Goal: Task Accomplishment & Management: Manage account settings

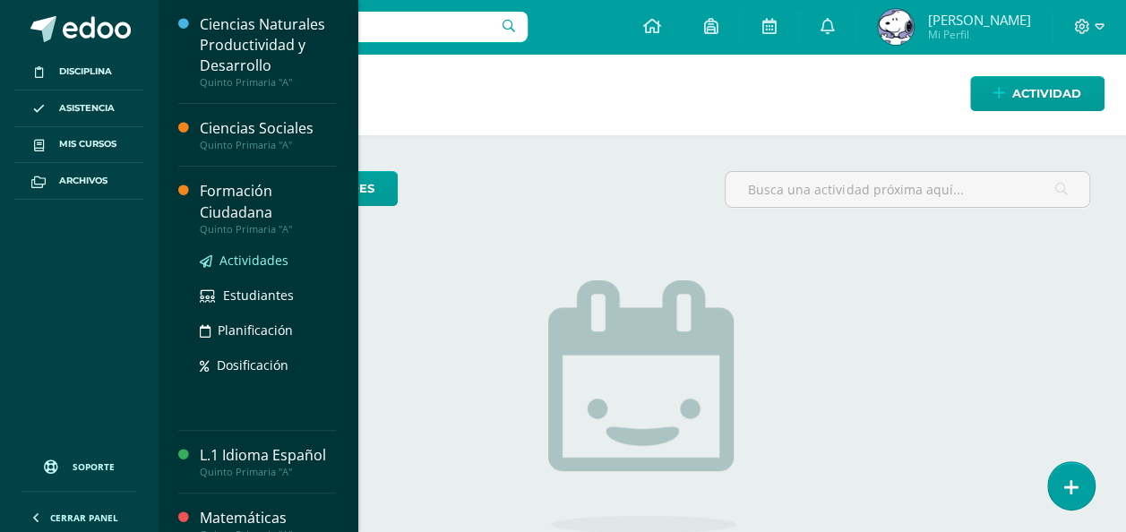
click at [246, 252] on span "Actividades" at bounding box center [254, 260] width 69 height 17
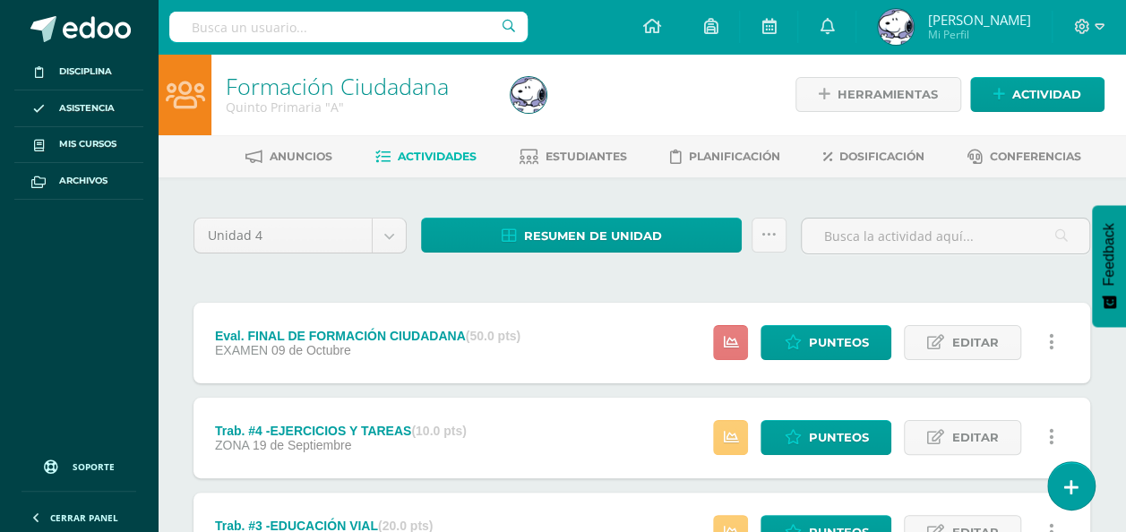
click at [728, 335] on icon at bounding box center [730, 342] width 15 height 15
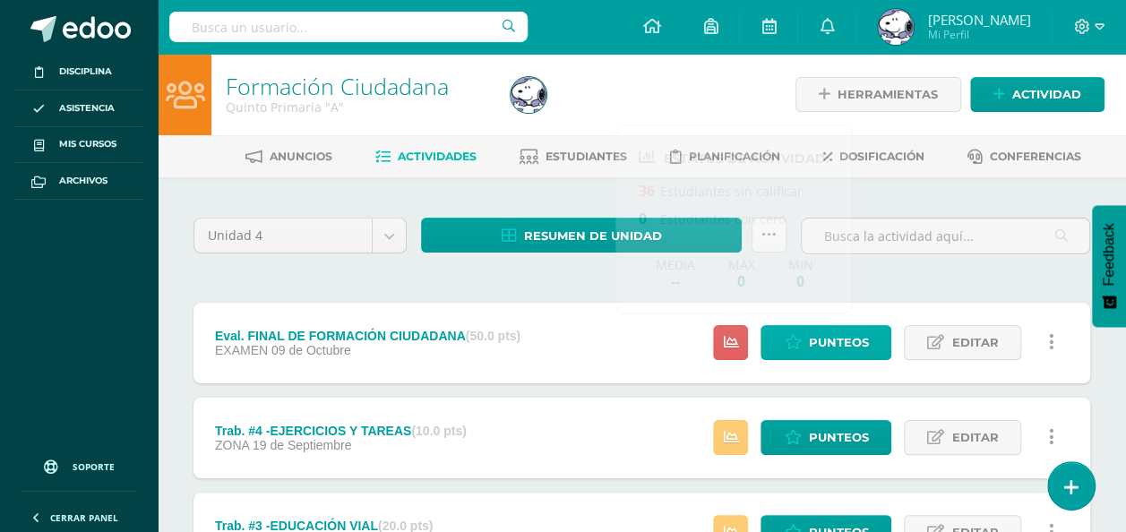
click at [819, 358] on div "Punteos Editar Ocultar Historial de actividad Eliminar Historial de actividad ¿…" at bounding box center [888, 343] width 404 height 81
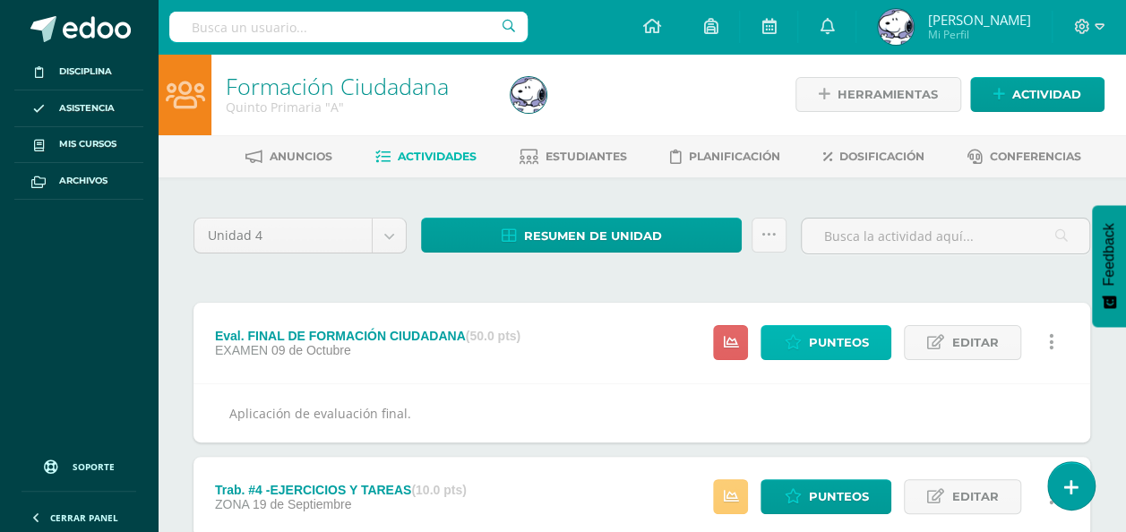
click at [834, 339] on span "Punteos" at bounding box center [838, 342] width 60 height 33
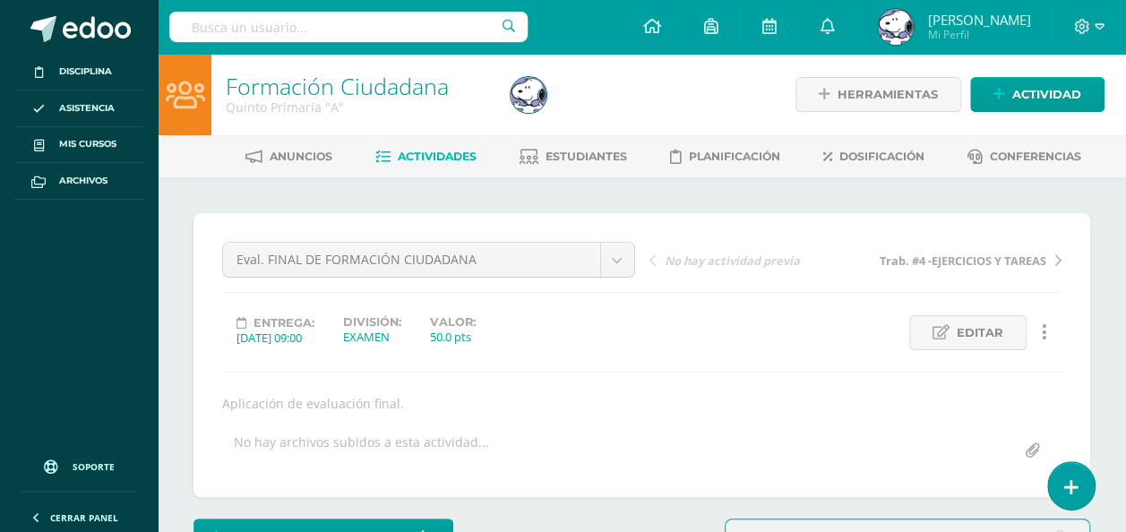
click at [1002, 399] on div "Aplicación de evaluación final." at bounding box center [642, 403] width 854 height 17
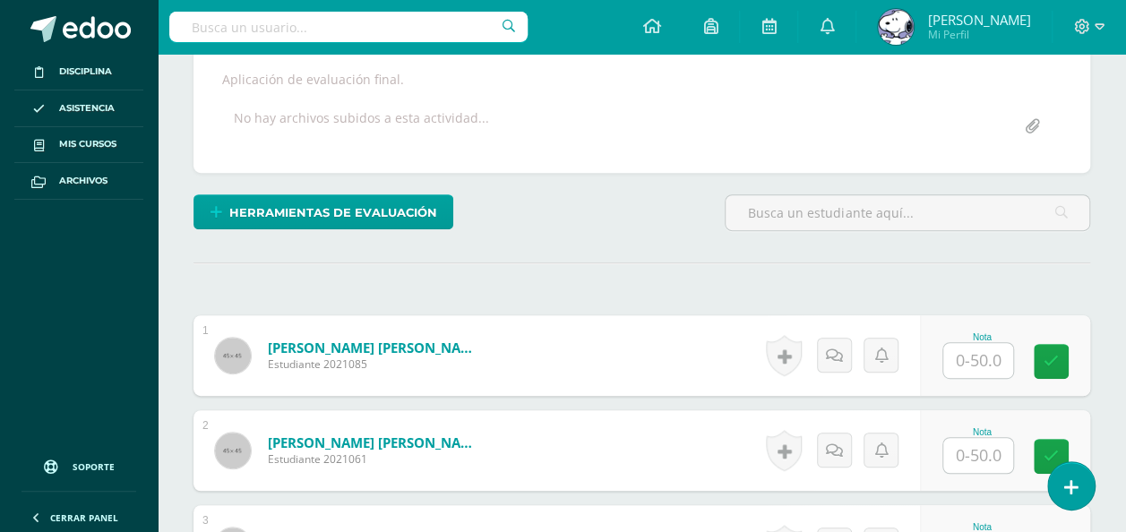
scroll to position [332, 0]
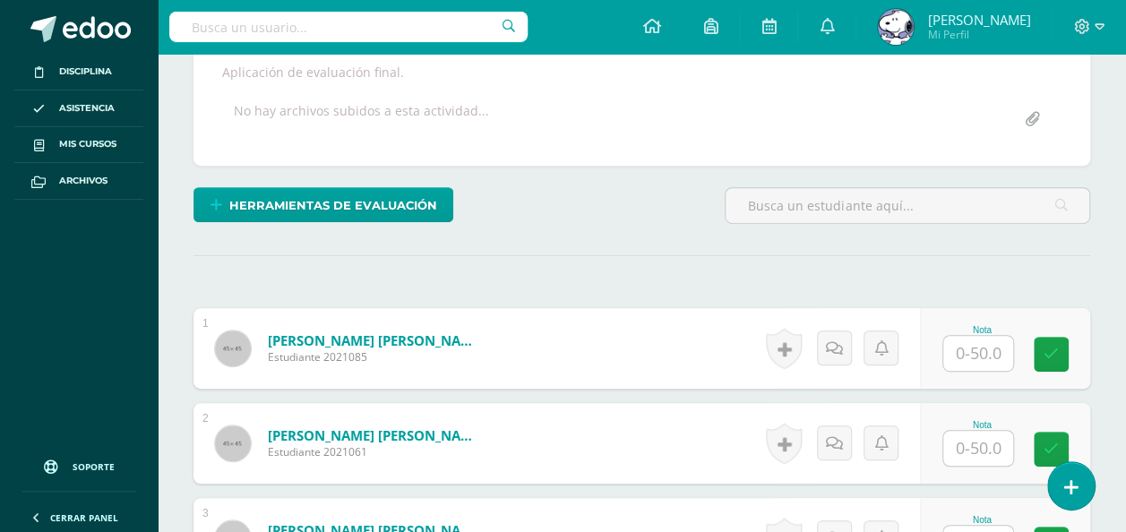
click at [978, 347] on input "text" at bounding box center [979, 353] width 70 height 35
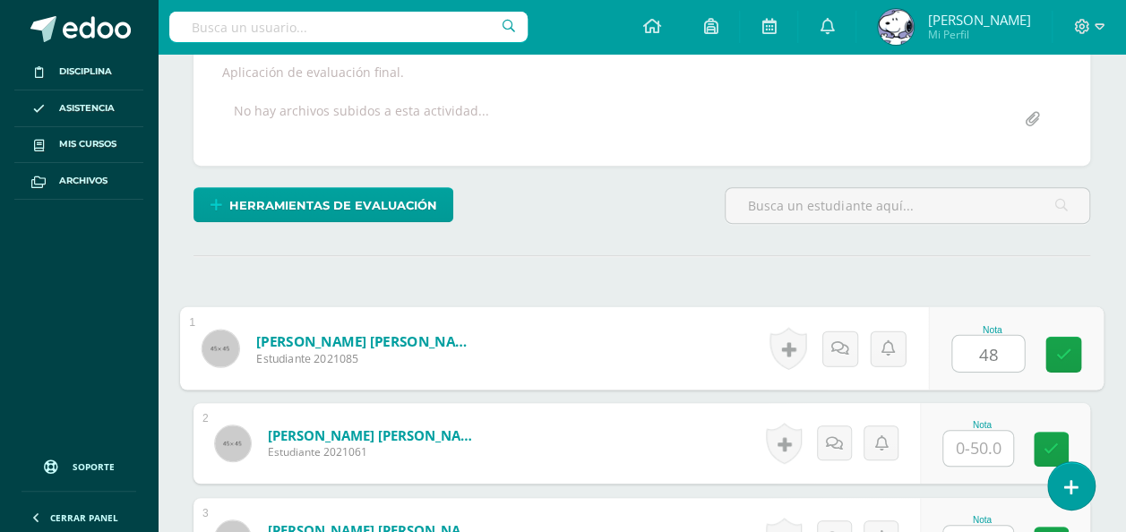
type input "48"
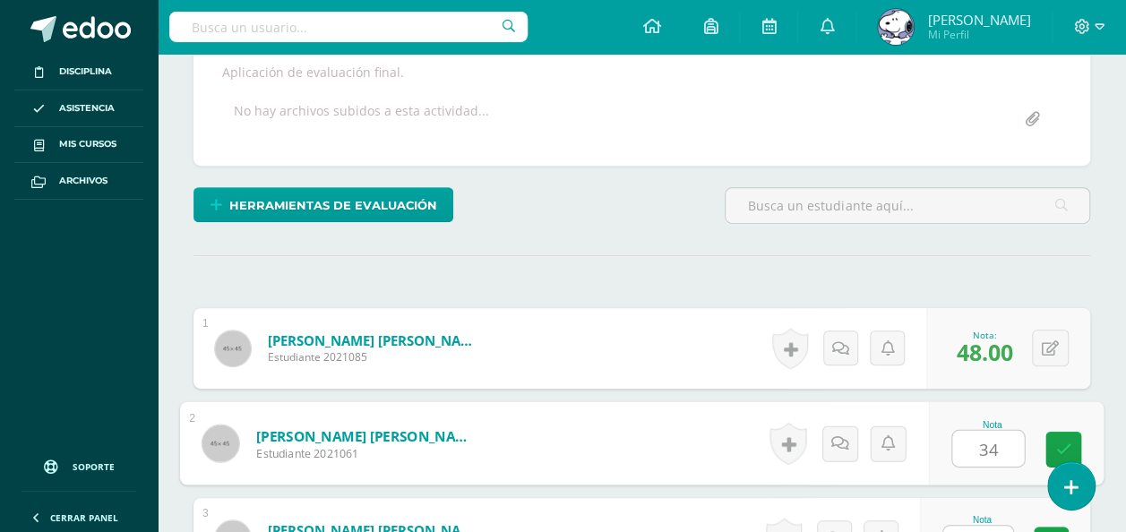
type input "34"
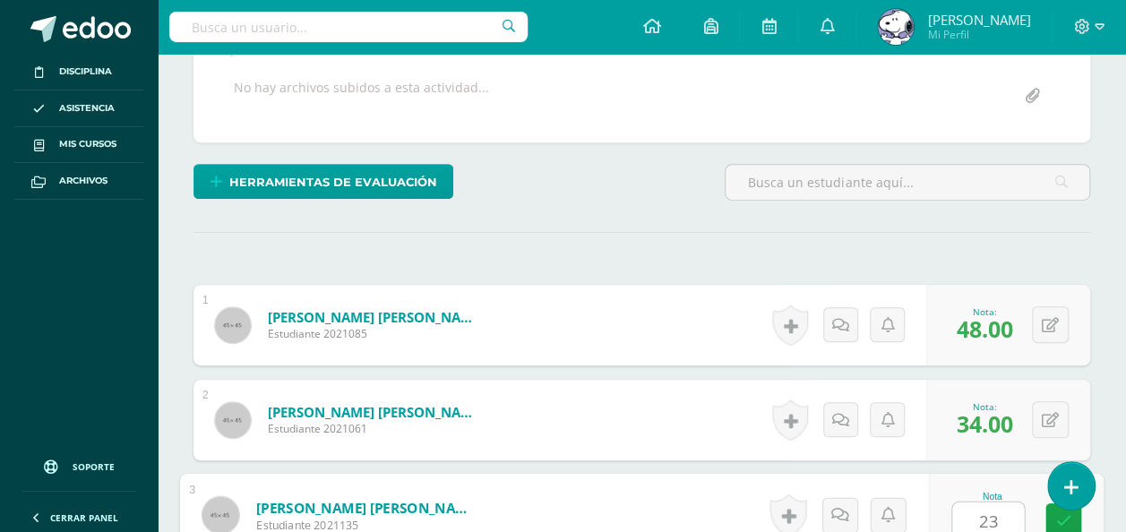
type input "23"
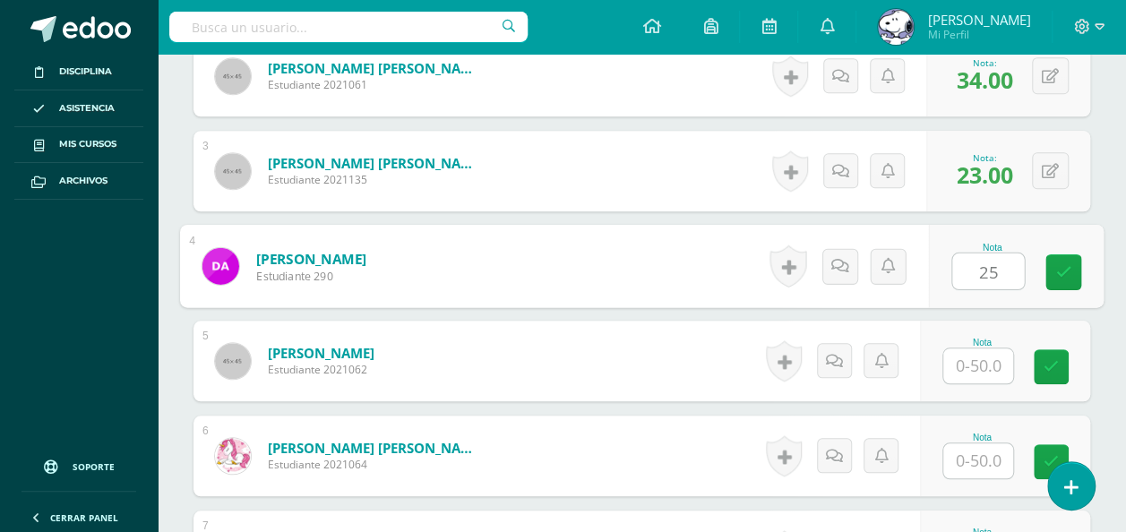
type input "25"
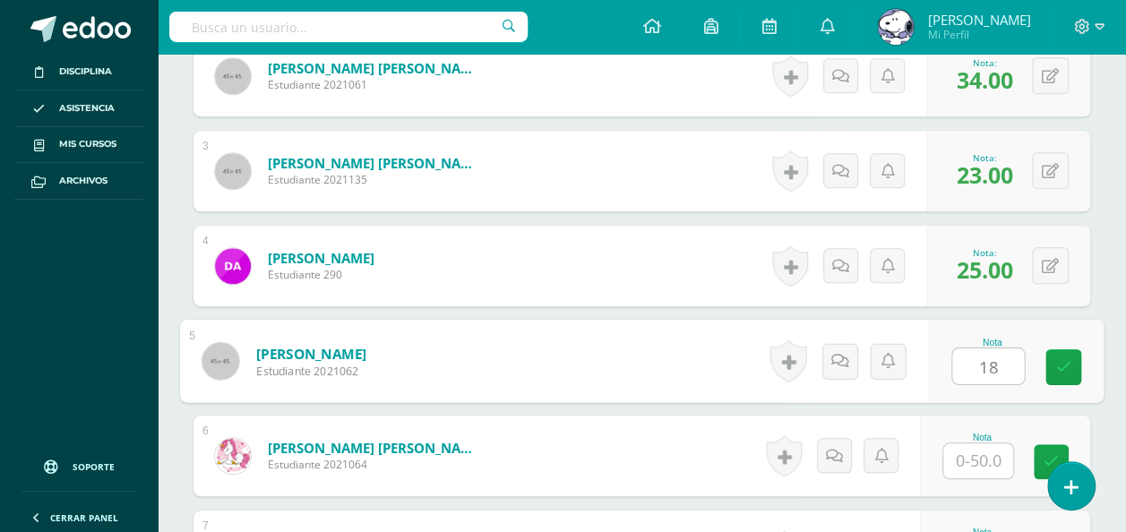
type input "18"
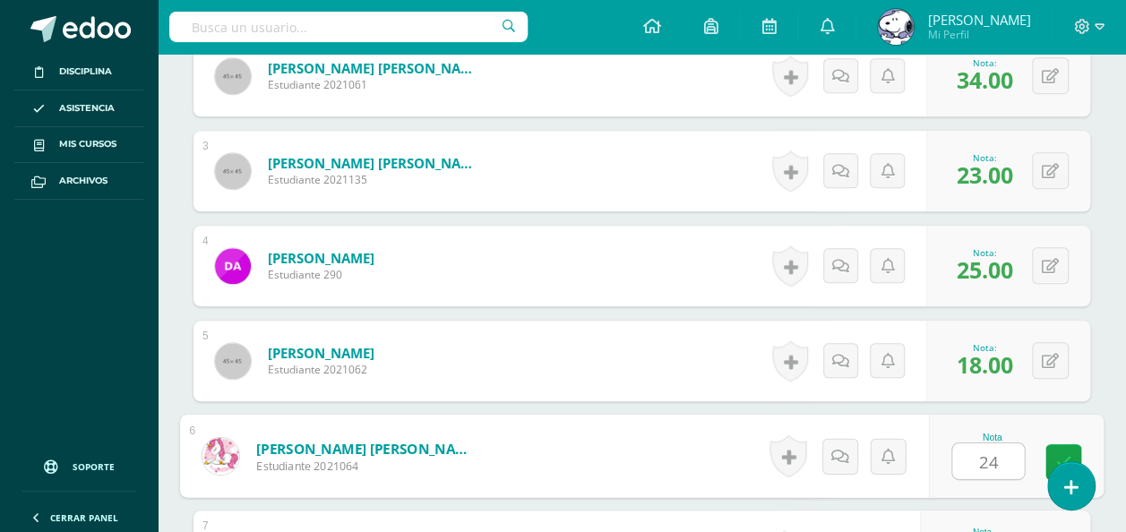
type input "24"
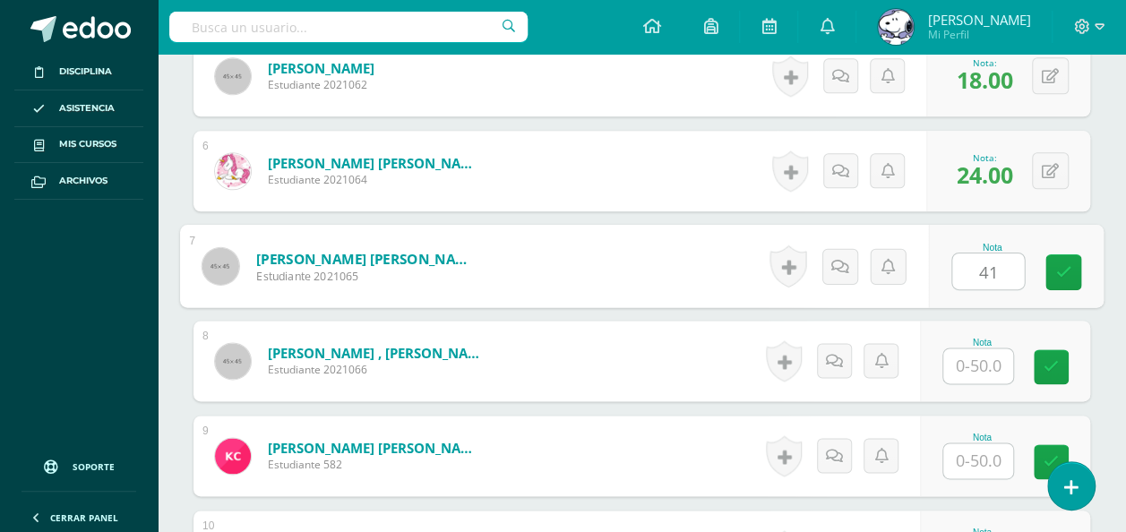
type input "41"
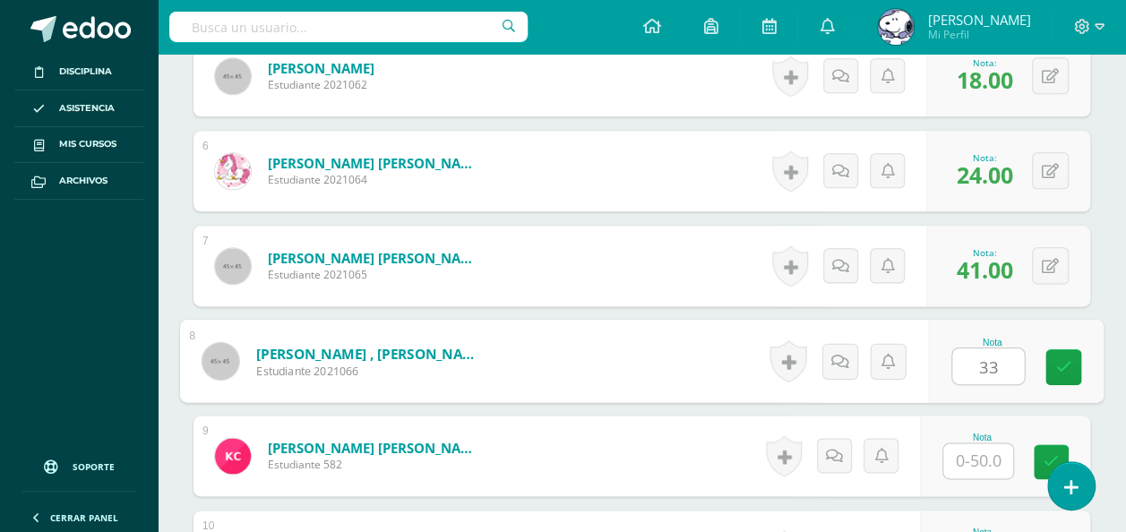
type input "33"
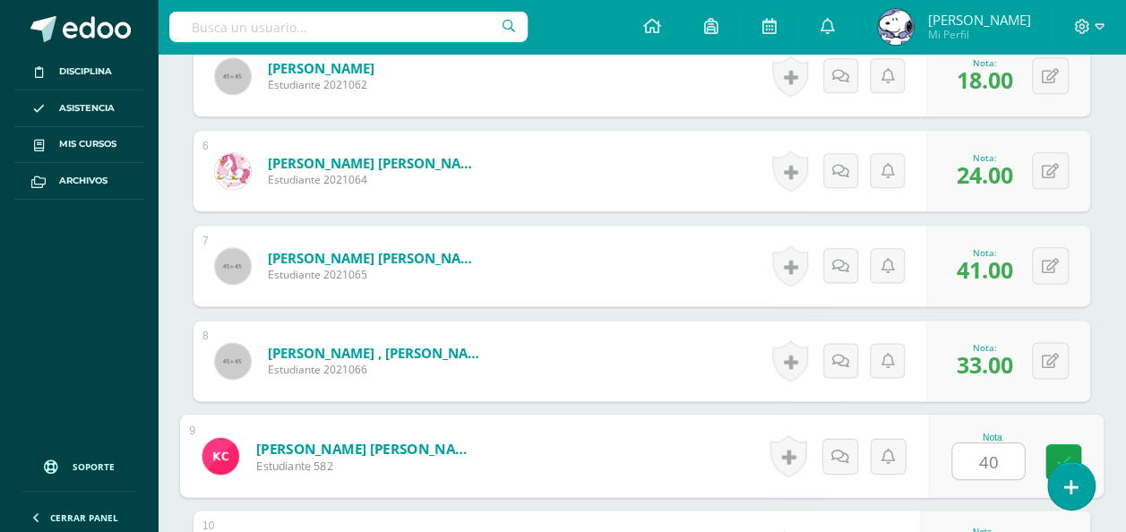
type input "40"
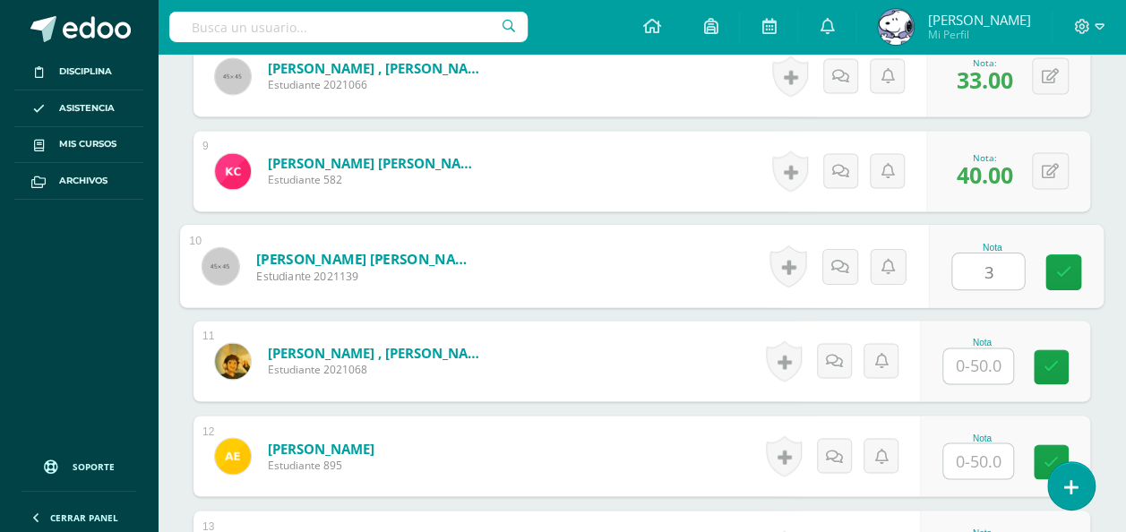
type input "3"
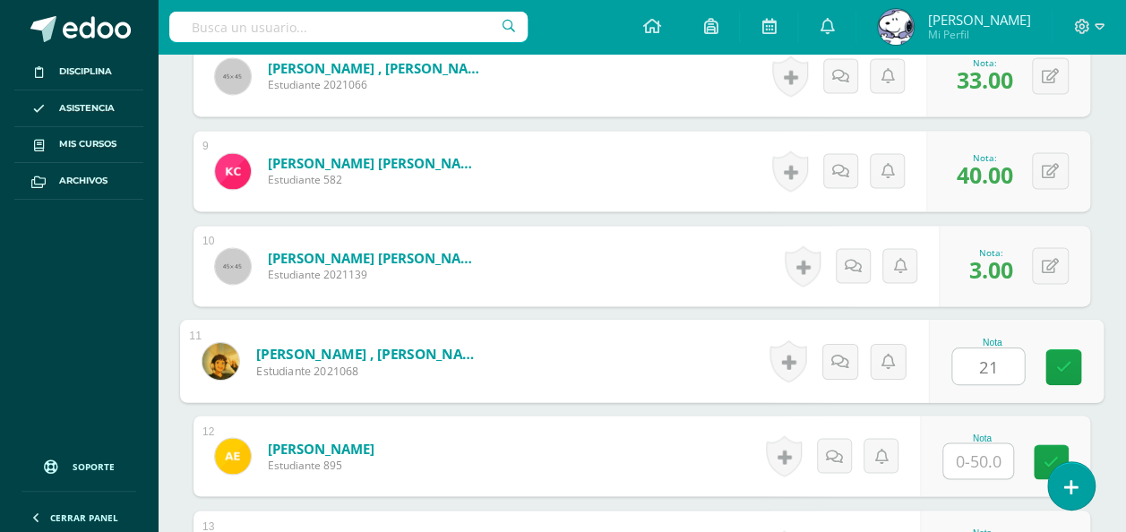
type input "21"
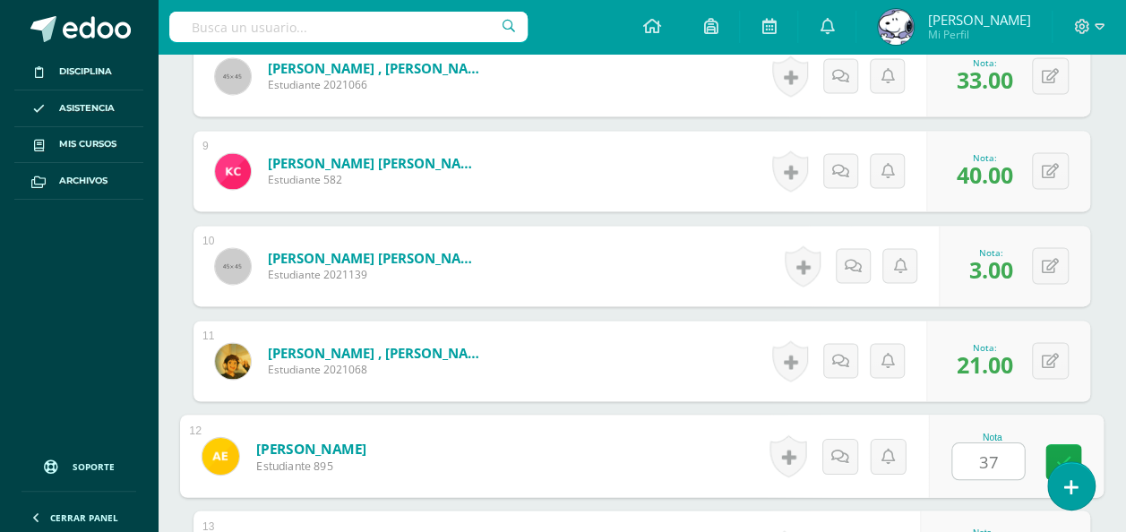
type input "37"
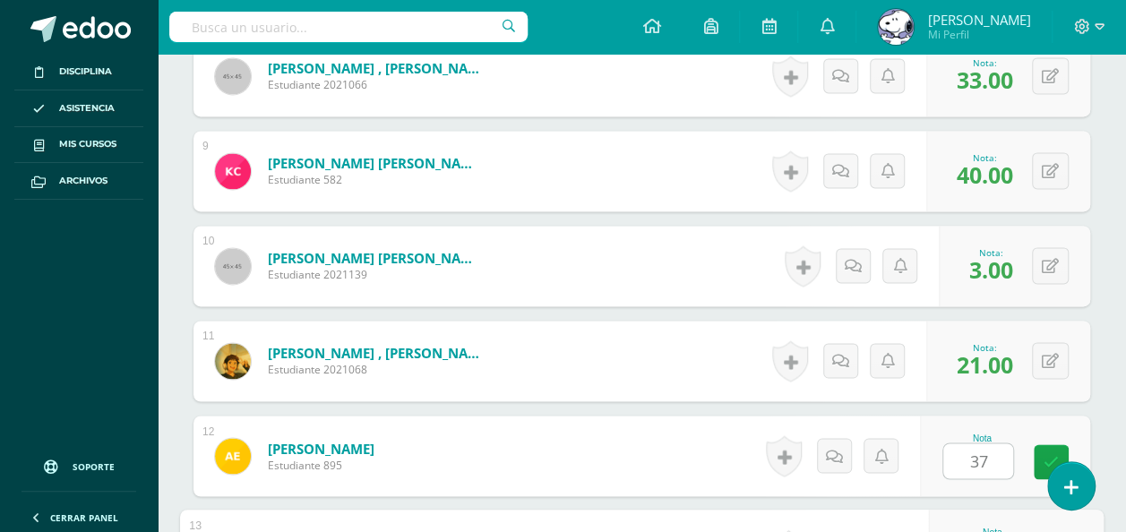
scroll to position [1554, 0]
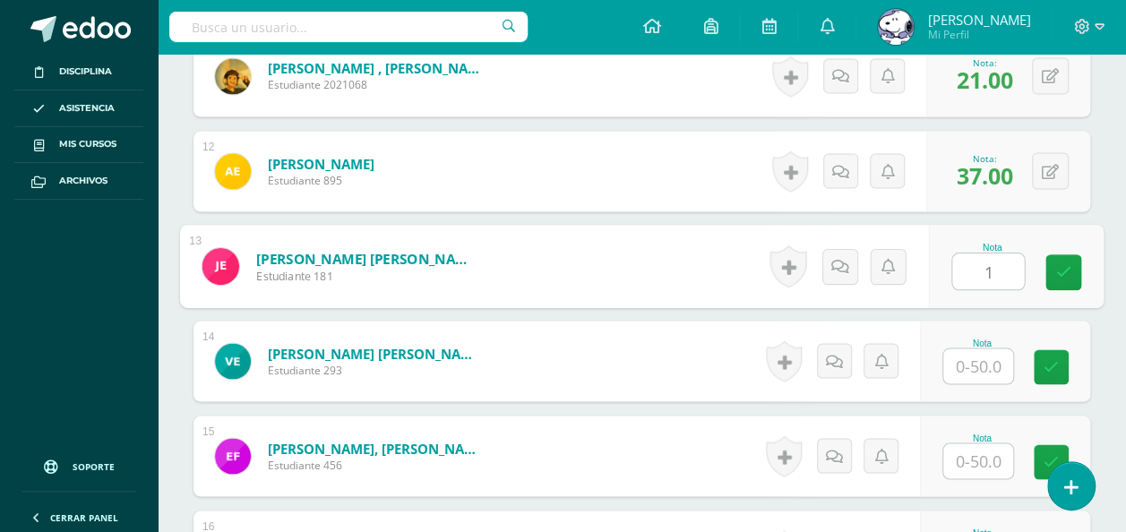
type input "1"
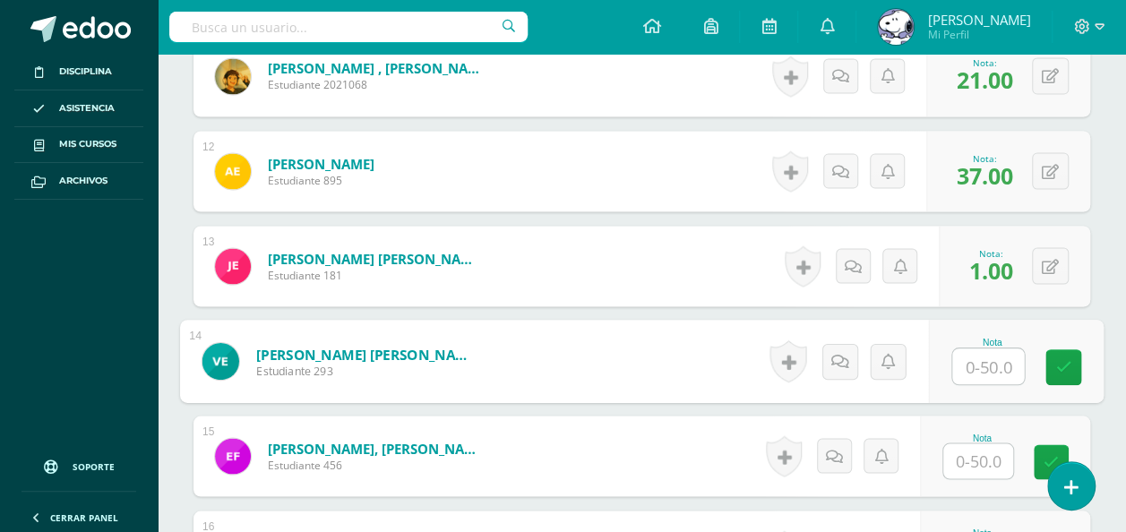
click at [962, 461] on input "text" at bounding box center [979, 461] width 70 height 35
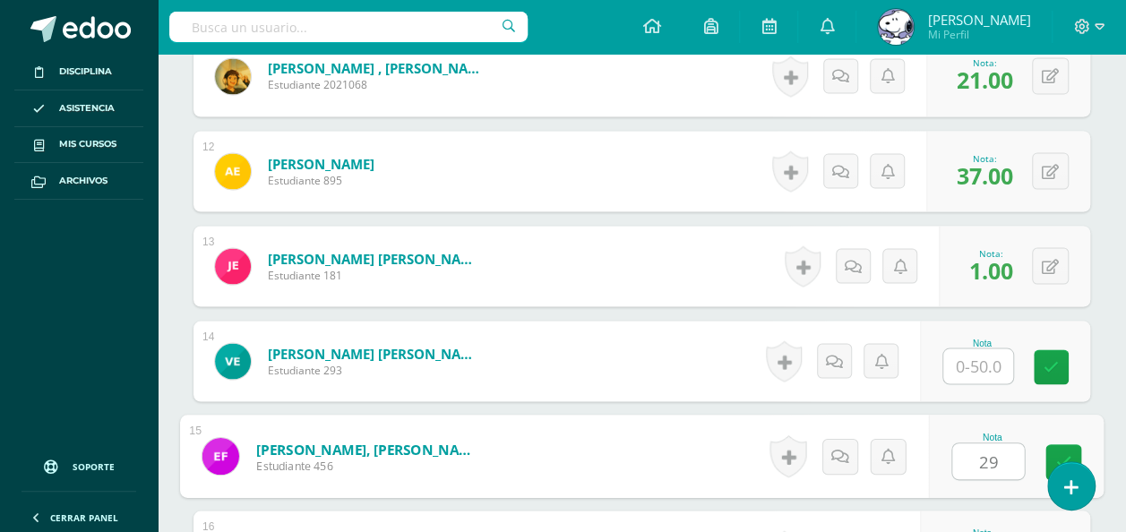
type input "29"
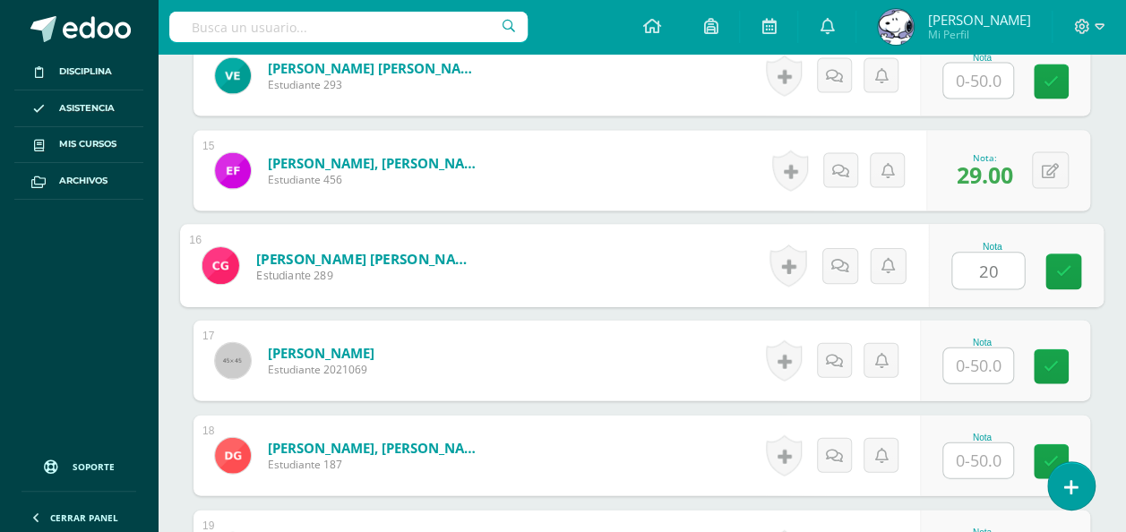
type input "20"
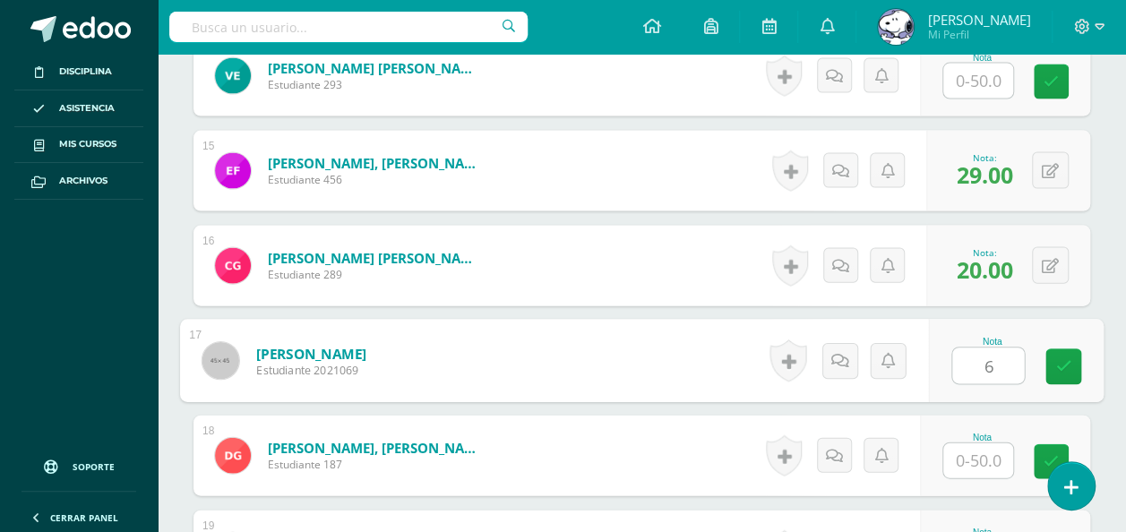
type input "6"
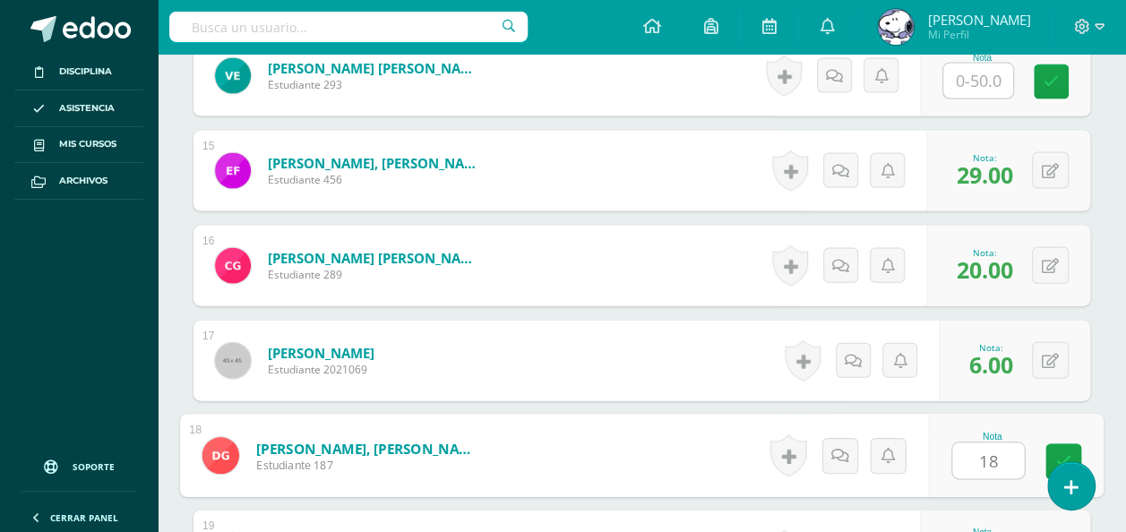
type input "18"
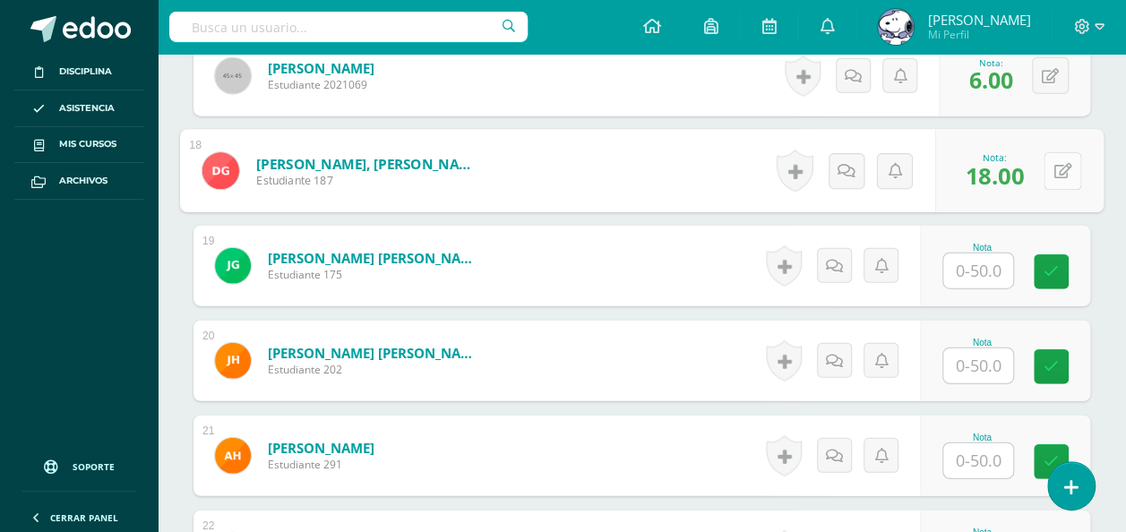
click at [1043, 159] on div "0 Logros Logros obtenidos Aún no hay logros agregados Nota: 18.00" at bounding box center [1019, 171] width 168 height 83
click at [1070, 163] on icon at bounding box center [1064, 170] width 18 height 15
type input "20"
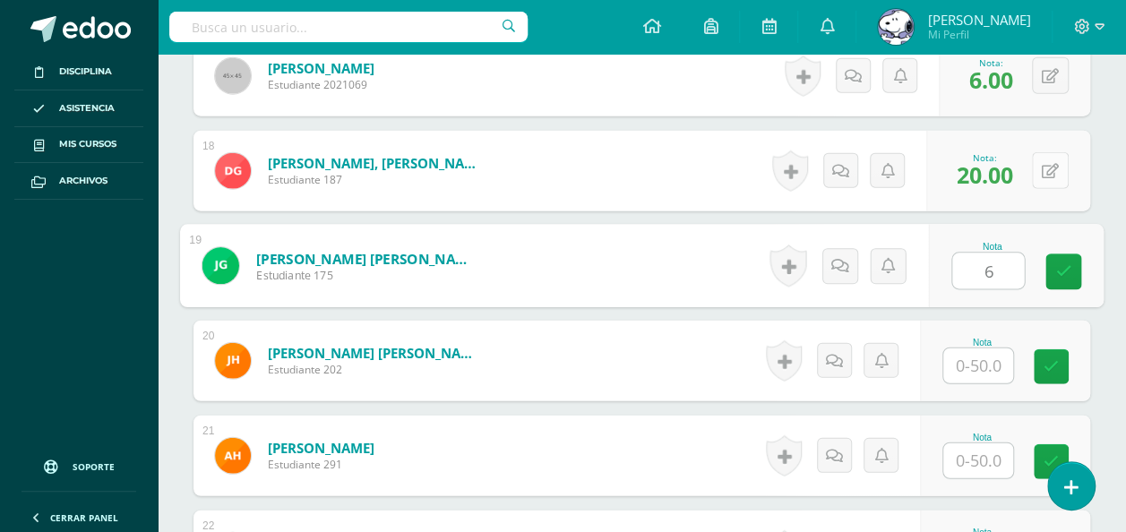
type input "6"
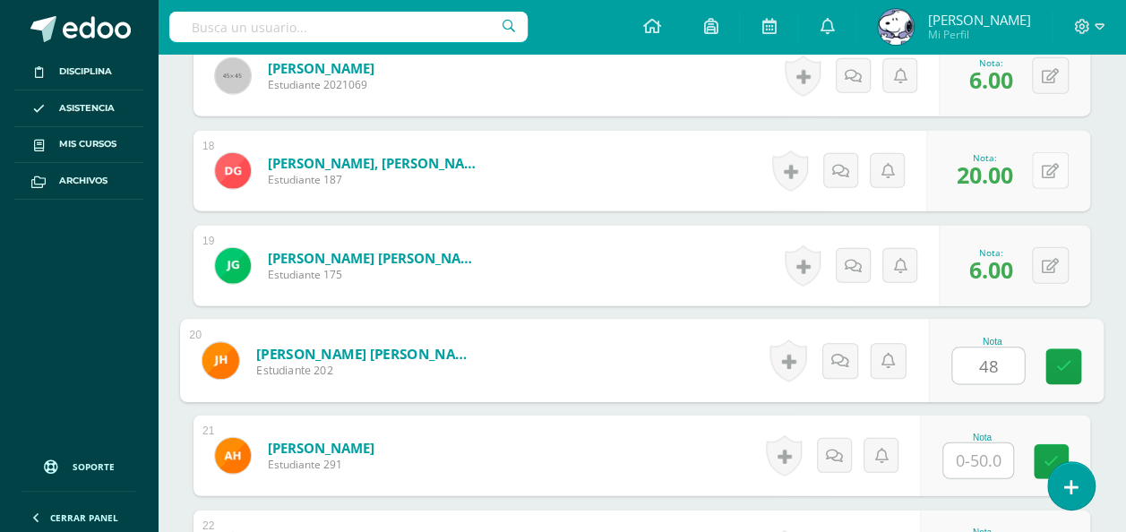
type input "48"
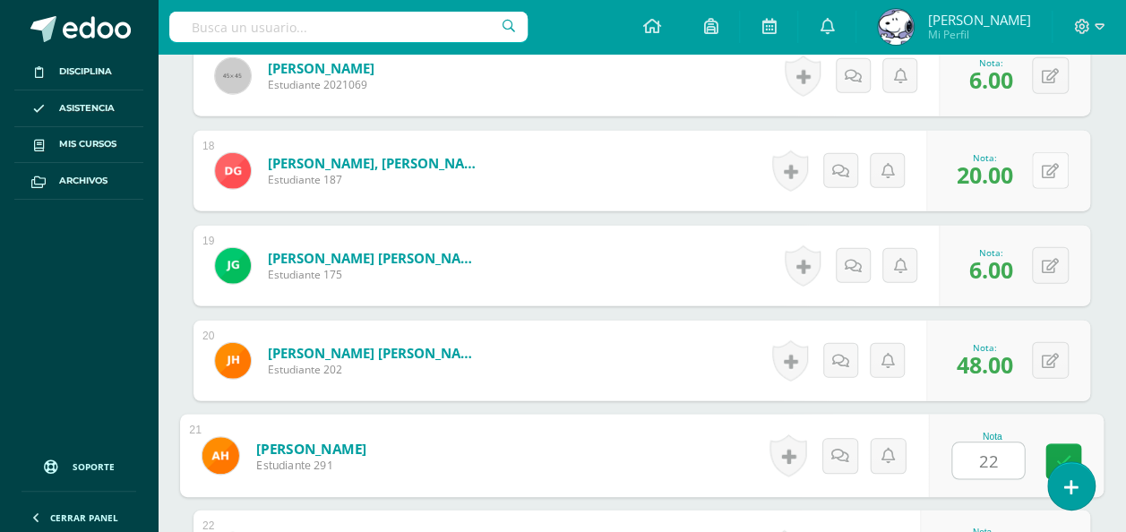
type input "22"
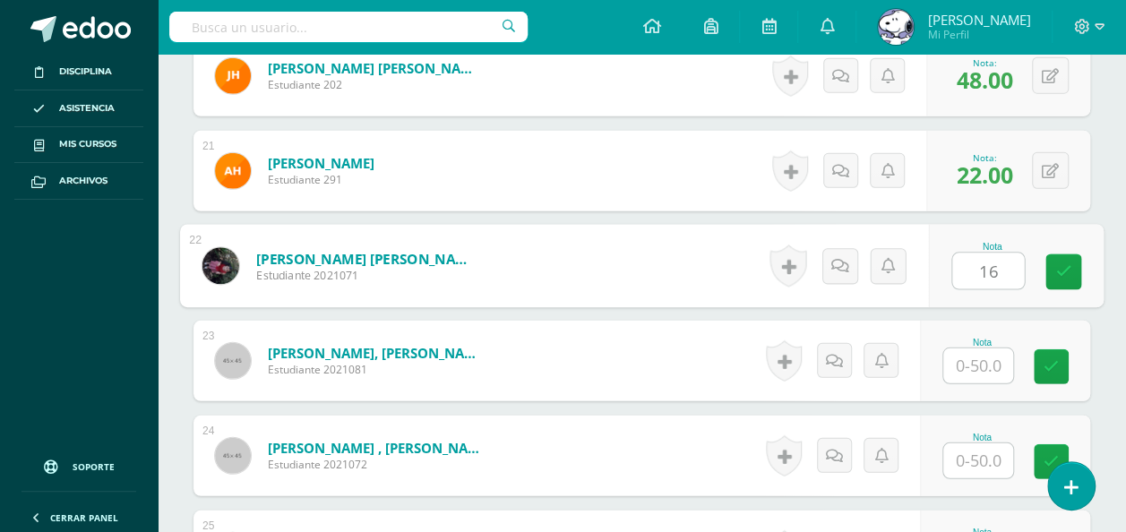
type input "16"
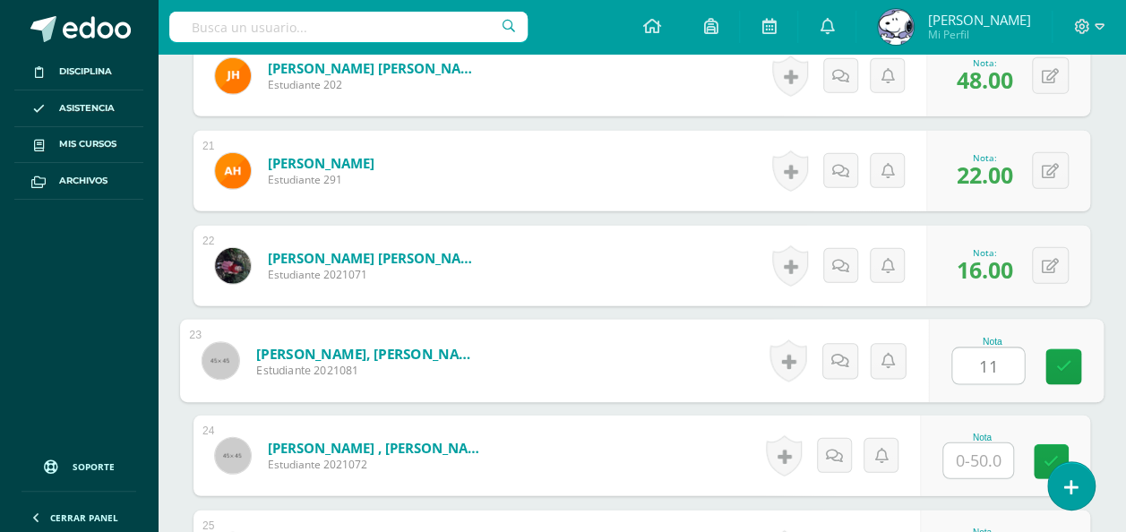
type input "11"
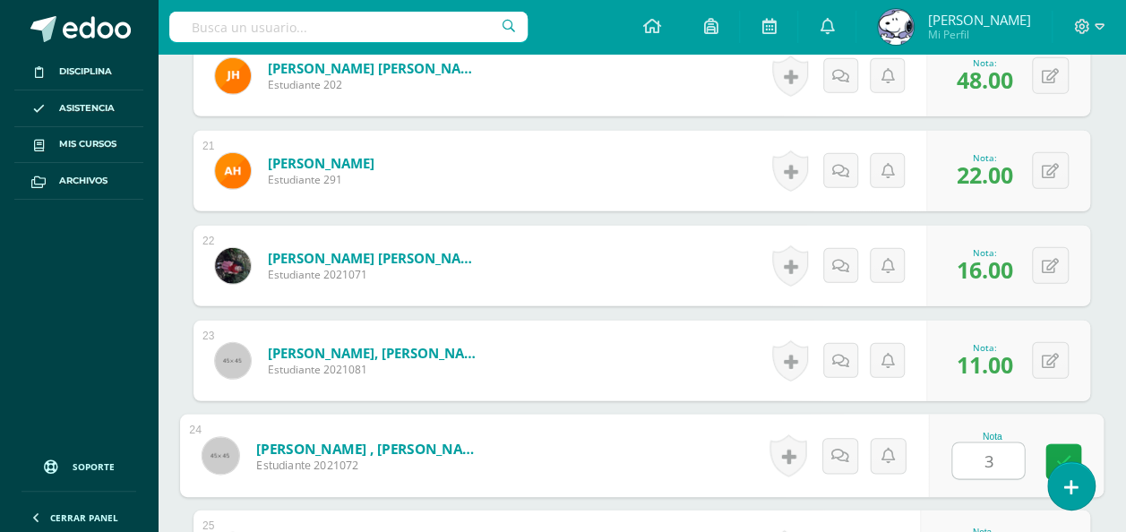
type input "3"
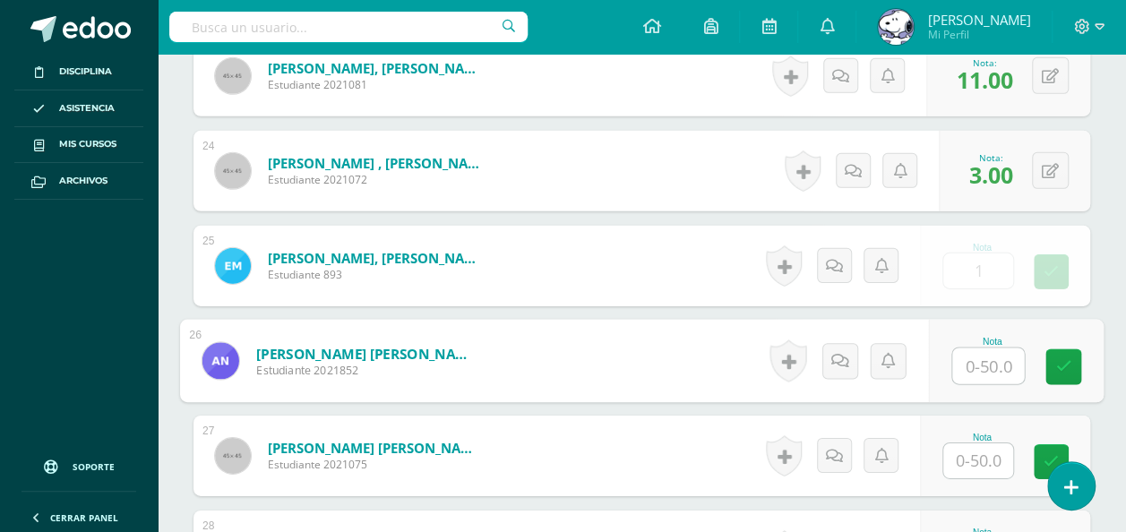
type input "1.00"
click at [1059, 255] on button at bounding box center [1050, 265] width 37 height 37
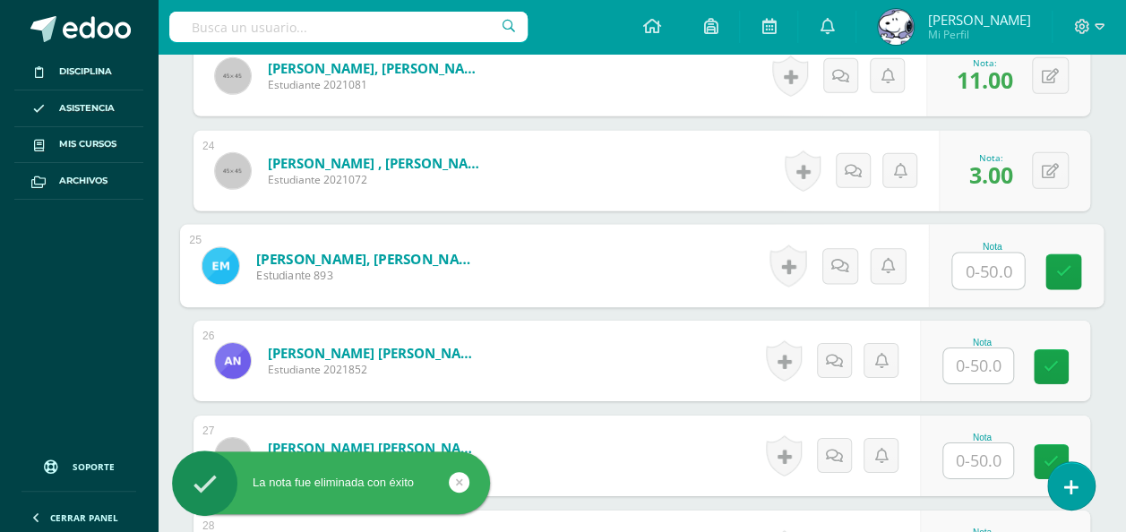
click at [974, 360] on input "text" at bounding box center [979, 366] width 70 height 35
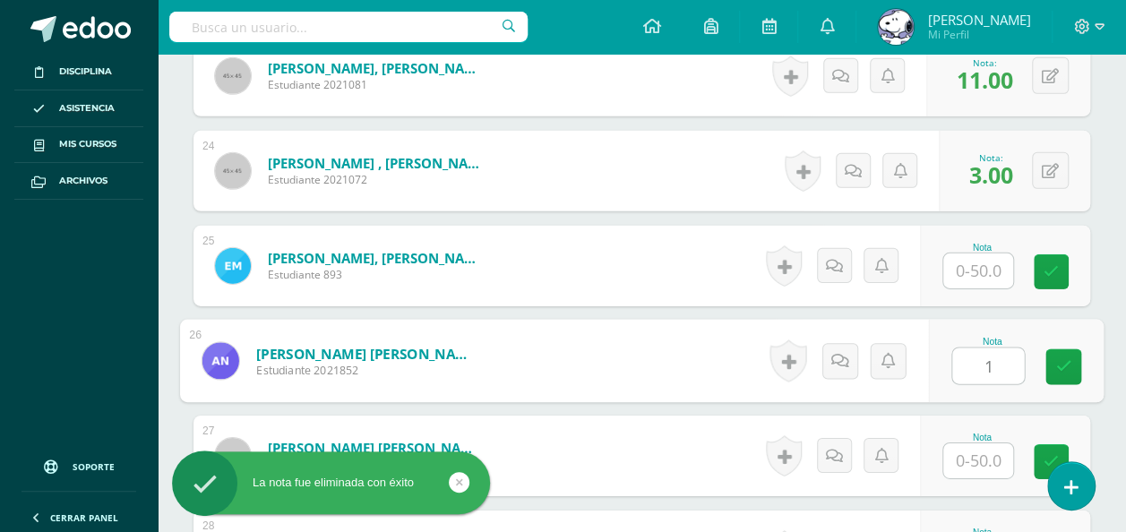
type input "1"
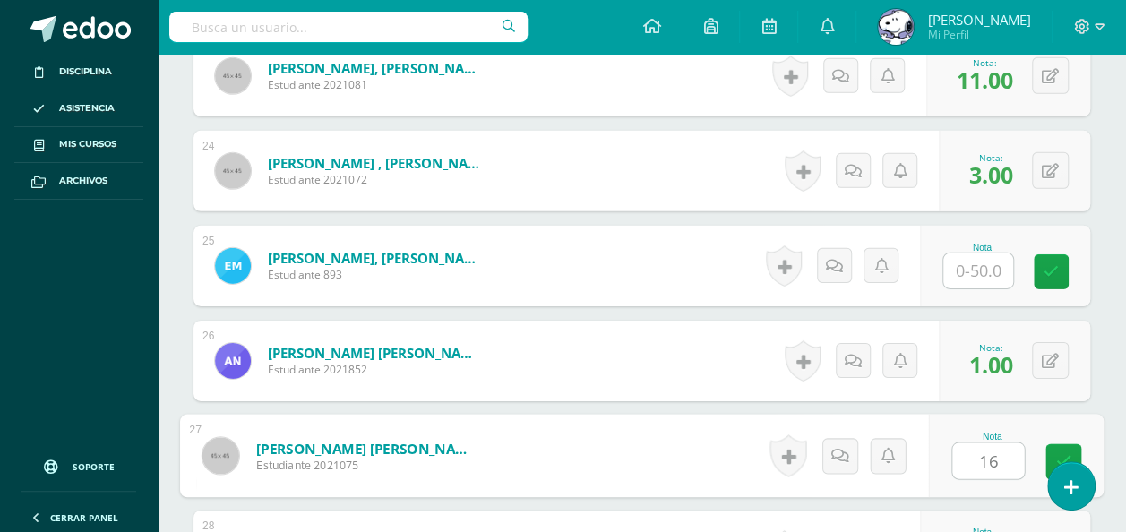
type input "16"
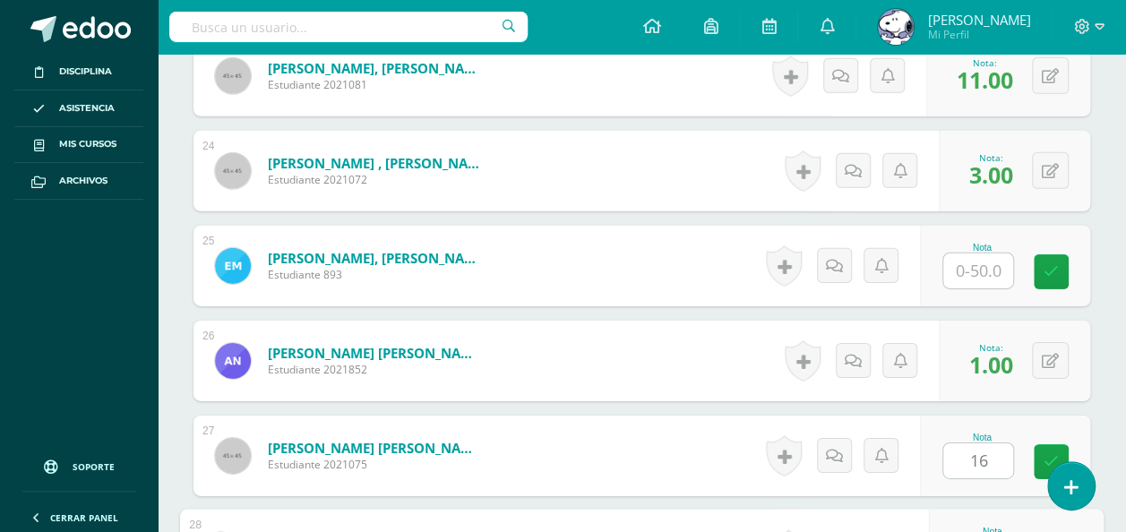
scroll to position [2978, 0]
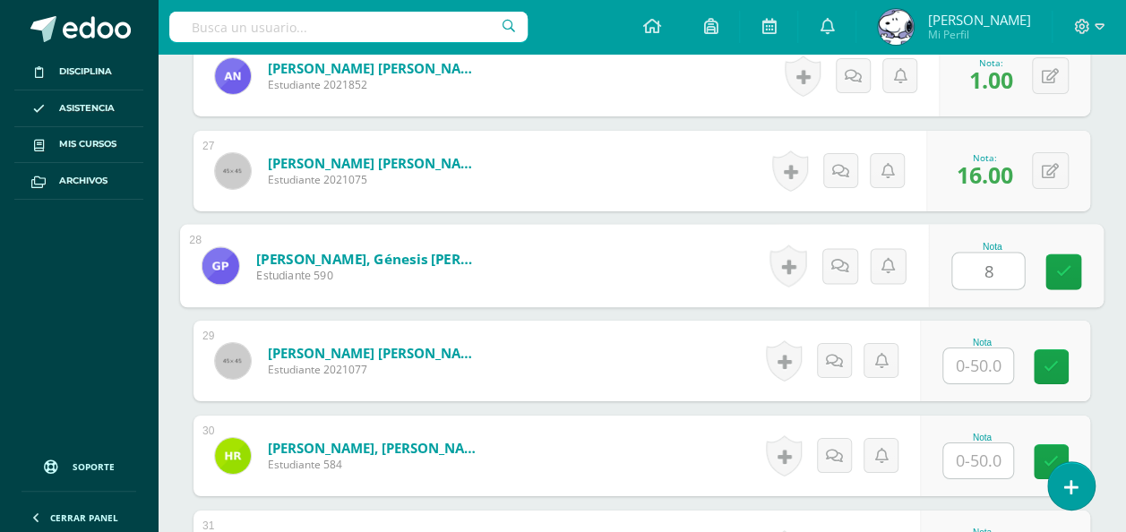
type input "8"
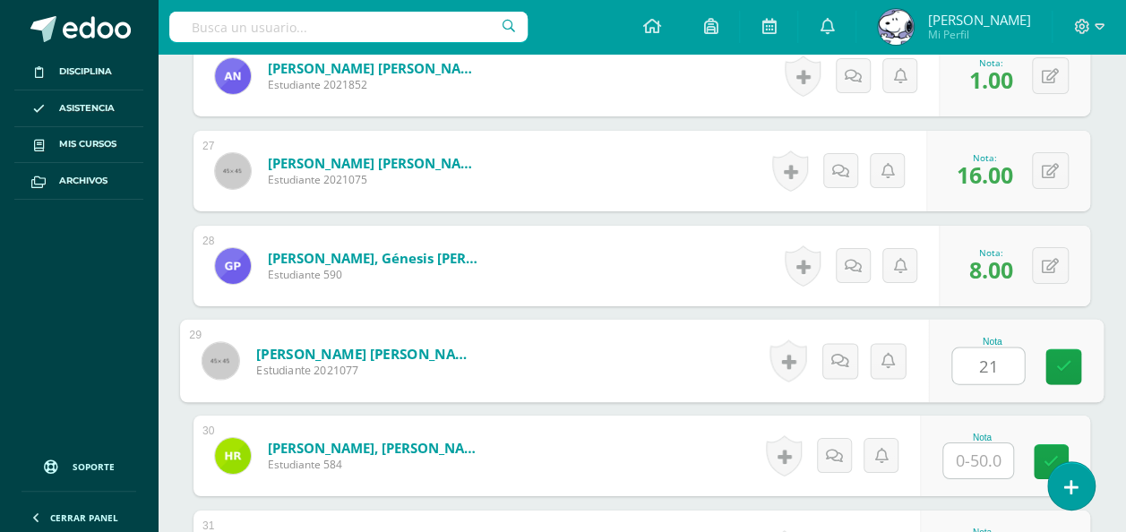
type input "21"
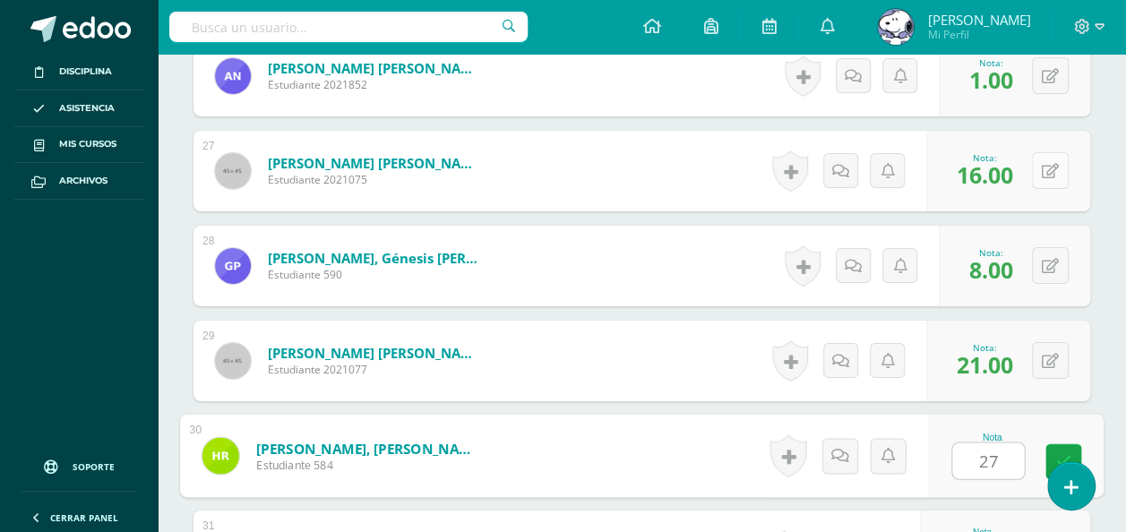
type input "27"
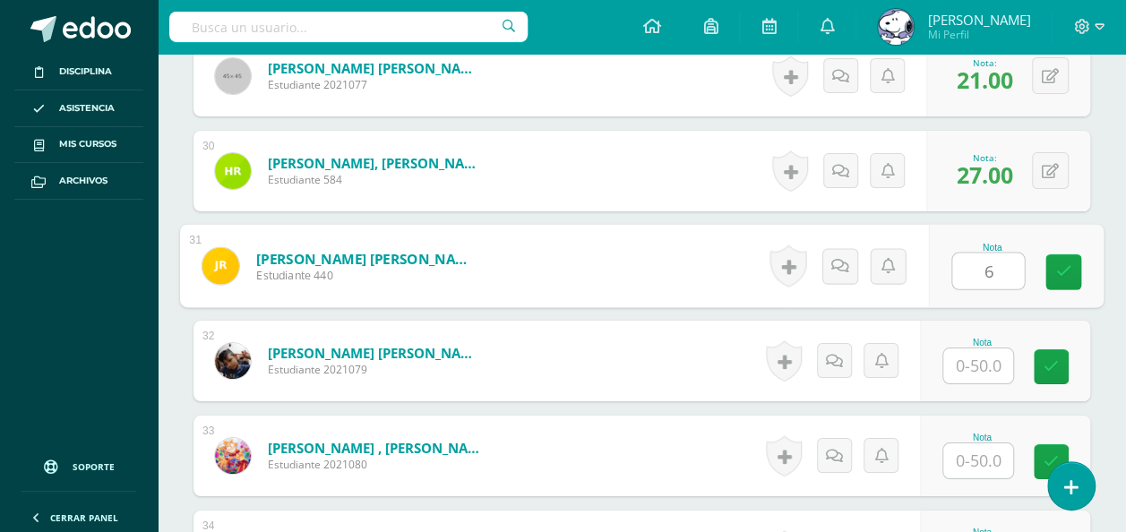
type input "6"
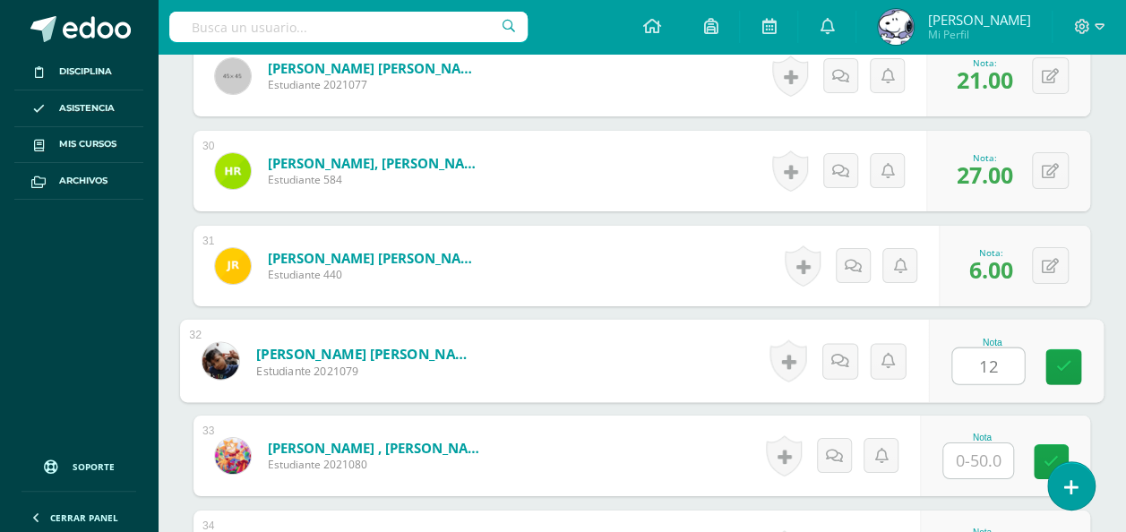
type input "12"
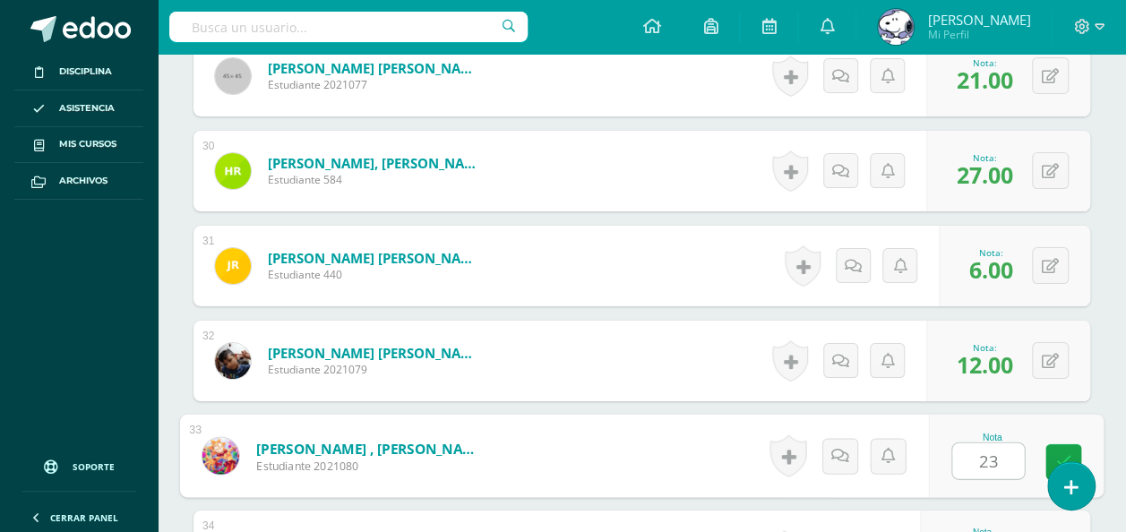
type input "23"
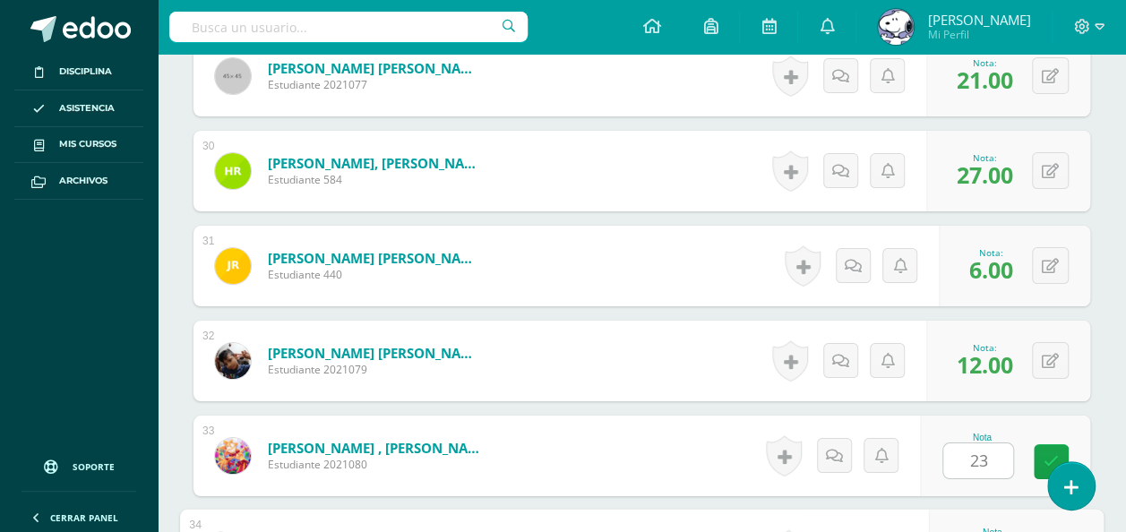
scroll to position [3548, 0]
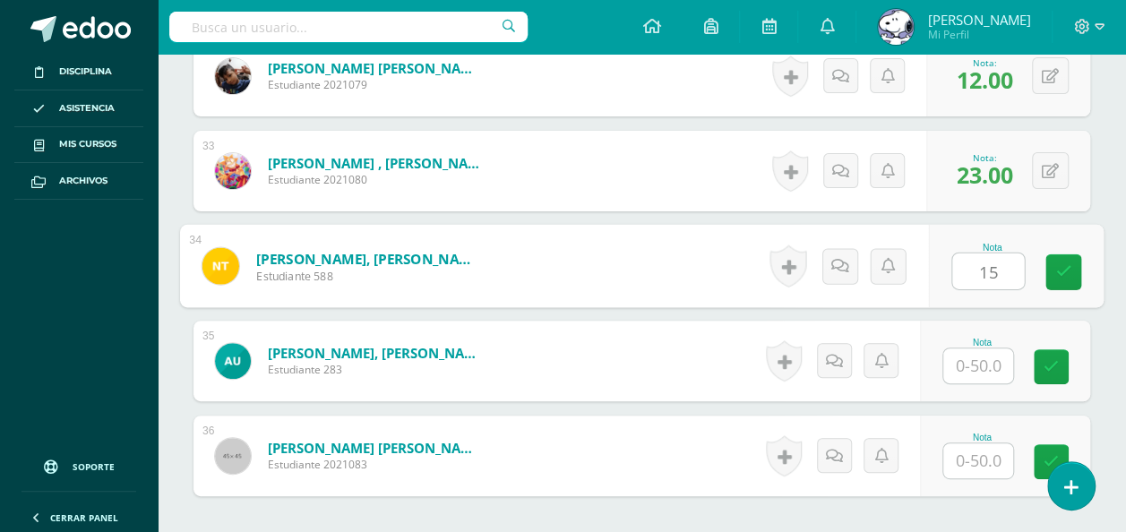
type input "15"
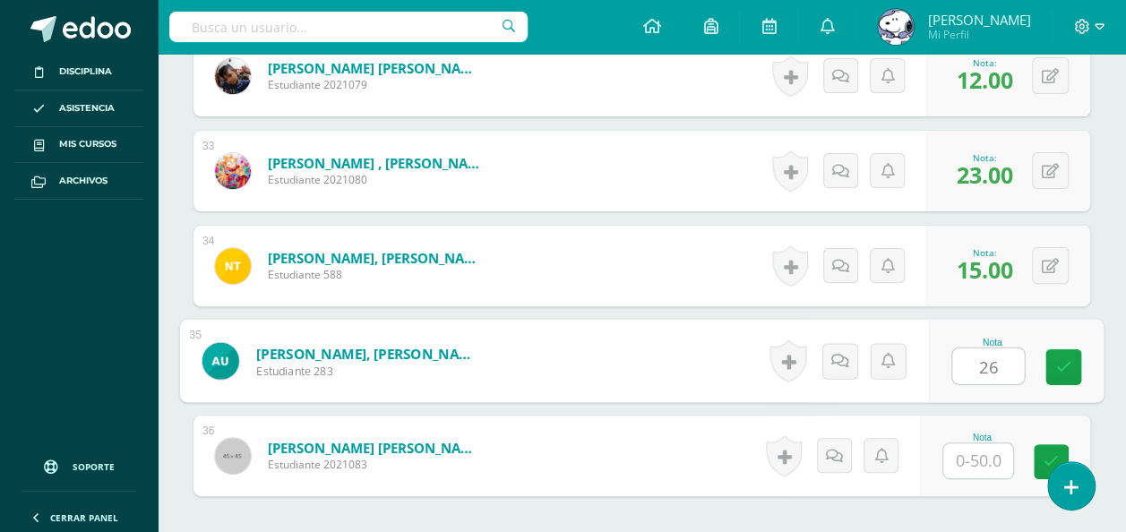
type input "26"
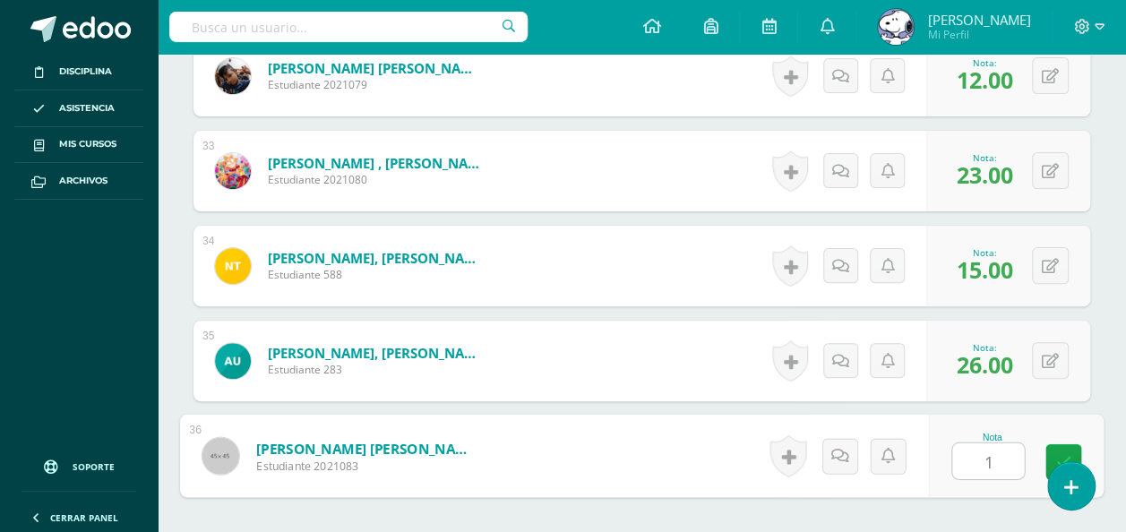
type input "15"
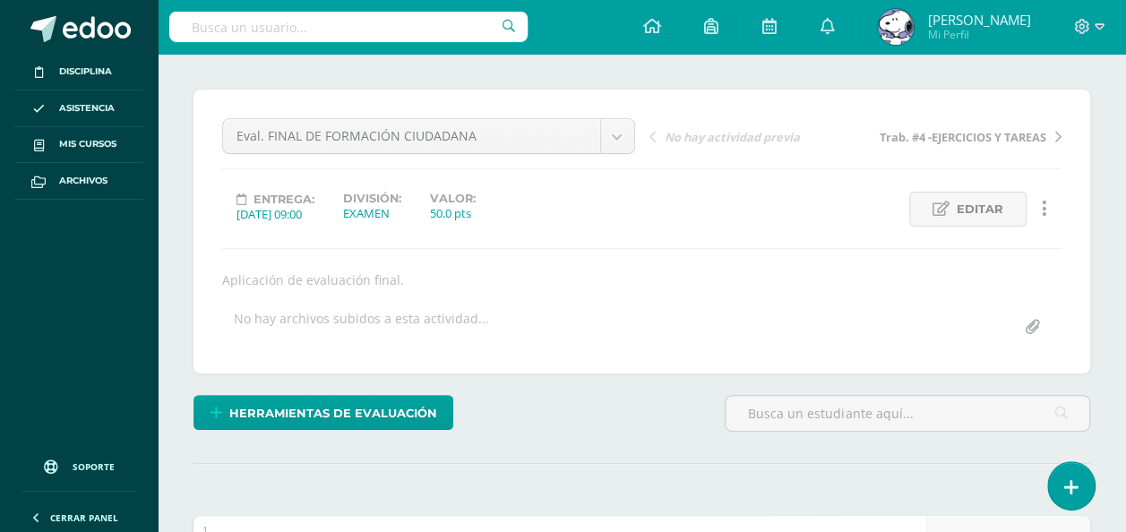
scroll to position [110, 0]
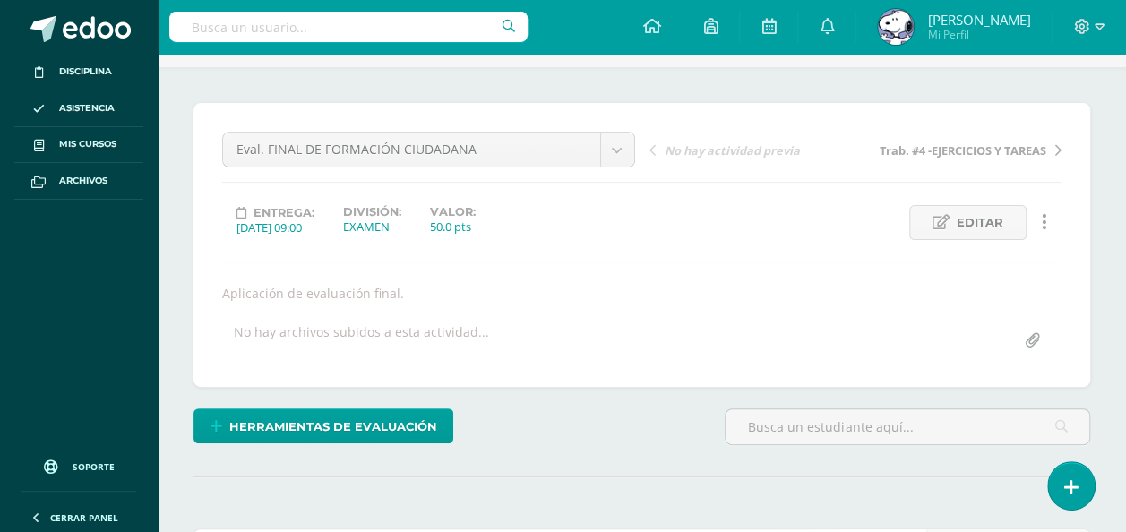
click at [972, 256] on div "Eval. FINAL DE FORMACIÓN CIUDADANA Eval. FINAL DE FORMACIÓN CIUDADANA Trab. #4 …" at bounding box center [642, 245] width 840 height 227
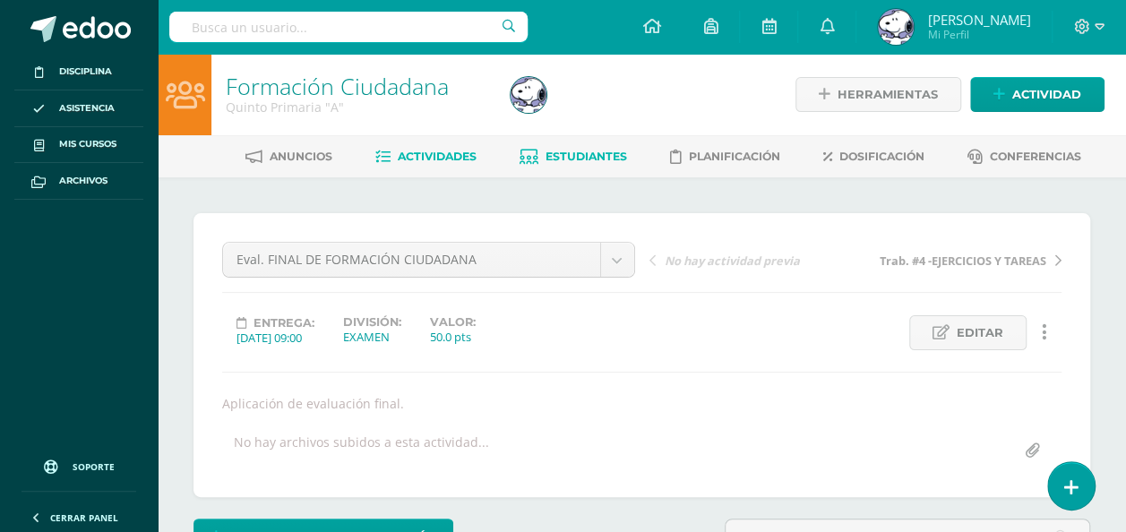
click at [551, 148] on link "Estudiantes" at bounding box center [574, 156] width 108 height 29
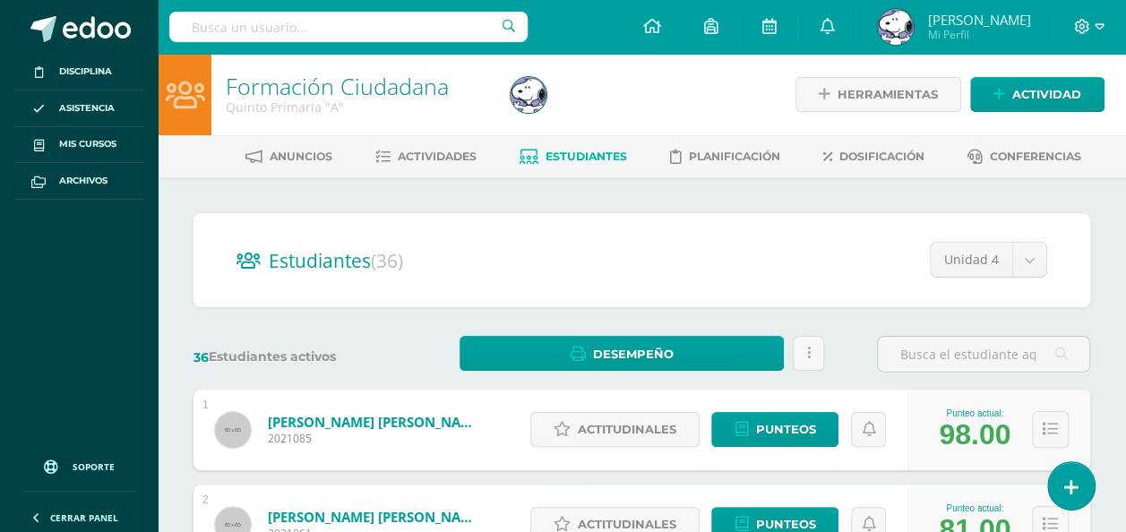
click at [1075, 398] on div "Punteo actual: 98.00" at bounding box center [999, 430] width 183 height 81
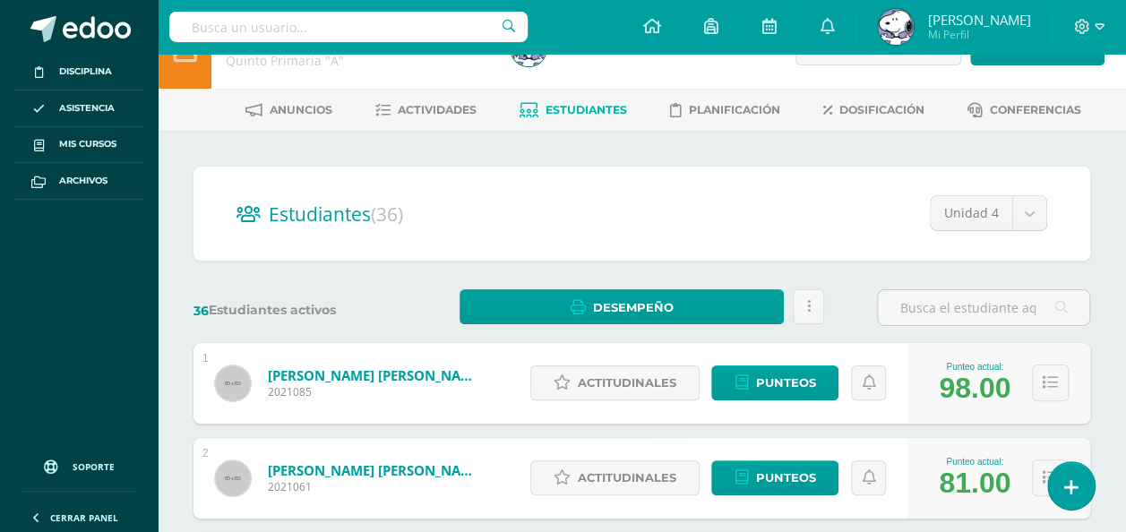
click at [1086, 366] on div "Punteo actual: 98.00" at bounding box center [999, 383] width 183 height 81
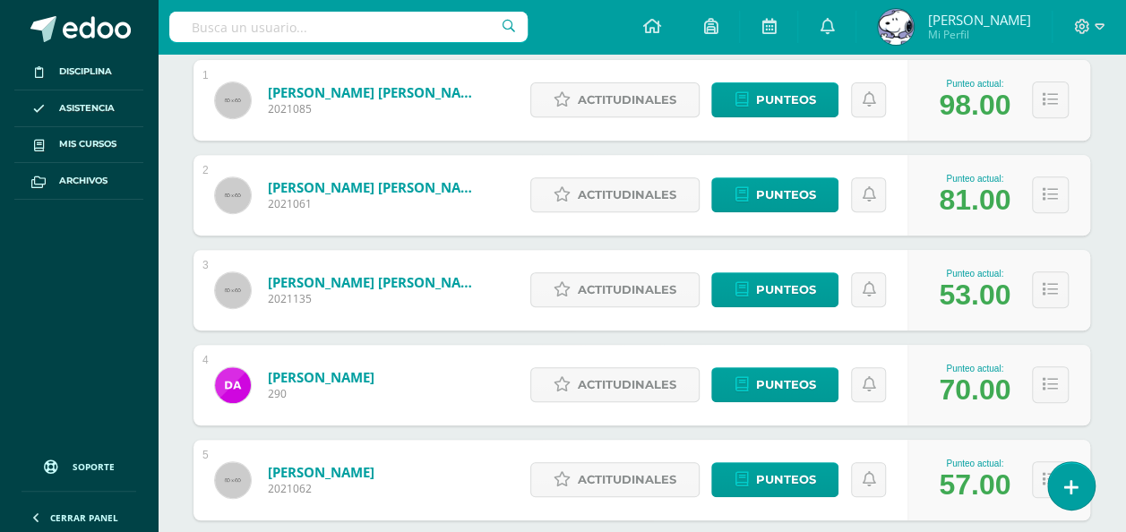
click at [1082, 323] on div "Punteo actual: 53.00" at bounding box center [999, 290] width 183 height 81
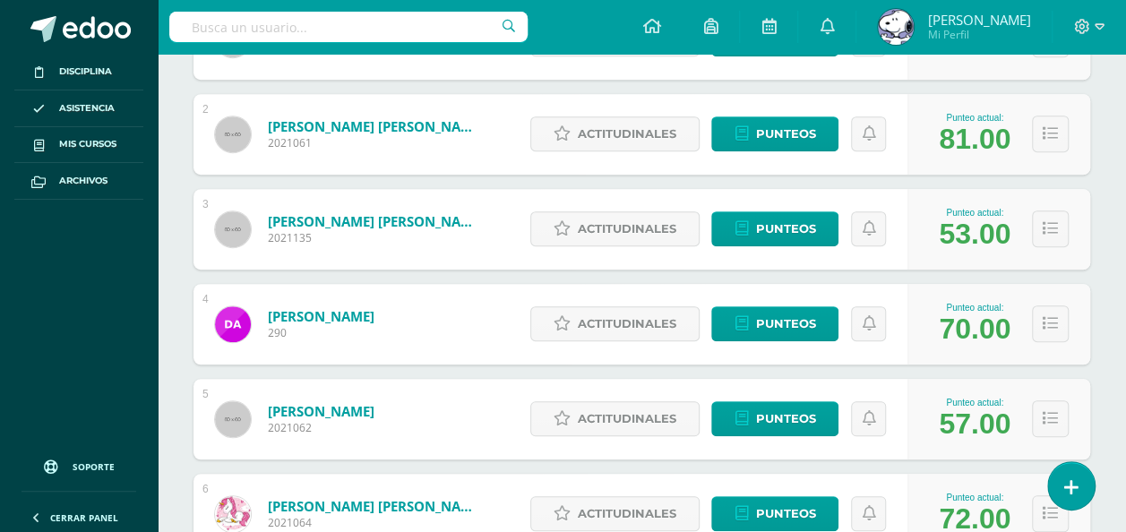
scroll to position [401, 0]
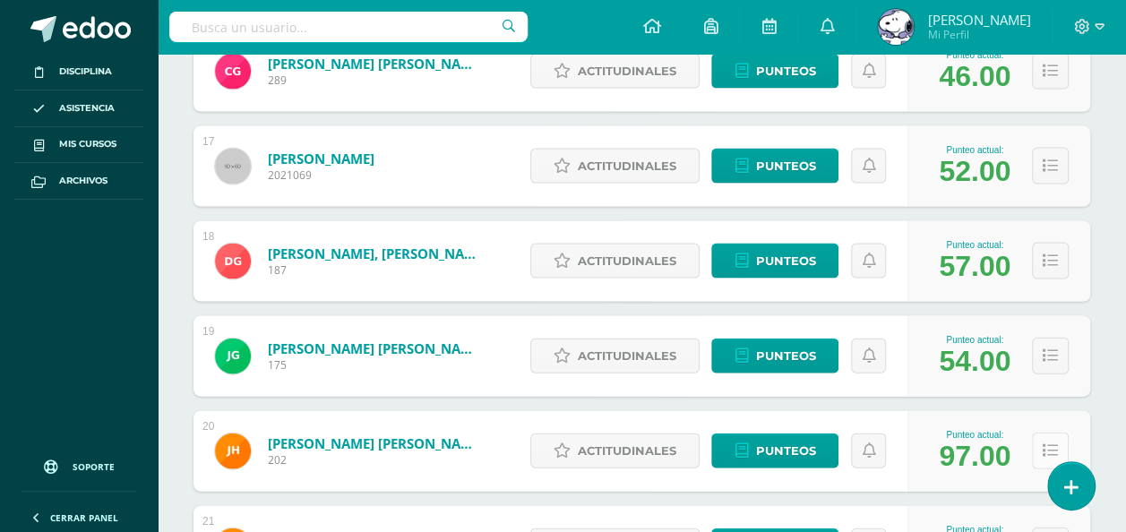
click at [1048, 444] on icon at bounding box center [1050, 451] width 15 height 15
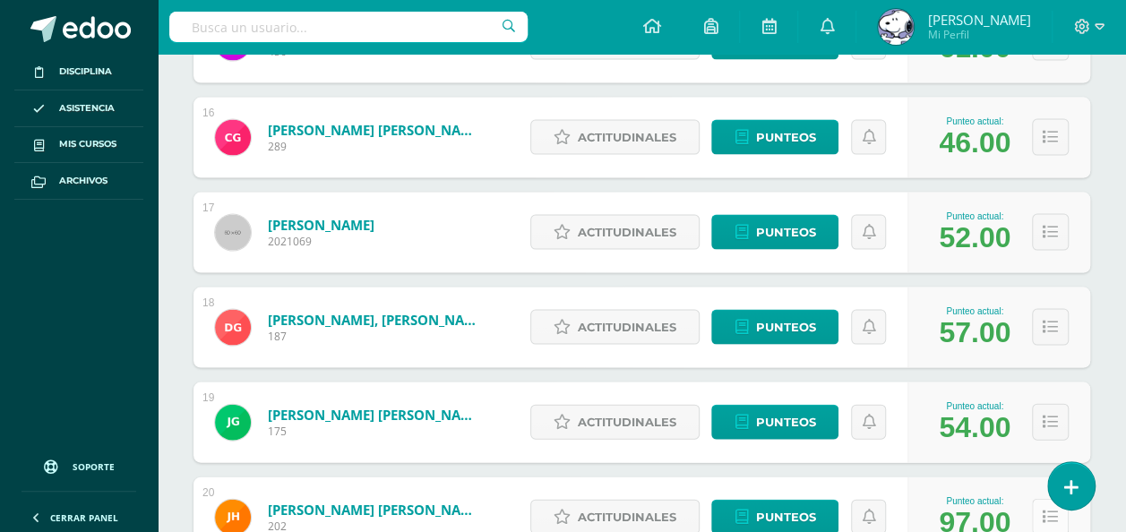
scroll to position [1715, 0]
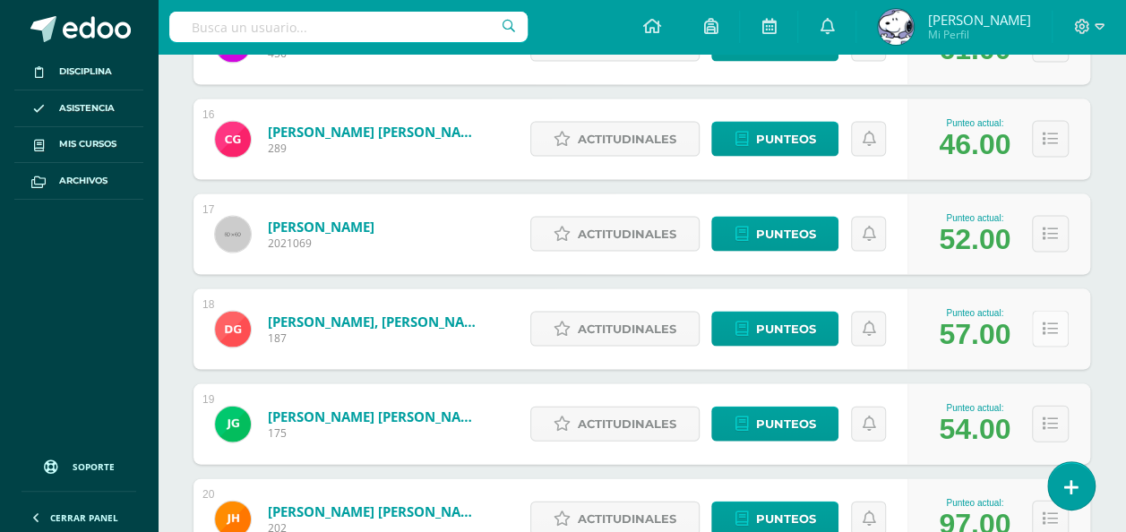
click at [1042, 339] on button at bounding box center [1050, 329] width 37 height 37
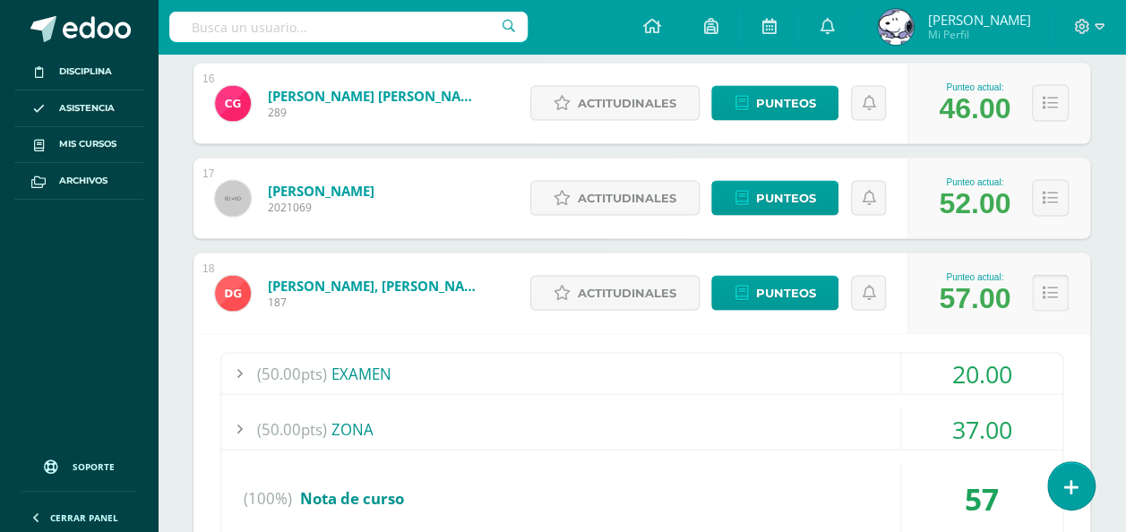
scroll to position [1761, 0]
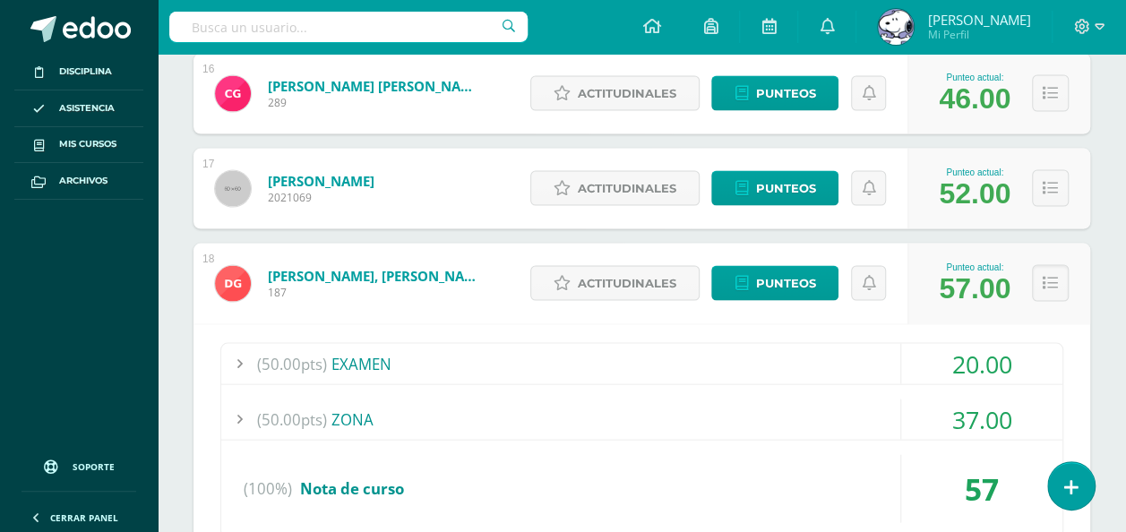
click at [991, 374] on div "20.00" at bounding box center [981, 364] width 161 height 40
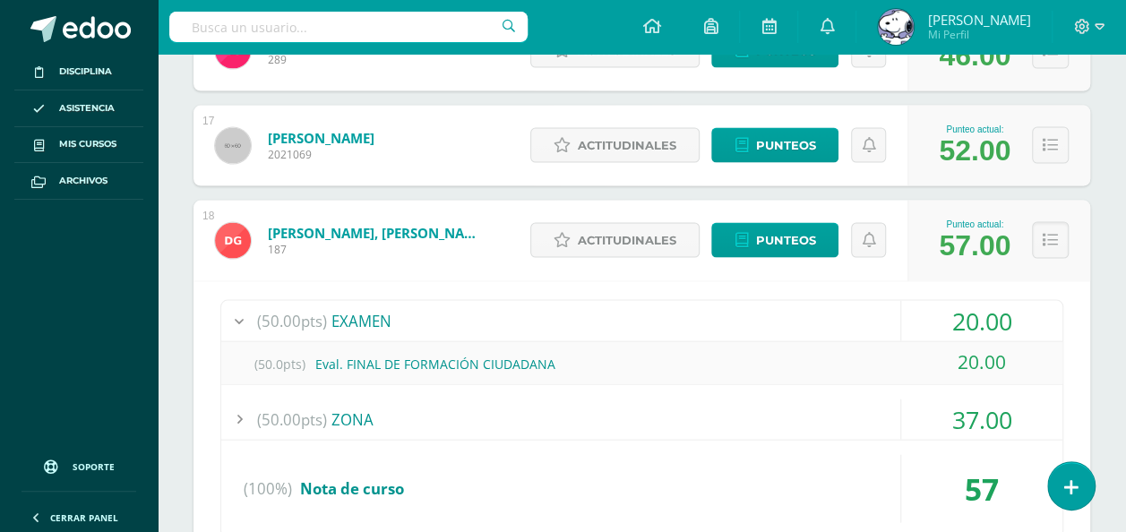
scroll to position [1814, 0]
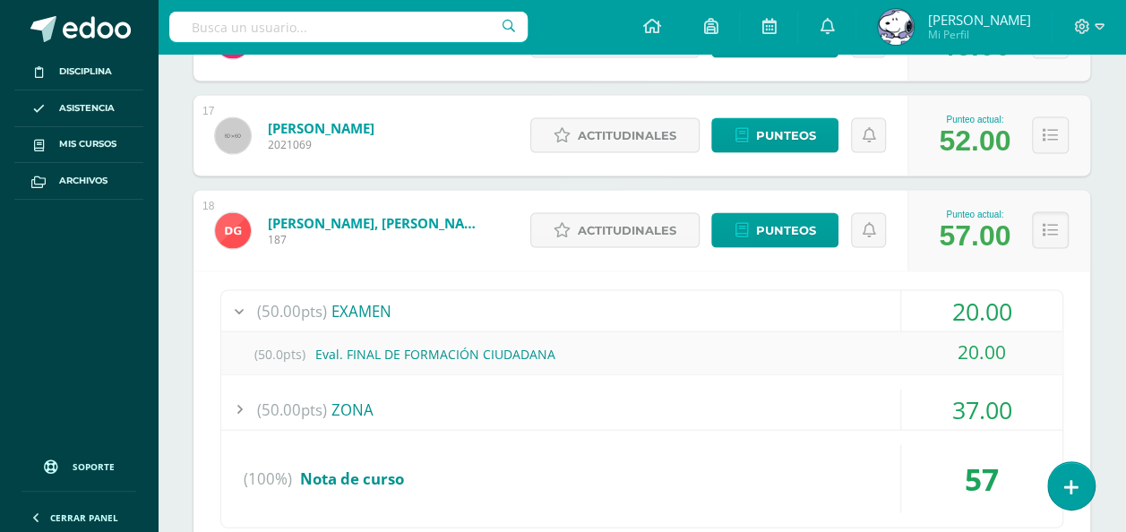
click at [1000, 410] on div "37.00" at bounding box center [981, 410] width 161 height 40
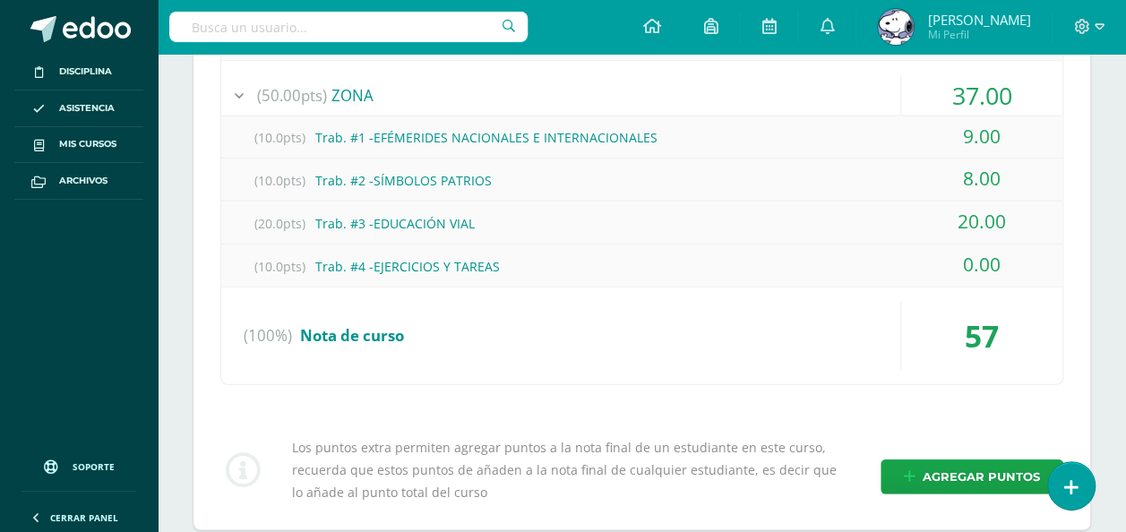
scroll to position [2130, 0]
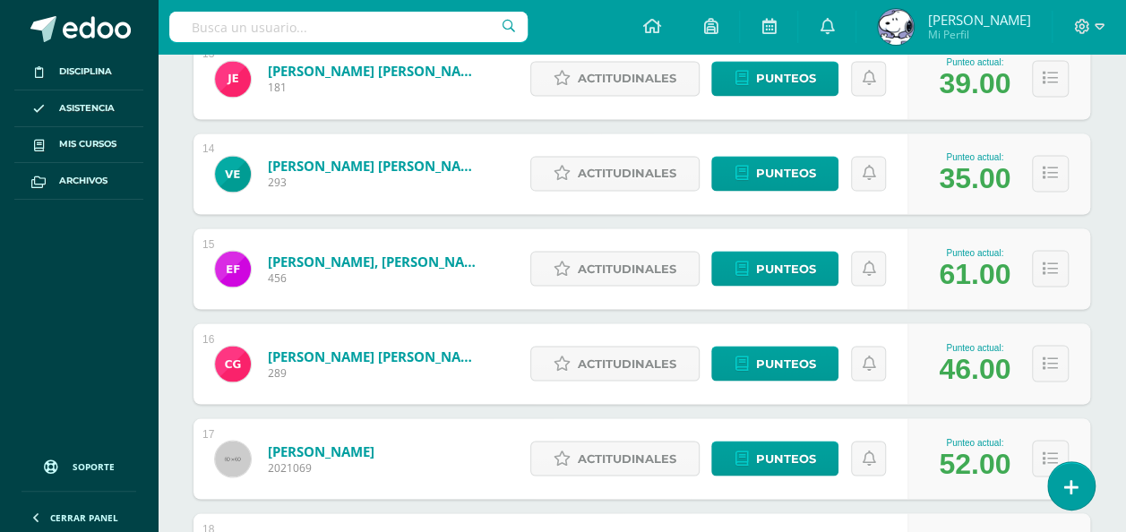
click at [1059, 389] on div "Punteo actual: 46.00" at bounding box center [999, 363] width 183 height 81
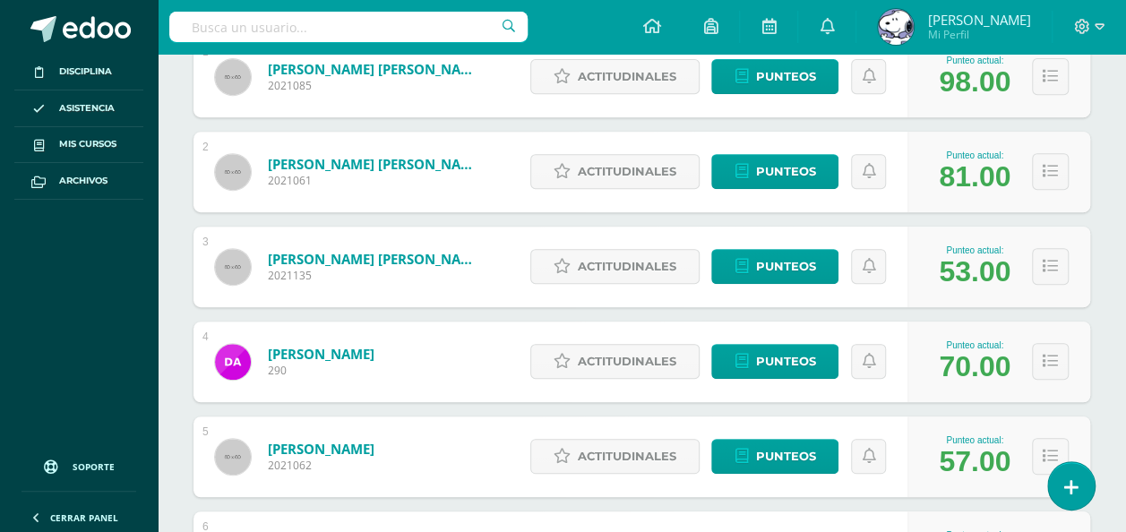
scroll to position [324, 0]
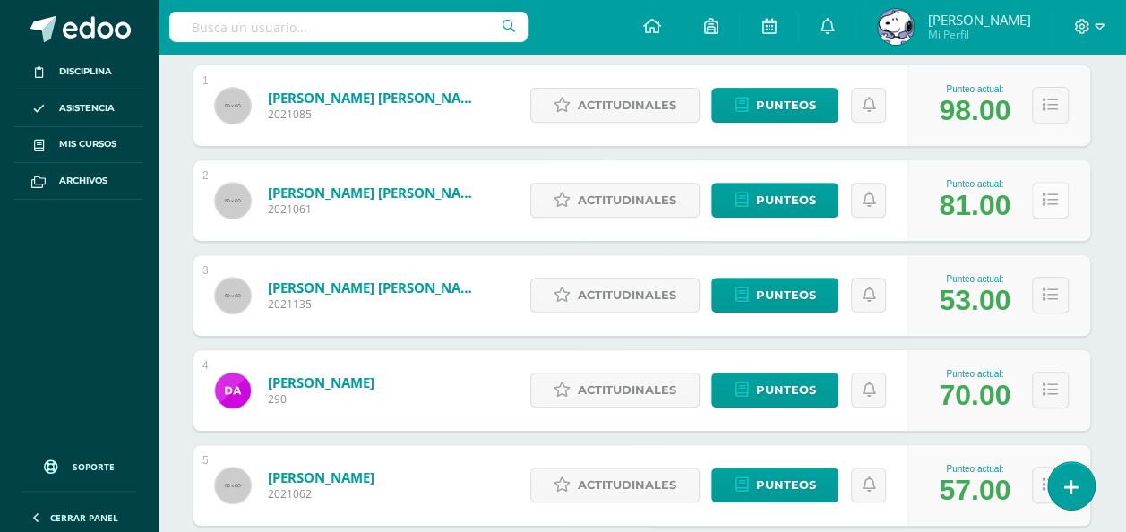
click at [1059, 199] on button at bounding box center [1050, 200] width 37 height 37
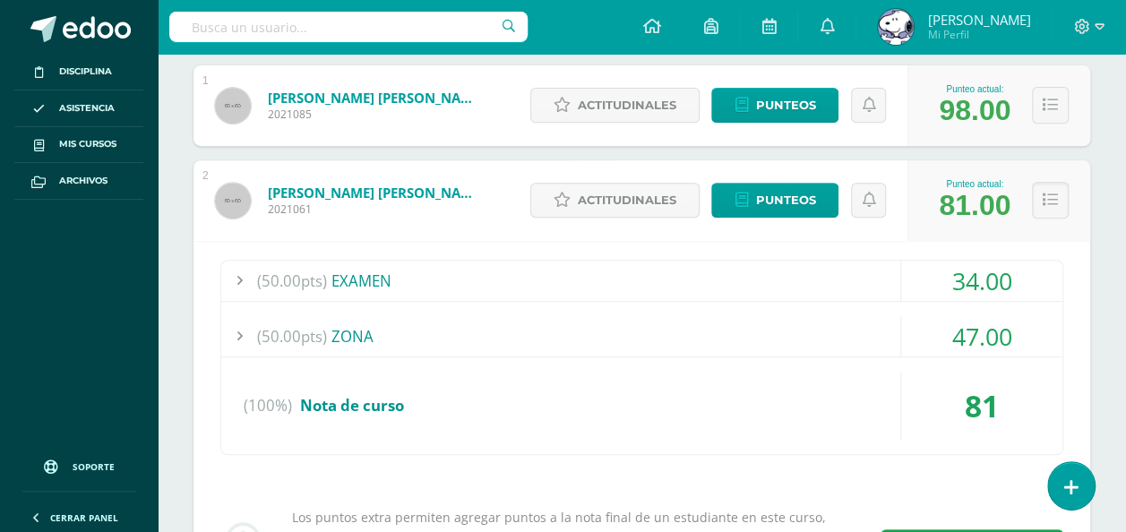
click at [962, 335] on div "47.00" at bounding box center [981, 336] width 161 height 40
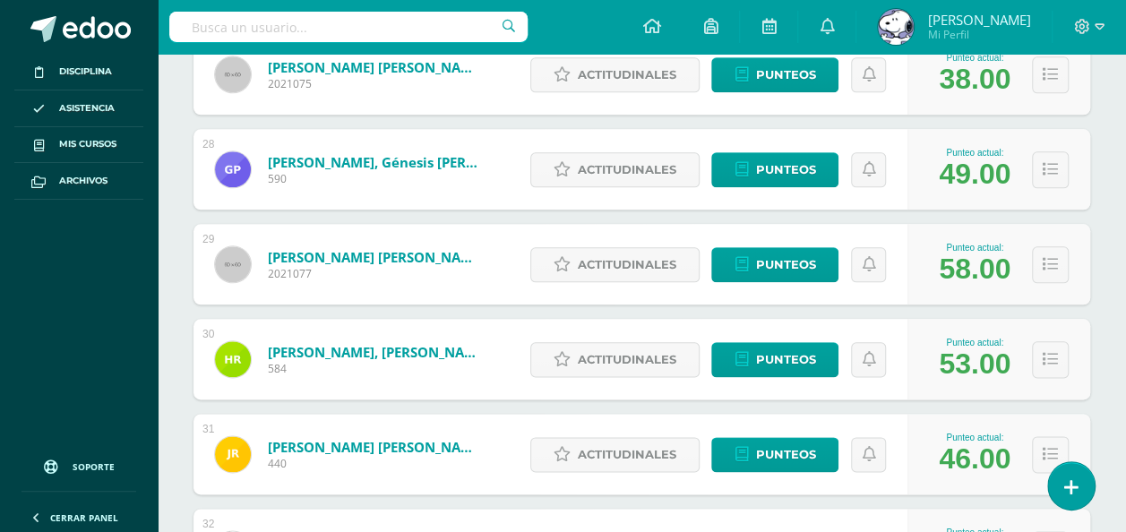
scroll to position [4273, 0]
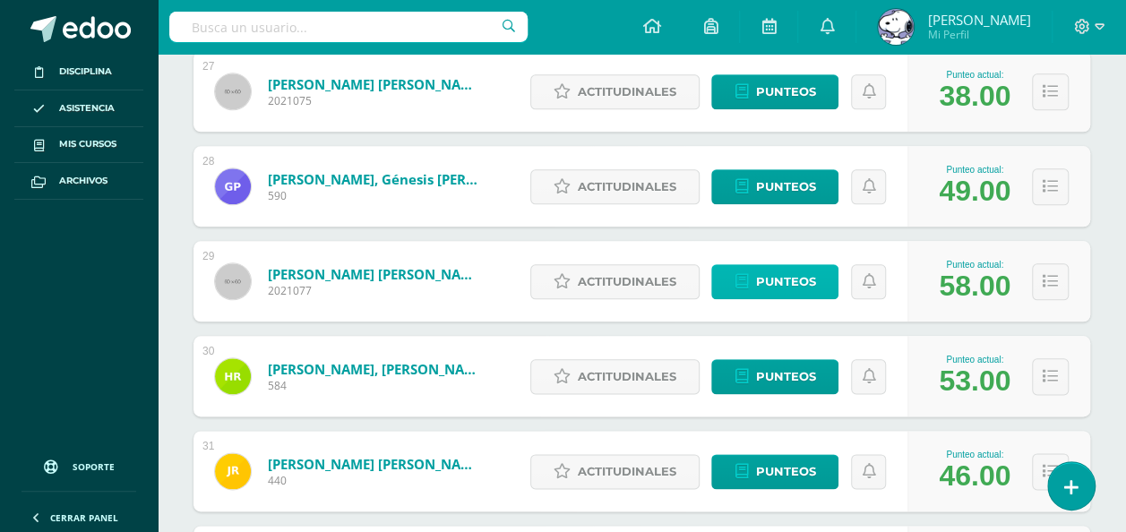
click at [751, 264] on link "Punteos" at bounding box center [774, 281] width 127 height 35
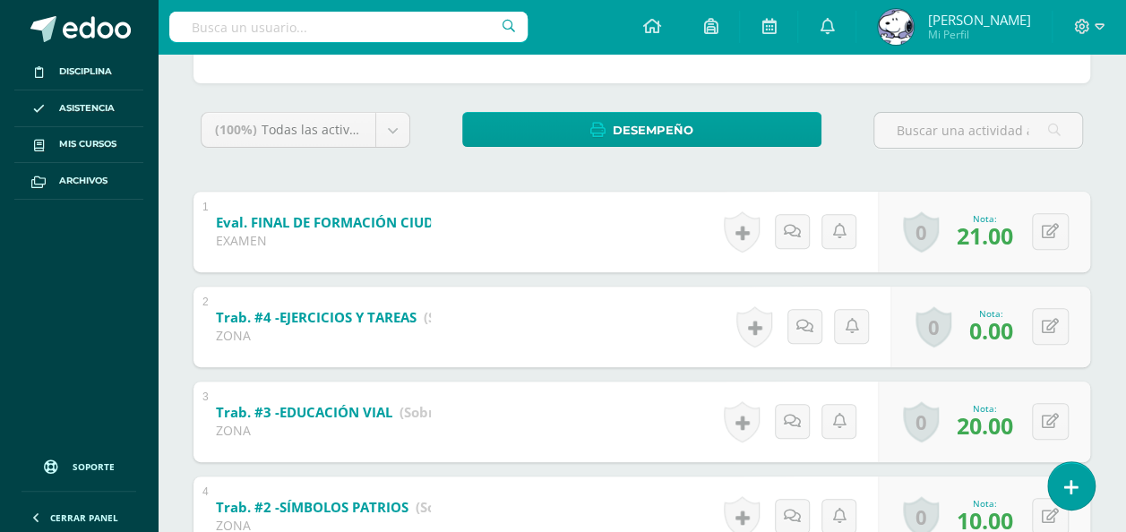
scroll to position [256, 0]
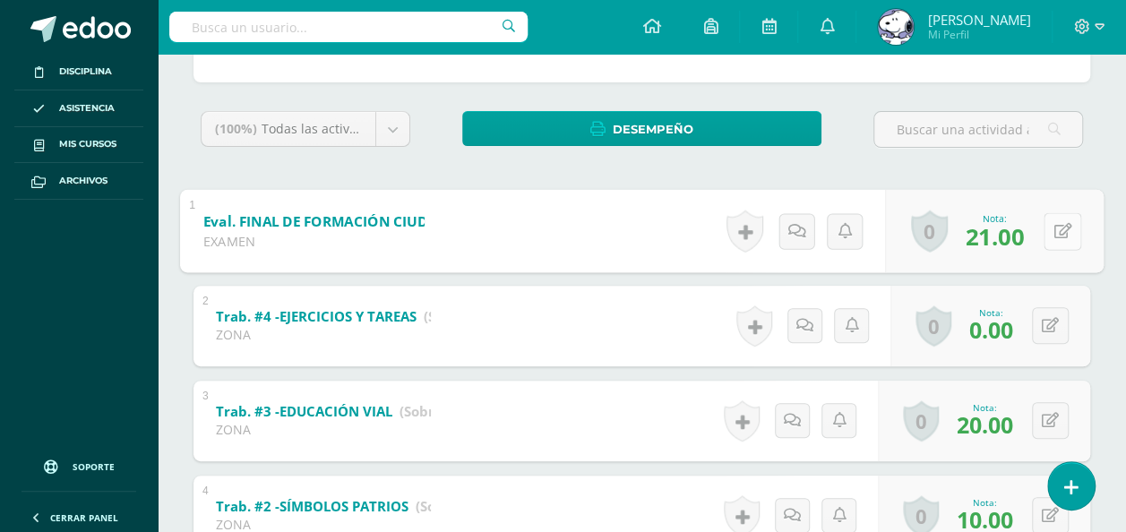
click at [1064, 229] on button at bounding box center [1063, 231] width 38 height 38
type input "23"
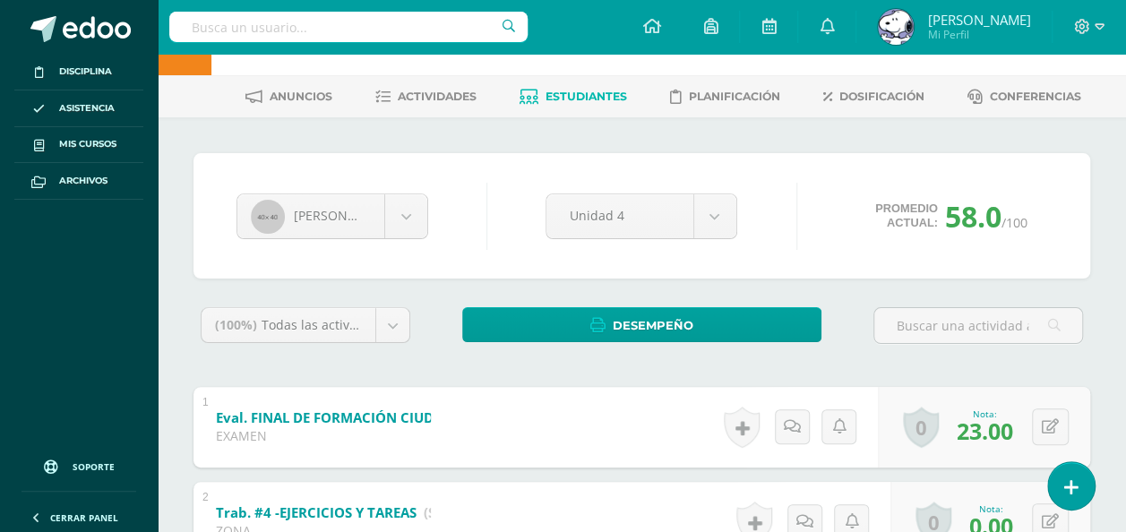
scroll to position [0, 0]
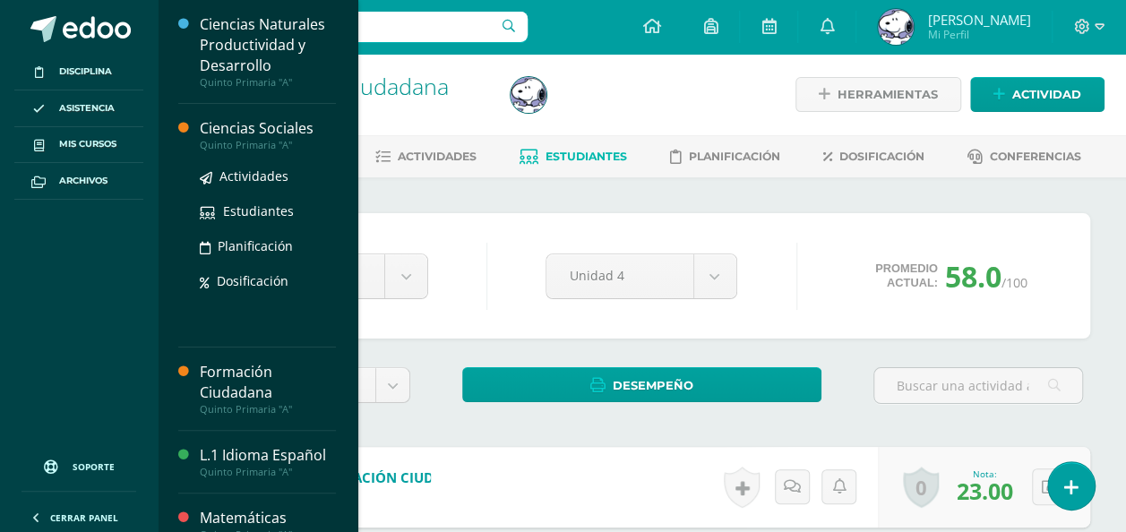
click at [264, 188] on ul "Actividades Estudiantes Planificación Dosificación" at bounding box center [268, 228] width 136 height 125
click at [267, 180] on span "Actividades" at bounding box center [254, 176] width 69 height 17
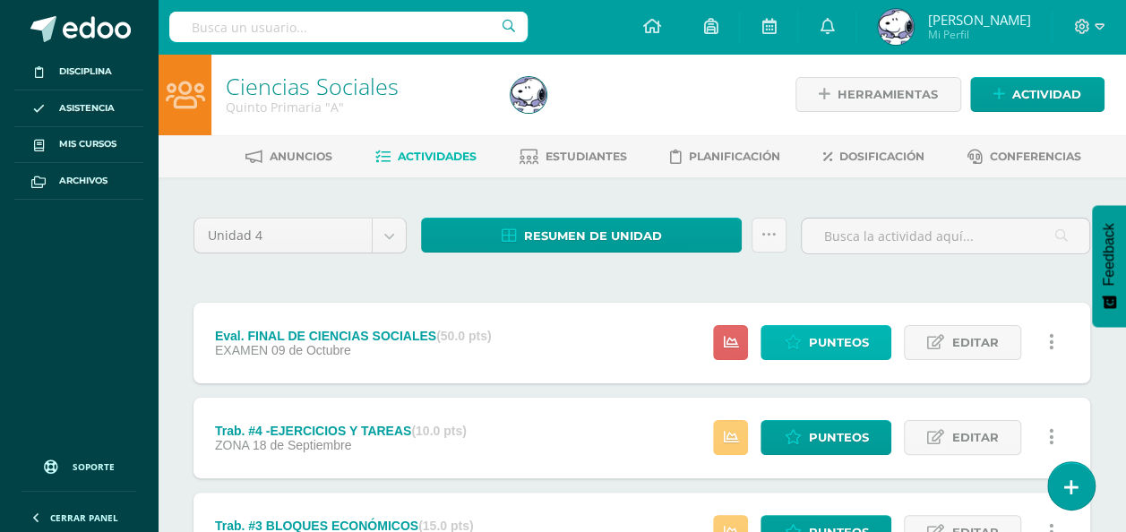
click at [837, 332] on span "Punteos" at bounding box center [838, 342] width 60 height 33
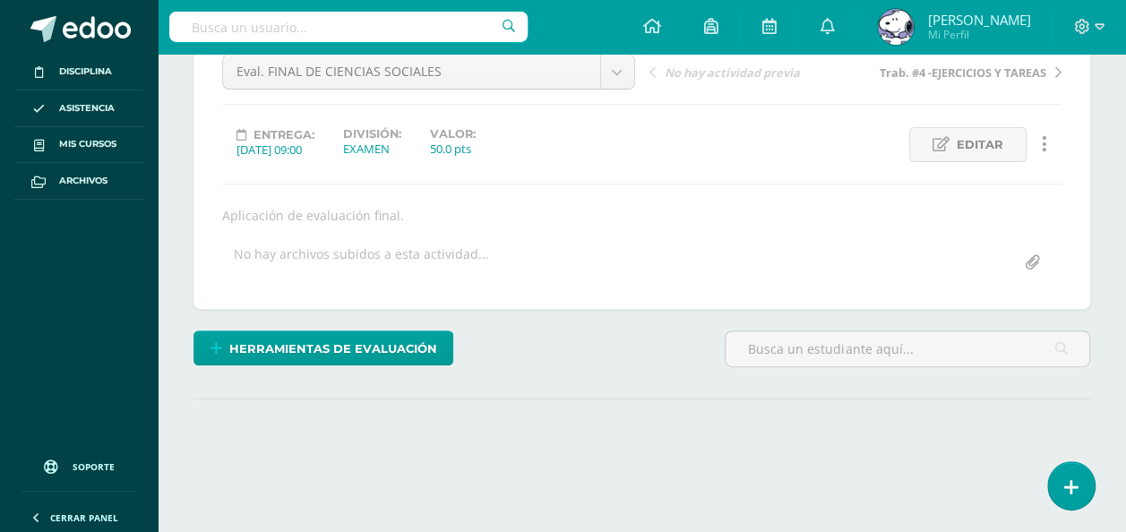
scroll to position [290, 0]
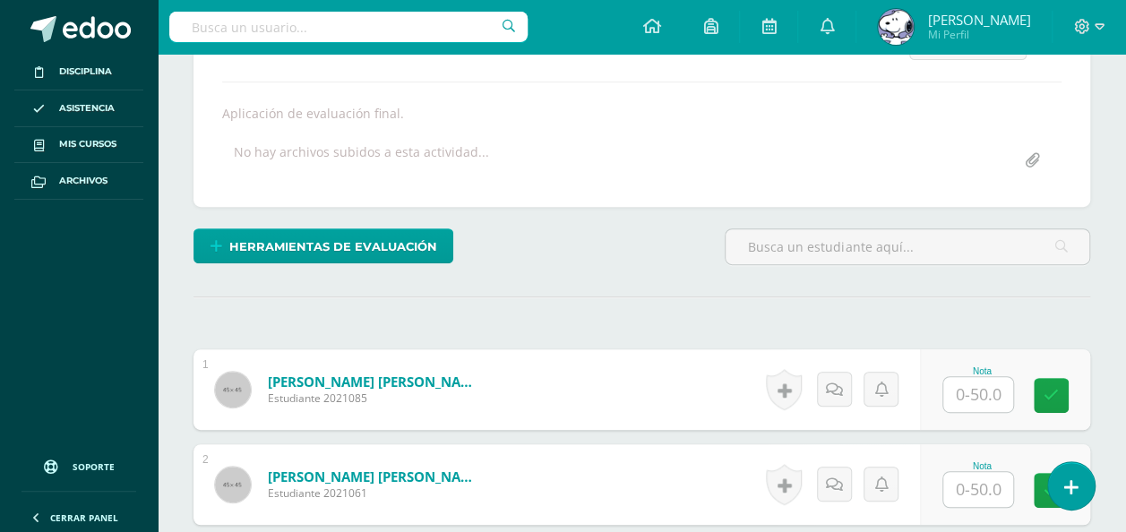
click at [974, 398] on input "text" at bounding box center [979, 394] width 70 height 35
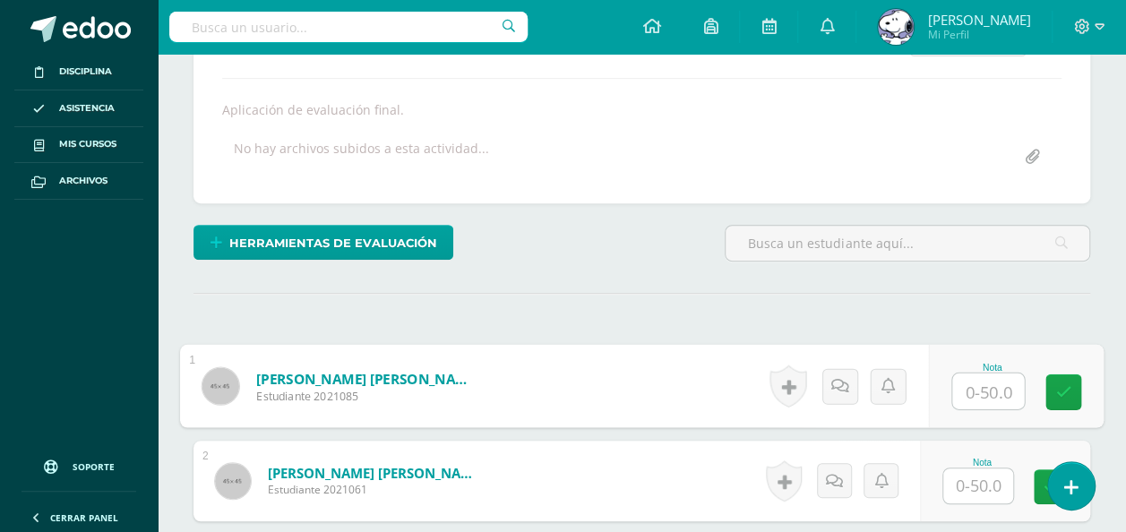
scroll to position [295, 0]
type input "42"
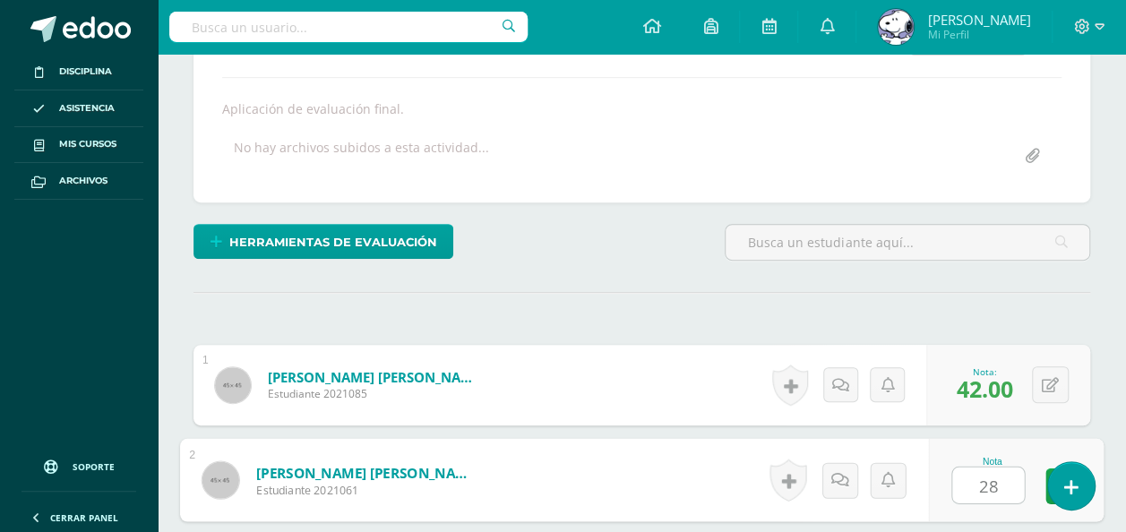
type input "28"
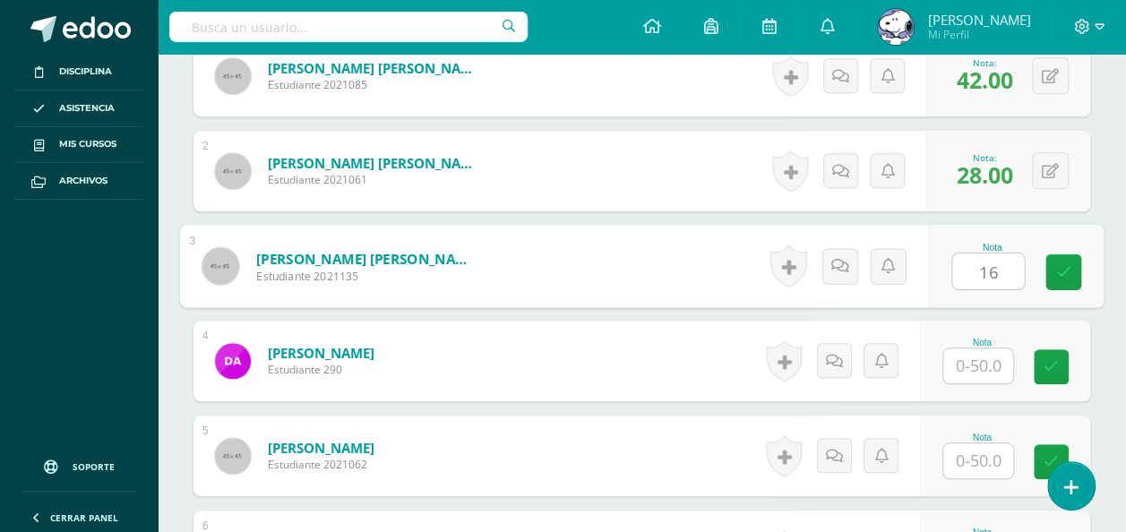
type input "16"
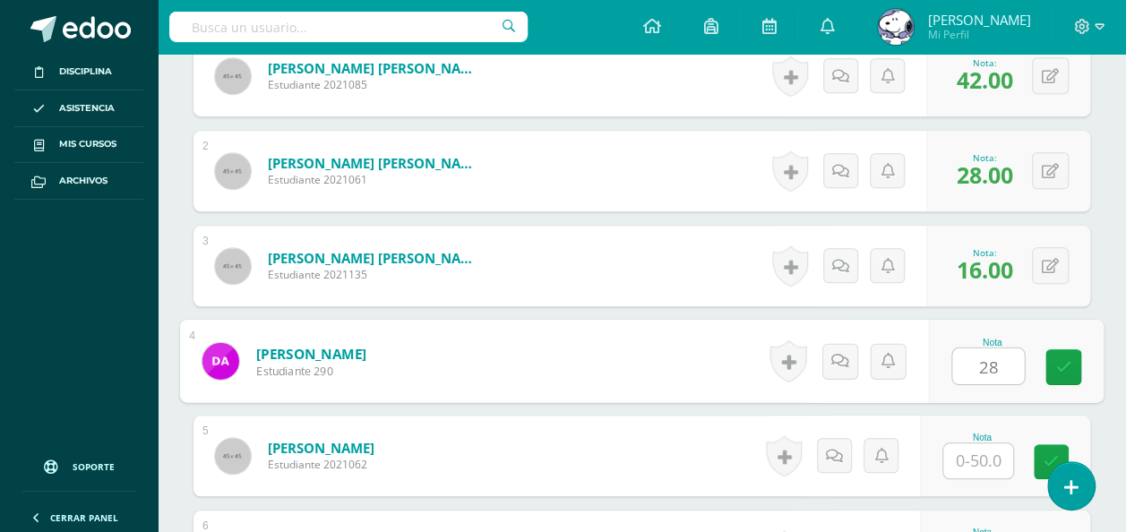
type input "28"
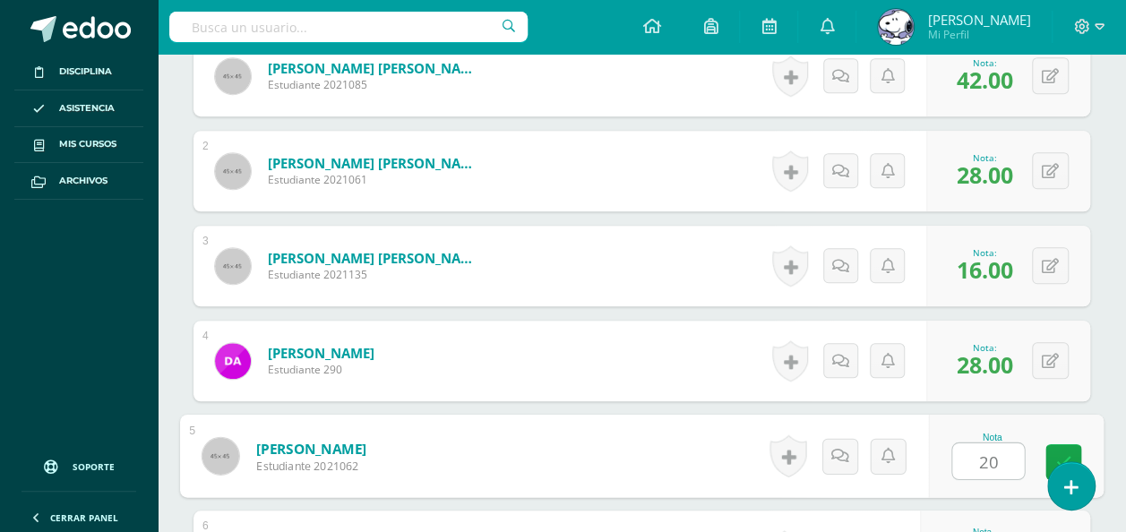
type input "20"
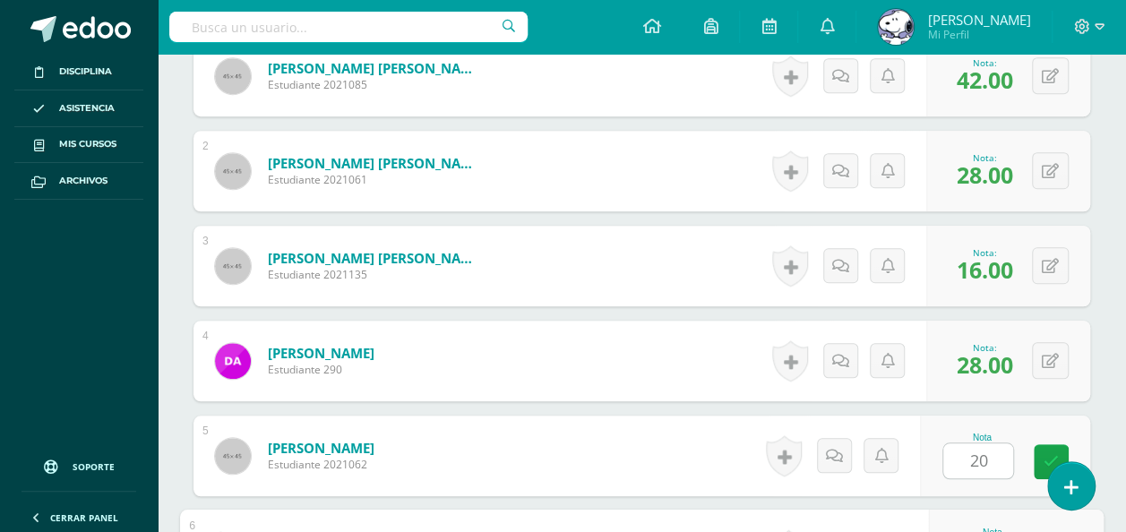
scroll to position [889, 0]
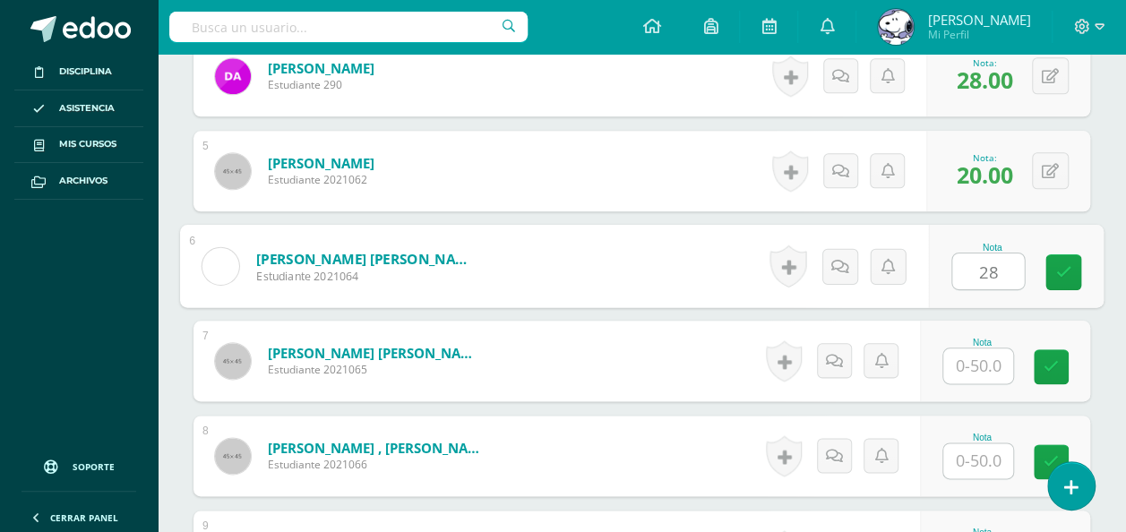
type input "28"
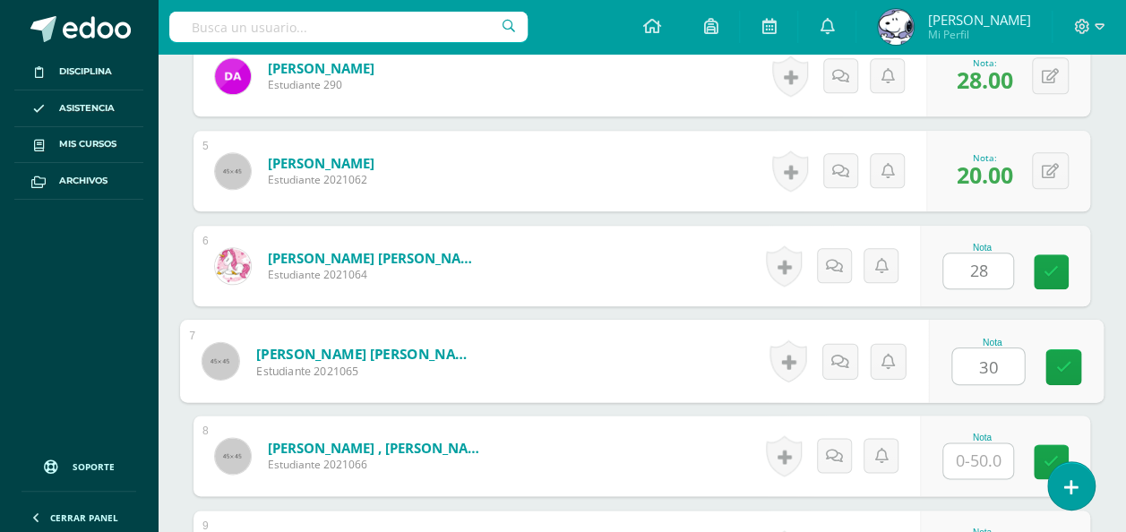
type input "30"
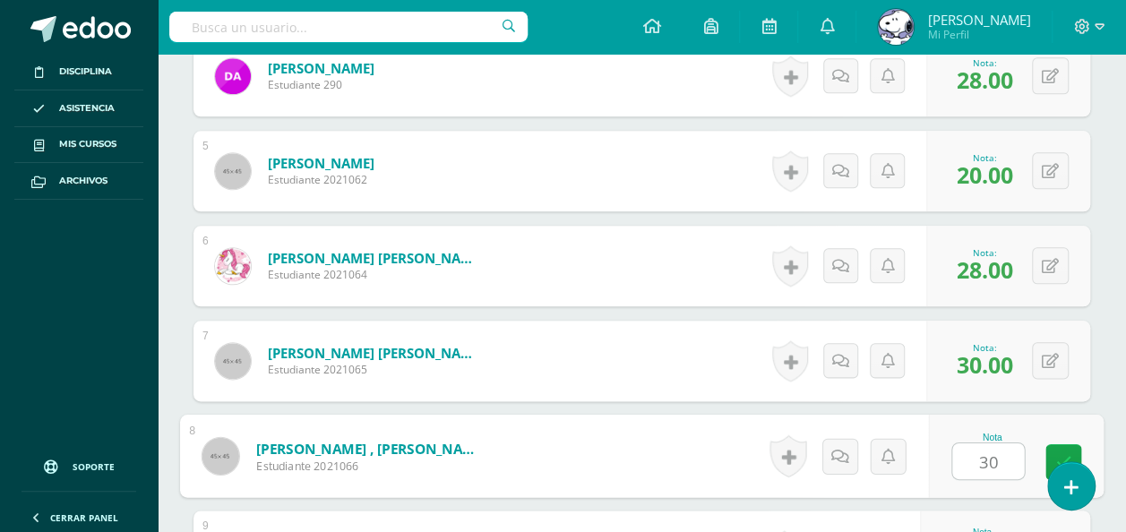
type input "30"
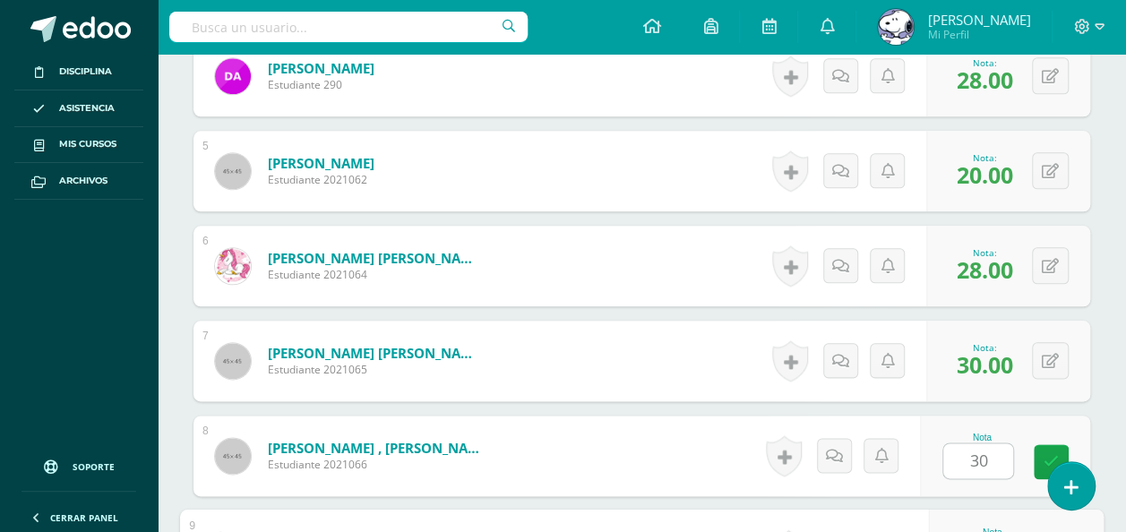
scroll to position [1174, 0]
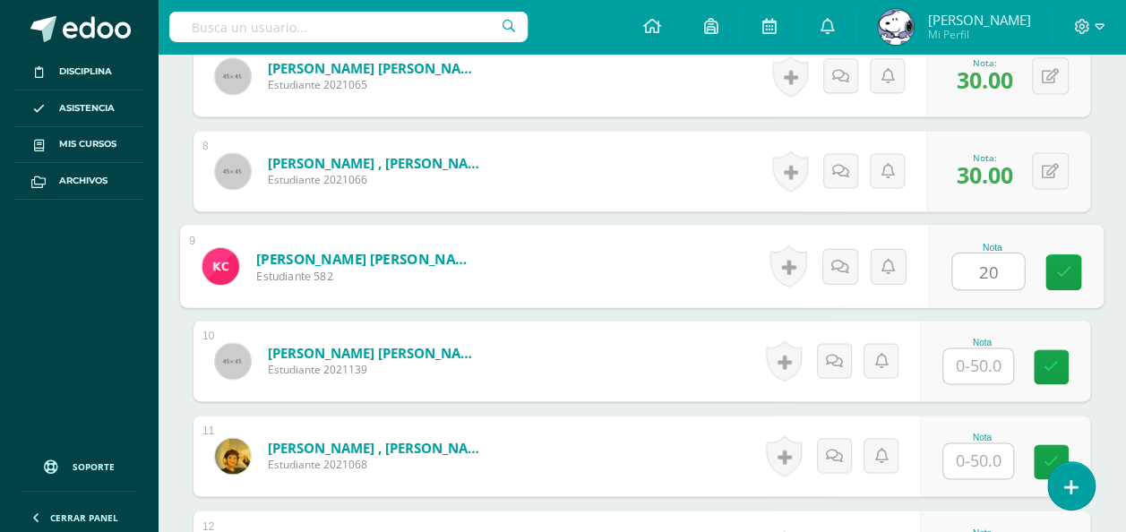
type input "20"
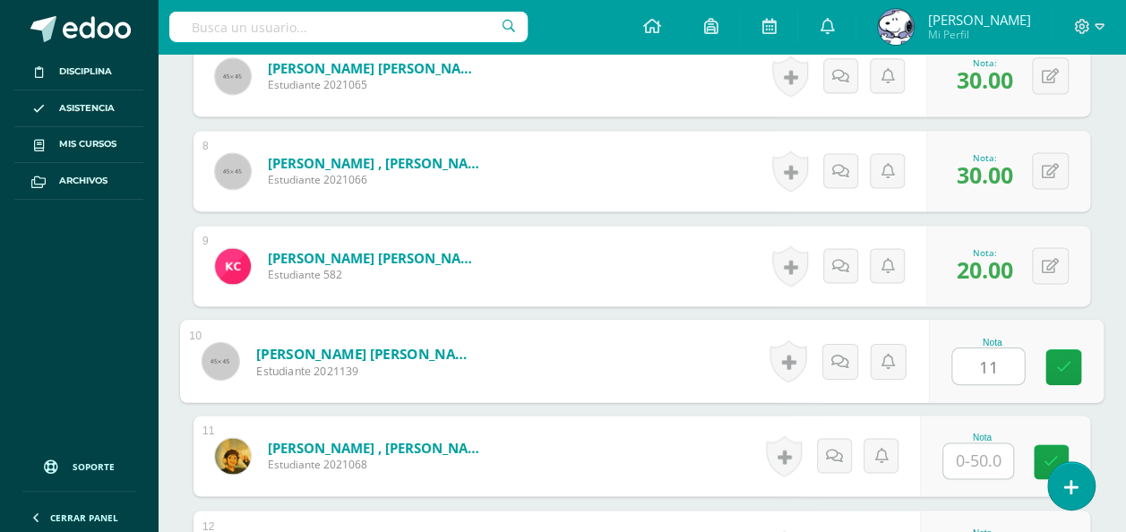
type input "11"
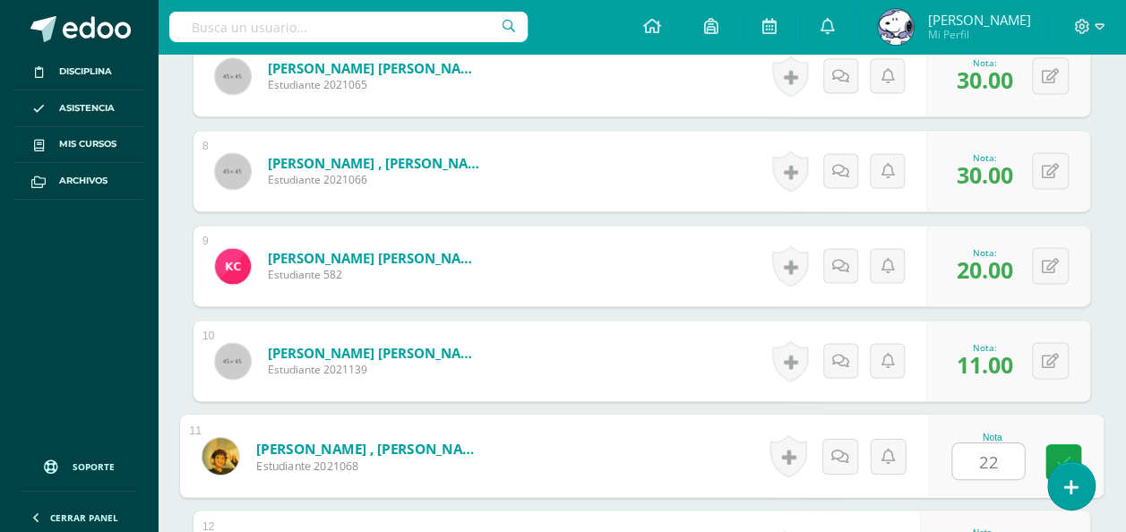
type input "22"
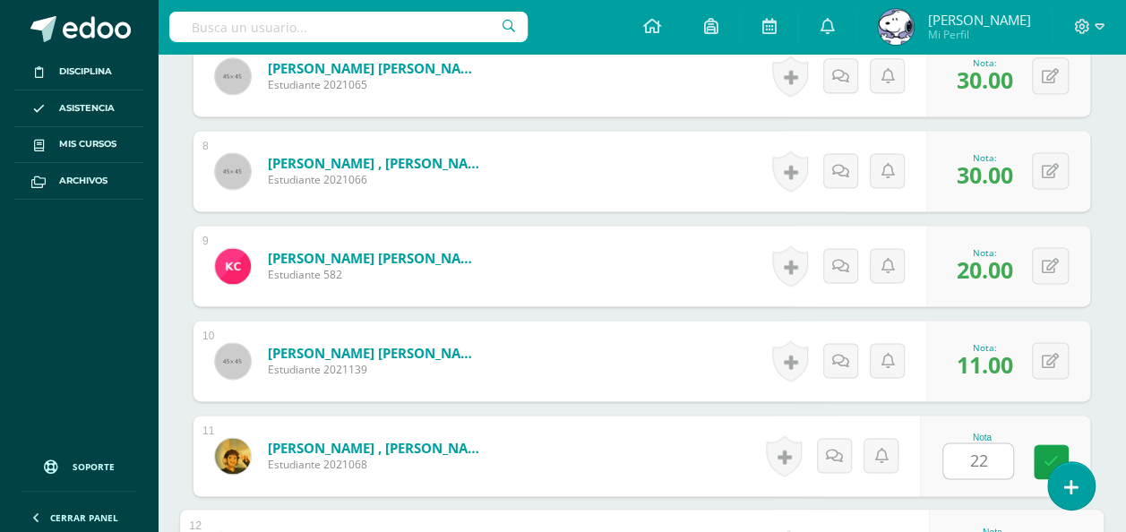
scroll to position [1459, 0]
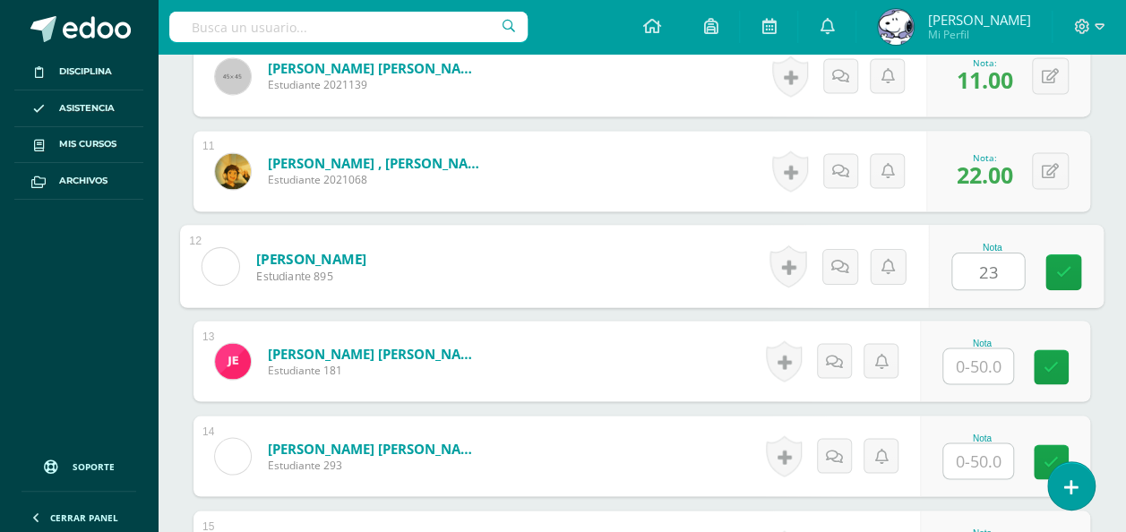
type input "23"
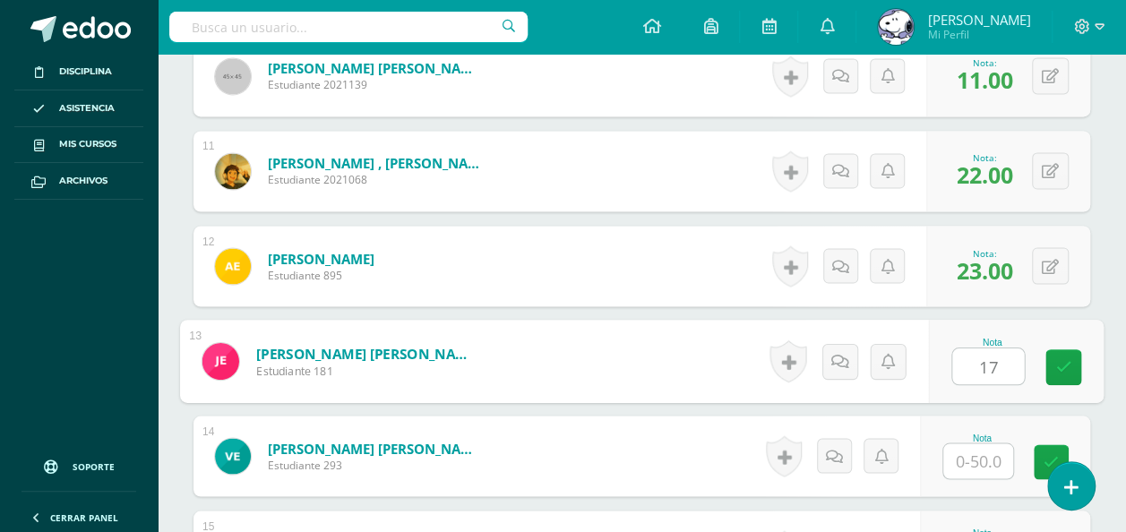
type input "17"
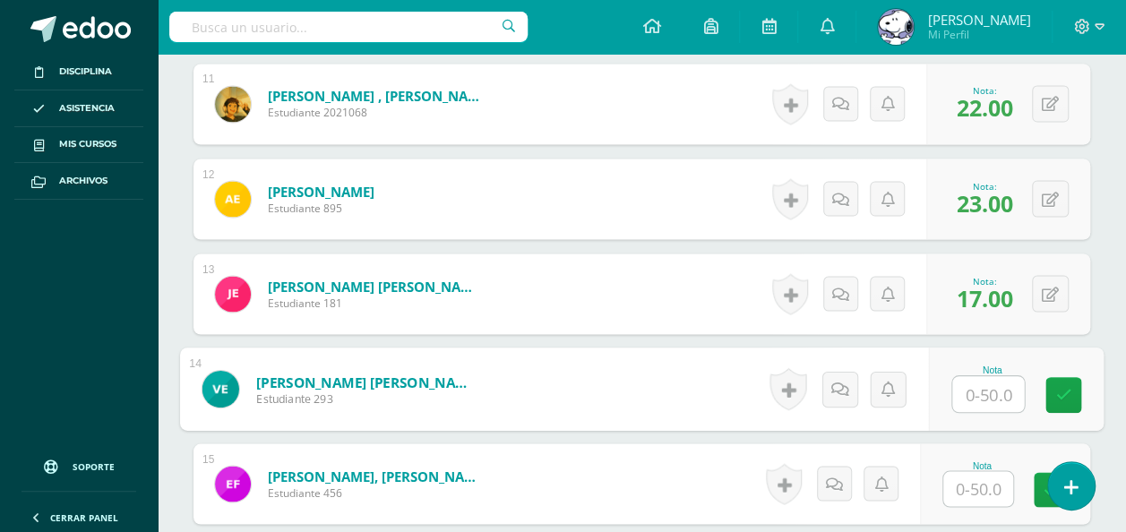
scroll to position [1606, 0]
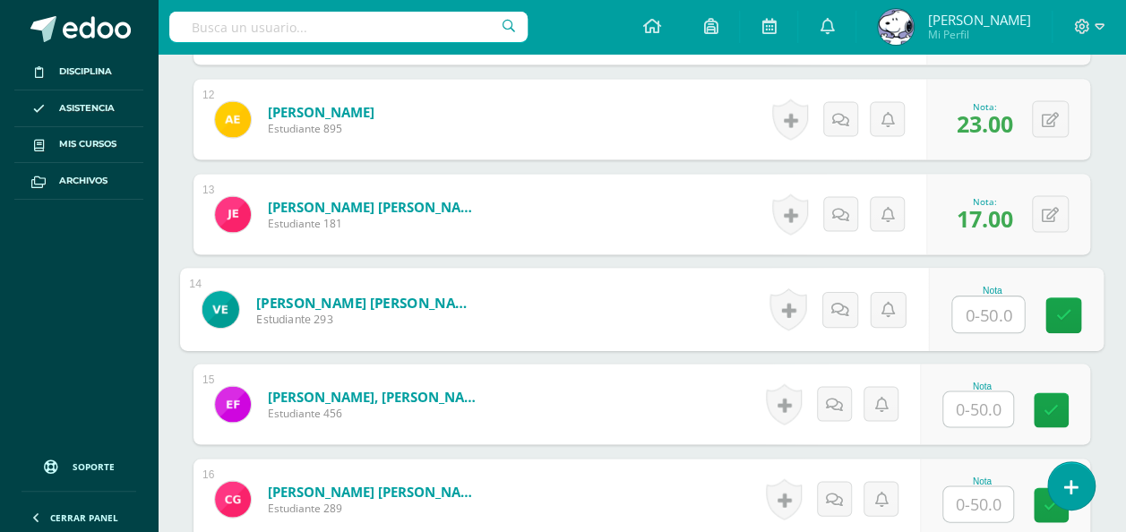
click at [977, 412] on input "text" at bounding box center [979, 409] width 70 height 35
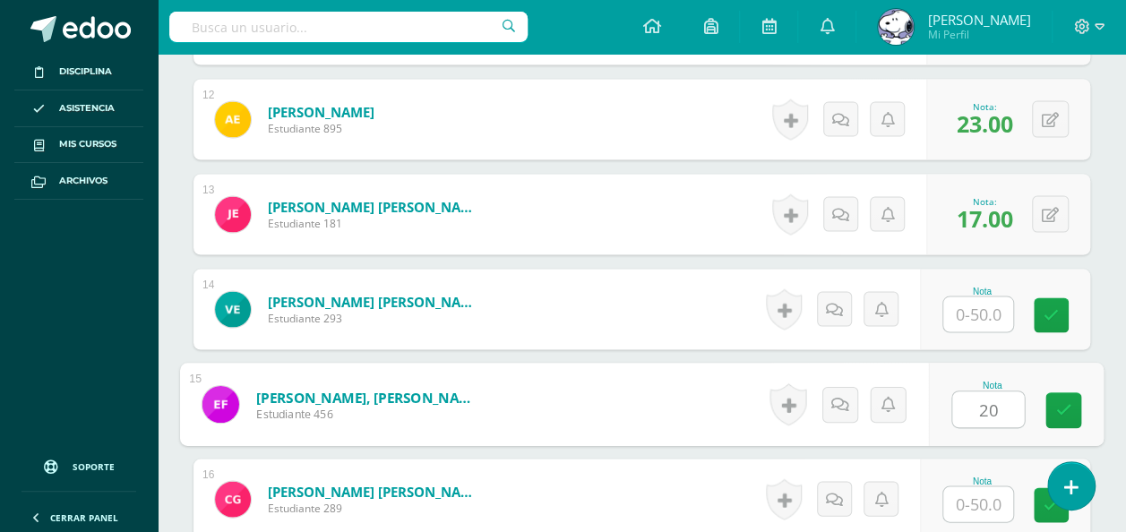
type input "20"
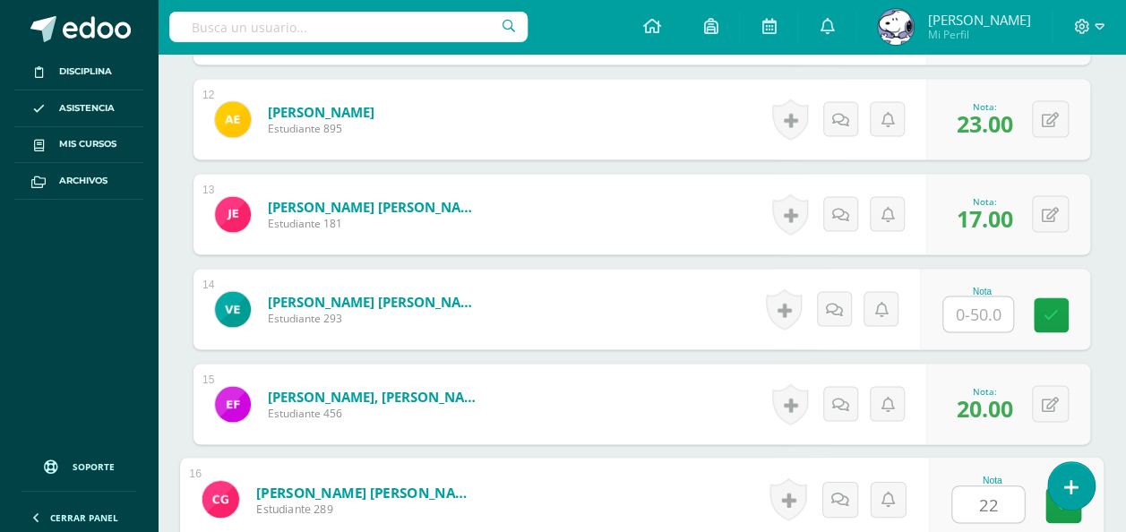
type input "22"
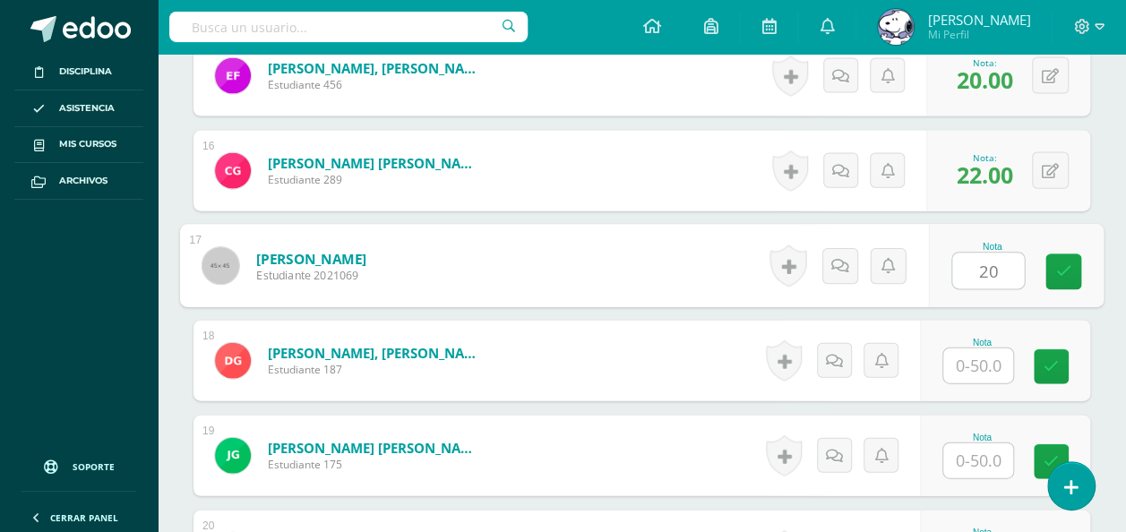
type input "20"
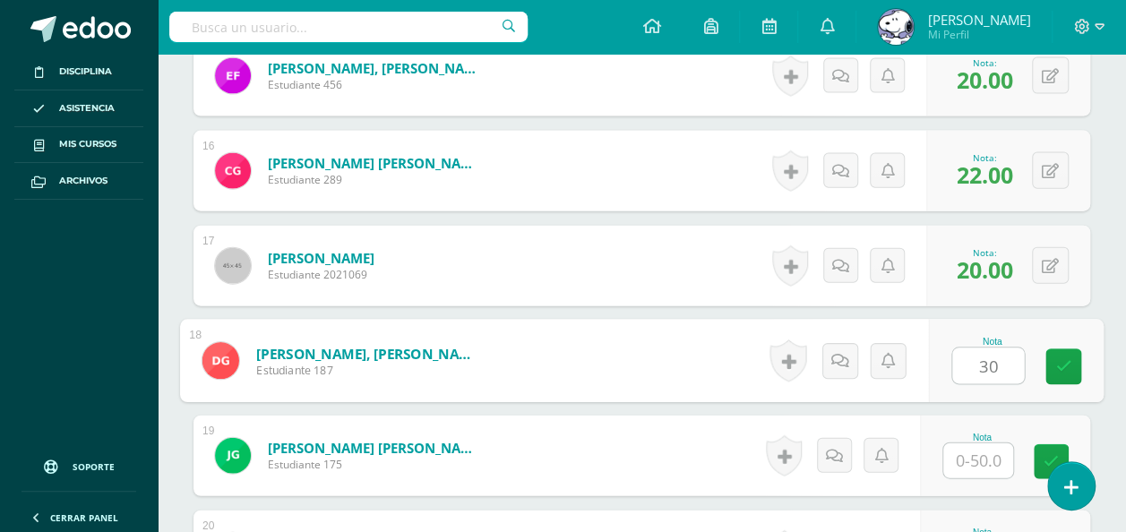
type input "30"
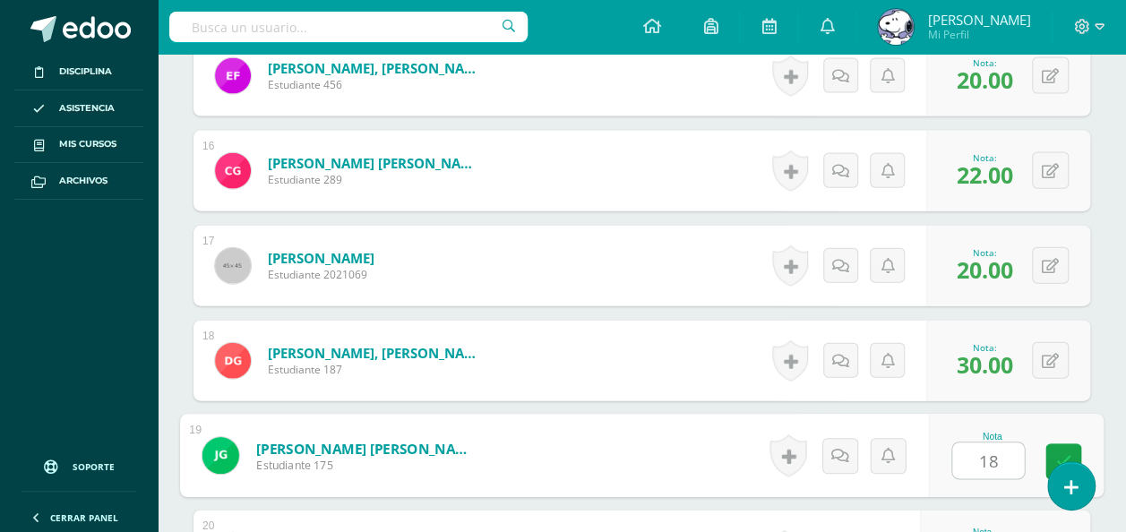
type input "18"
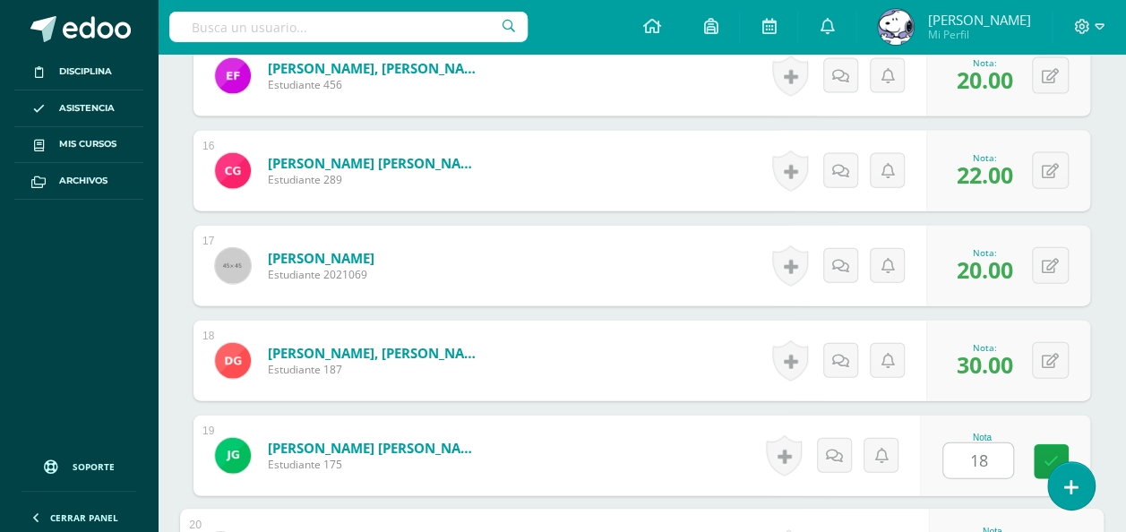
scroll to position [2219, 0]
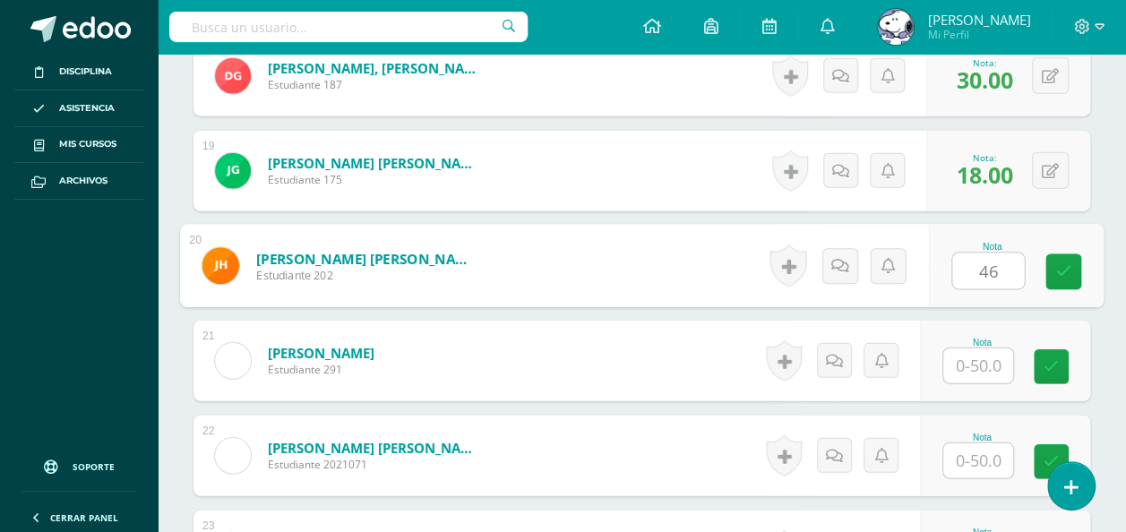
type input "46"
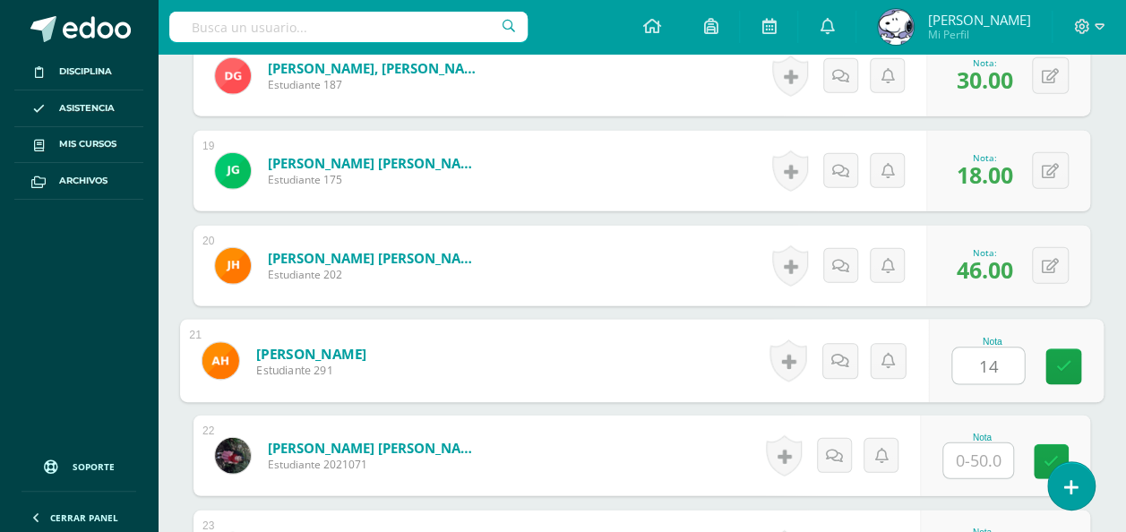
type input "14"
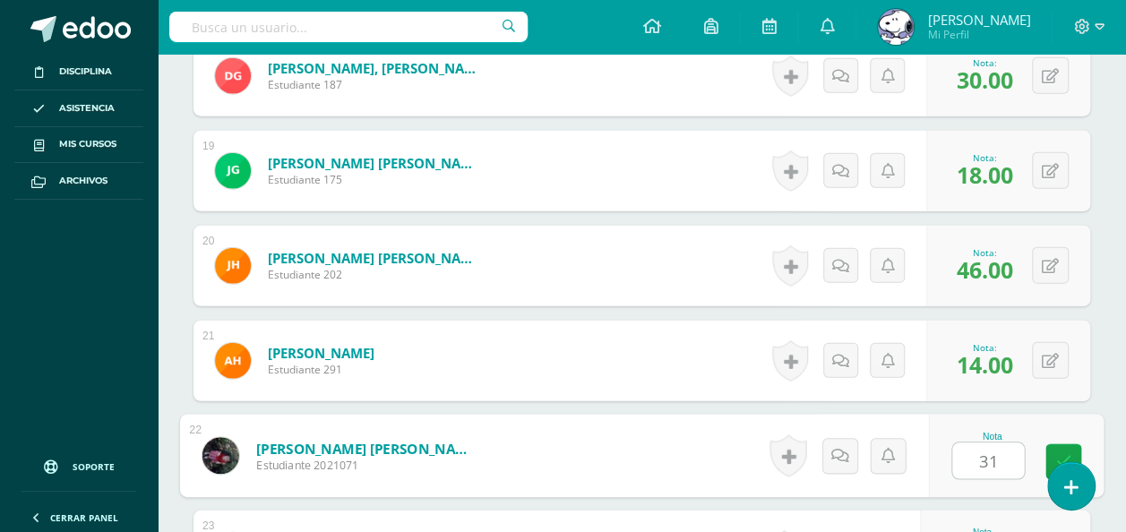
type input "31"
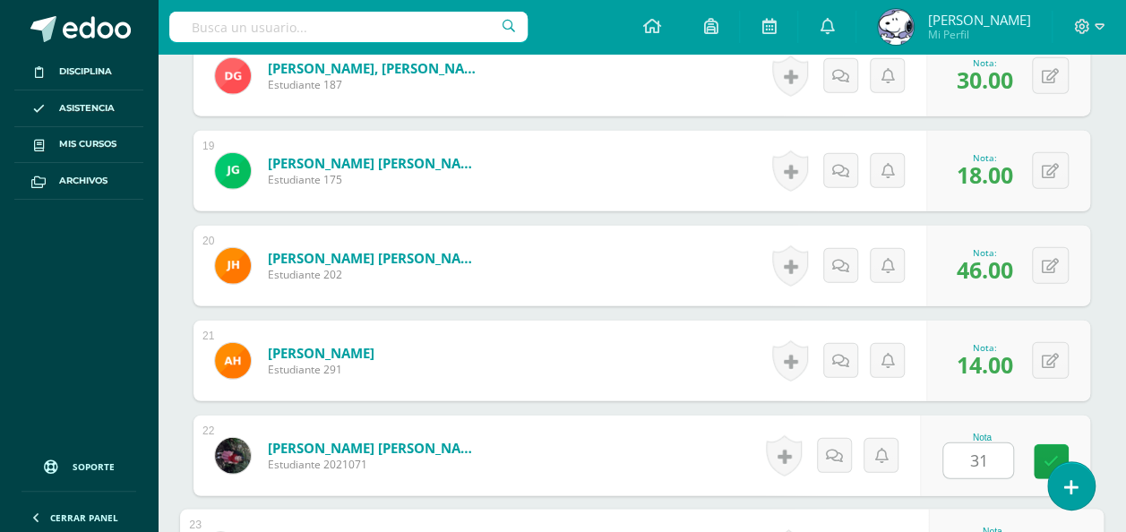
scroll to position [2504, 0]
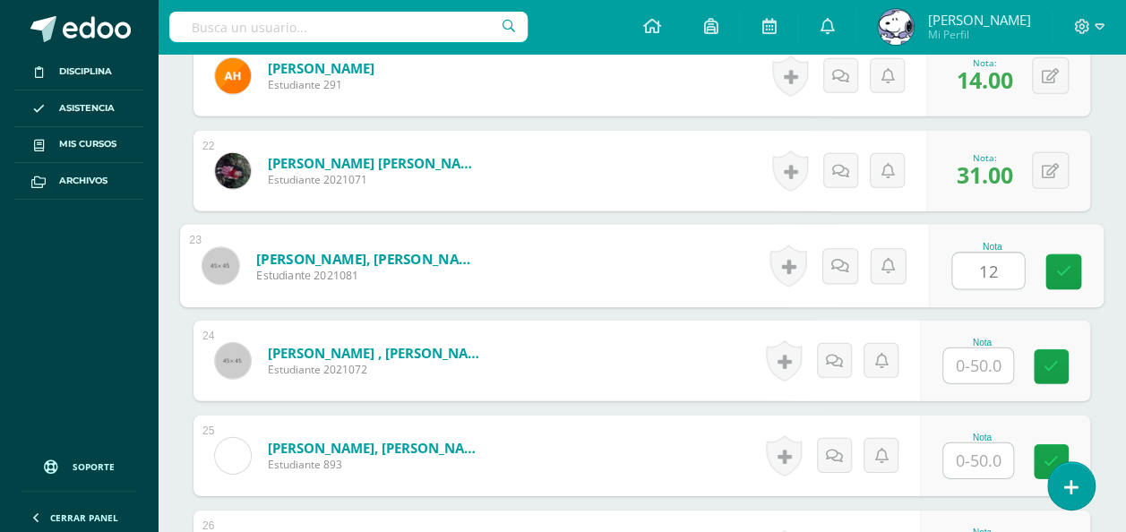
type input "12"
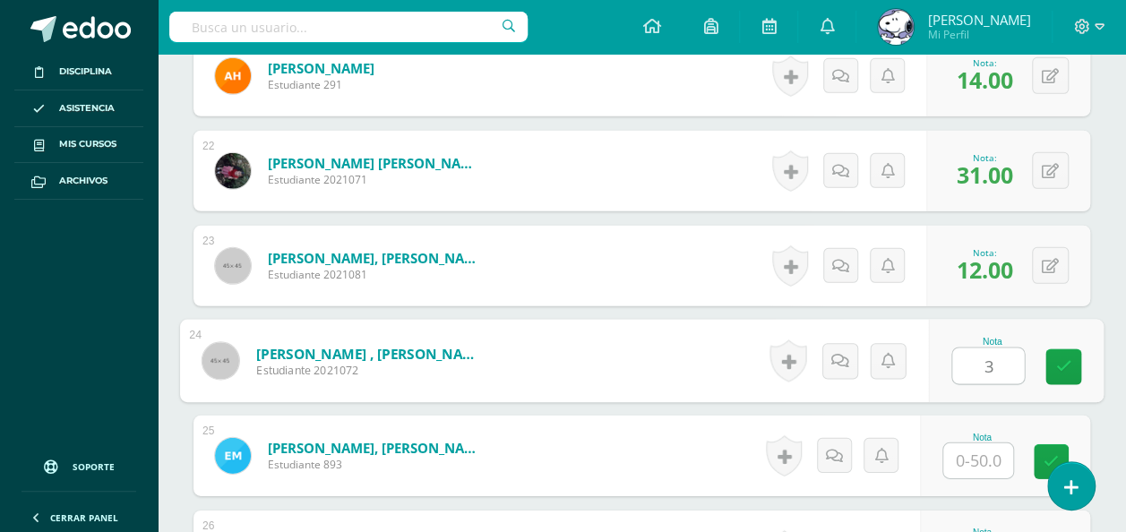
type input "3"
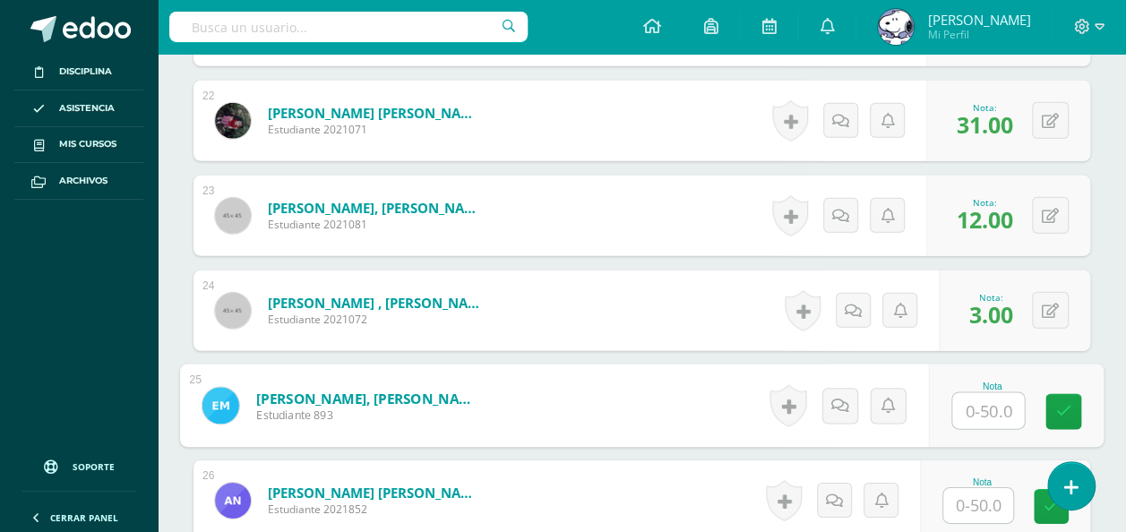
scroll to position [2742, 0]
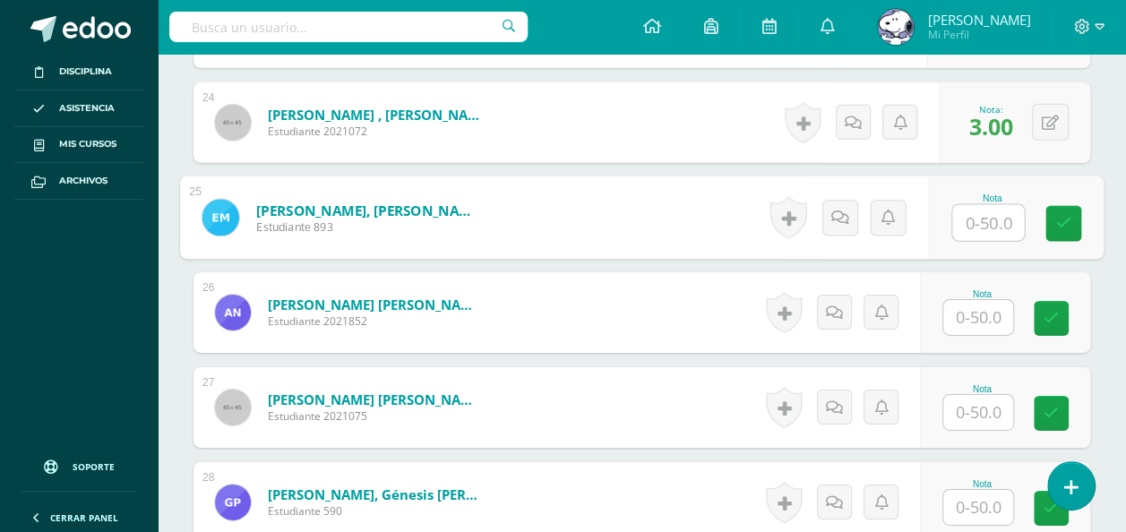
click at [970, 311] on input "text" at bounding box center [979, 317] width 70 height 35
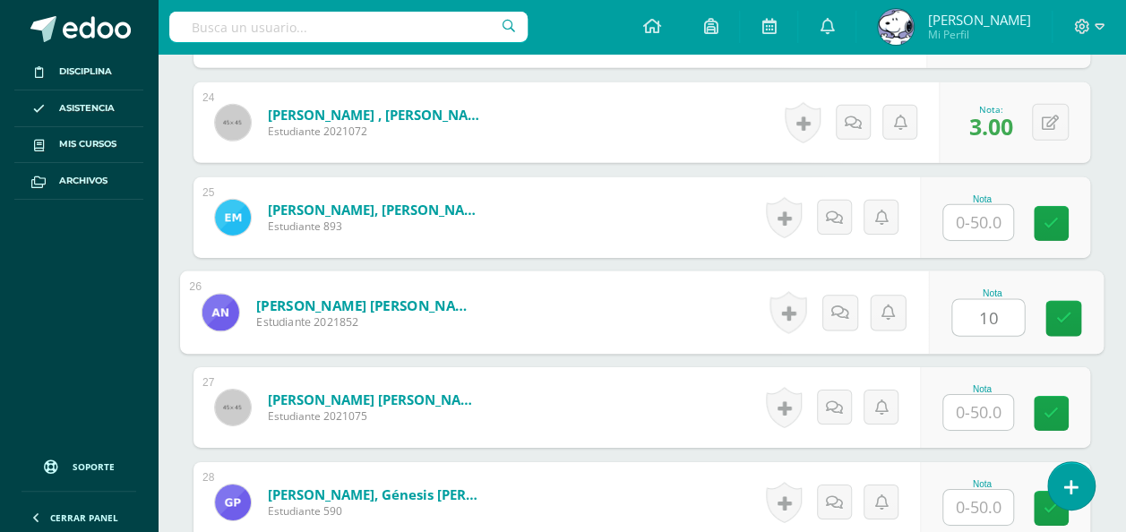
type input "10"
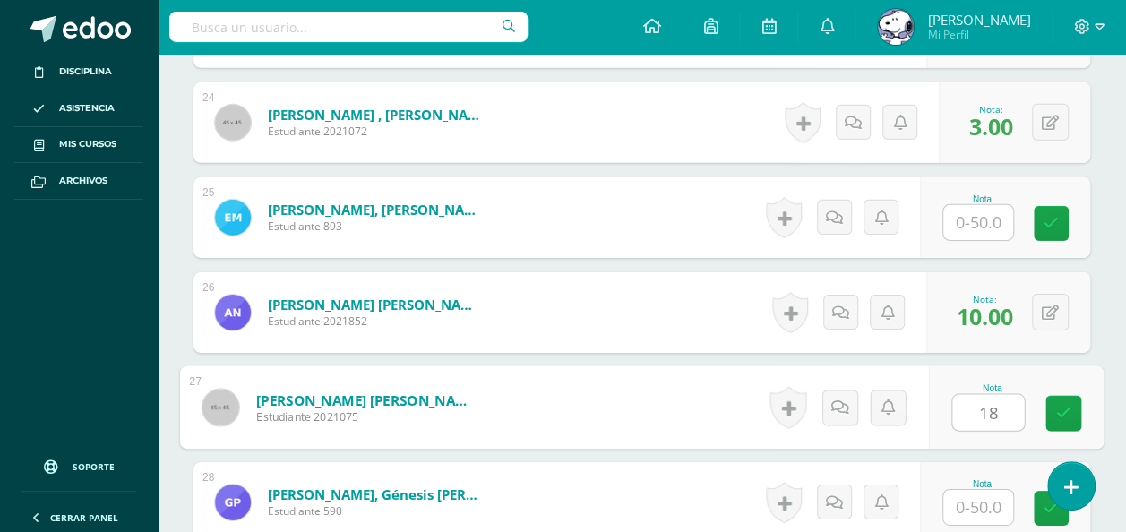
type input "18"
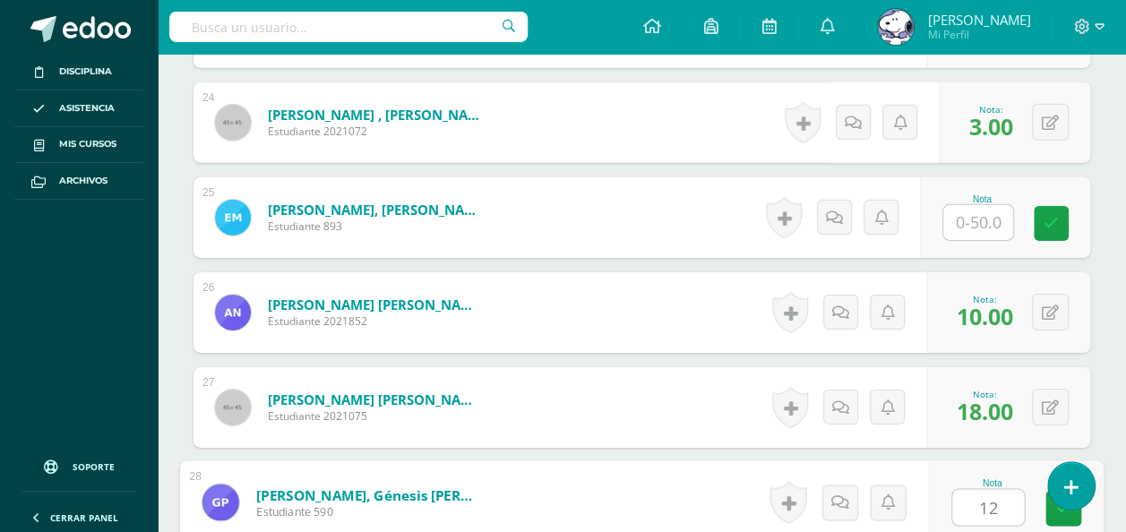
type input "12"
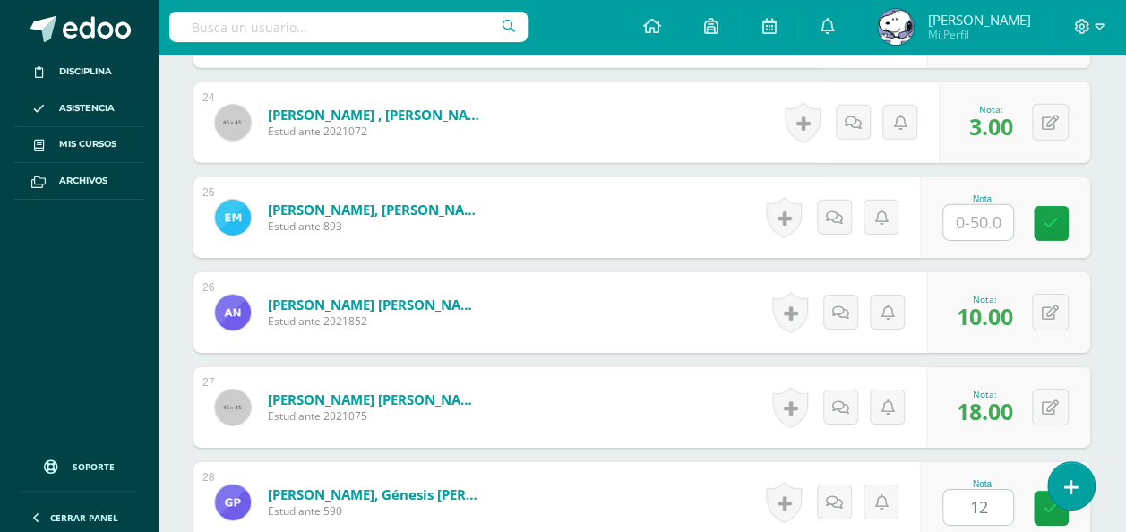
scroll to position [3073, 0]
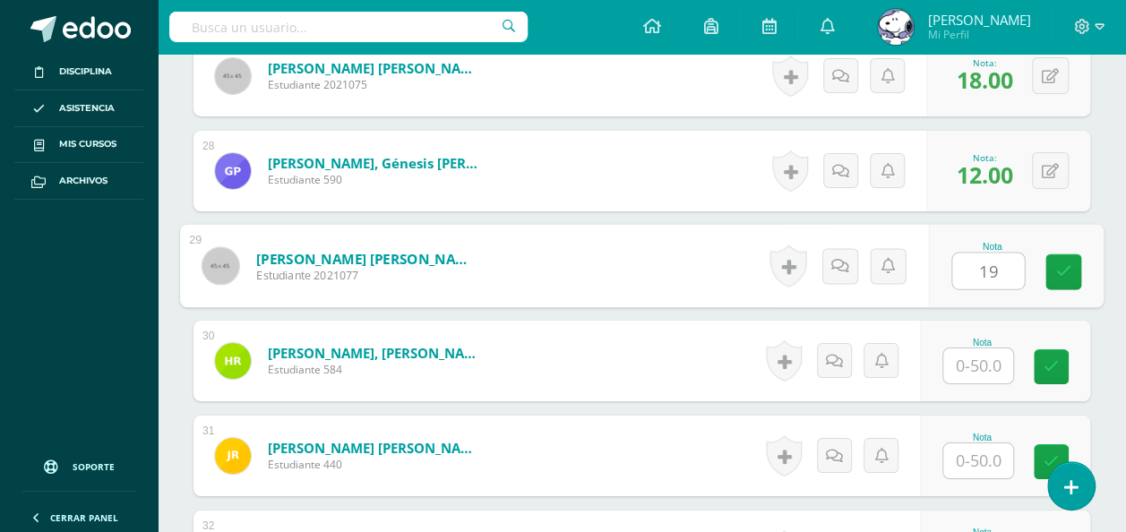
type input "19"
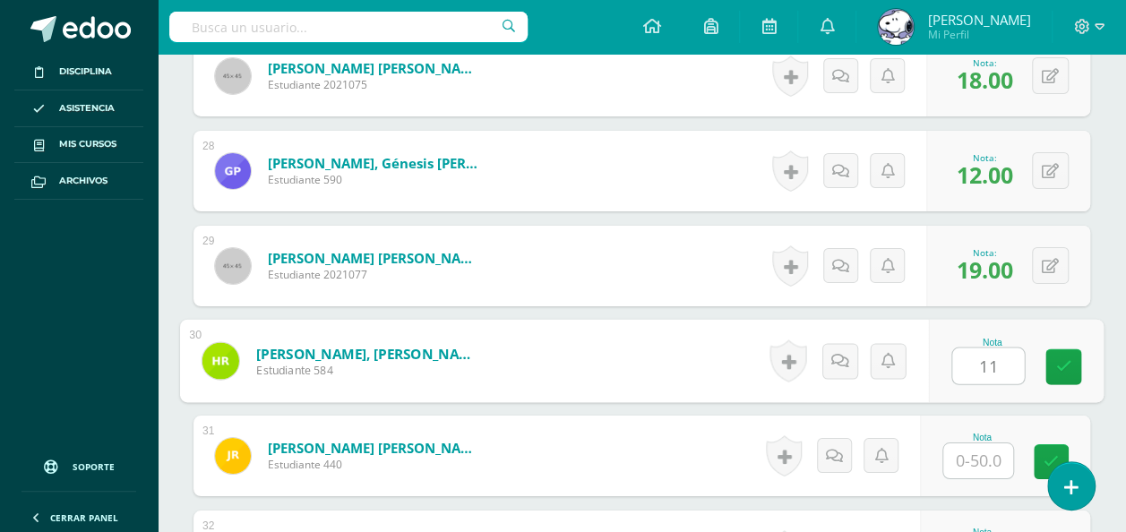
type input "11"
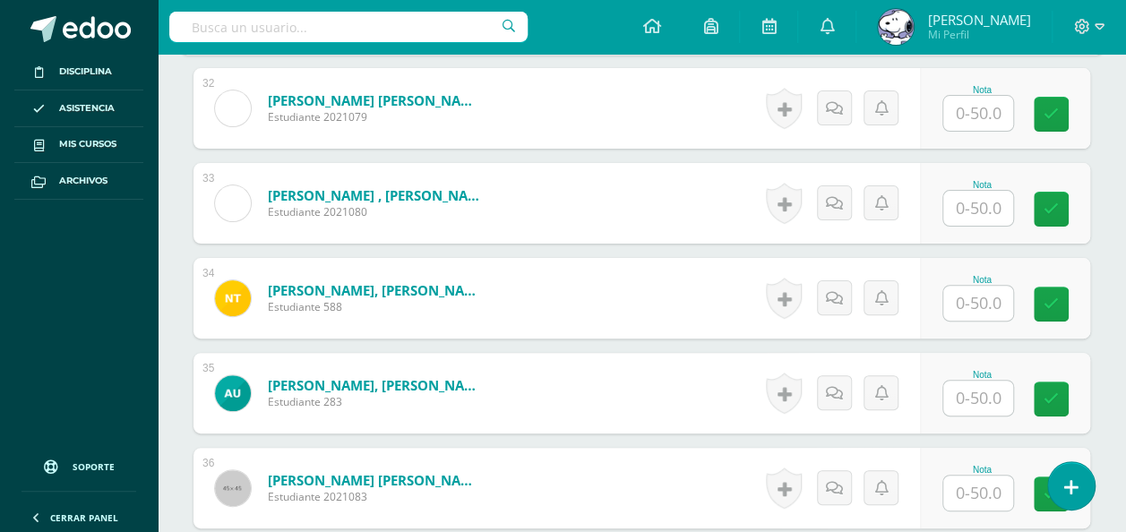
scroll to position [3588, 0]
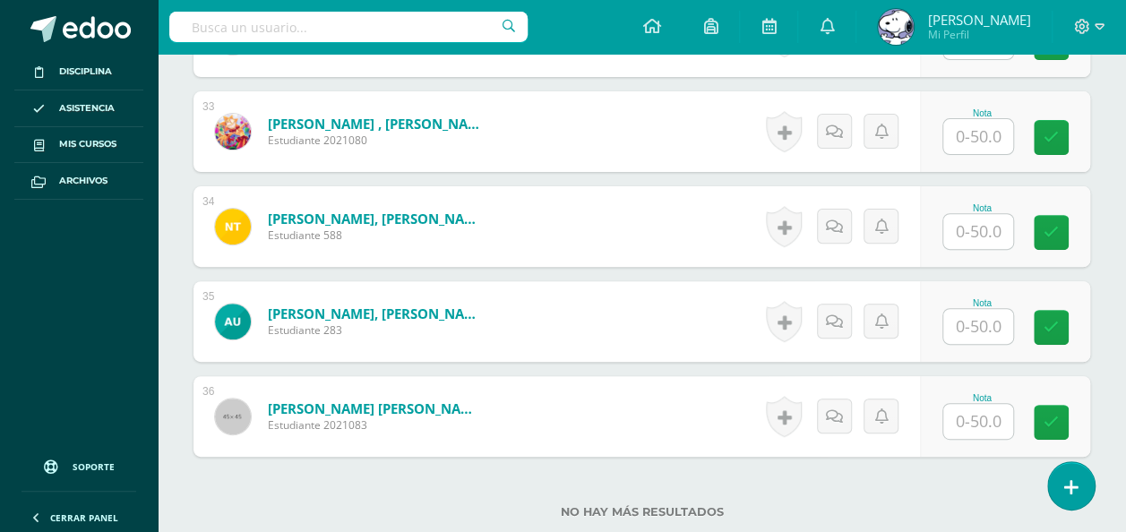
click at [973, 427] on input "text" at bounding box center [979, 421] width 70 height 35
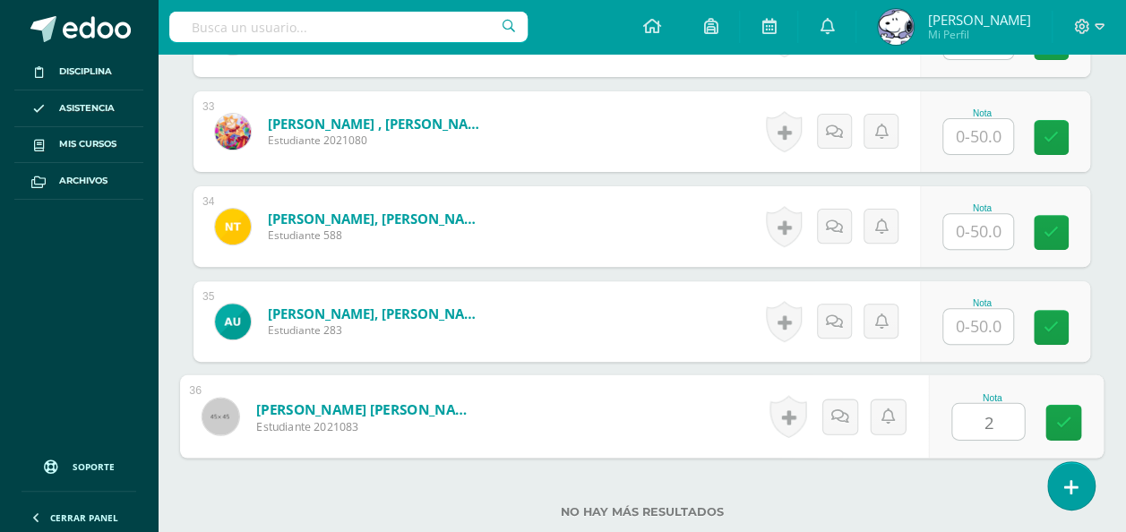
type input "20"
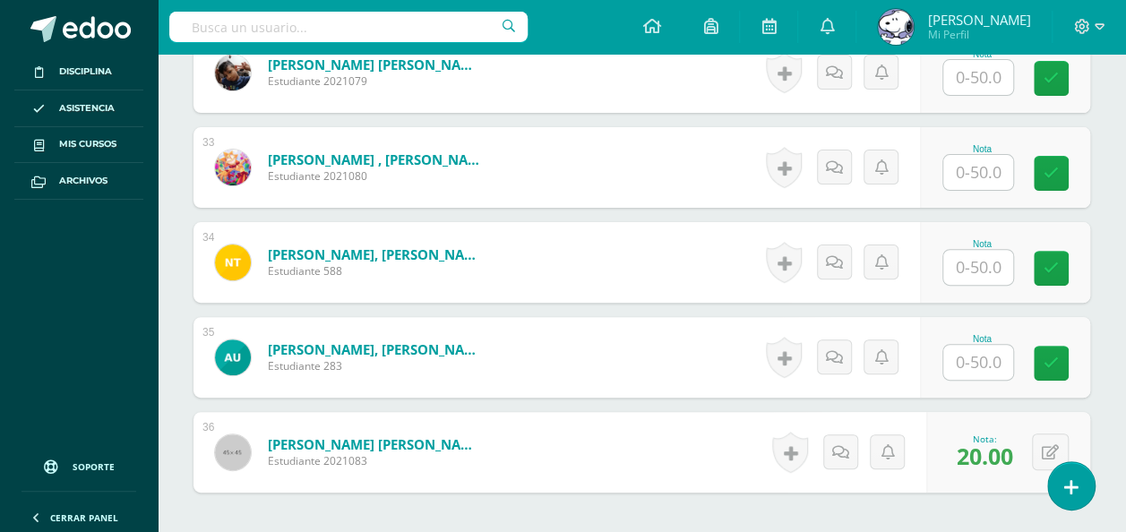
scroll to position [3634, 0]
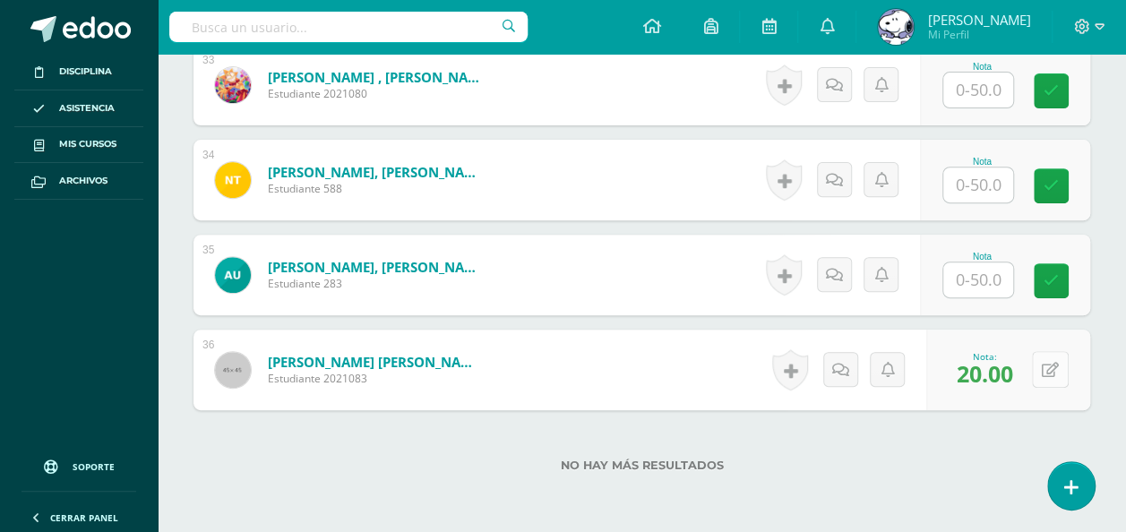
click at [1047, 364] on icon at bounding box center [1050, 370] width 17 height 15
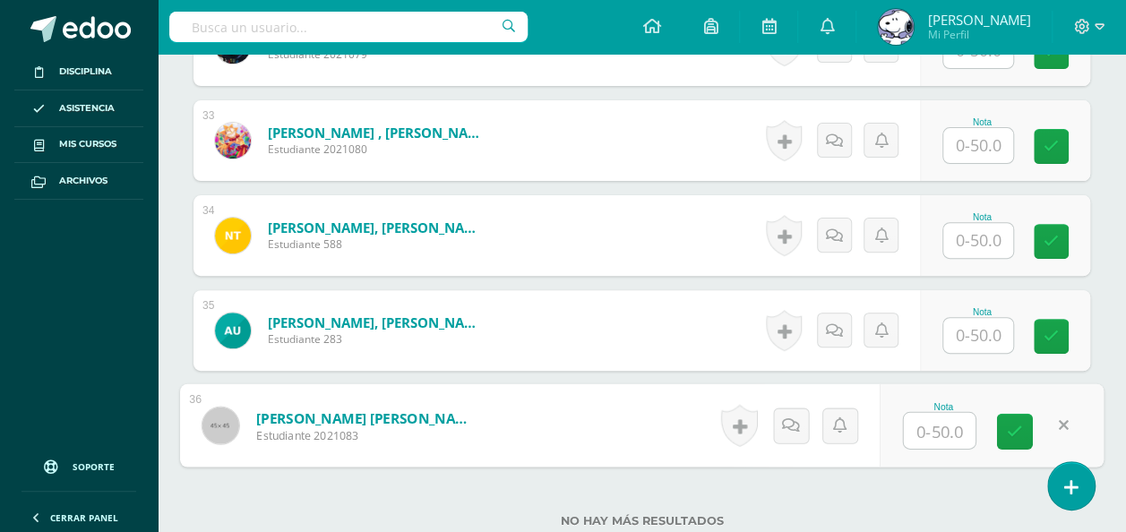
scroll to position [3577, 0]
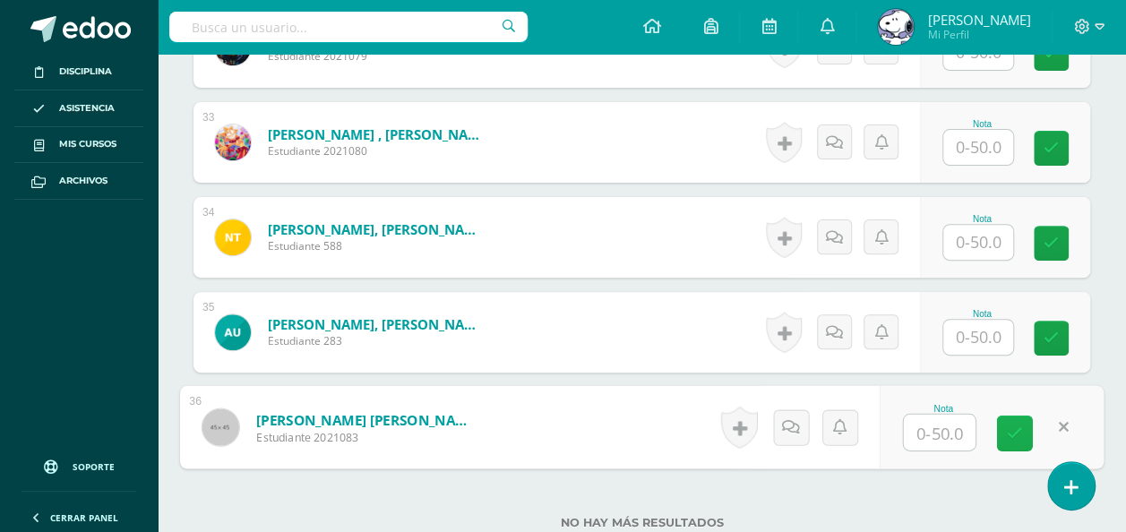
click at [1018, 444] on link at bounding box center [1015, 434] width 36 height 36
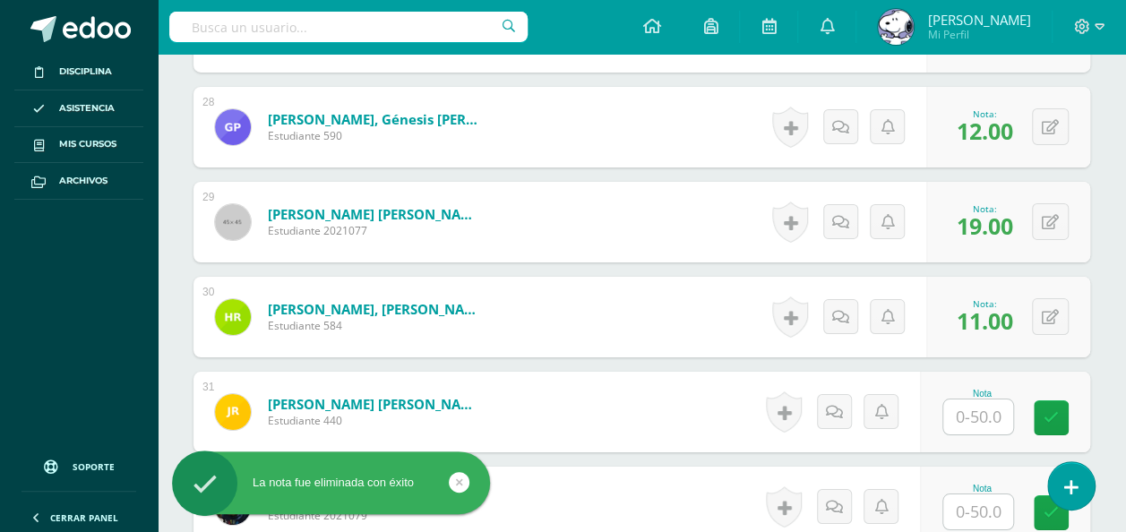
scroll to position [3118, 0]
click at [977, 399] on input "text" at bounding box center [979, 416] width 70 height 35
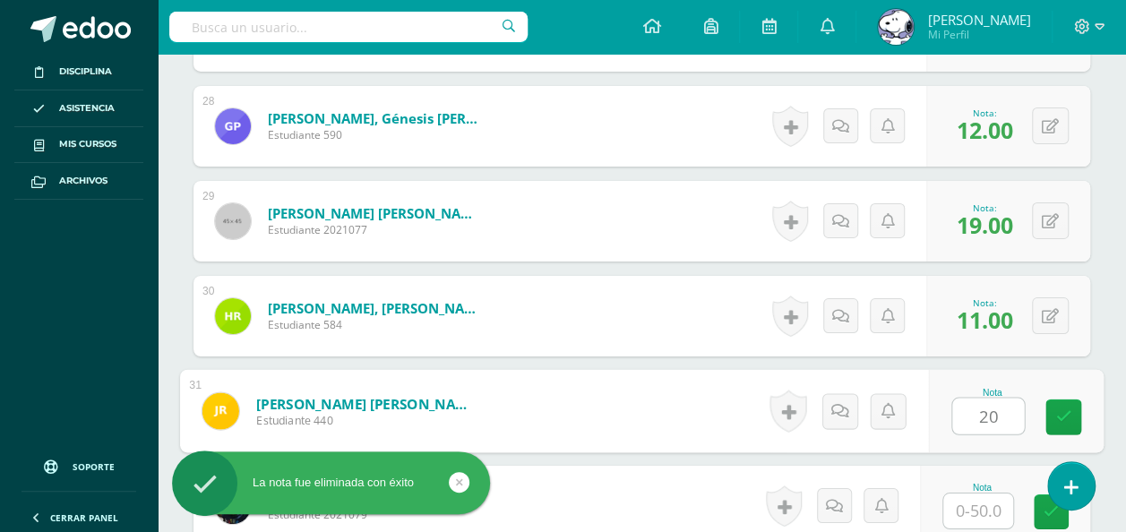
type input "20"
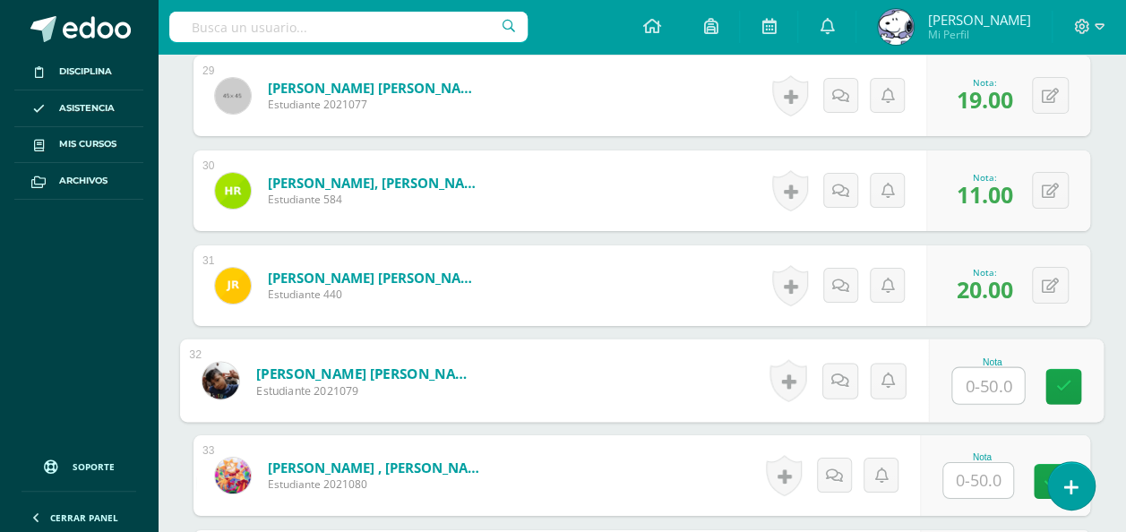
scroll to position [3244, 0]
click at [981, 382] on input "text" at bounding box center [988, 386] width 72 height 36
type input "34"
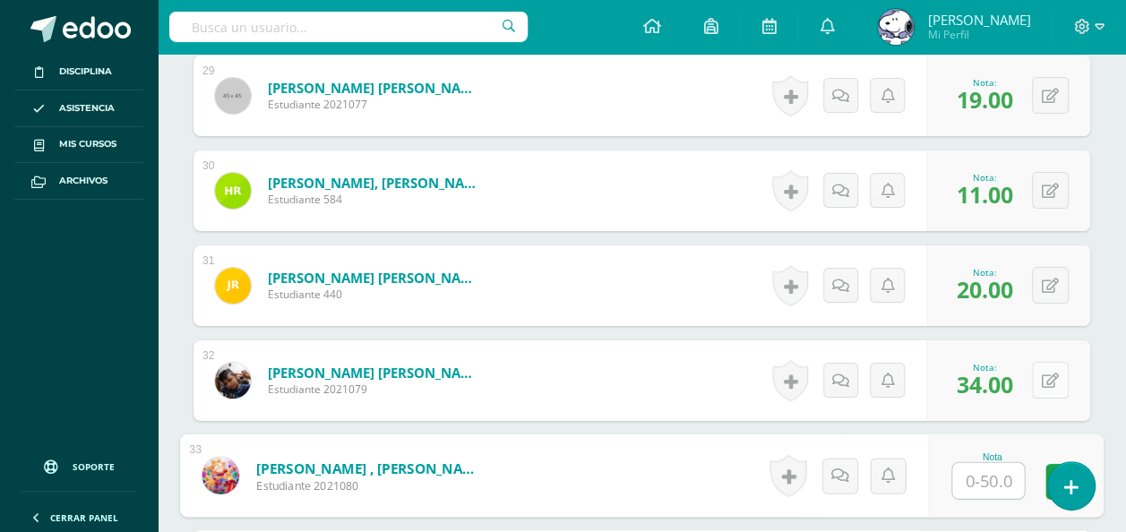
click at [1040, 380] on button at bounding box center [1050, 380] width 37 height 37
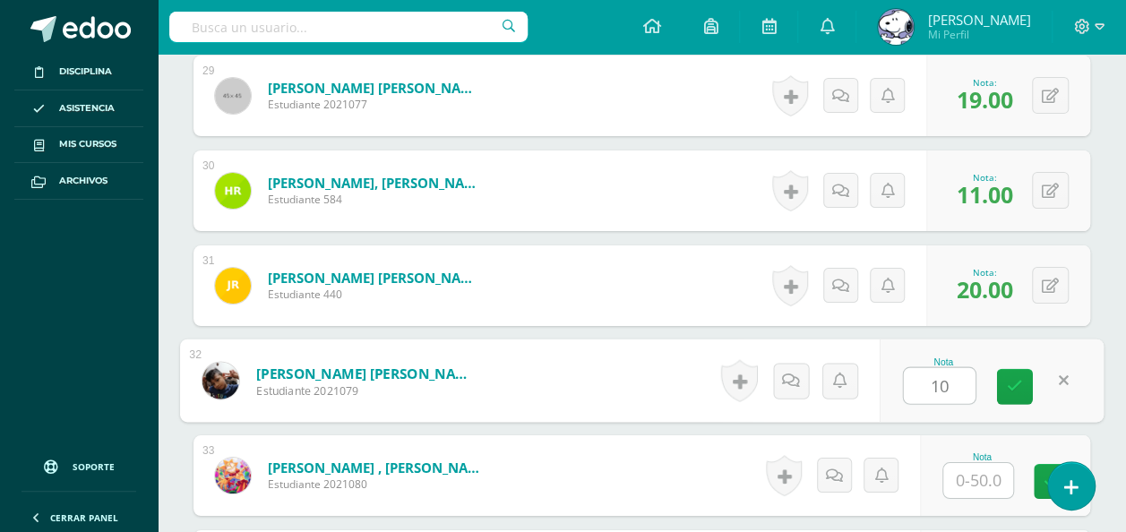
type input "10"
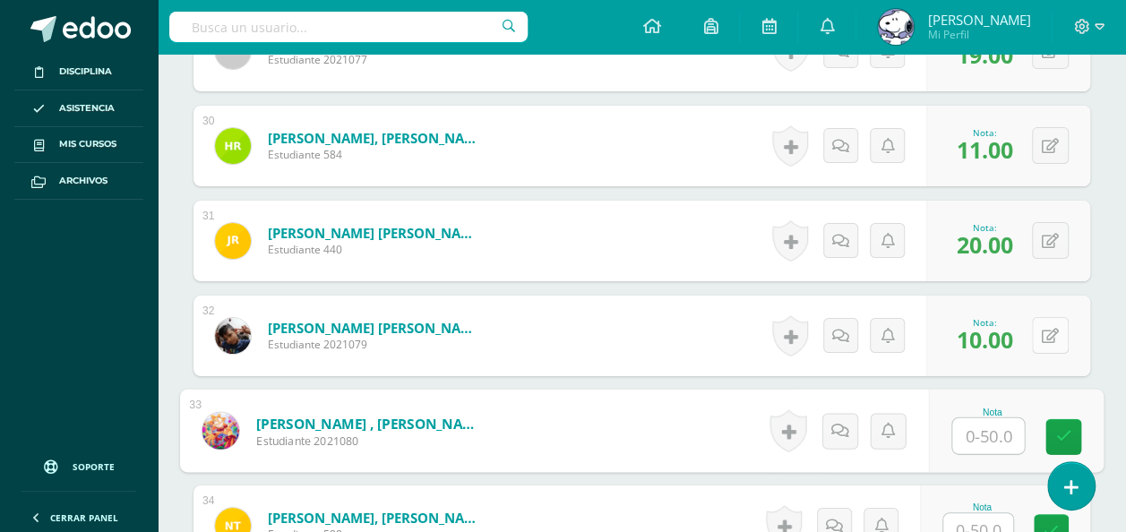
scroll to position [3291, 0]
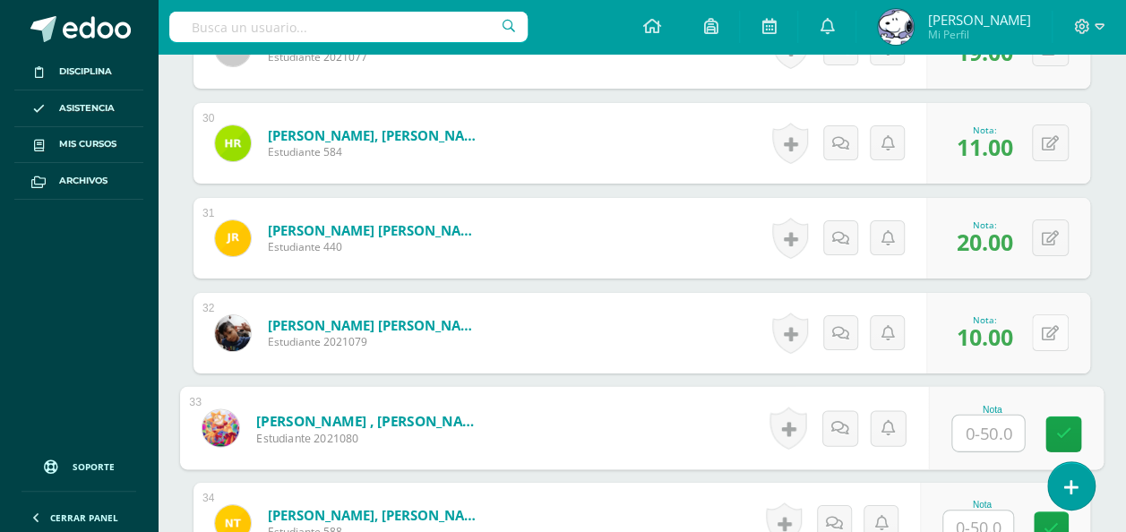
click at [1053, 341] on button at bounding box center [1050, 333] width 37 height 37
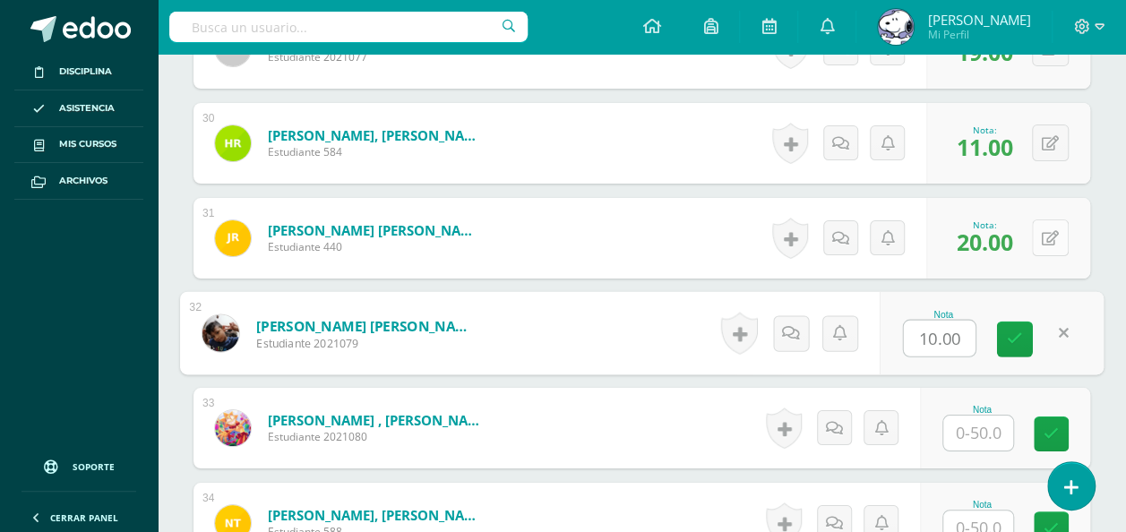
click at [1048, 242] on button at bounding box center [1050, 238] width 37 height 37
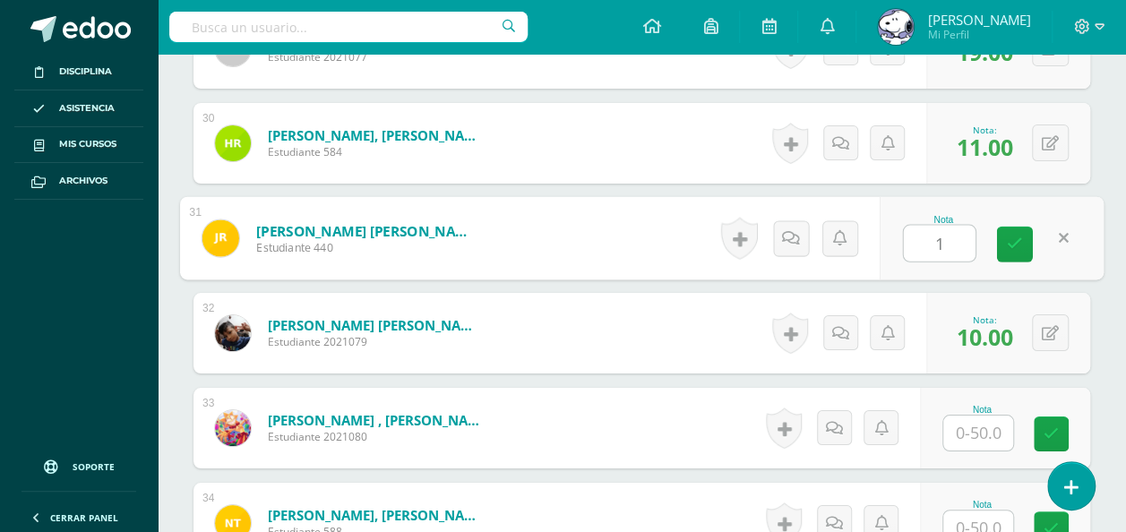
type input "10"
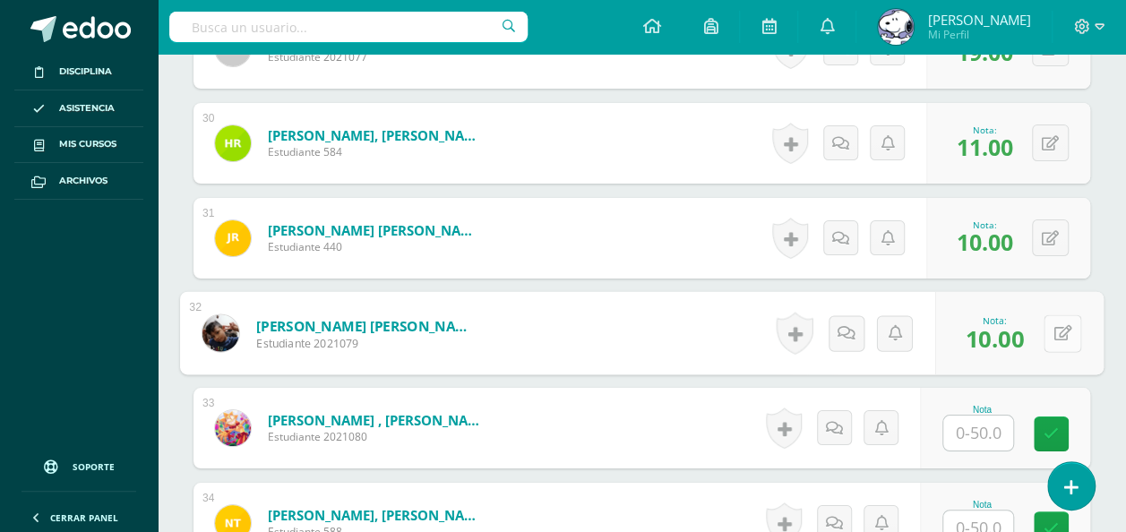
click at [1049, 327] on button at bounding box center [1063, 334] width 38 height 38
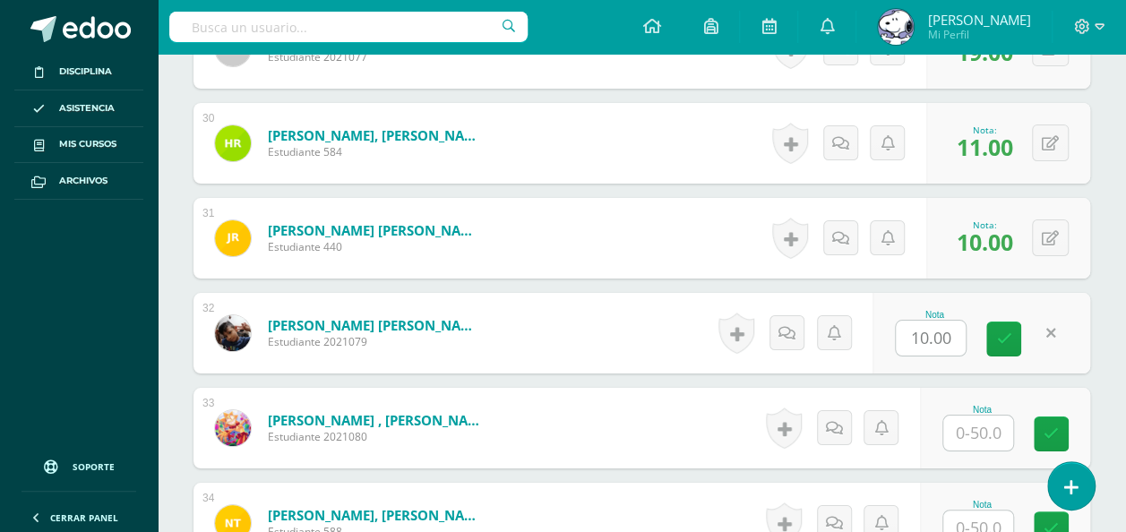
click at [1049, 327] on link at bounding box center [1051, 332] width 35 height 35
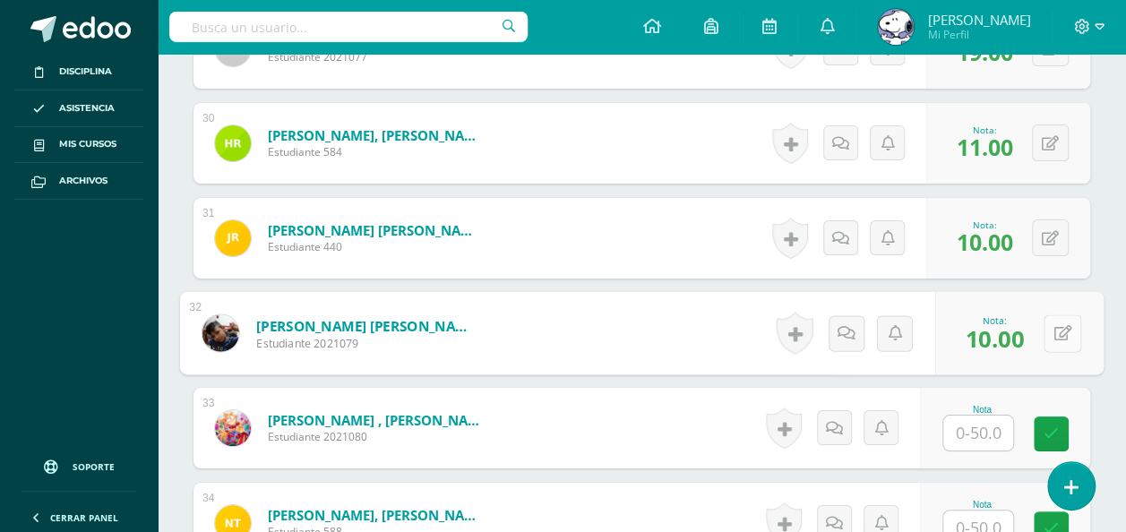
click at [1079, 327] on button at bounding box center [1063, 334] width 38 height 38
type input "20"
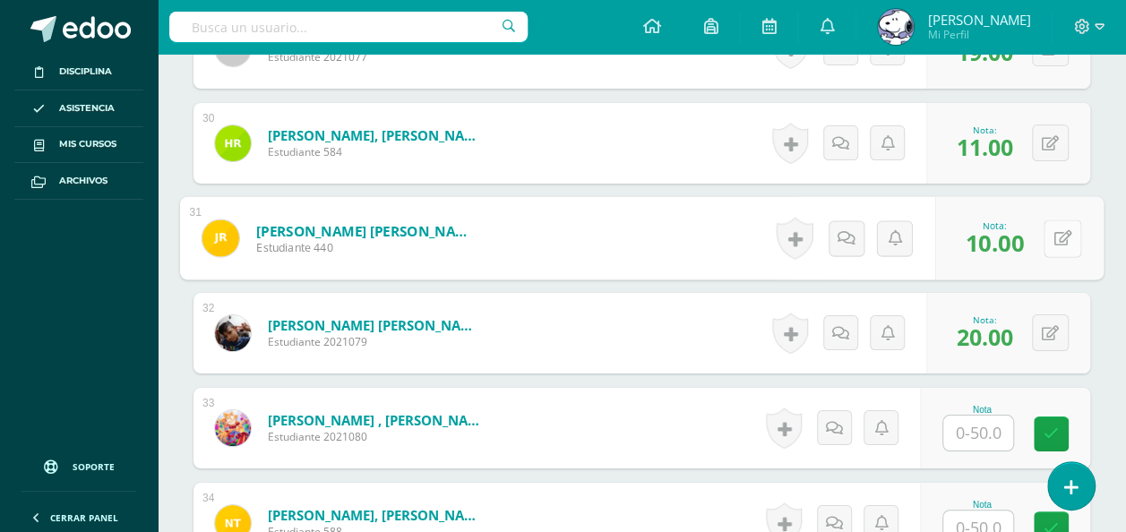
click at [1049, 226] on button at bounding box center [1063, 239] width 38 height 38
type input "41"
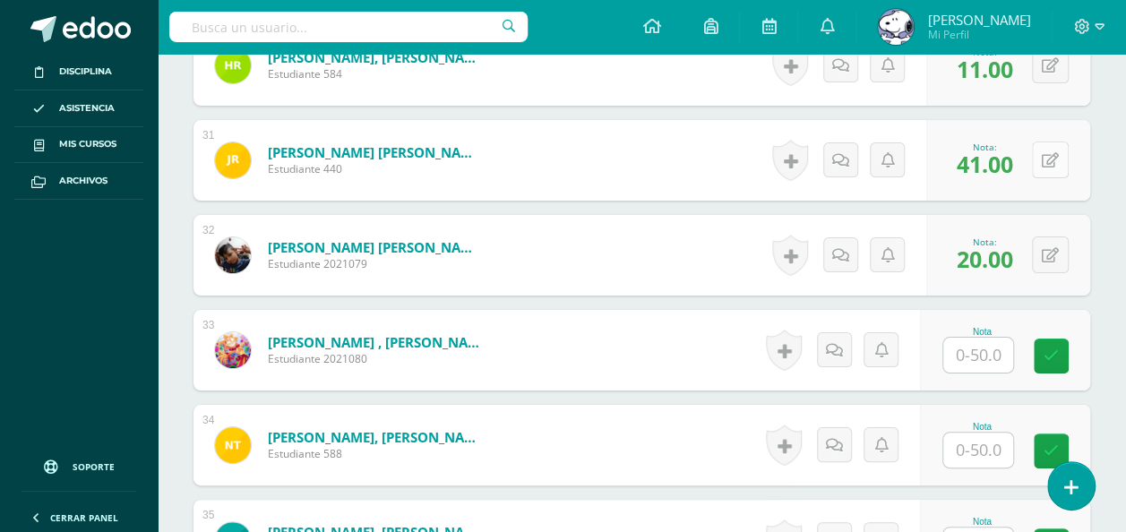
scroll to position [3386, 0]
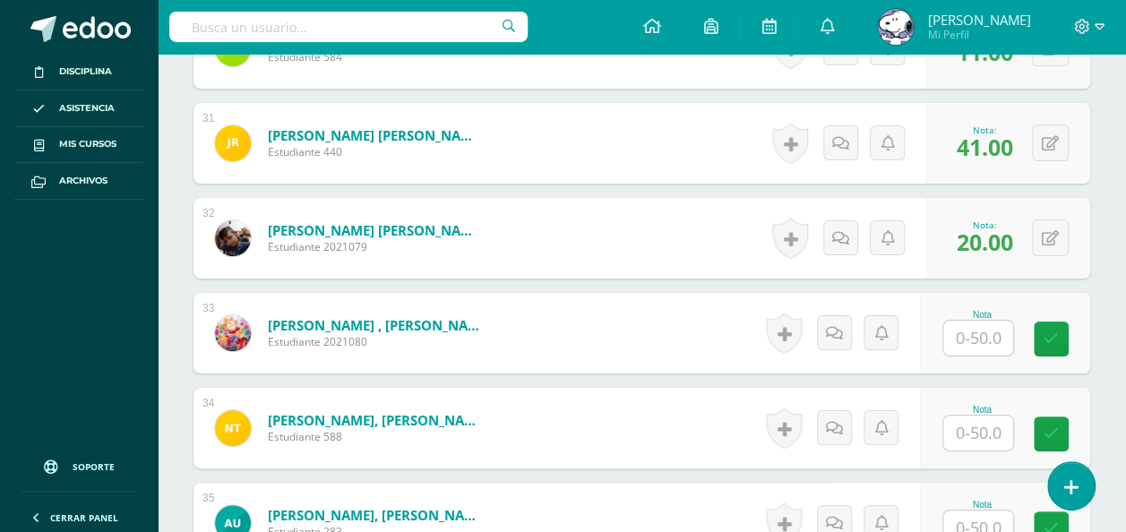
click at [1002, 340] on input "text" at bounding box center [979, 338] width 70 height 35
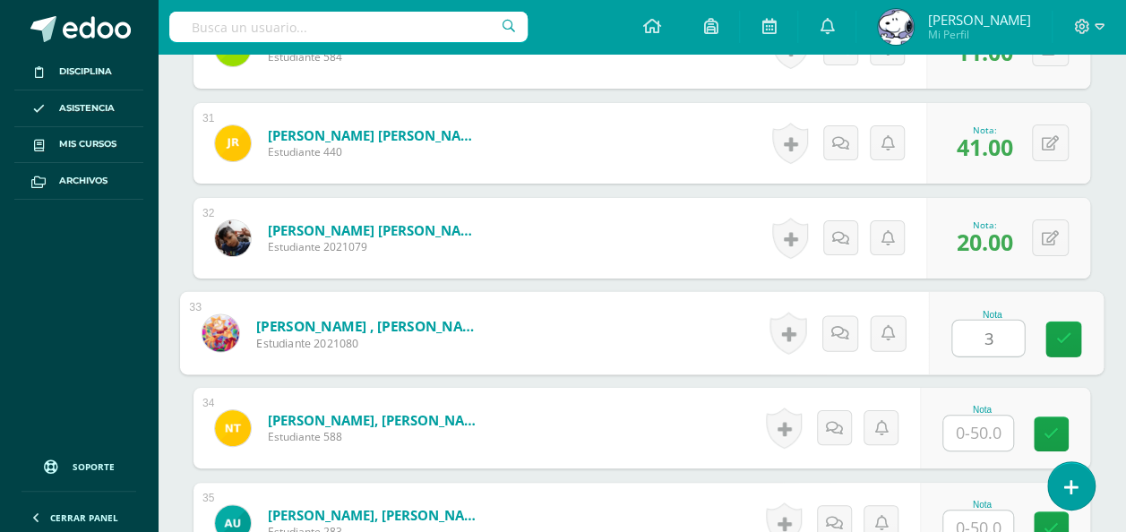
type input "34"
click at [1059, 332] on icon at bounding box center [1064, 339] width 16 height 15
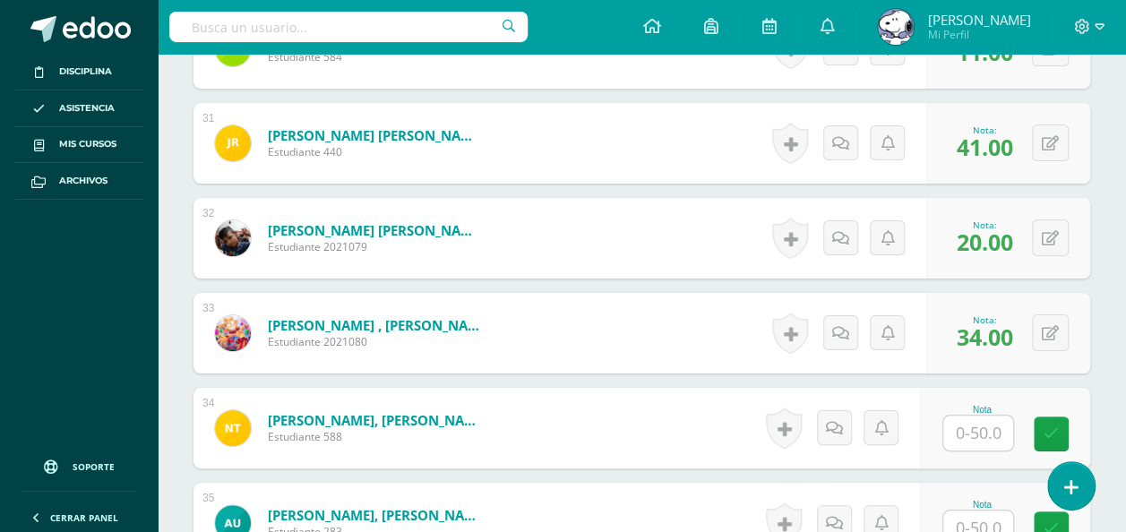
click at [969, 429] on input "text" at bounding box center [979, 433] width 70 height 35
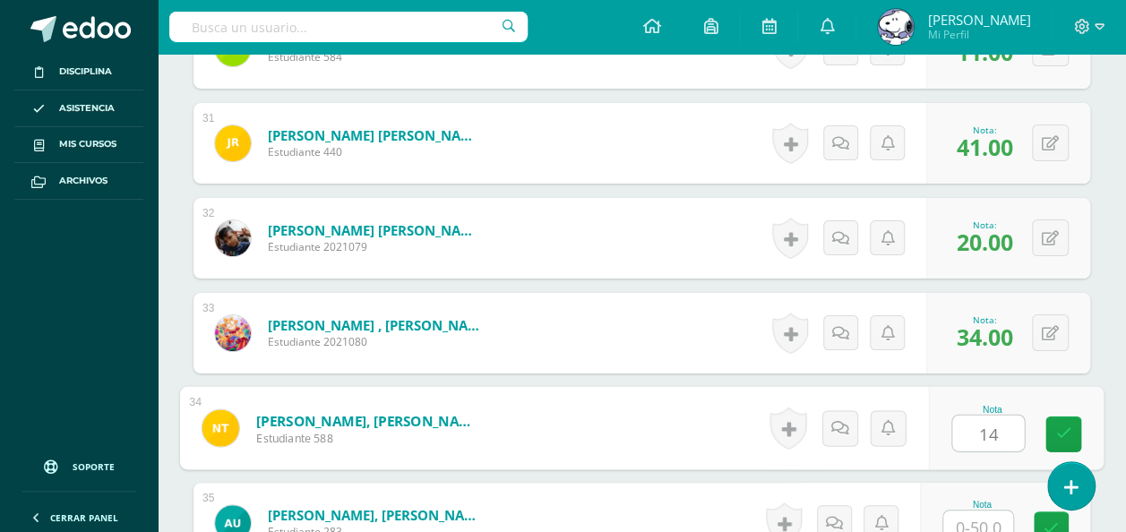
type input "14"
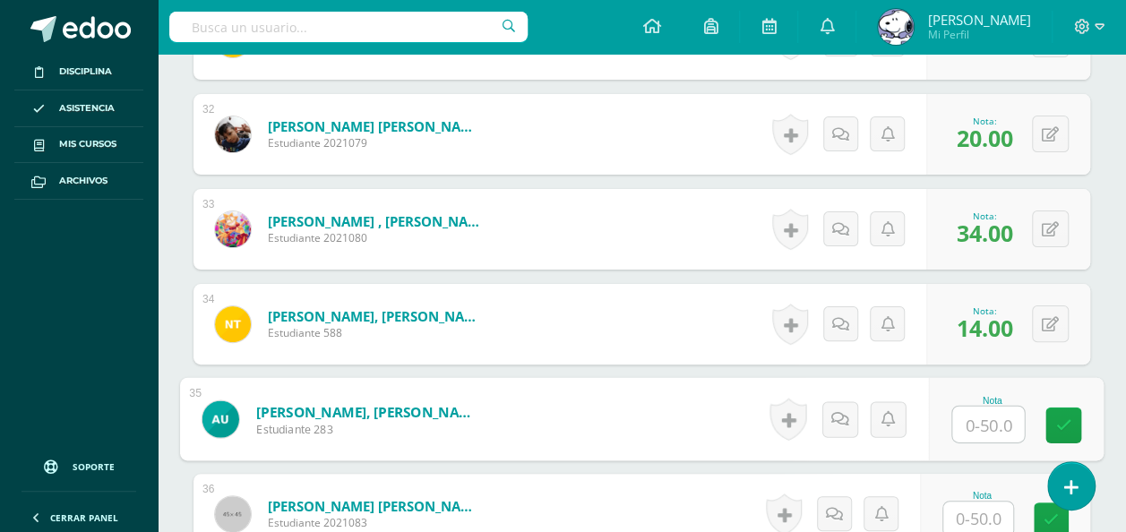
scroll to position [3495, 0]
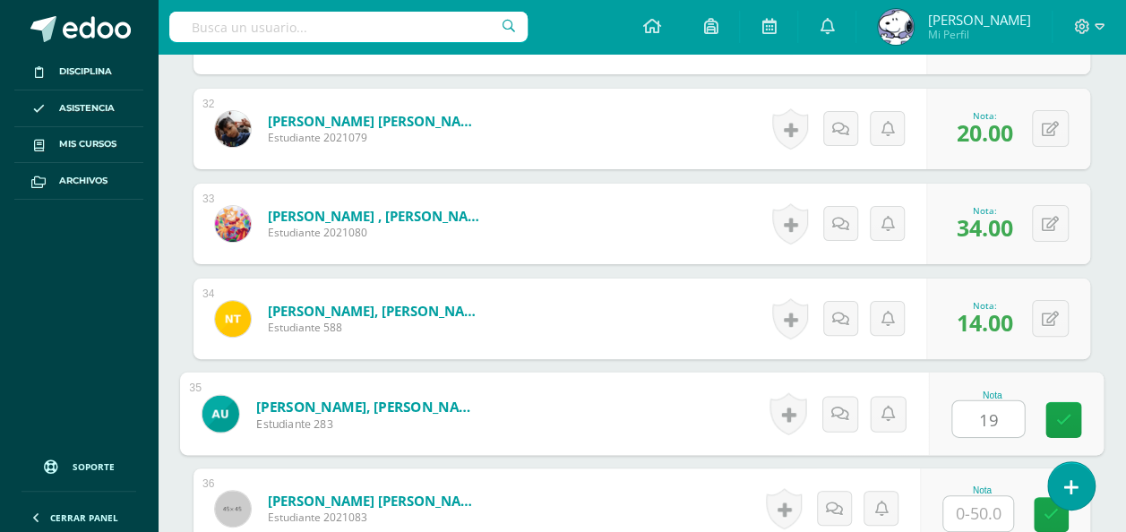
type input "19"
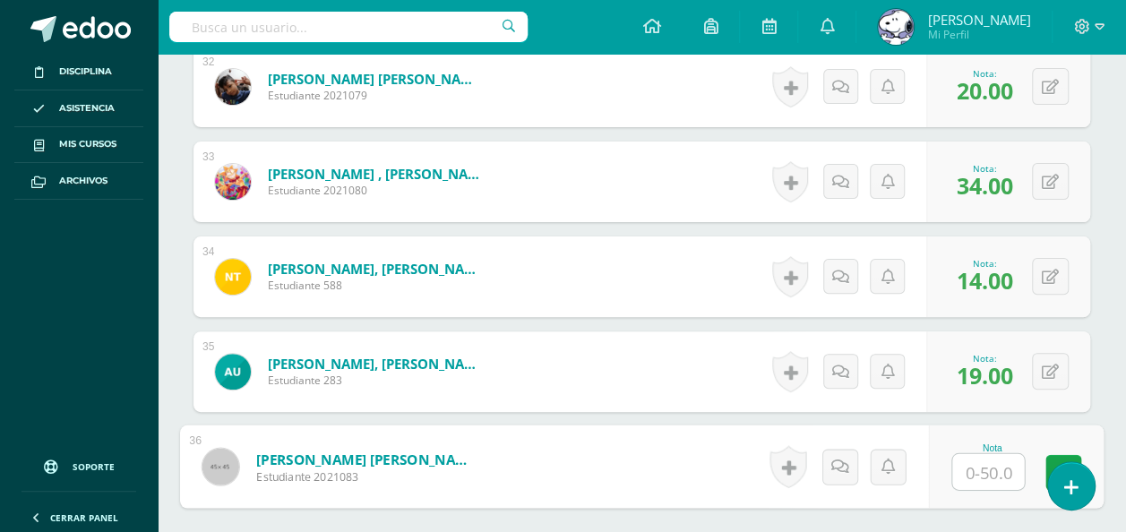
scroll to position [3589, 0]
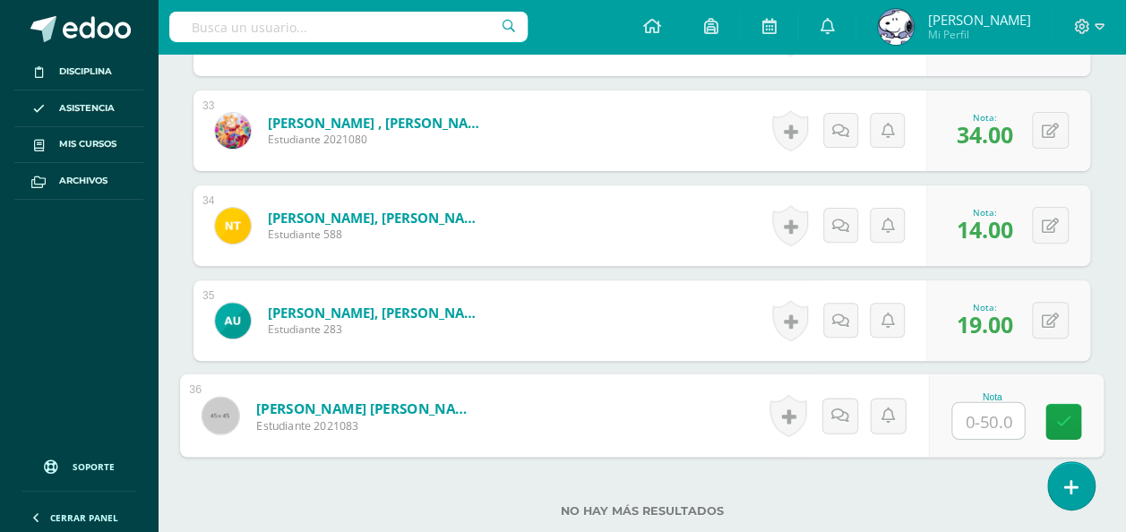
click at [978, 420] on input "text" at bounding box center [988, 421] width 72 height 36
type input "22"
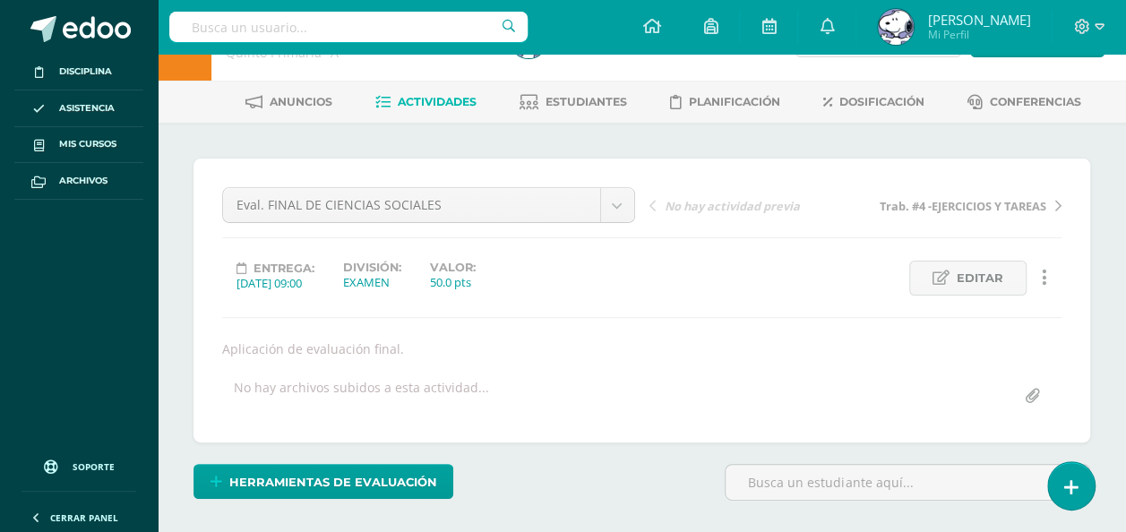
scroll to position [0, 0]
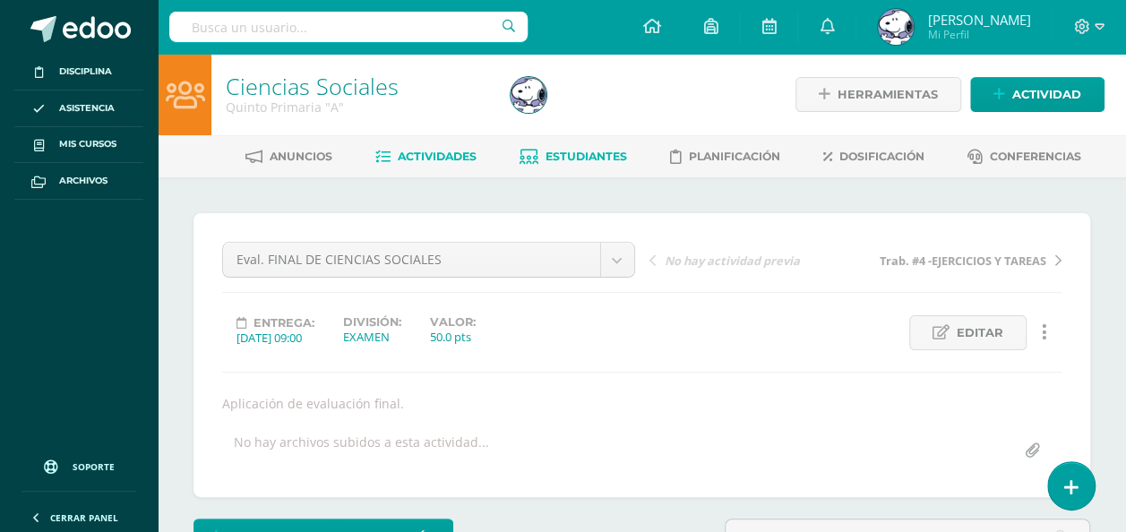
click at [599, 153] on span "Estudiantes" at bounding box center [587, 156] width 82 height 13
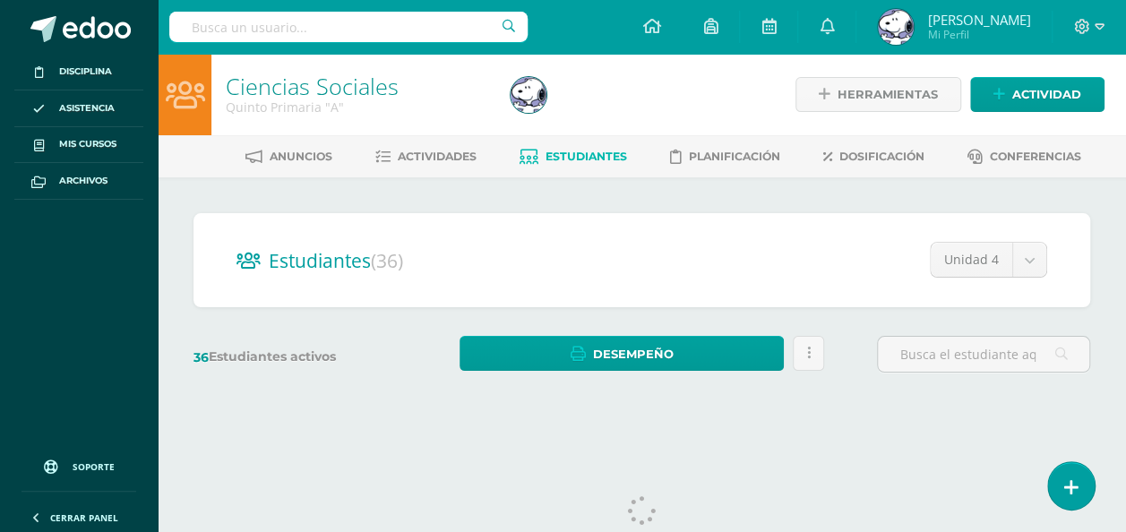
click at [474, 125] on div "Ciencias Sociales Quinto Primaria "A"" at bounding box center [357, 95] width 292 height 82
click at [451, 145] on link "Actividades" at bounding box center [425, 156] width 101 height 29
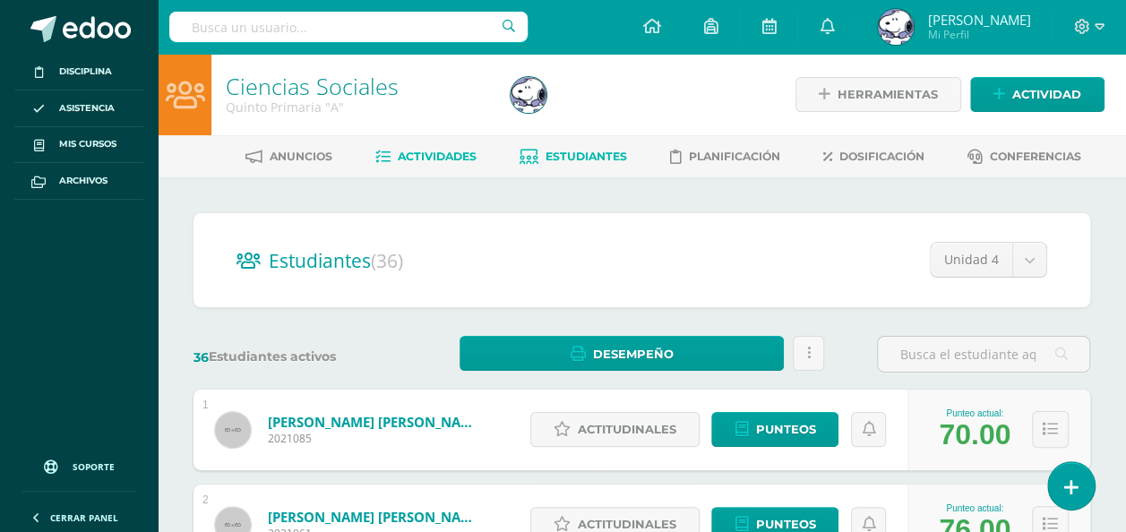
scroll to position [465, 0]
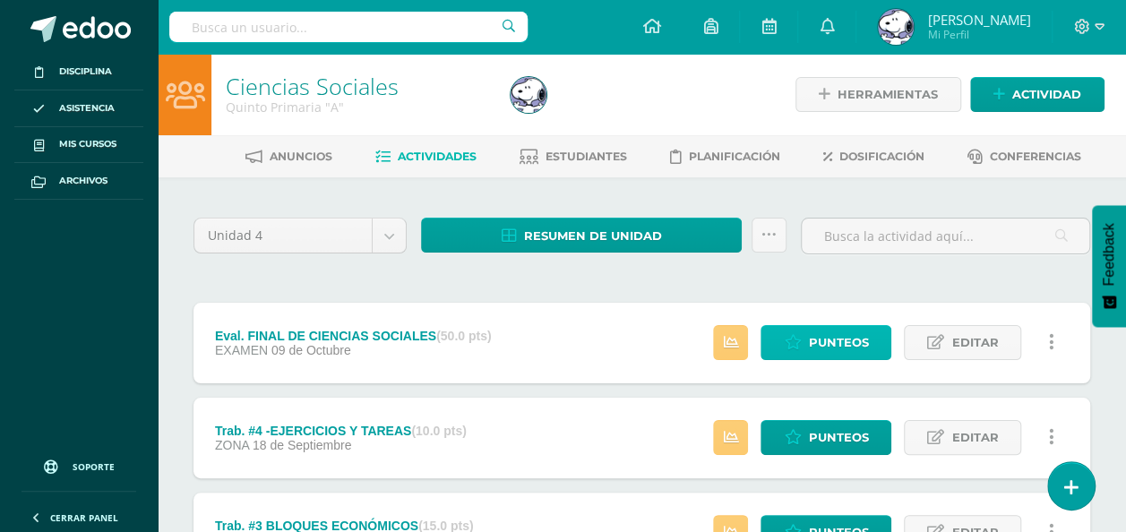
click at [815, 345] on span "Punteos" at bounding box center [838, 342] width 60 height 33
click at [732, 339] on icon at bounding box center [730, 342] width 15 height 15
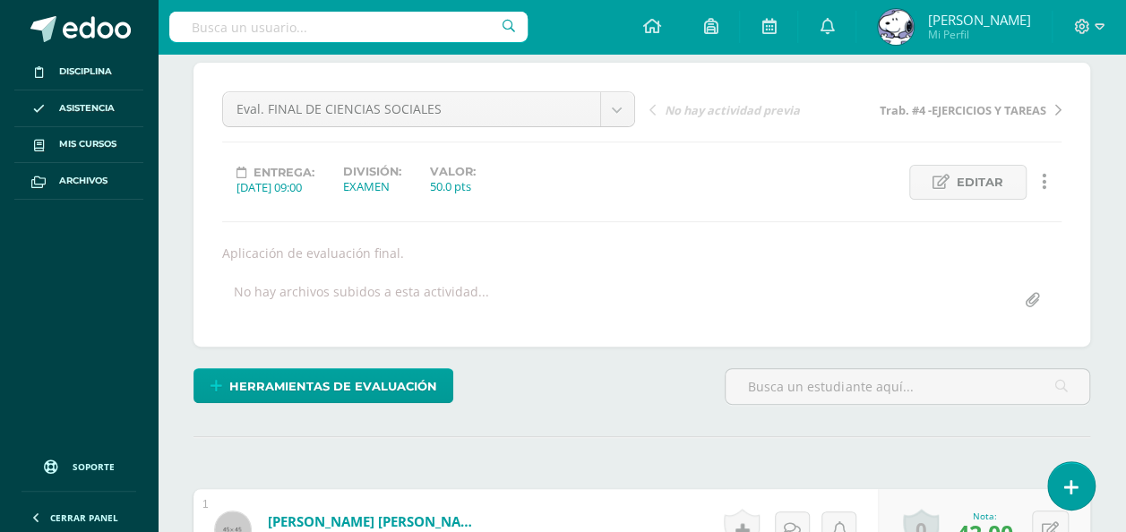
click at [1057, 290] on div "No hay archivos subidos a esta actividad..." at bounding box center [642, 300] width 854 height 35
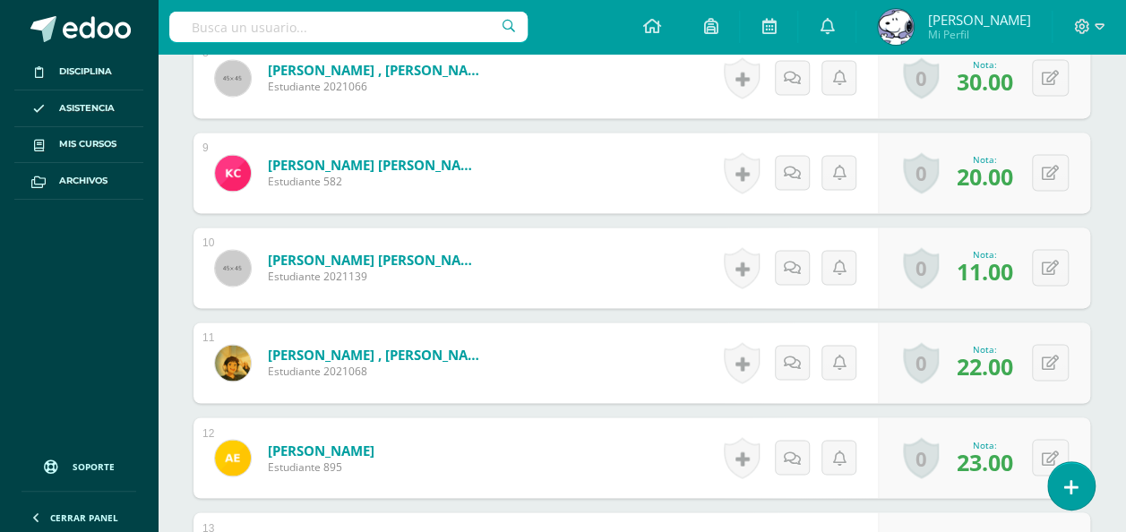
click at [1061, 324] on div "0 Logros Logros obtenidos Aún no hay logros agregados Nota: 22.00" at bounding box center [984, 363] width 212 height 81
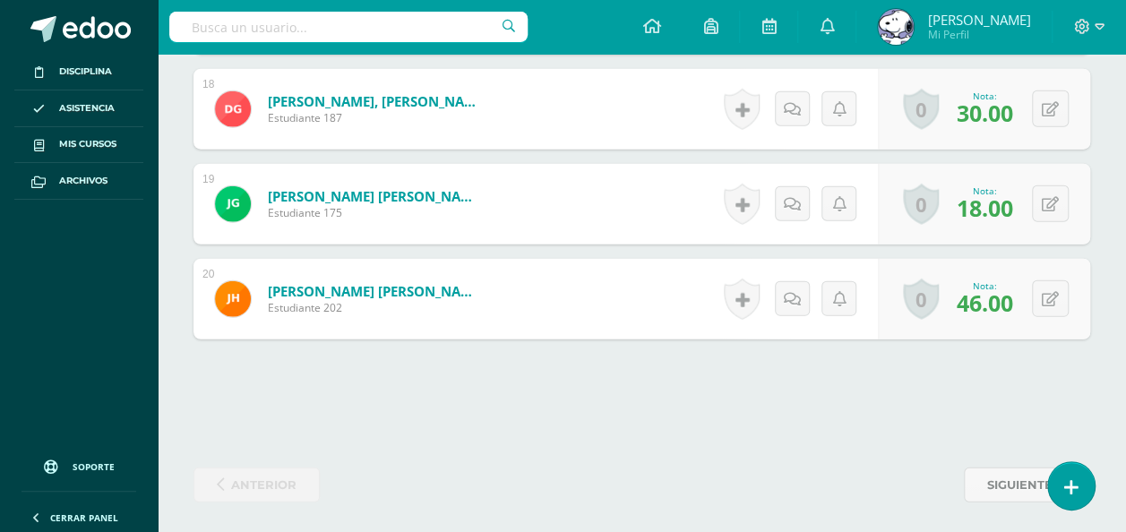
click at [1065, 259] on div "0 Logros Logros obtenidos Aún no hay logros agregados Nota: 46.00" at bounding box center [984, 299] width 212 height 81
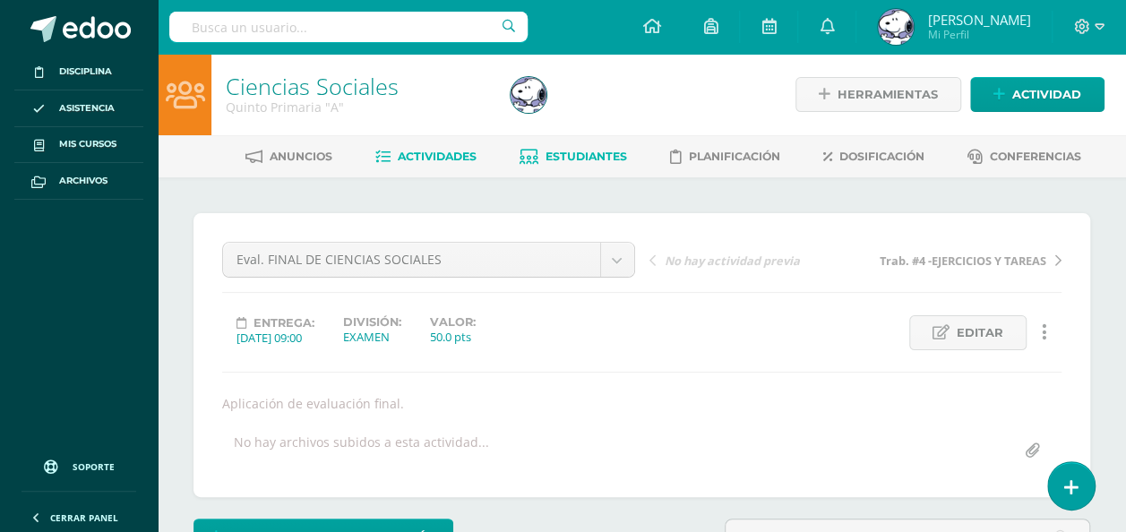
click at [579, 165] on link "Estudiantes" at bounding box center [574, 156] width 108 height 29
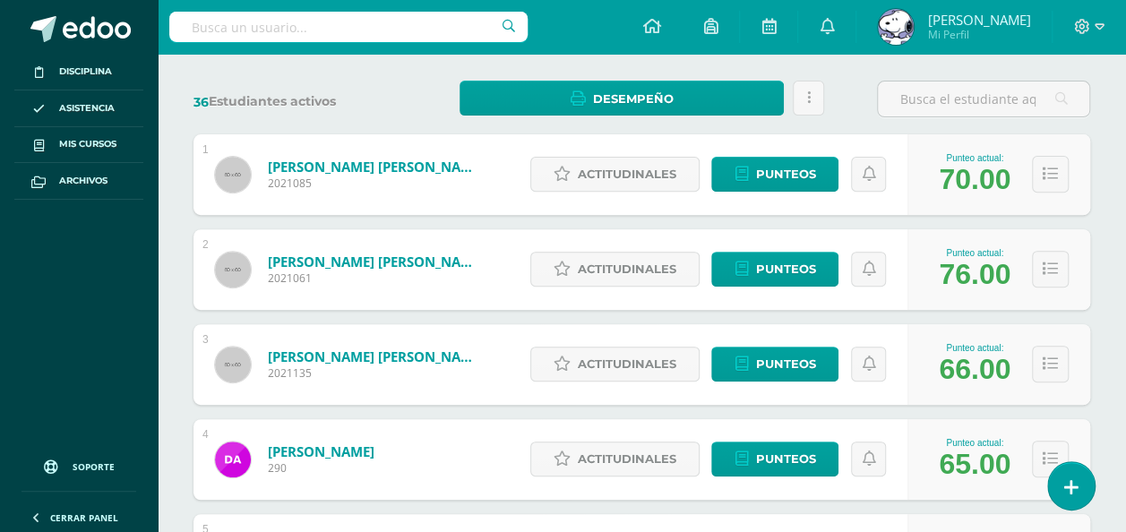
scroll to position [83, 0]
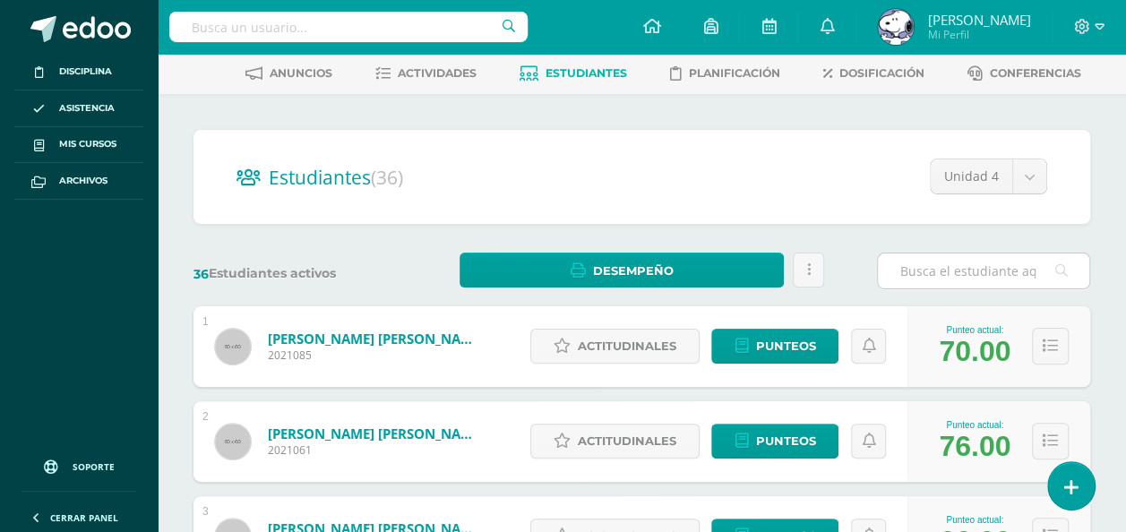
click at [1086, 289] on input "text" at bounding box center [983, 271] width 211 height 35
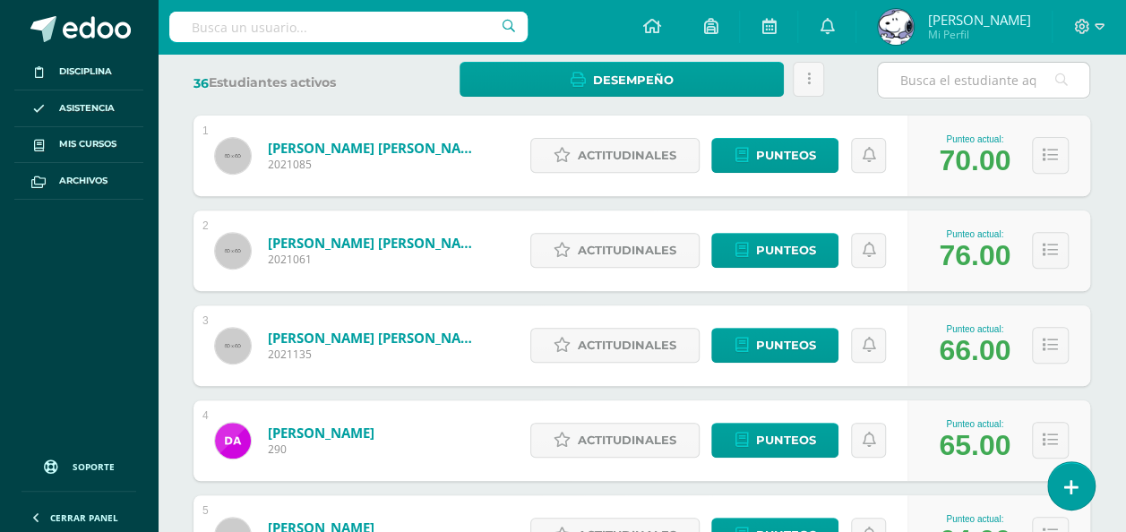
scroll to position [276, 0]
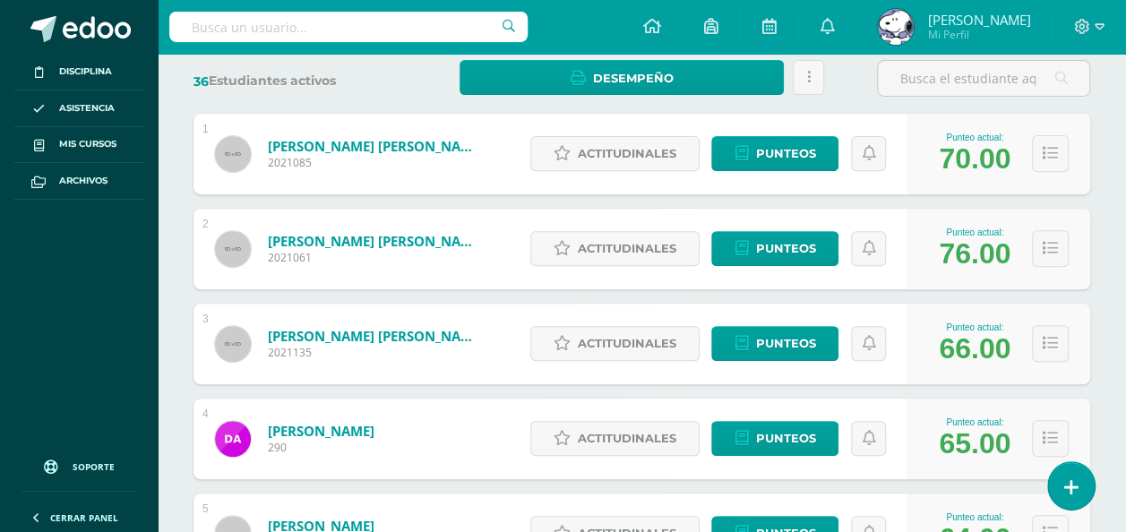
click at [1079, 304] on div "Punteo actual: 66.00" at bounding box center [999, 344] width 183 height 81
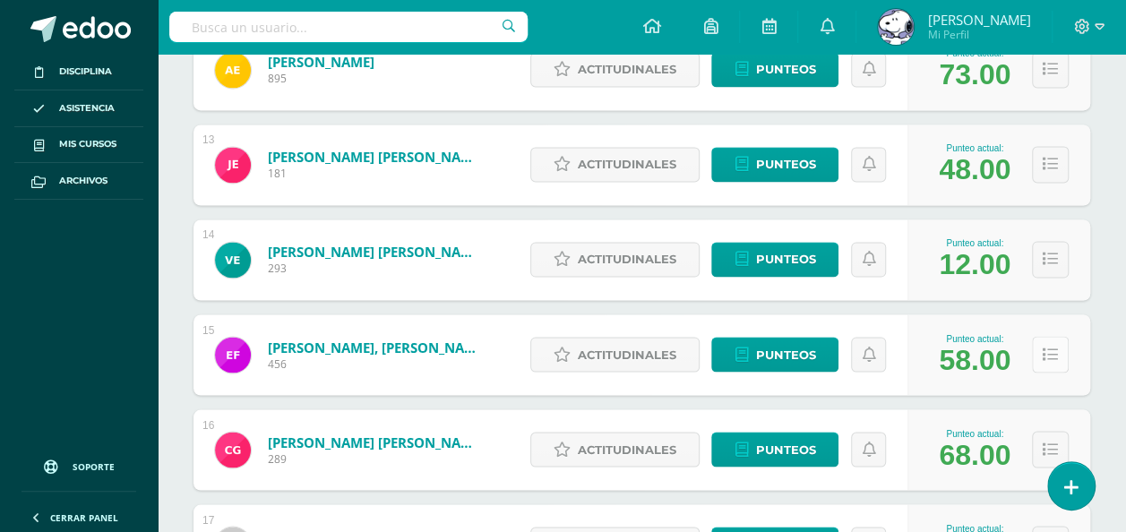
click at [1044, 354] on icon at bounding box center [1050, 354] width 15 height 15
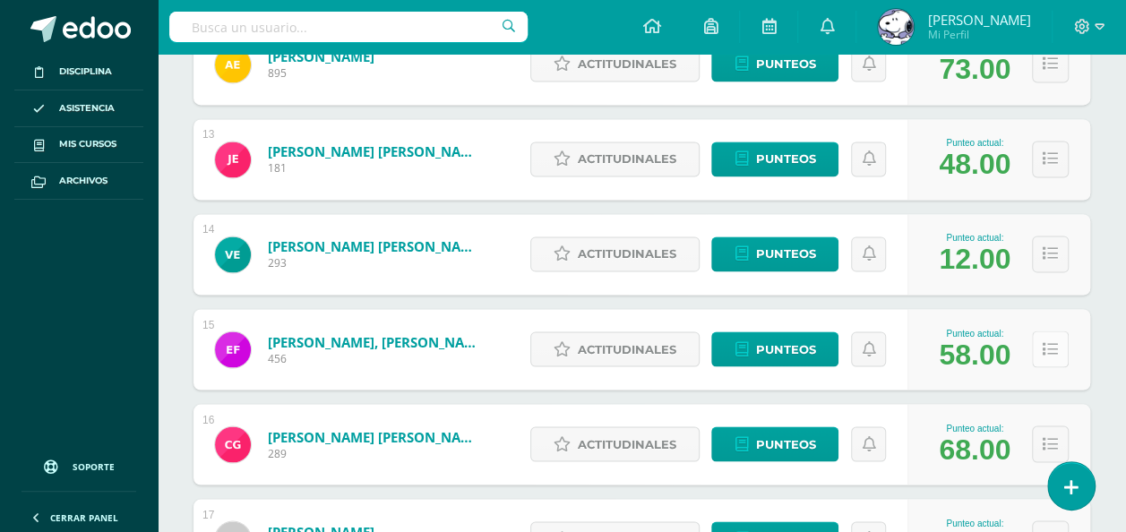
scroll to position [1416, 0]
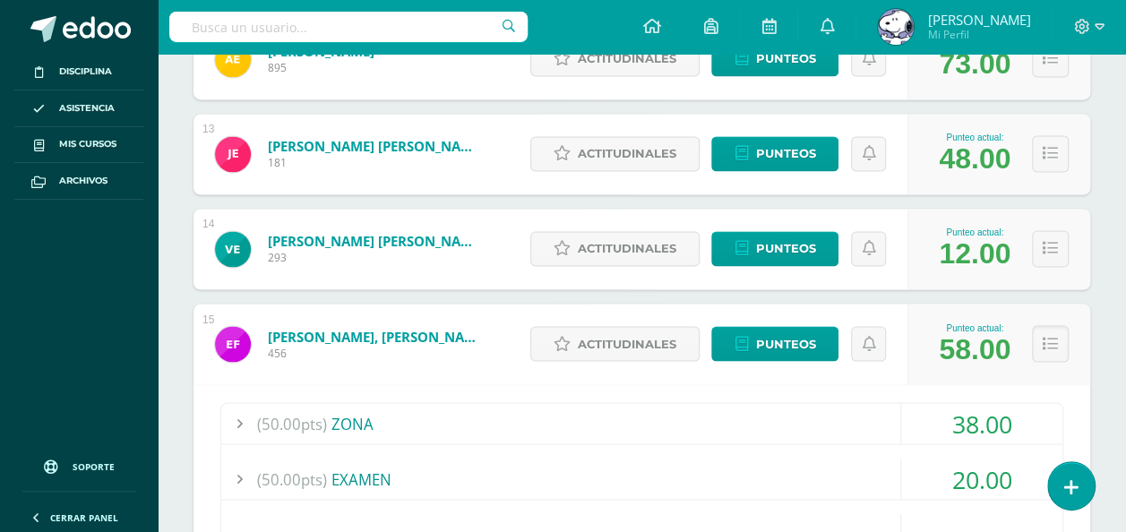
click at [1043, 369] on div "Punteo actual: 58.00" at bounding box center [999, 344] width 183 height 81
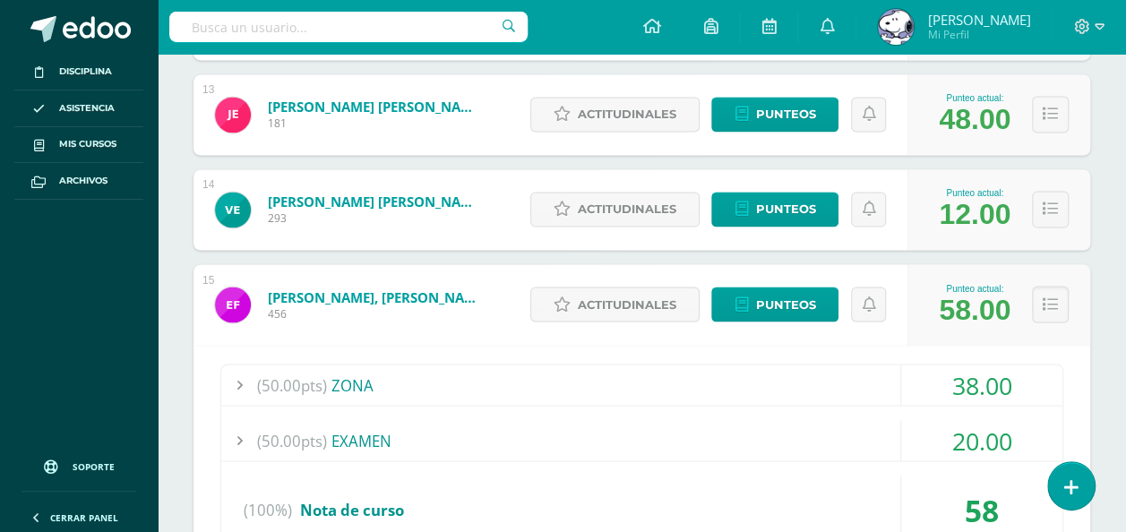
scroll to position [1457, 0]
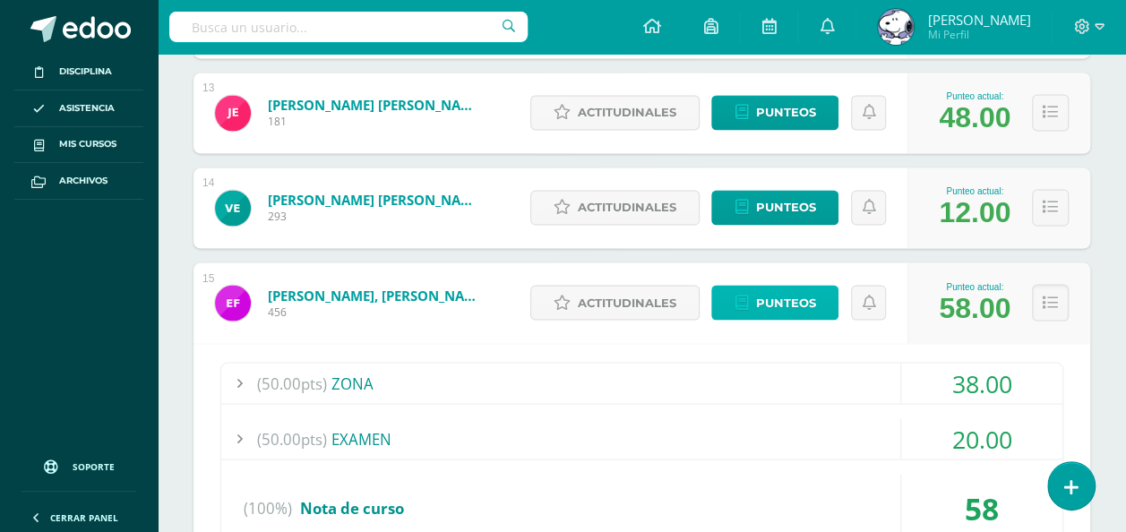
click at [798, 297] on span "Punteos" at bounding box center [785, 302] width 60 height 33
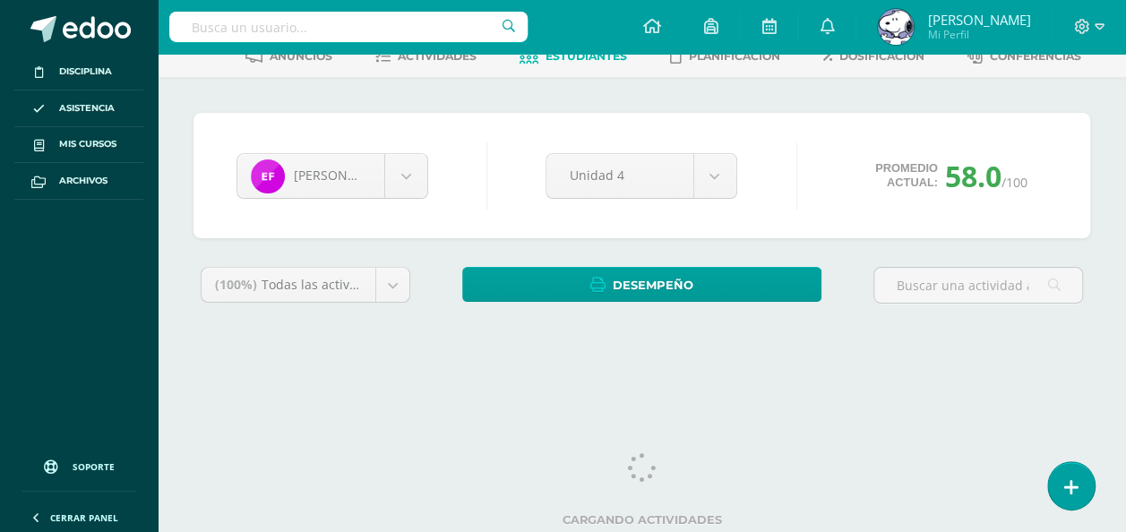
scroll to position [115, 0]
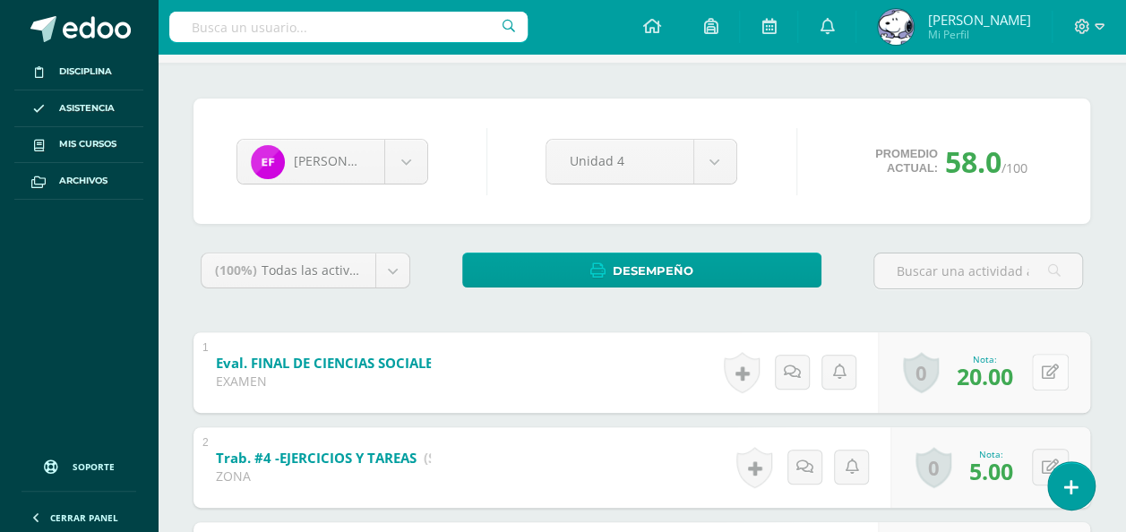
click at [1052, 380] on button at bounding box center [1050, 372] width 37 height 37
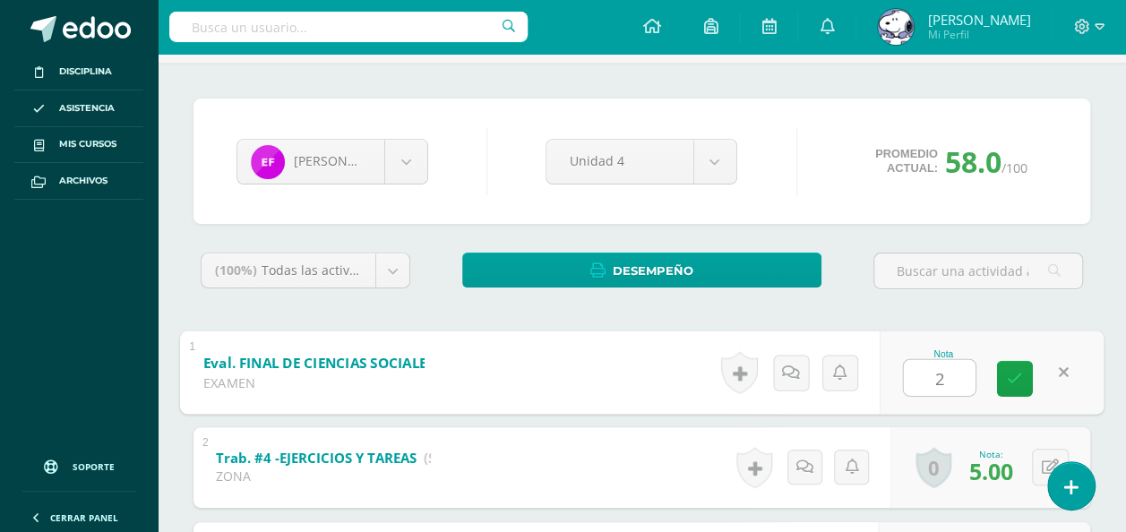
type input "22"
click at [998, 386] on link at bounding box center [1015, 378] width 36 height 36
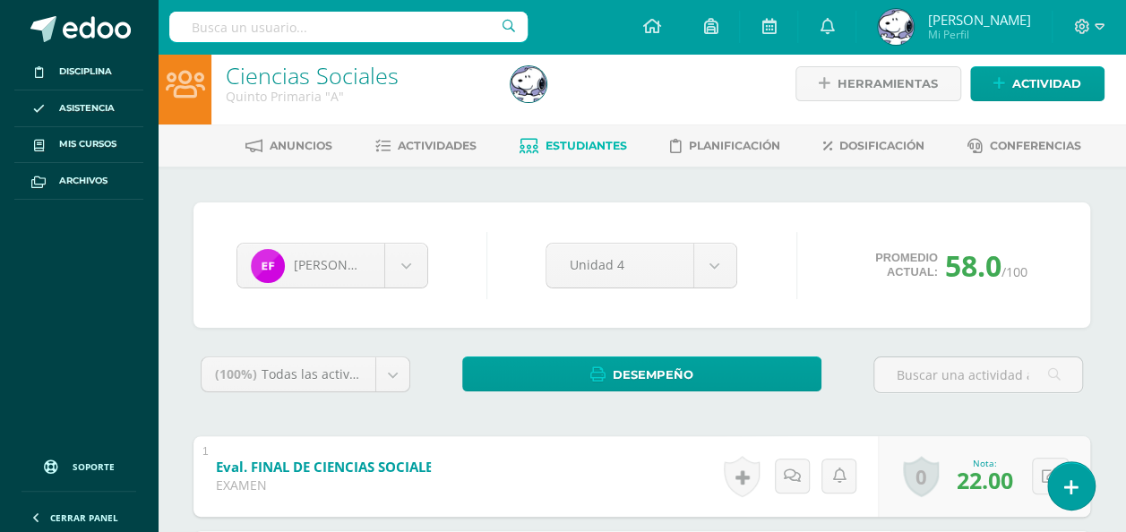
scroll to position [0, 0]
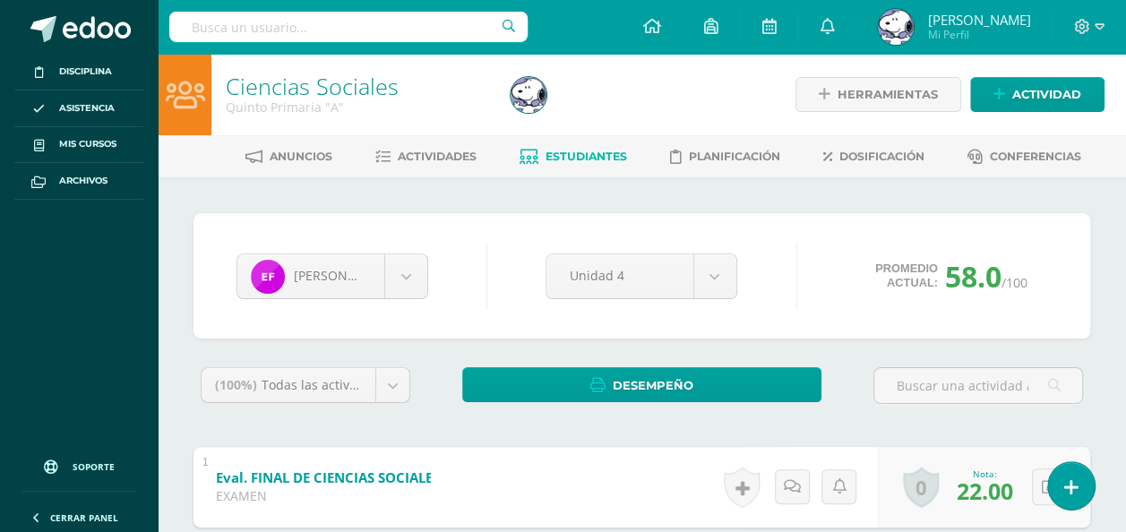
click at [597, 159] on span "Estudiantes" at bounding box center [587, 156] width 82 height 13
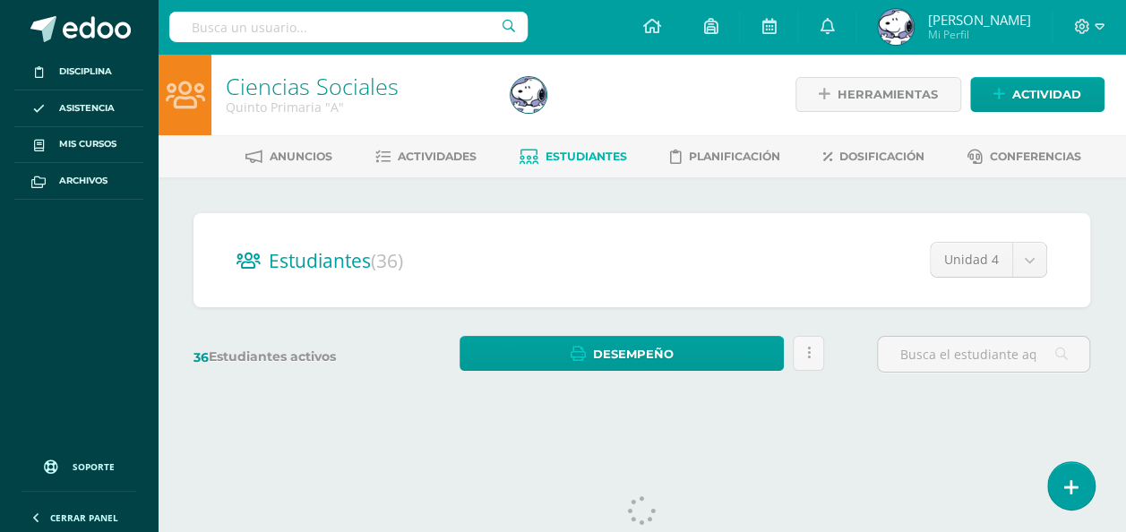
click at [1038, 401] on div "Estudiantes (36) Unidad 4 Unidad 3 Unidad 2 Unidad 4 Unidad 1 36 Estudiantes ac…" at bounding box center [642, 301] width 969 height 248
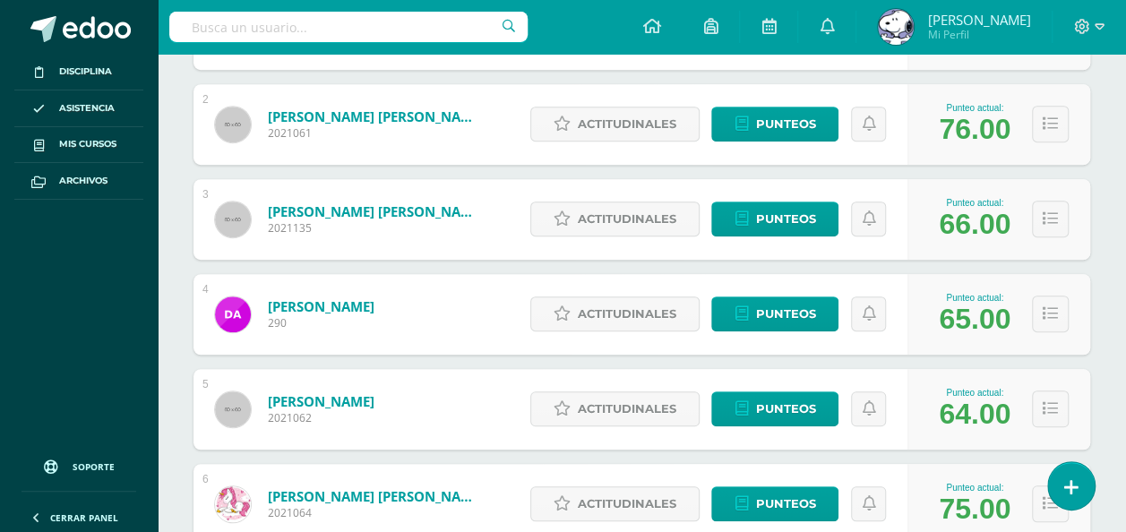
scroll to position [410, 0]
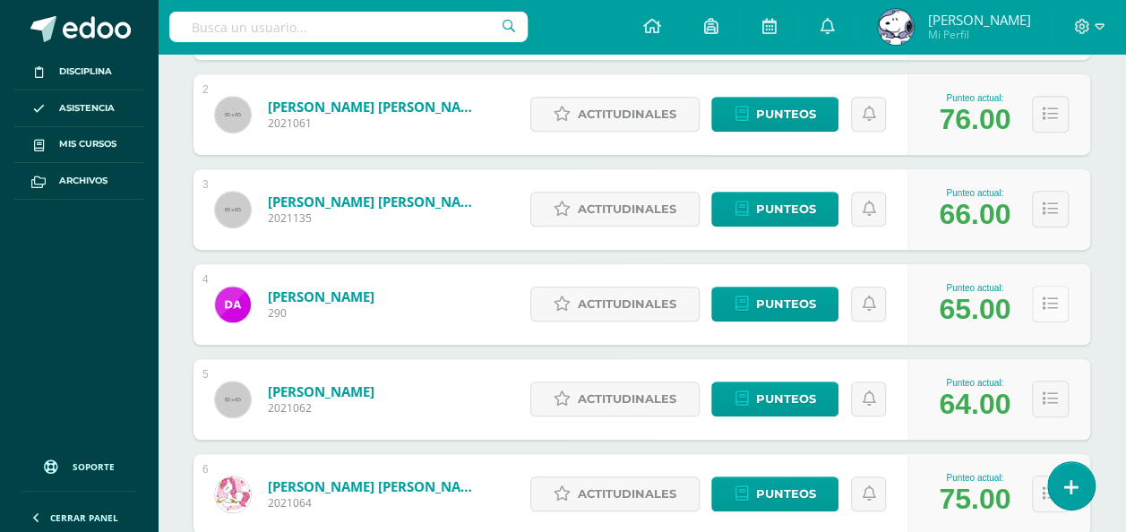
click at [1056, 299] on icon at bounding box center [1050, 304] width 15 height 15
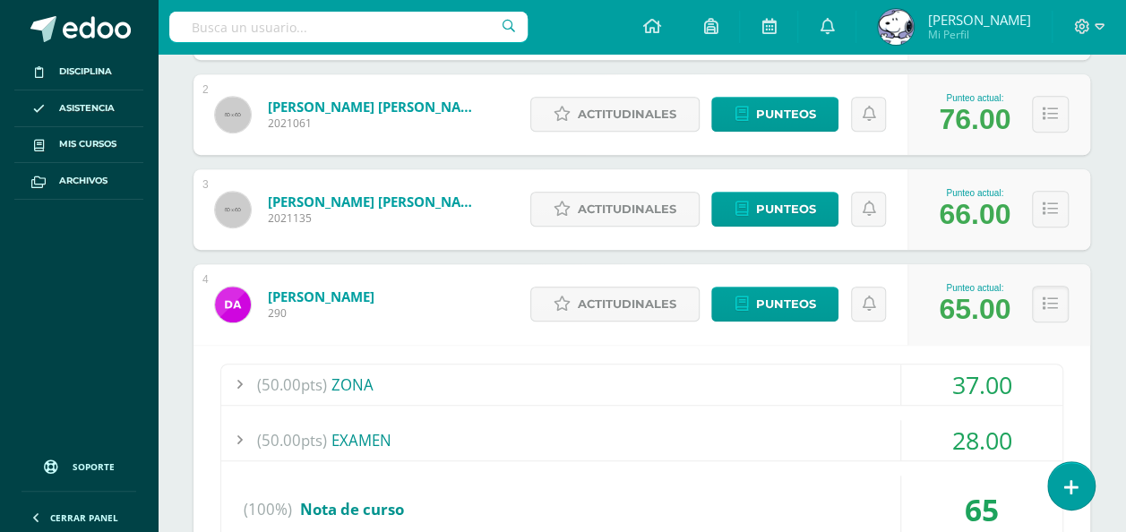
click at [1034, 383] on div "37.00" at bounding box center [981, 385] width 161 height 40
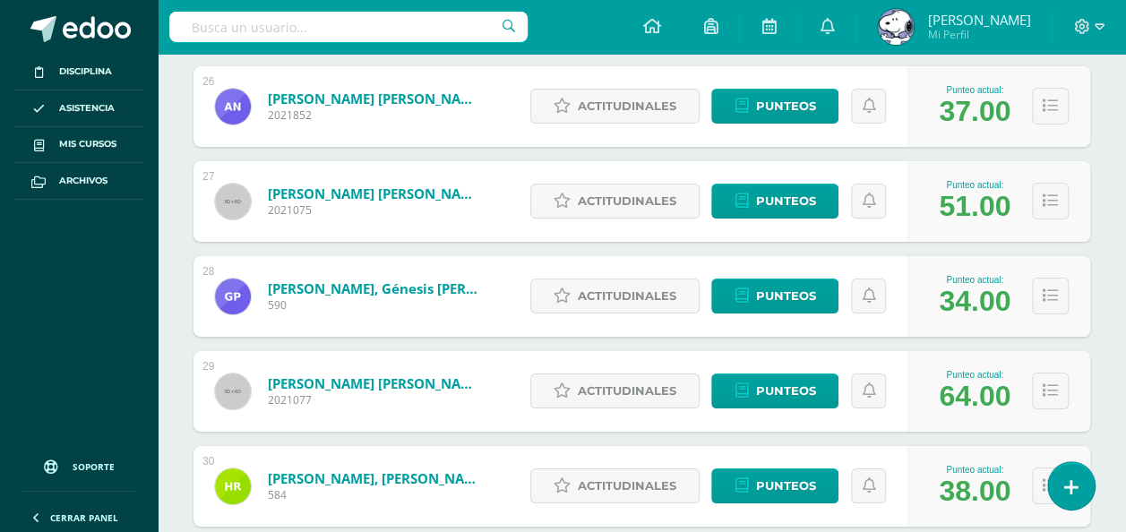
scroll to position [3907, 0]
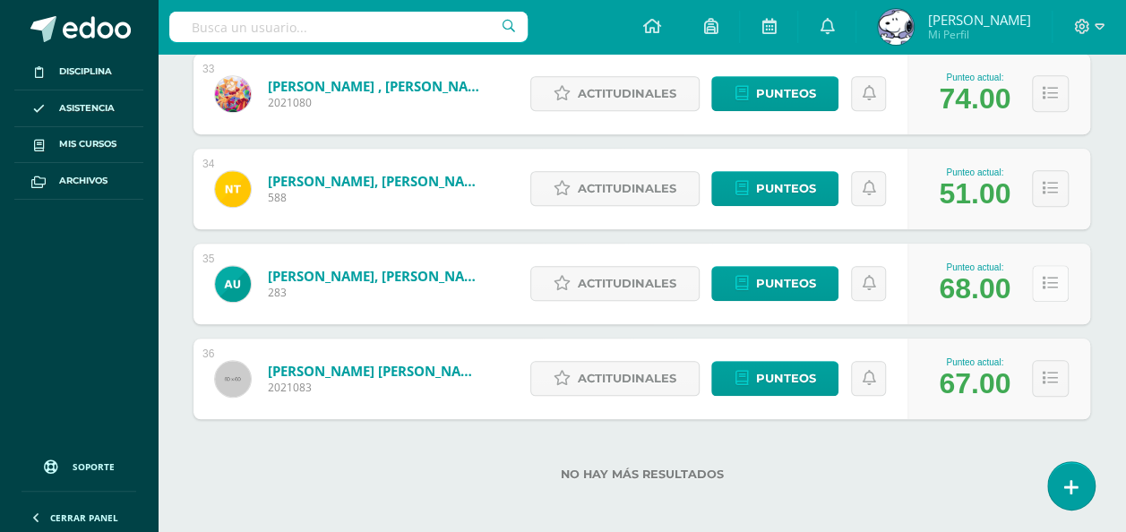
click at [1047, 276] on icon at bounding box center [1050, 283] width 15 height 15
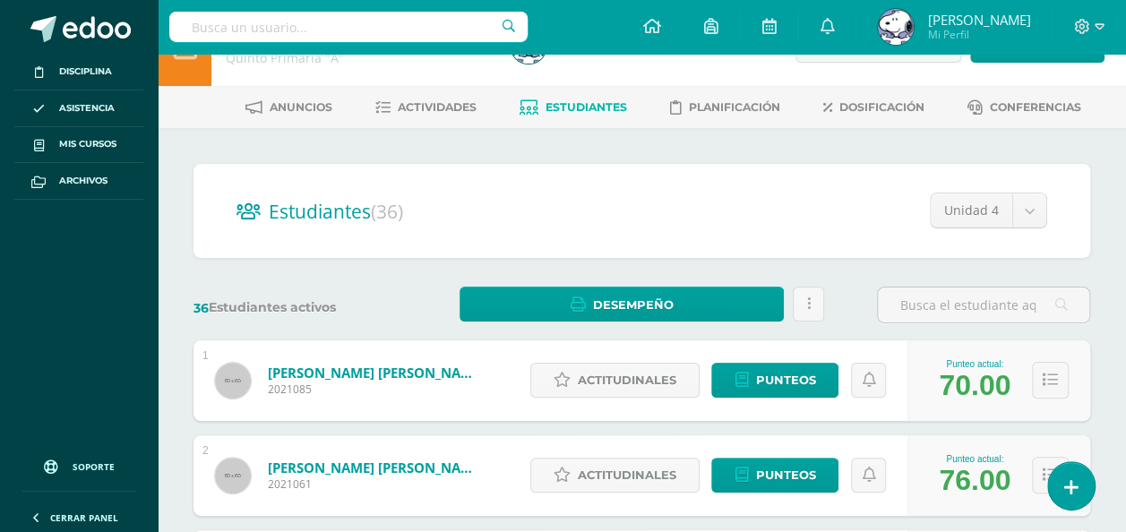
scroll to position [79, 0]
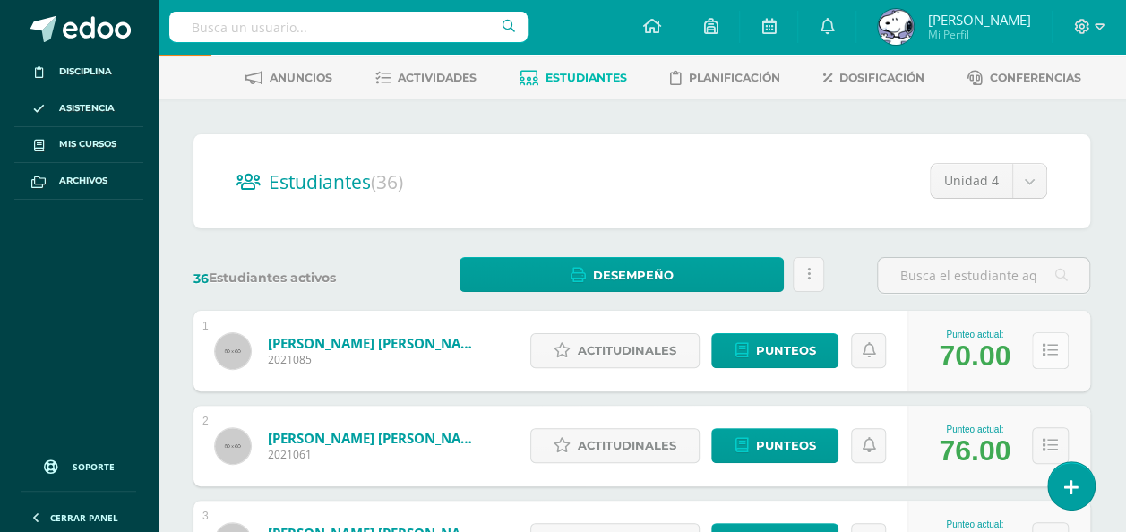
click at [1048, 347] on icon at bounding box center [1050, 350] width 15 height 15
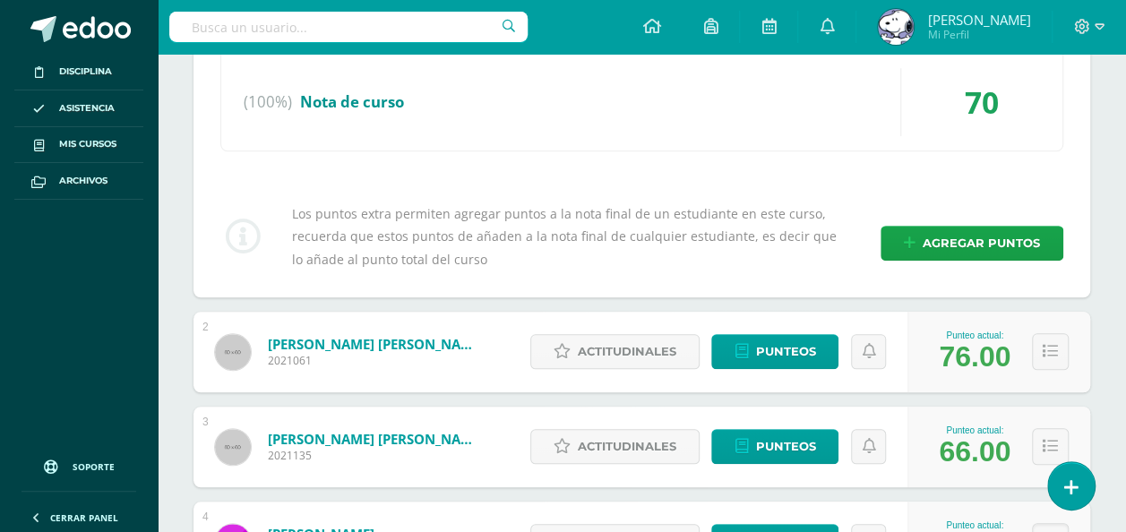
scroll to position [547, 0]
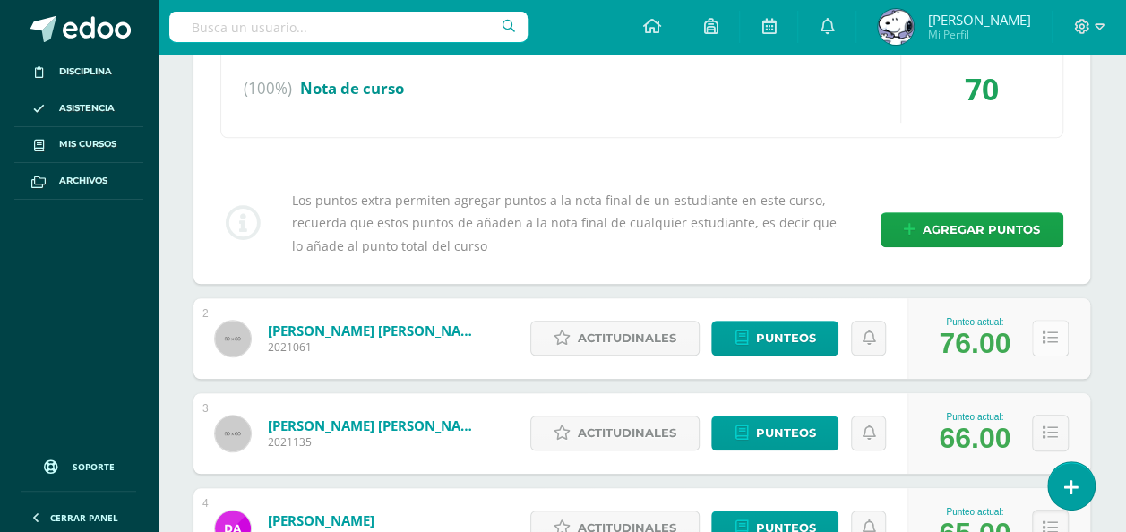
click at [1053, 343] on button at bounding box center [1050, 338] width 37 height 37
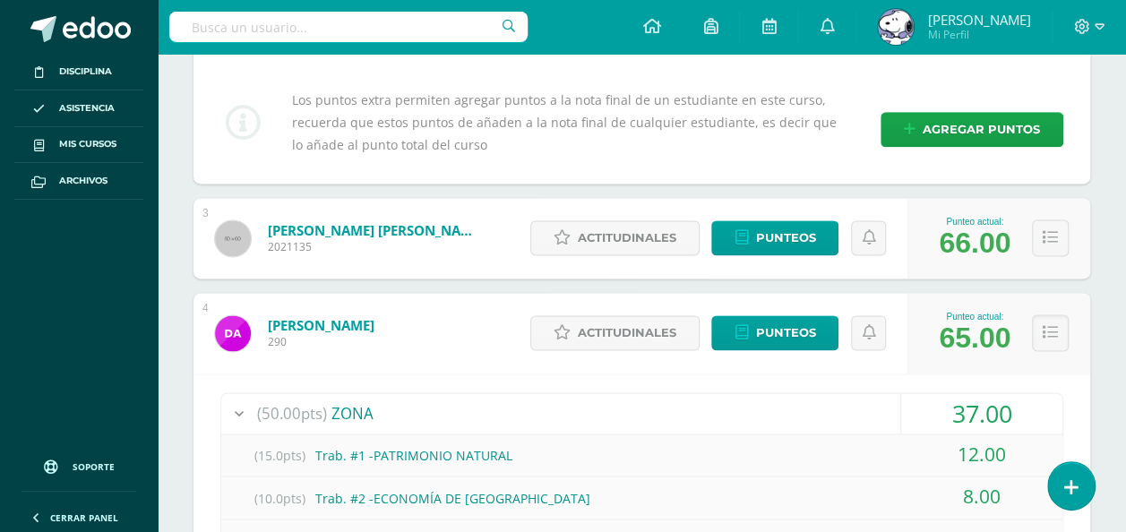
scroll to position [1105, 0]
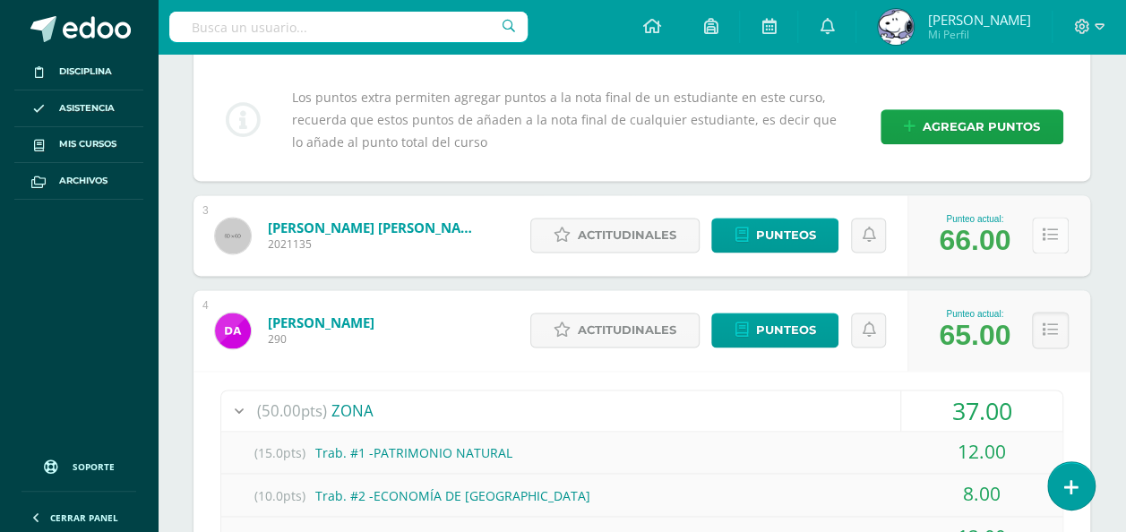
click at [1051, 244] on button at bounding box center [1050, 235] width 37 height 37
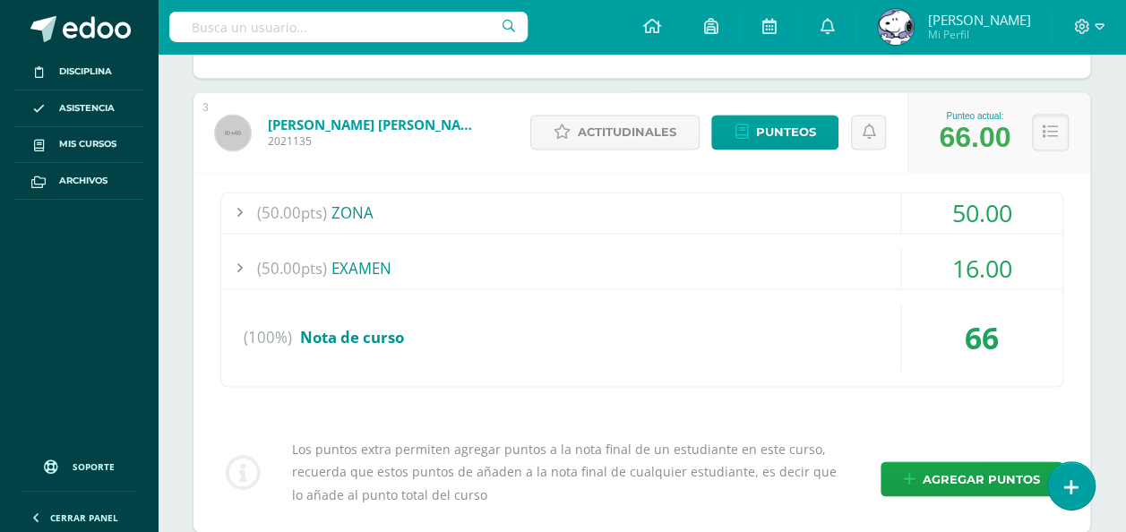
click at [1078, 306] on div "(50.00pts) ZONA 50.00 (15.0pts) Trab. #1 -PATRIMONIO NATURAL 15.00 (10.0pts)" at bounding box center [642, 353] width 897 height 360
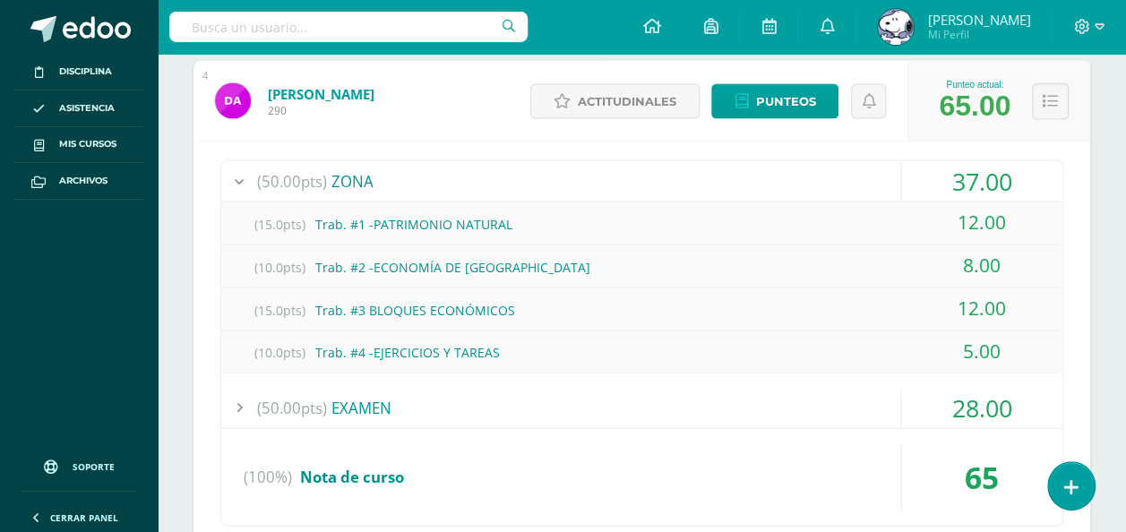
scroll to position [1701, 0]
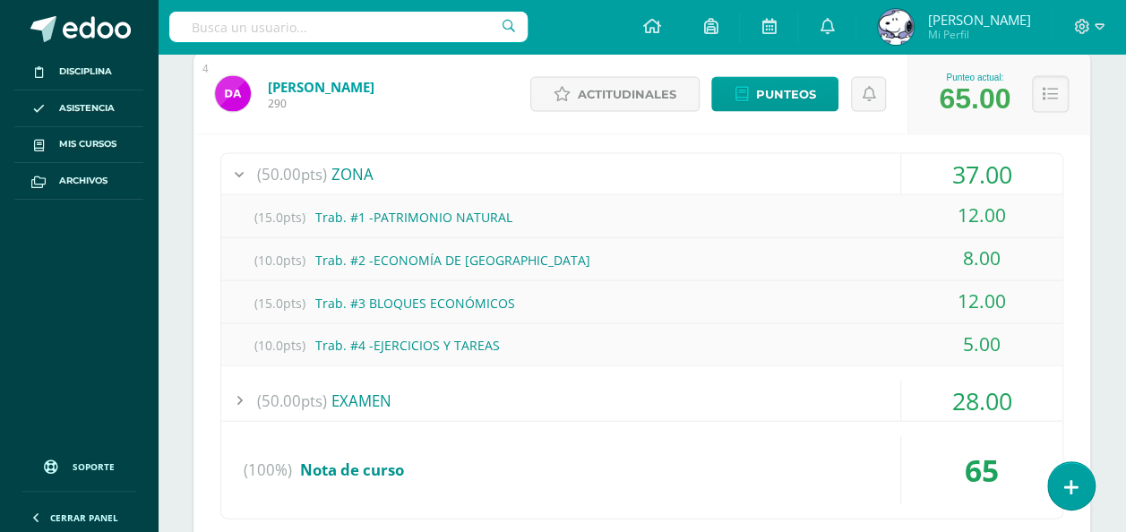
click at [989, 178] on div "37.00" at bounding box center [981, 174] width 161 height 40
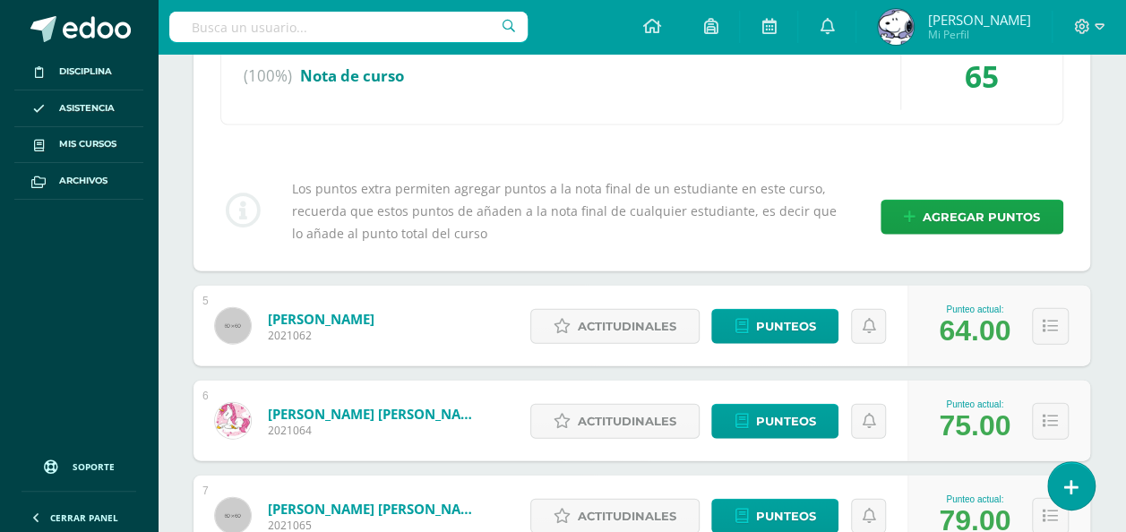
click at [1081, 318] on div "Punteo actual: 64.00" at bounding box center [999, 326] width 183 height 81
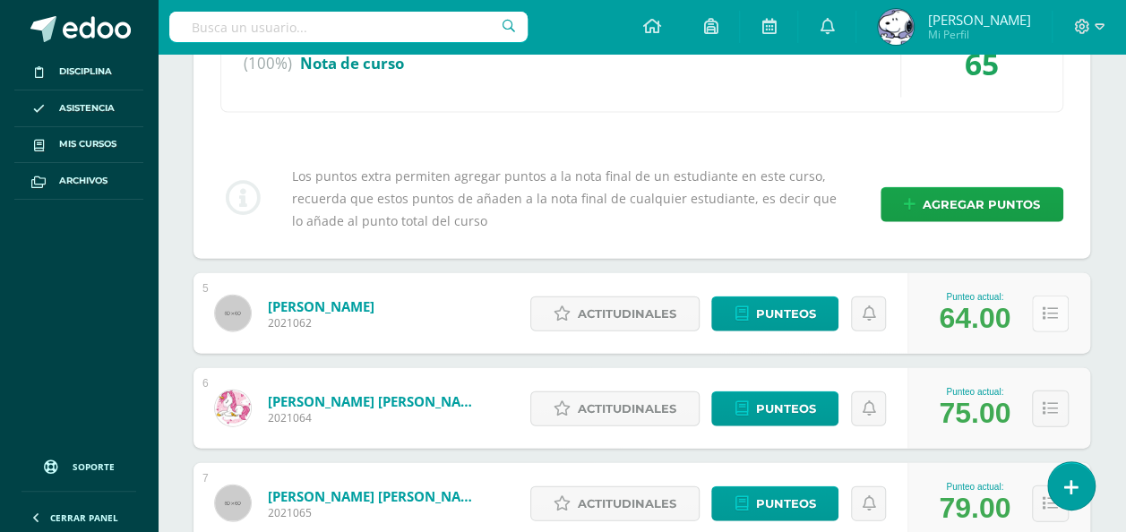
click at [1054, 309] on icon at bounding box center [1050, 313] width 15 height 15
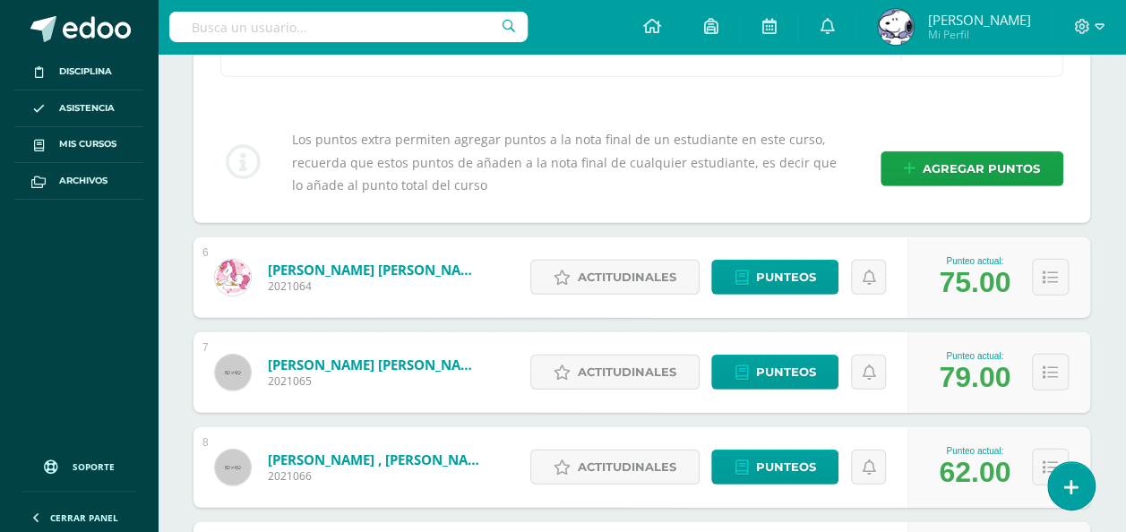
scroll to position [2516, 0]
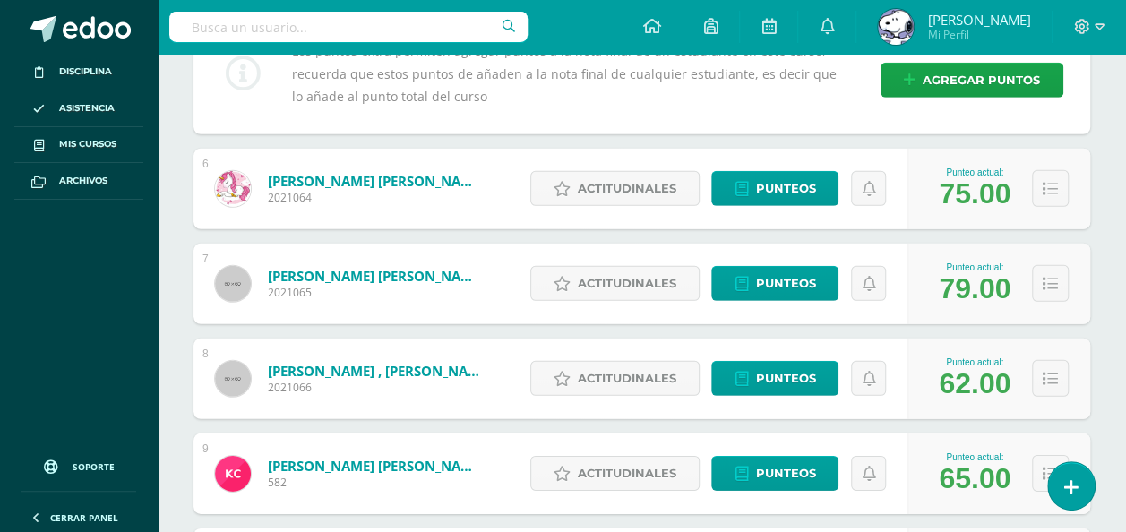
click at [1078, 258] on div "Punteo actual: 79.00" at bounding box center [999, 284] width 183 height 81
click at [1045, 185] on icon at bounding box center [1050, 189] width 15 height 15
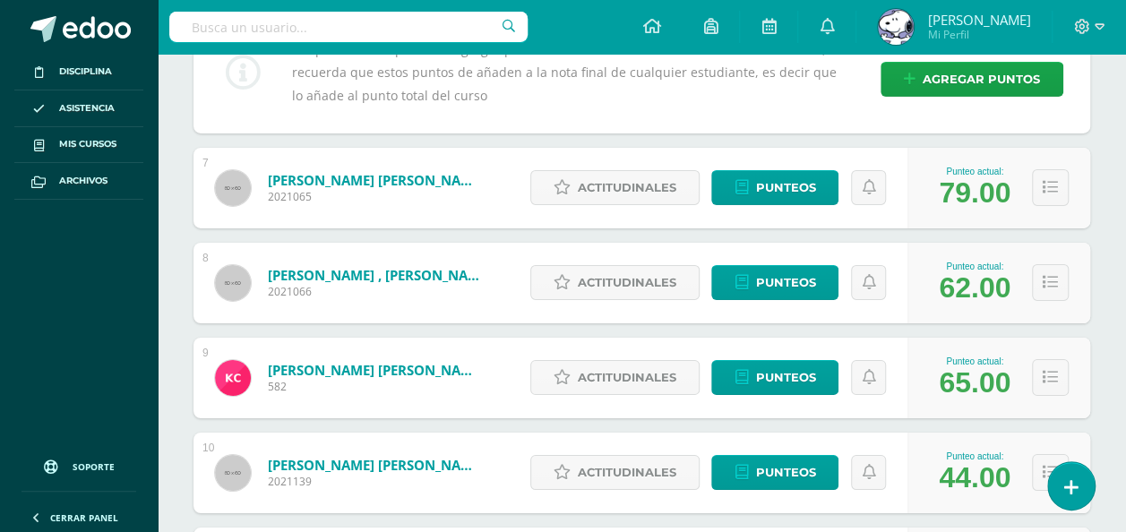
scroll to position [2973, 0]
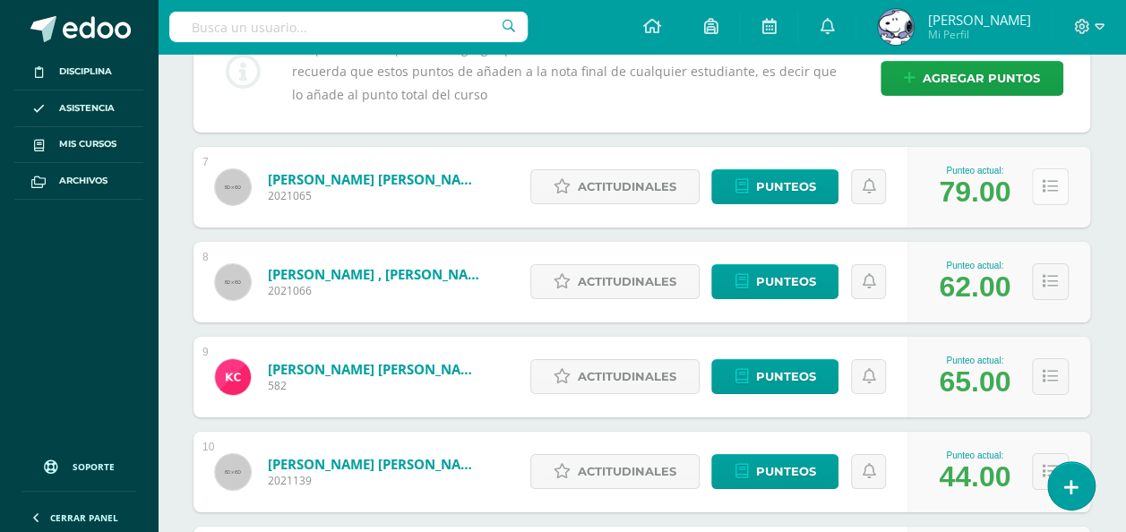
click at [1041, 168] on button at bounding box center [1050, 186] width 37 height 37
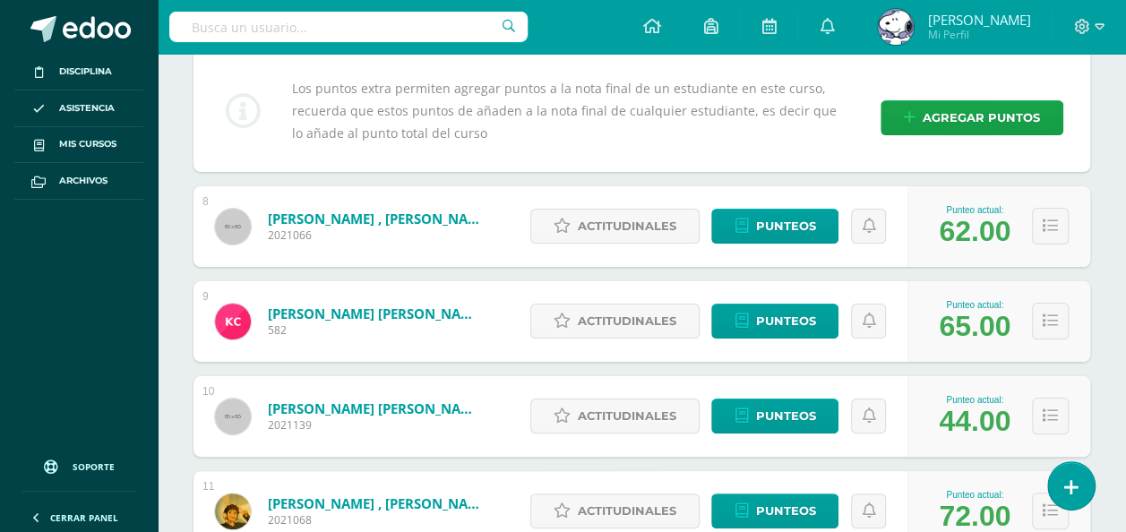
scroll to position [3390, 0]
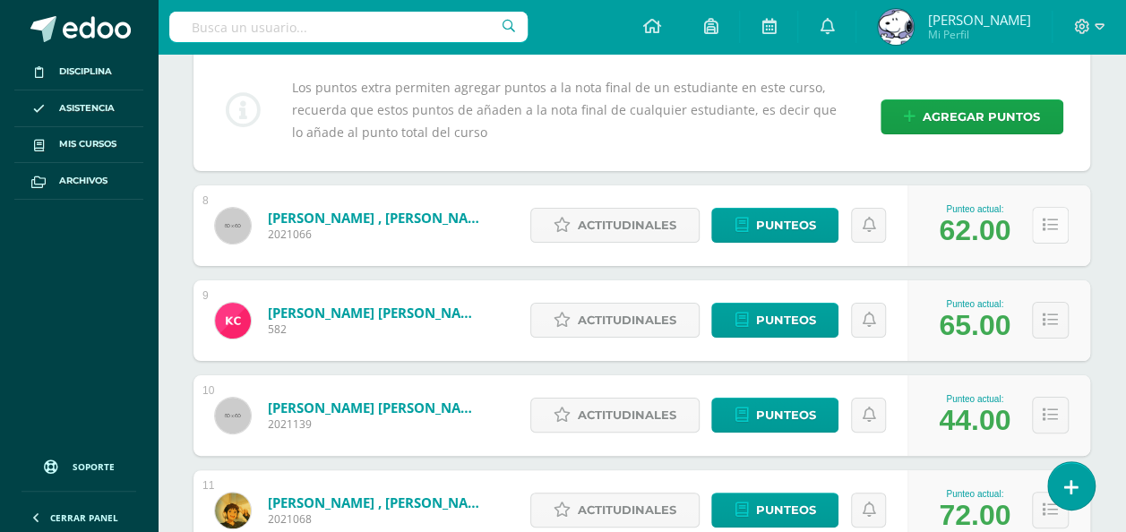
click at [1057, 218] on icon at bounding box center [1050, 225] width 15 height 15
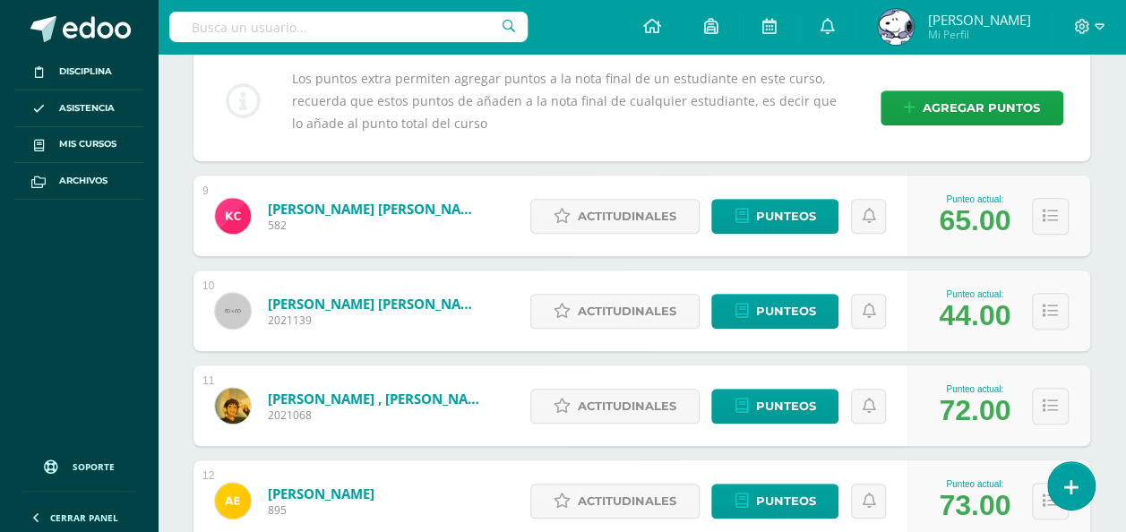
scroll to position [3863, 0]
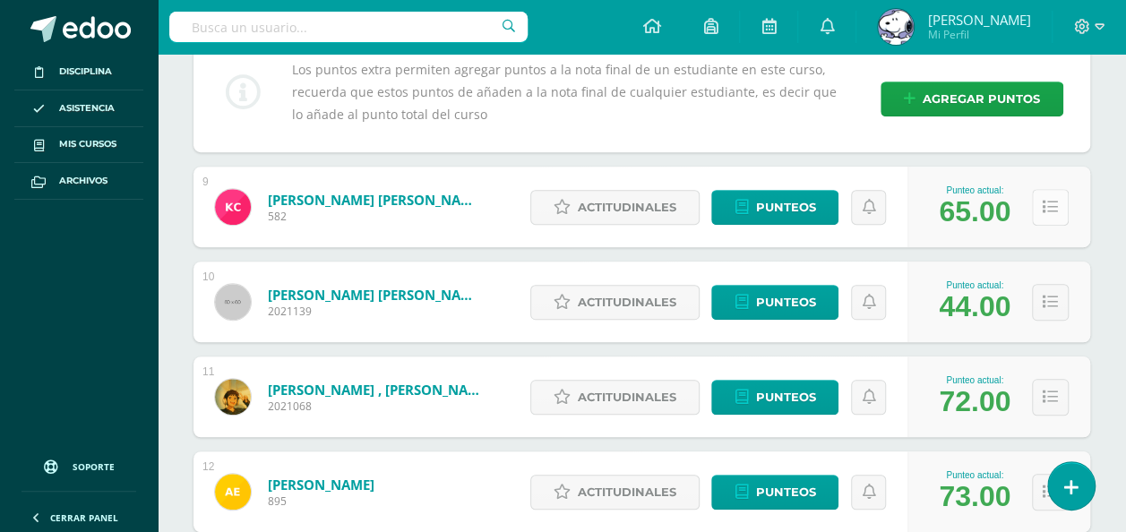
click at [1041, 203] on button at bounding box center [1050, 207] width 37 height 37
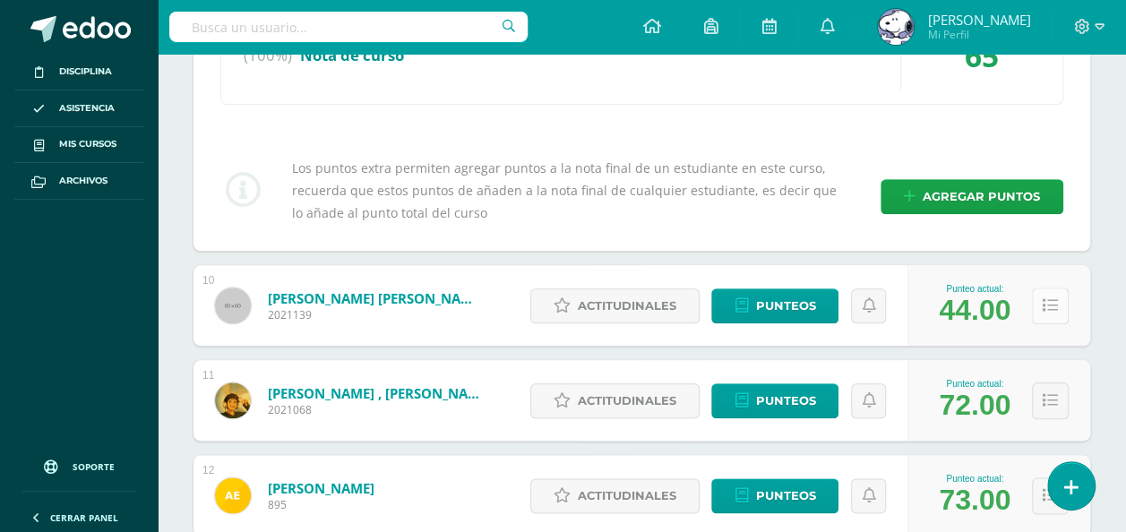
click at [1059, 294] on button at bounding box center [1050, 306] width 37 height 37
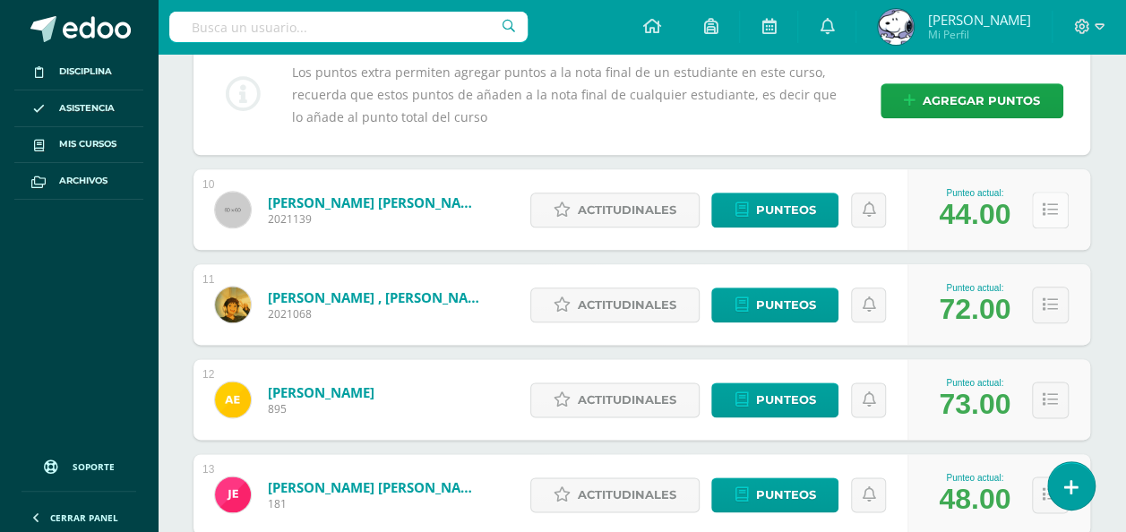
scroll to position [4324, 0]
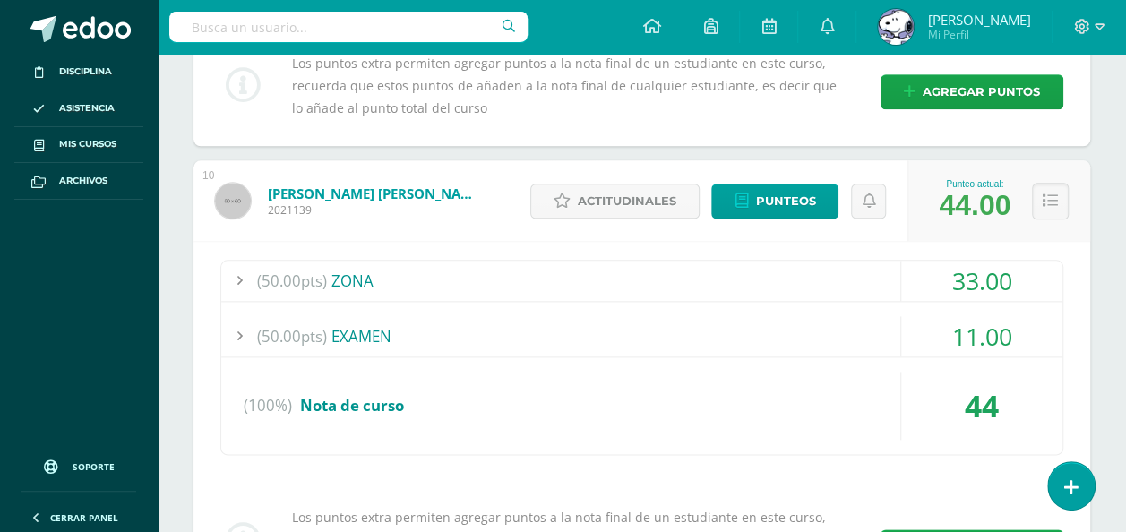
click at [1061, 372] on div "44" at bounding box center [981, 406] width 161 height 68
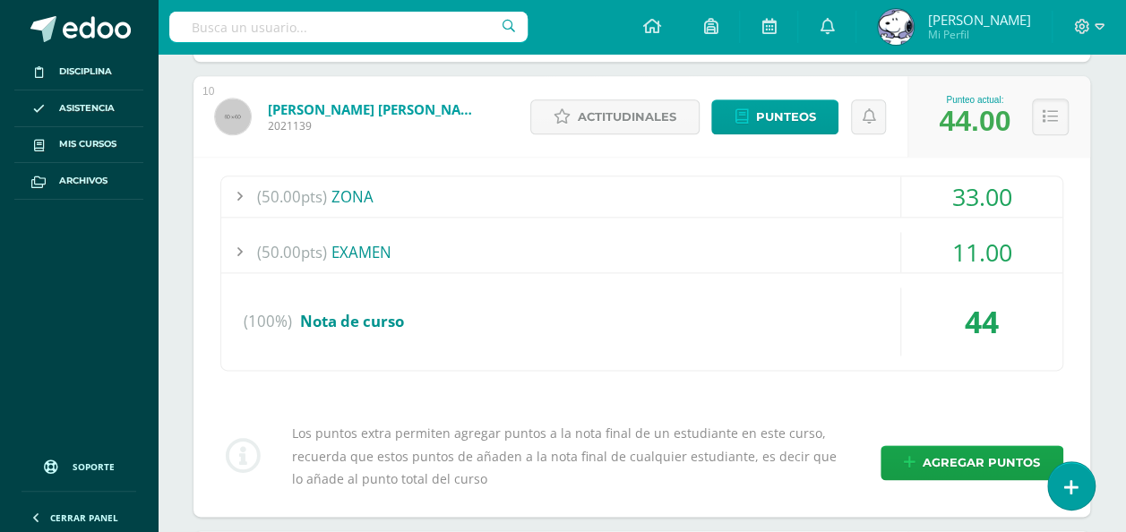
scroll to position [4409, 0]
click at [1062, 364] on div "(50.00pts) ZONA 33.00 (15.0pts) Trab. #1 -PATRIMONIO NATURAL 13.00 (10.0pts)" at bounding box center [642, 337] width 897 height 360
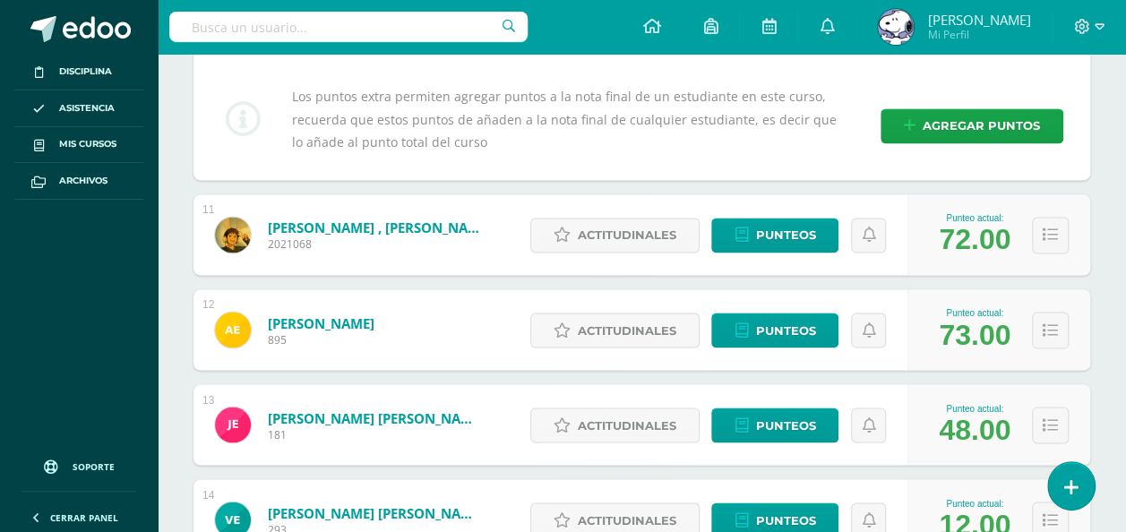
scroll to position [4746, 0]
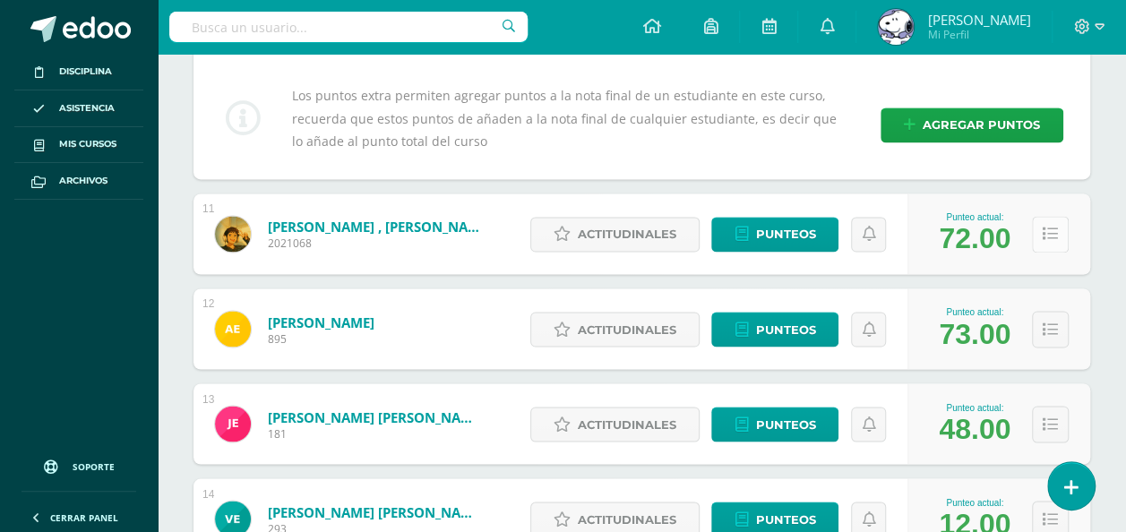
click at [1045, 227] on icon at bounding box center [1050, 234] width 15 height 15
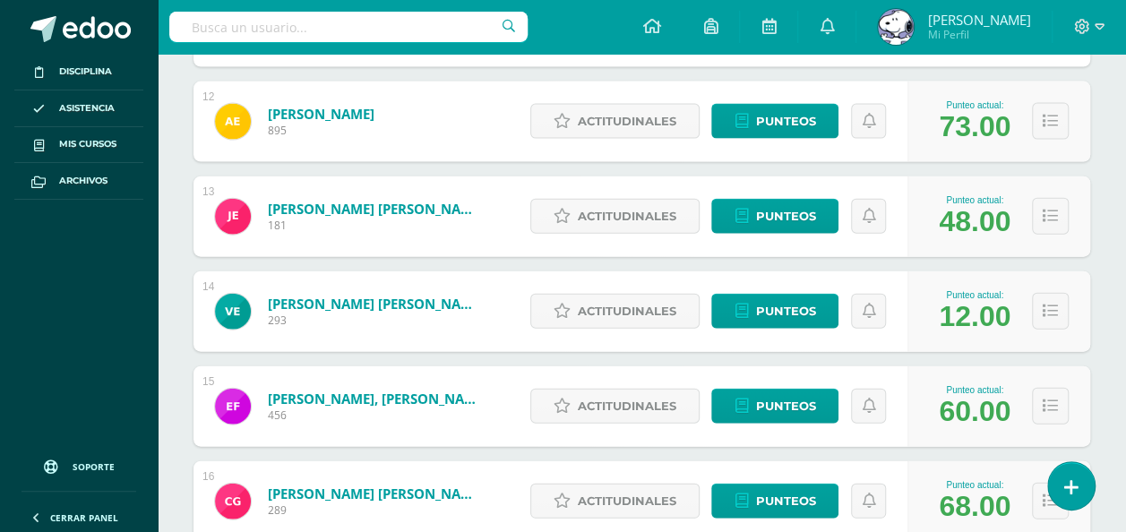
scroll to position [5314, 0]
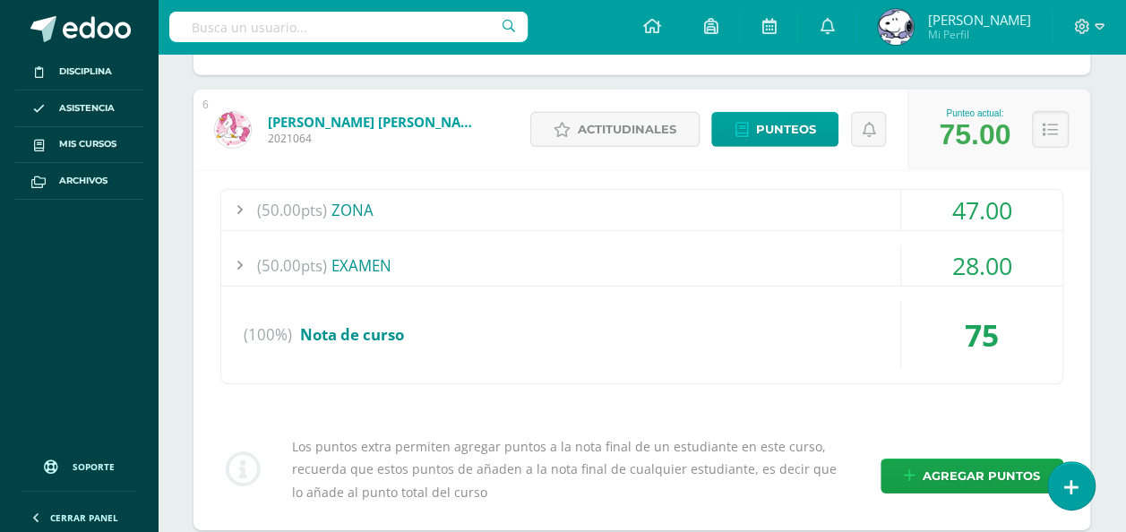
click at [1084, 338] on div "(50.00pts) ZONA 47.00 (15.0pts) Trab. #1 -PATRIMONIO NATURAL 14.00 (10.0pts)" at bounding box center [642, 350] width 897 height 360
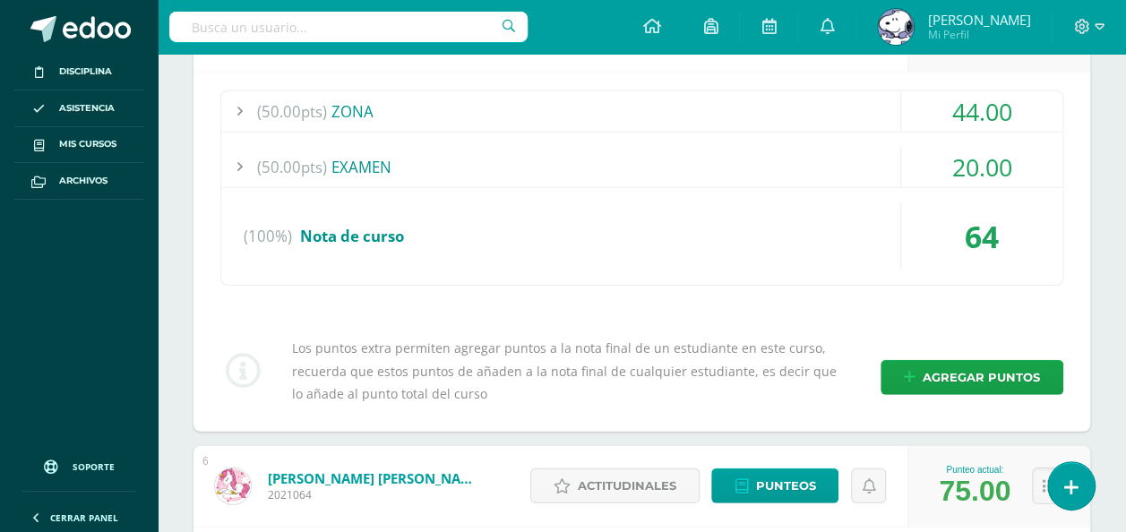
click at [1085, 358] on div "(50.00pts) ZONA 44.00 (15.0pts) Trab. #1 -PATRIMONIO NATURAL 12.00 (10.0pts)" at bounding box center [642, 252] width 897 height 360
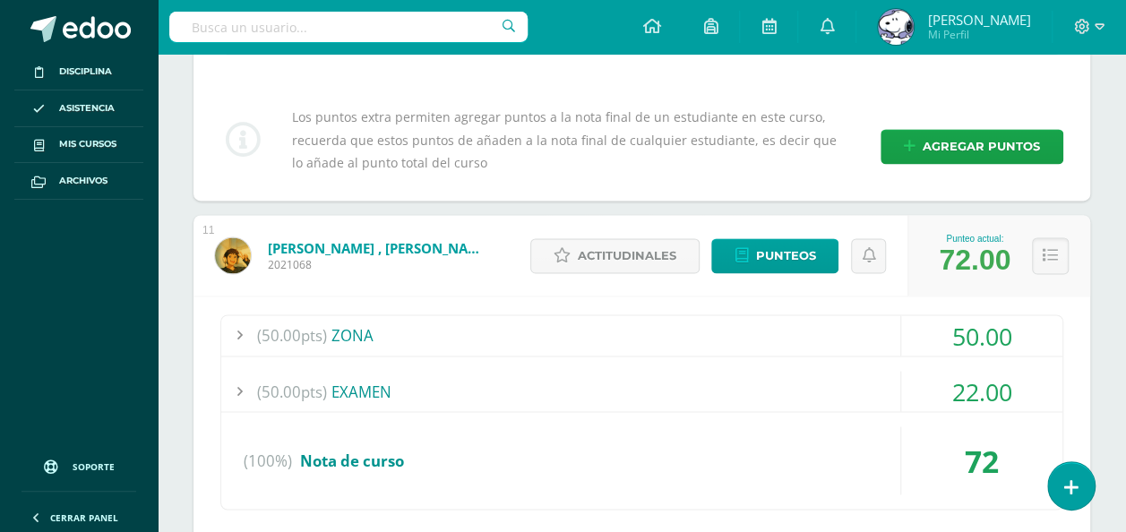
scroll to position [4861, 0]
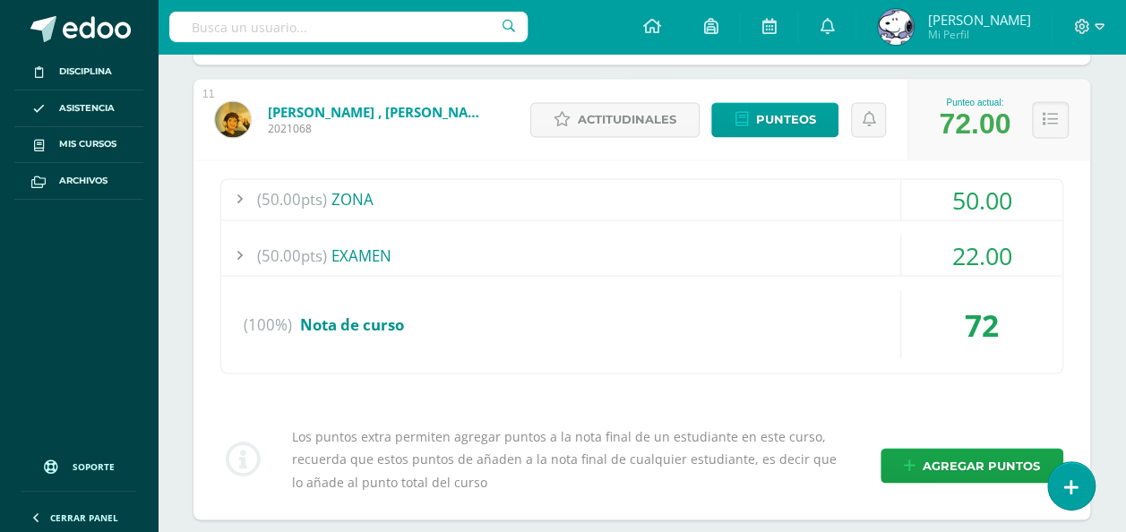
click at [1077, 398] on div "(50.00pts) ZONA 50.00 (15.0pts) Trab. #1 -PATRIMONIO NATURAL 15.00 (10.0pts)" at bounding box center [642, 339] width 897 height 360
click at [1080, 374] on div "(50.00pts) ZONA 50.00 (15.0pts) Trab. #1 -PATRIMONIO NATURAL 15.00 (10.0pts)" at bounding box center [642, 339] width 897 height 360
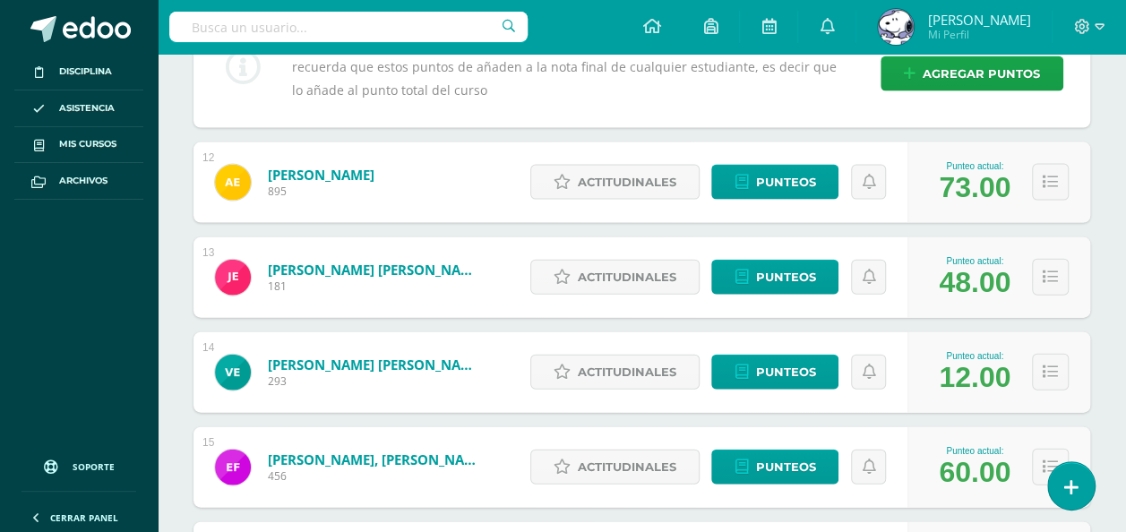
scroll to position [5310, 0]
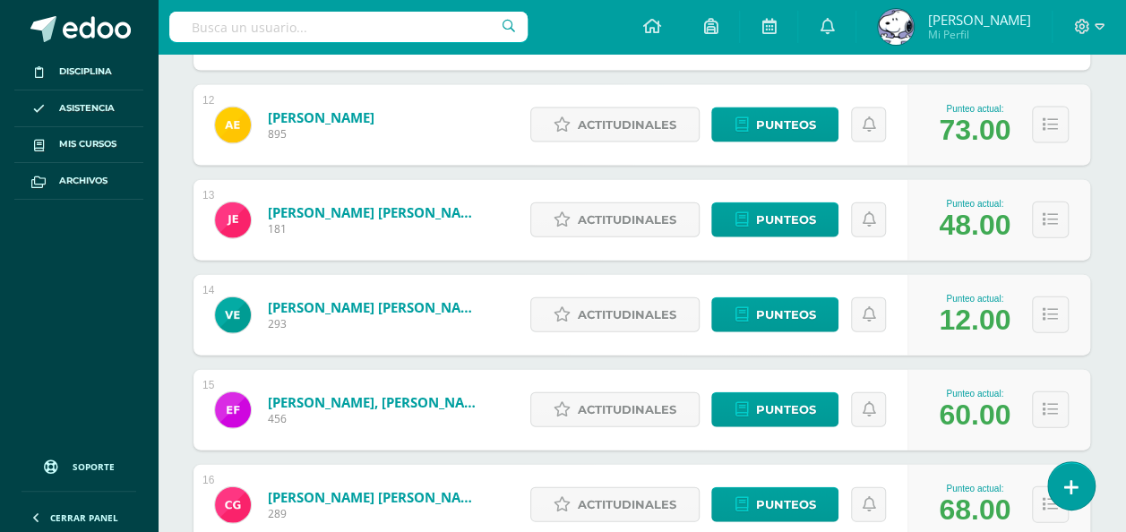
click at [1081, 375] on div "Punteo actual: 60.00" at bounding box center [999, 410] width 183 height 81
click at [1043, 118] on button at bounding box center [1050, 125] width 37 height 37
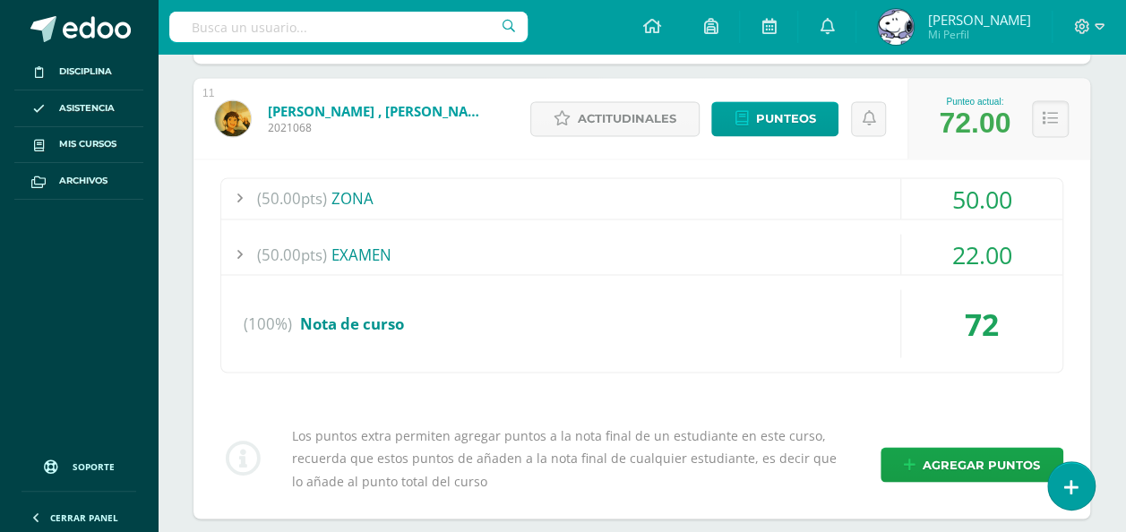
scroll to position [4863, 0]
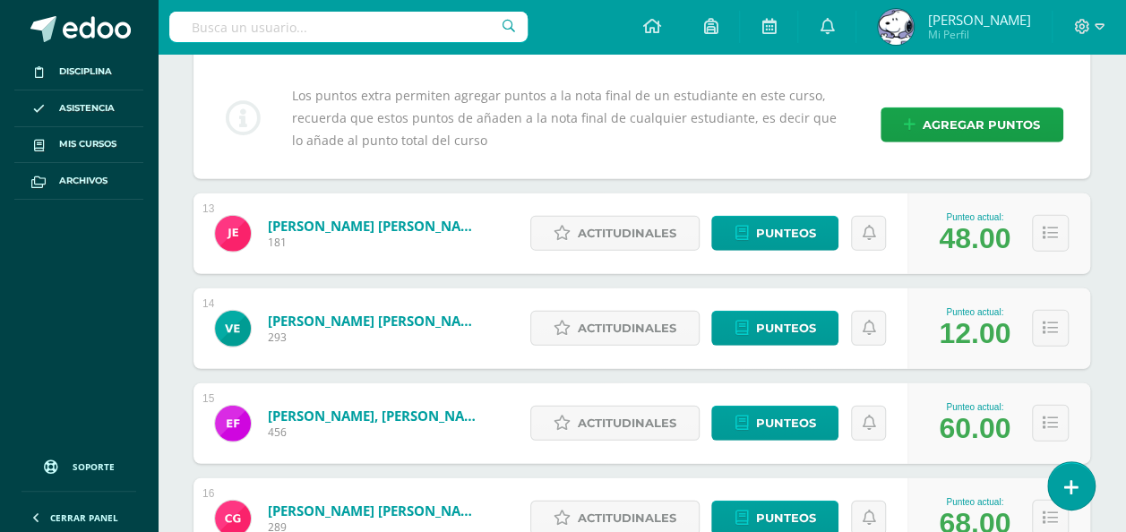
scroll to position [5685, 0]
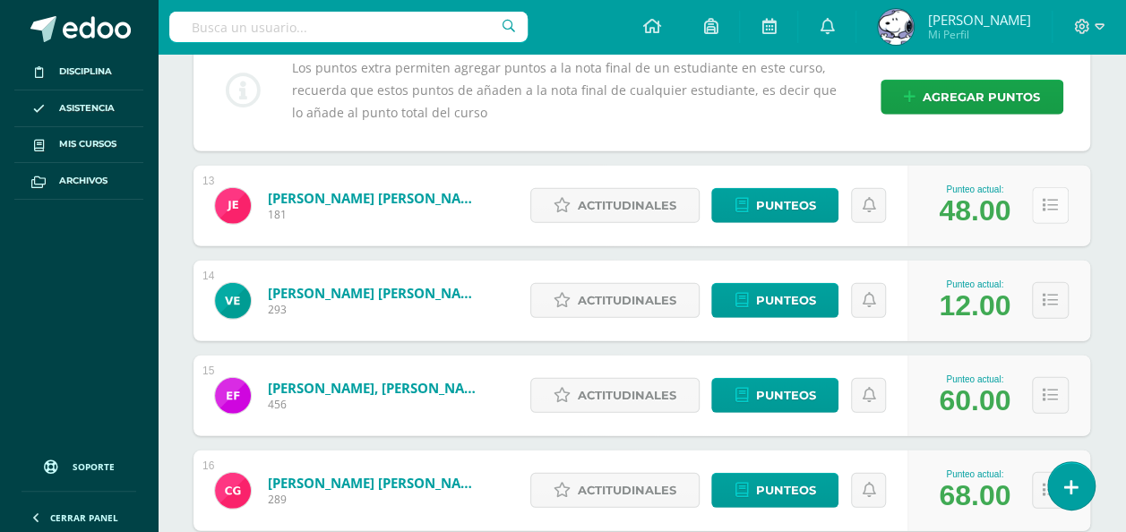
click at [1057, 198] on icon at bounding box center [1050, 205] width 15 height 15
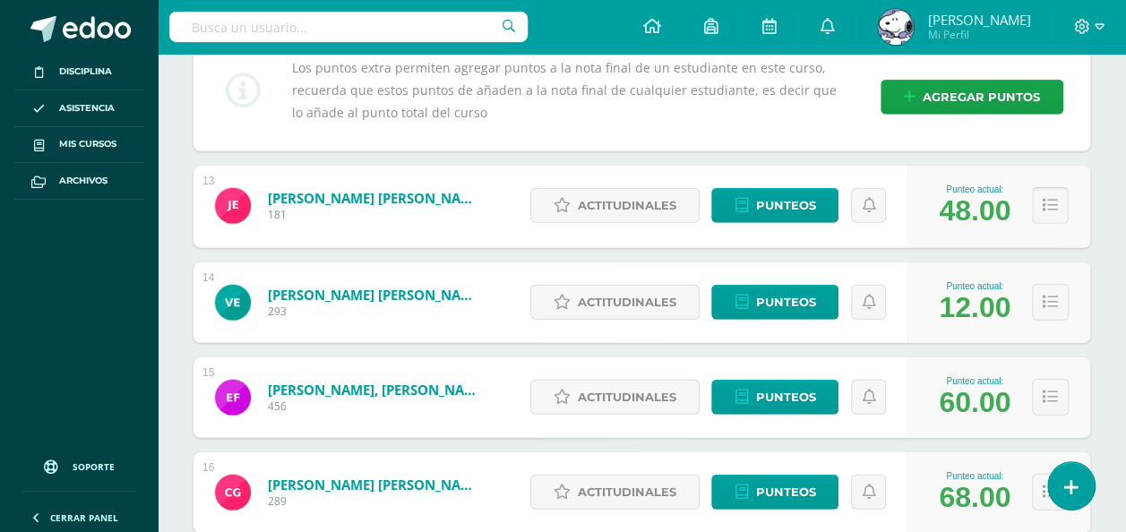
click at [1041, 194] on button at bounding box center [1050, 205] width 37 height 37
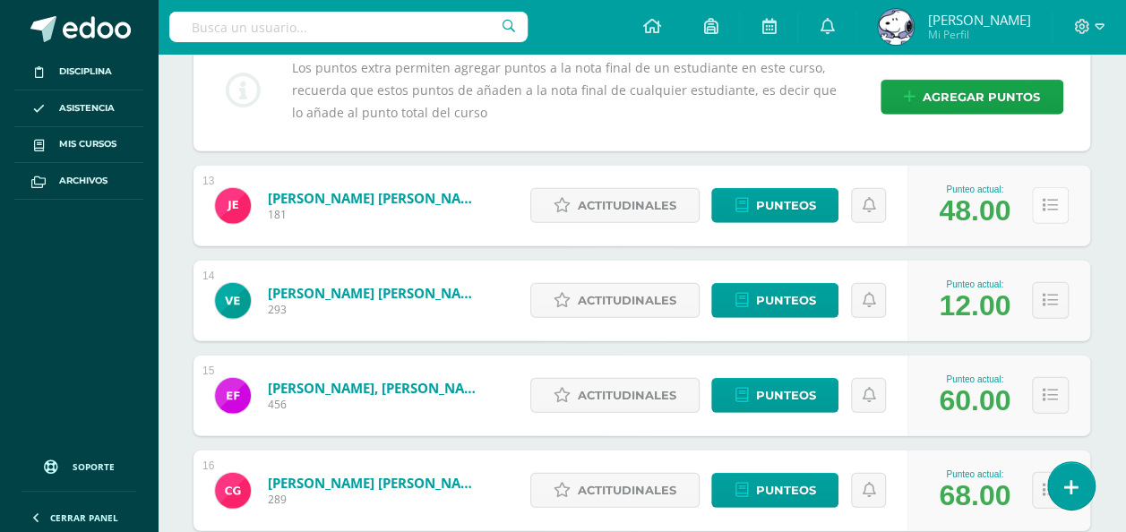
click at [1041, 197] on button at bounding box center [1050, 205] width 37 height 37
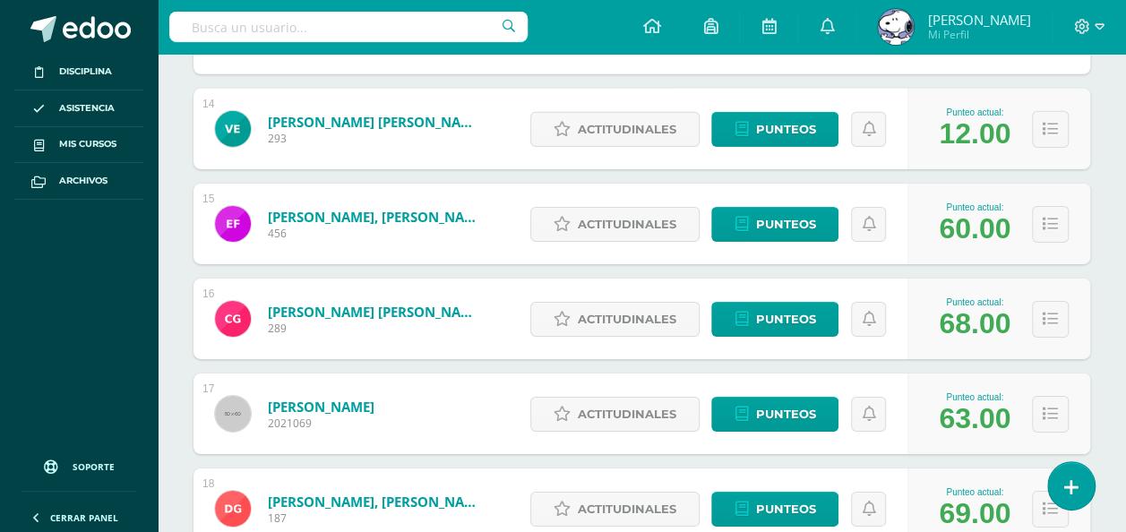
scroll to position [6217, 0]
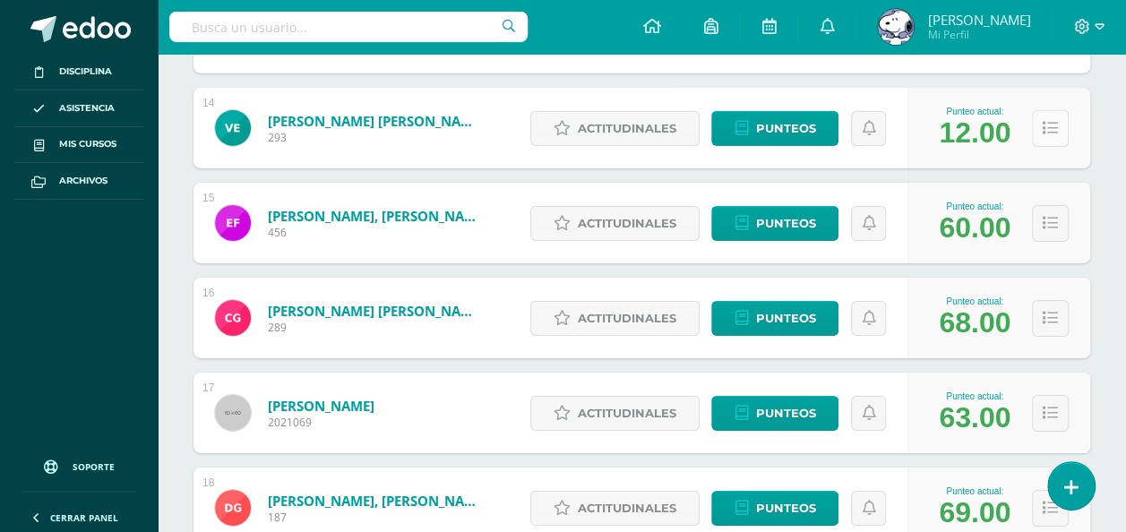
click at [1052, 121] on icon at bounding box center [1050, 128] width 15 height 15
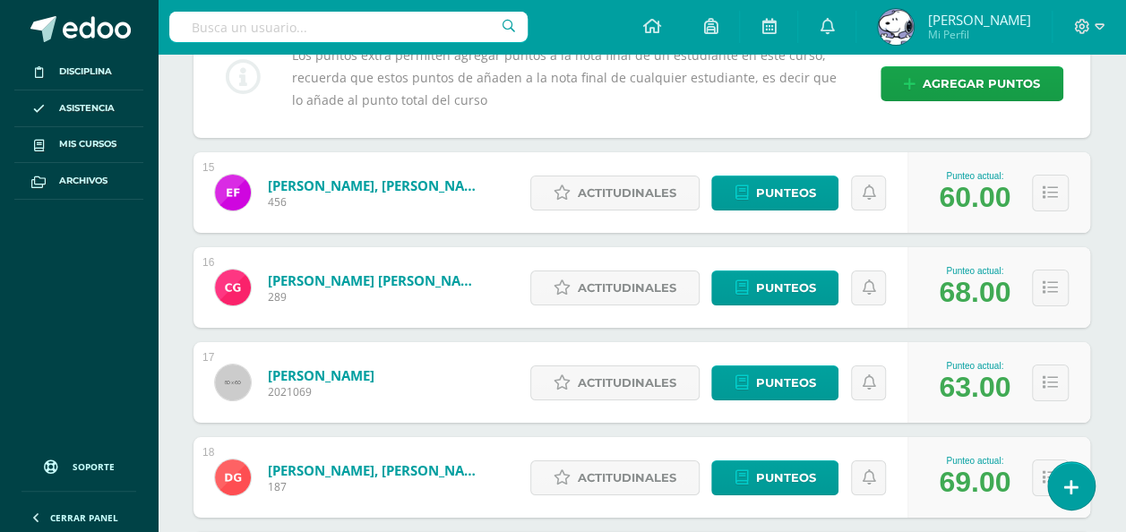
scroll to position [6595, 0]
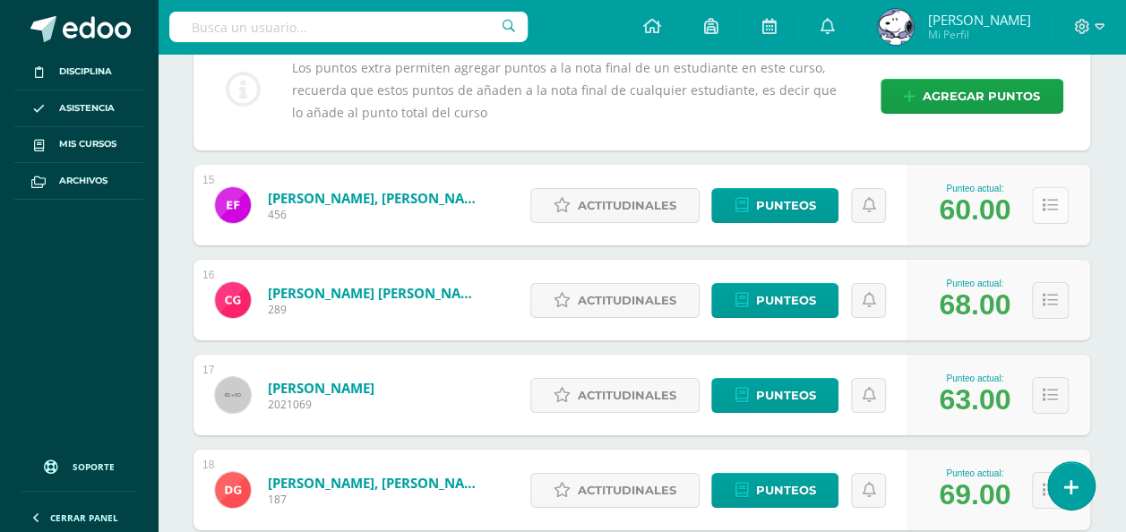
click at [1043, 198] on icon at bounding box center [1050, 205] width 15 height 15
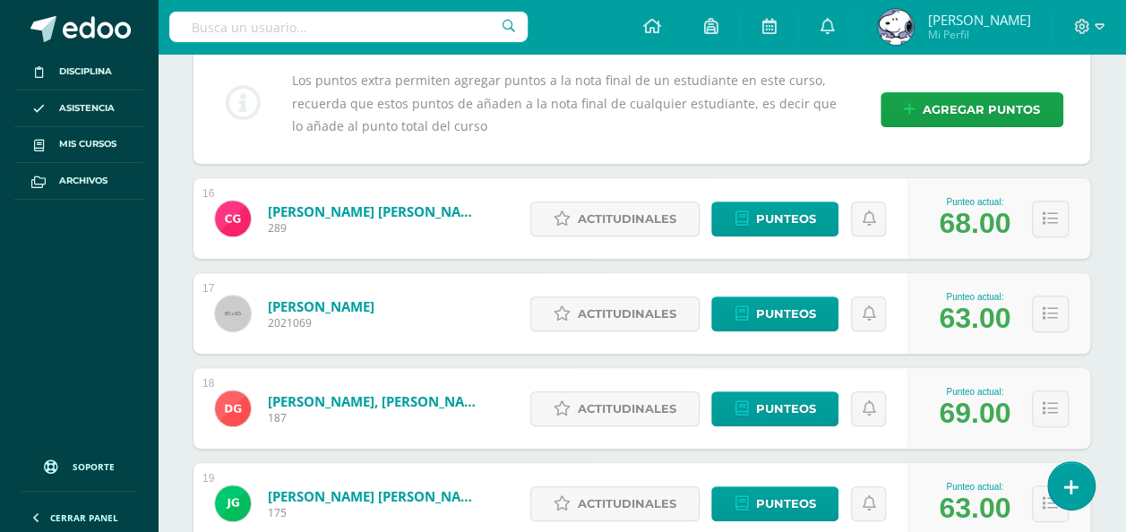
scroll to position [7038, 0]
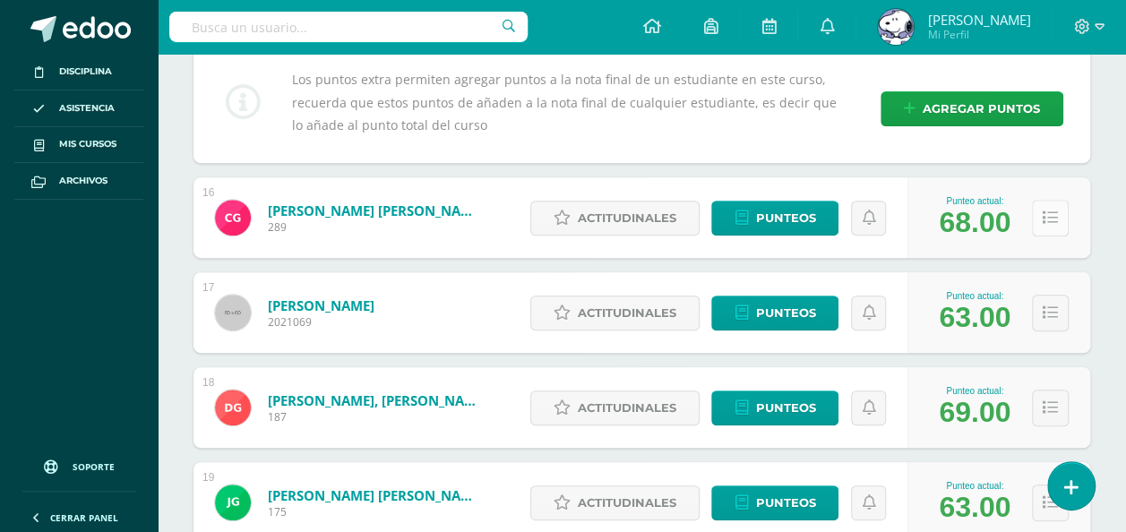
click at [1054, 211] on icon at bounding box center [1050, 218] width 15 height 15
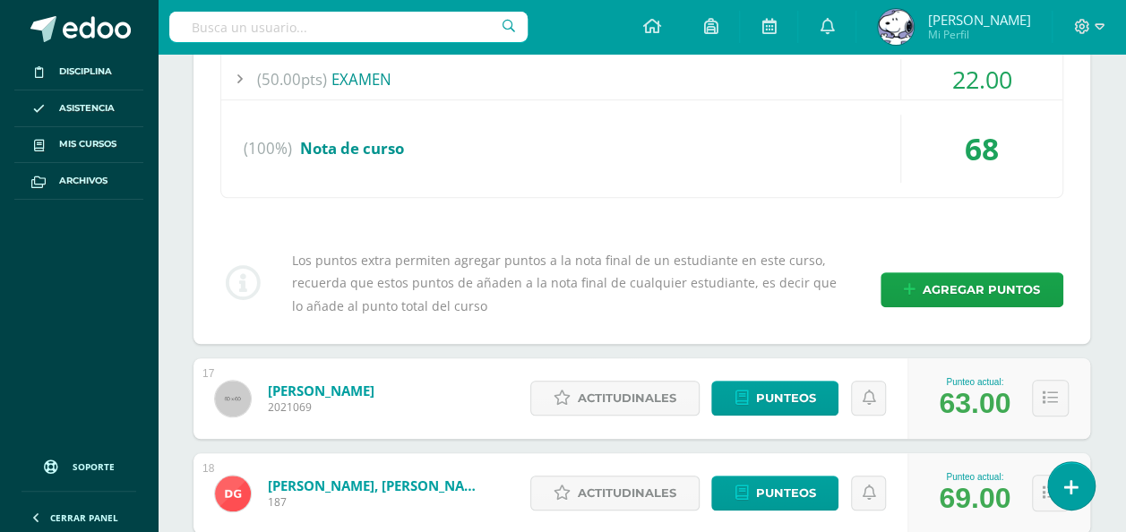
scroll to position [7331, 0]
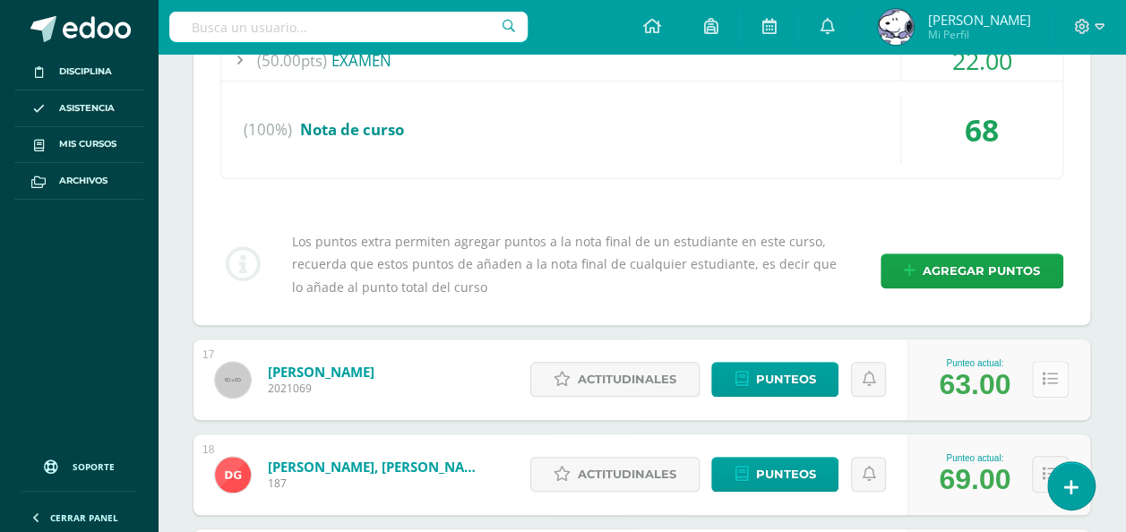
click at [1041, 361] on button at bounding box center [1050, 379] width 37 height 37
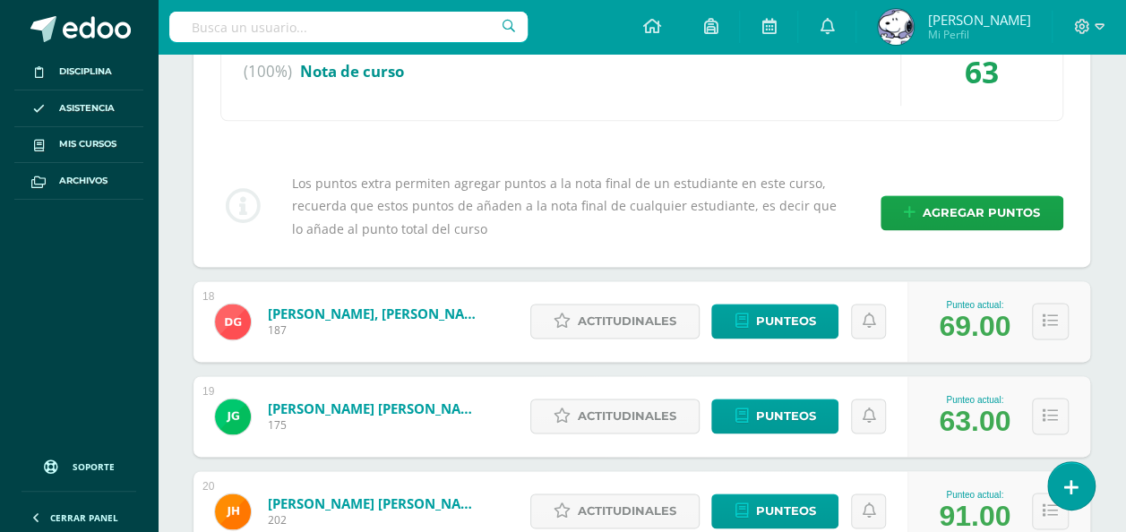
scroll to position [7882, 0]
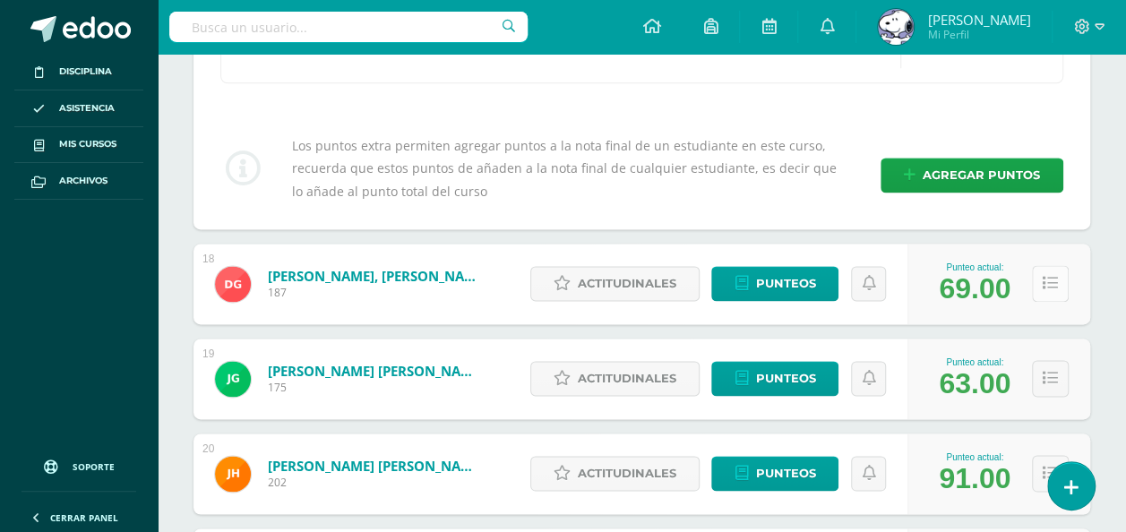
click at [1041, 265] on button at bounding box center [1050, 283] width 37 height 37
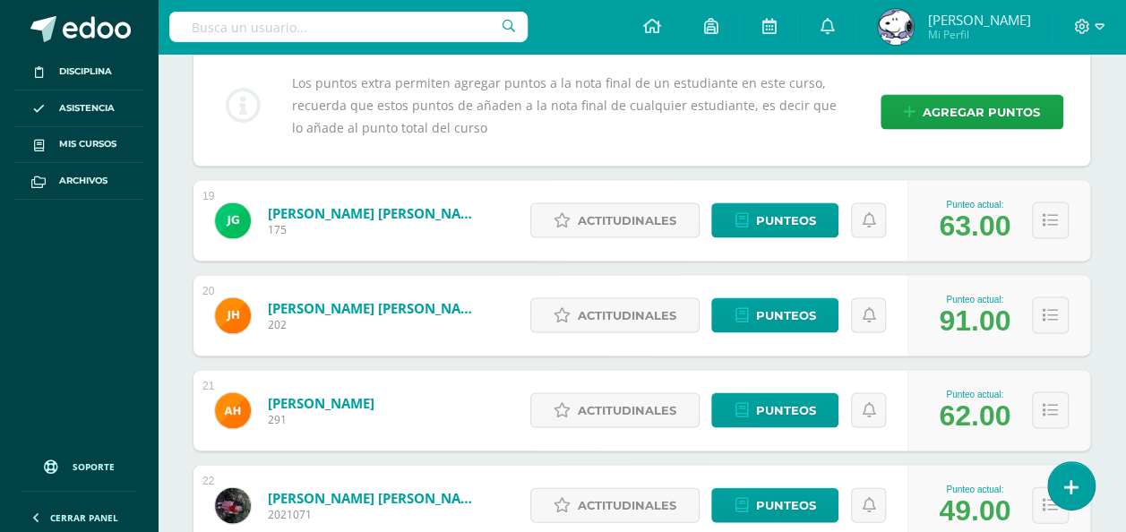
scroll to position [8403, 0]
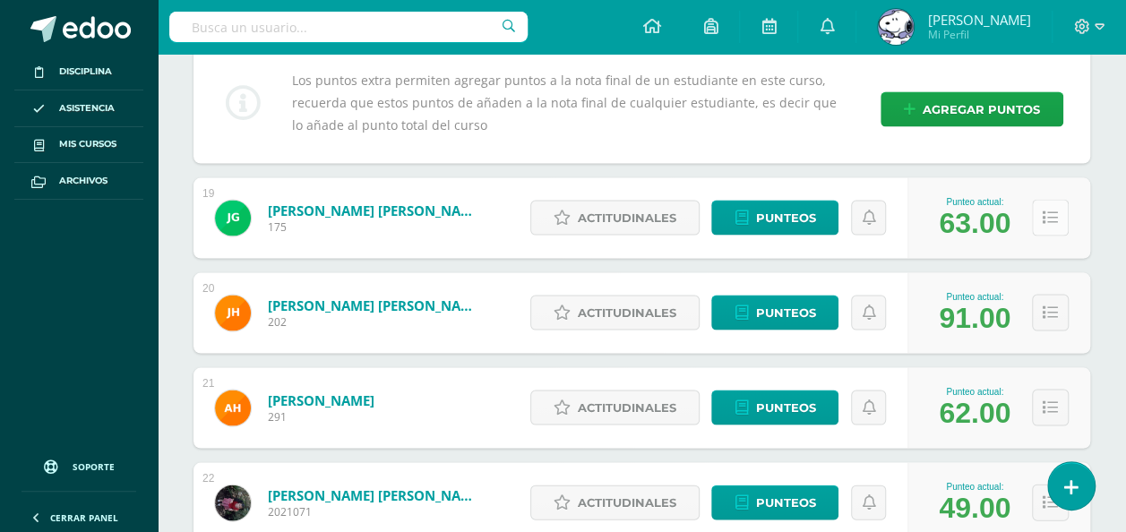
click at [1054, 203] on button at bounding box center [1050, 217] width 37 height 37
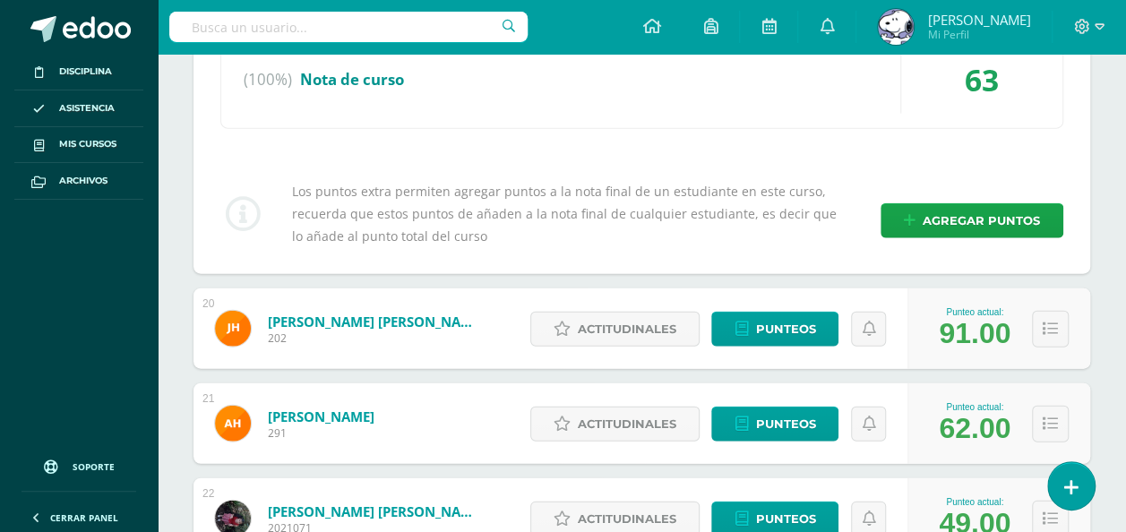
scroll to position [8747, 0]
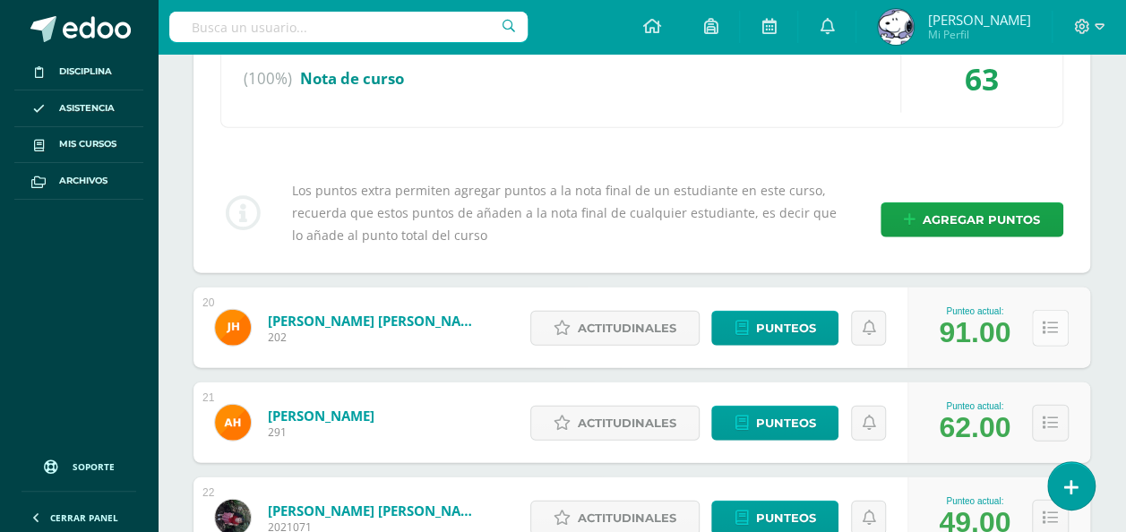
click at [1048, 311] on button at bounding box center [1050, 328] width 37 height 37
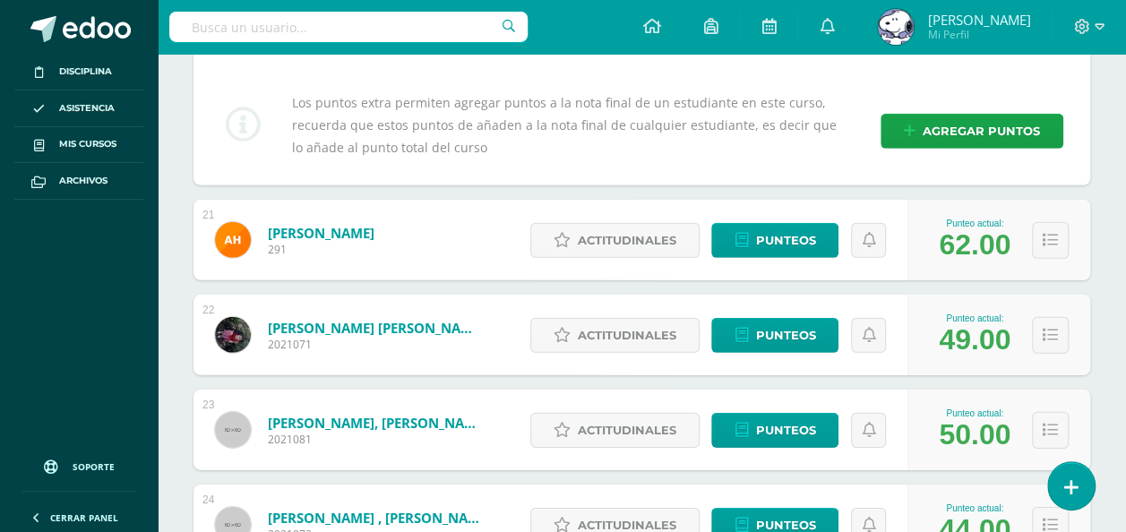
scroll to position [9300, 0]
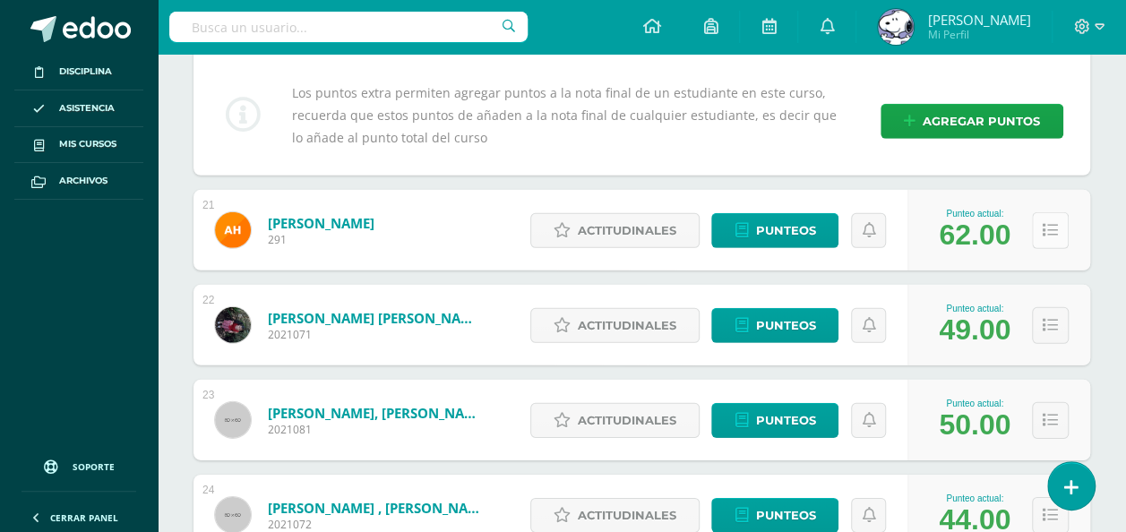
click at [1056, 223] on icon at bounding box center [1050, 230] width 15 height 15
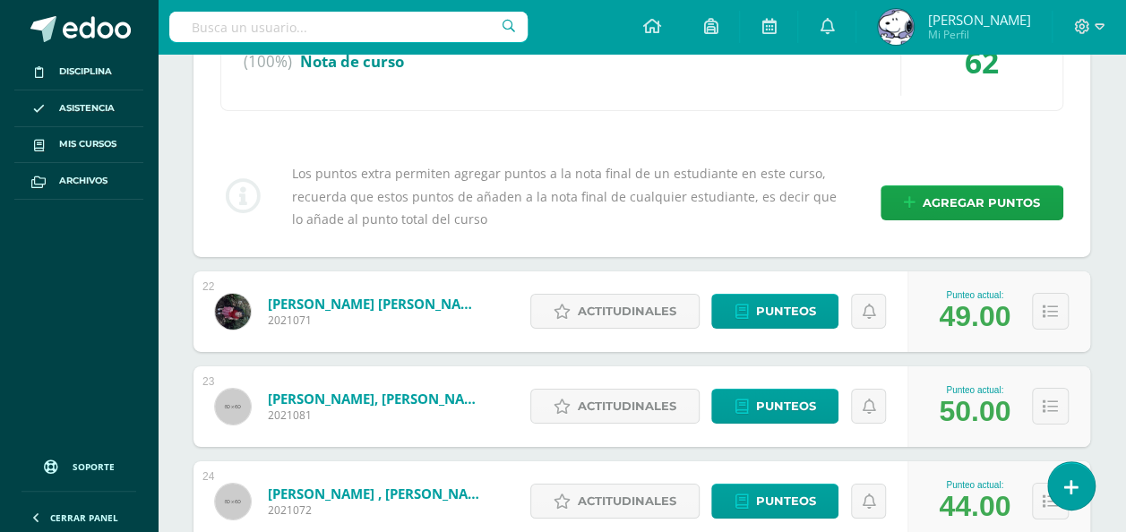
scroll to position [9683, 0]
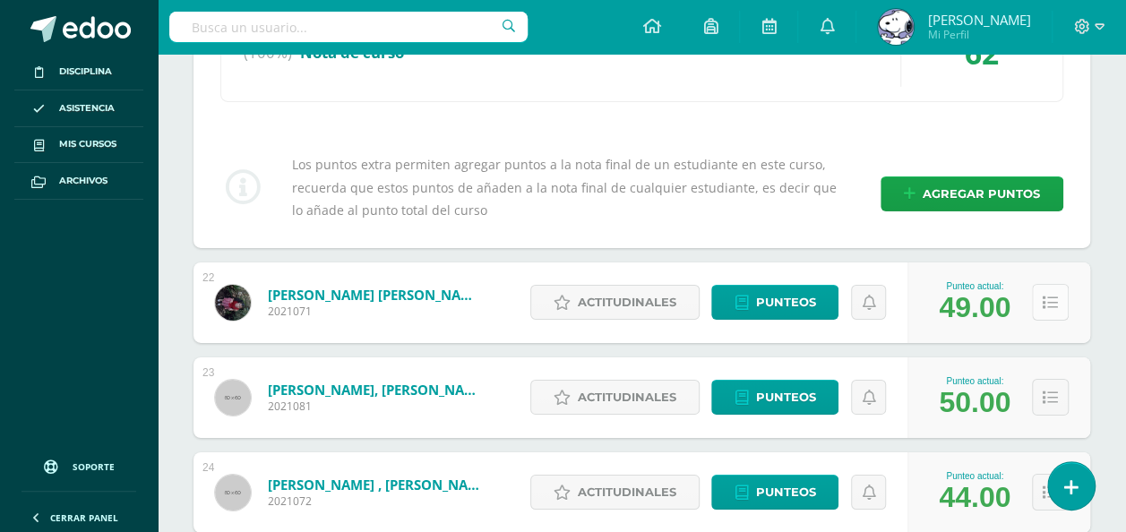
click at [1057, 296] on icon at bounding box center [1050, 303] width 15 height 15
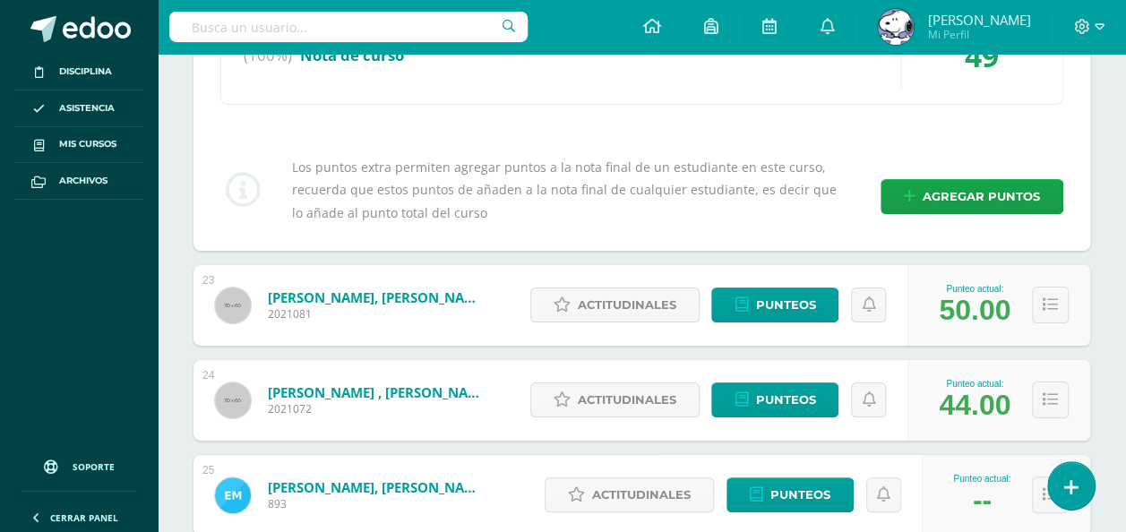
scroll to position [10170, 0]
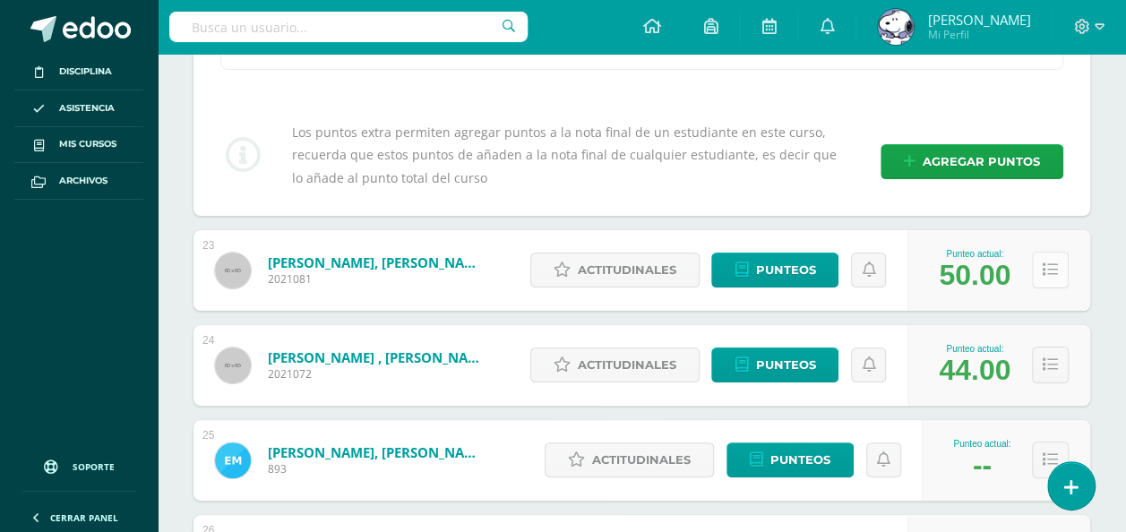
click at [1043, 252] on button at bounding box center [1050, 270] width 37 height 37
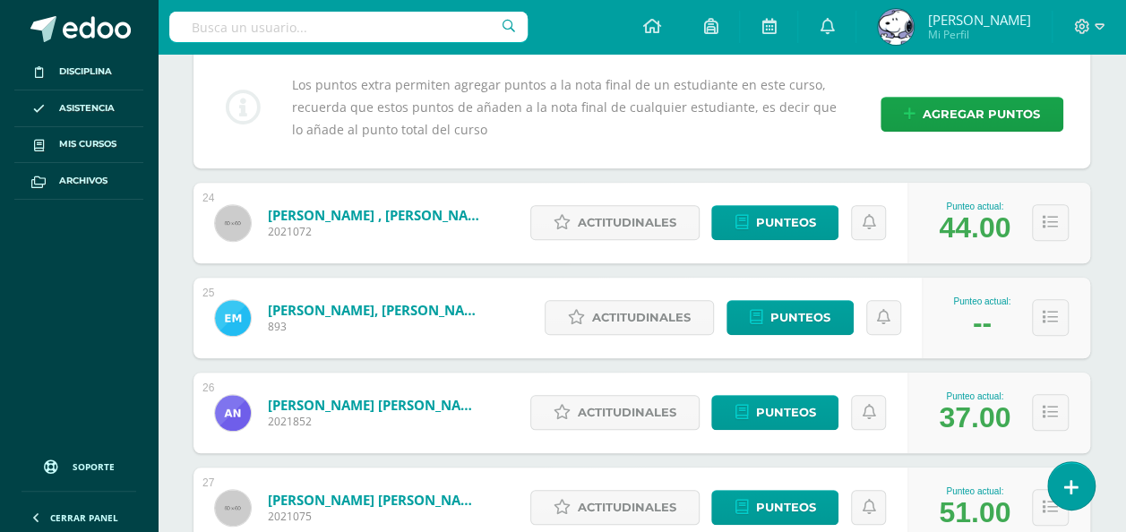
scroll to position [10677, 0]
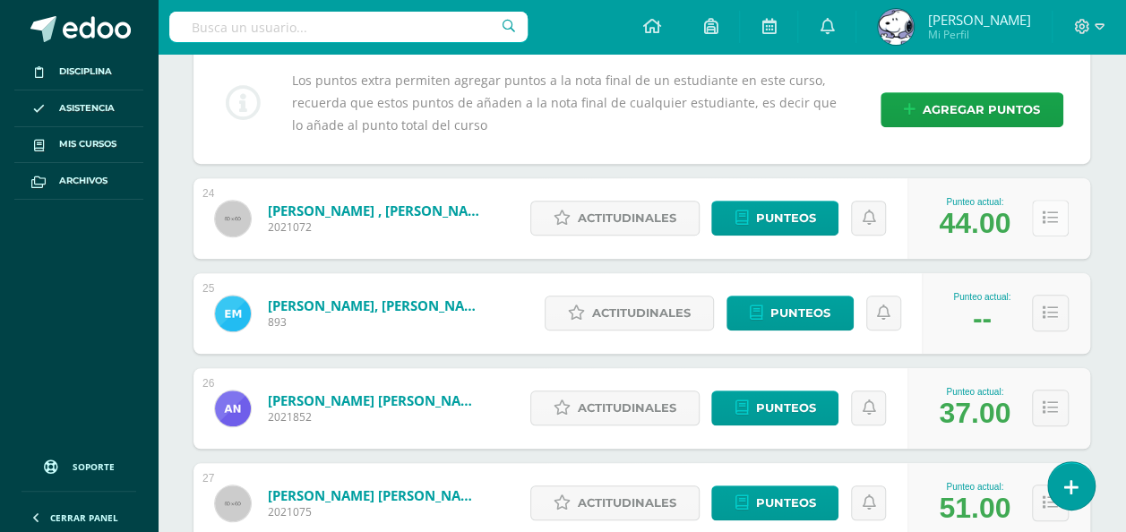
click at [1048, 211] on icon at bounding box center [1050, 218] width 15 height 15
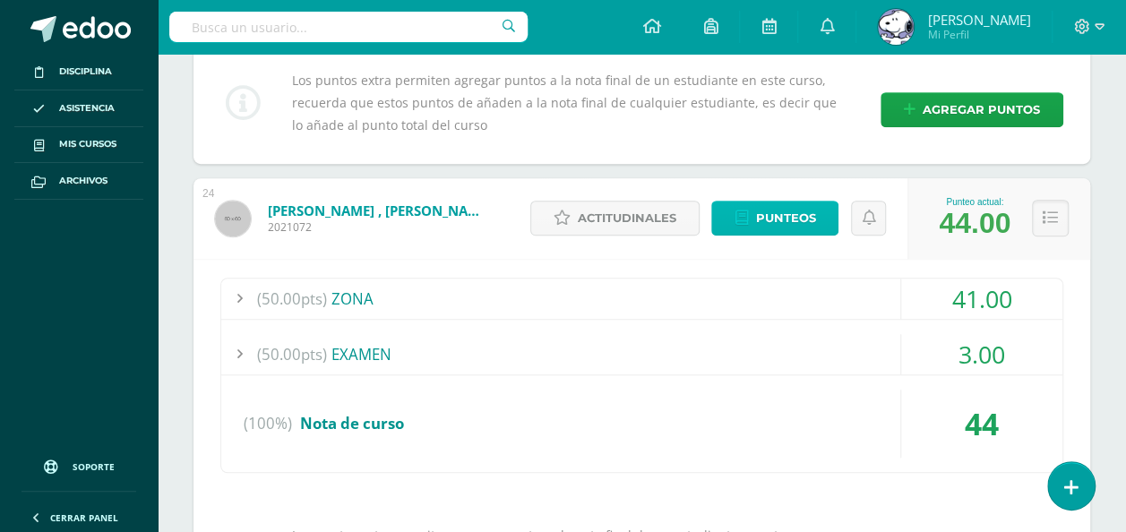
click at [780, 202] on span "Punteos" at bounding box center [785, 218] width 60 height 33
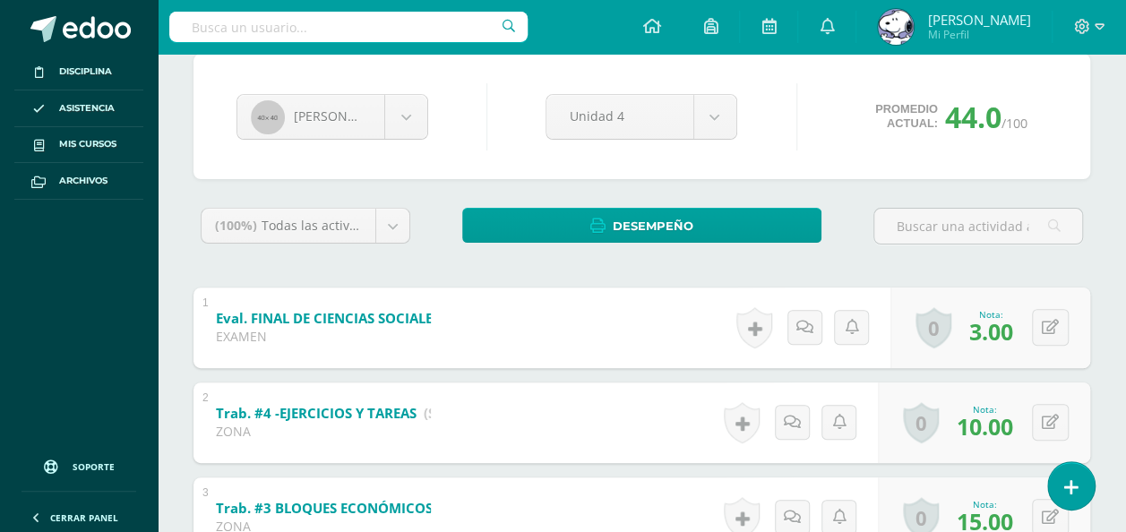
scroll to position [160, 0]
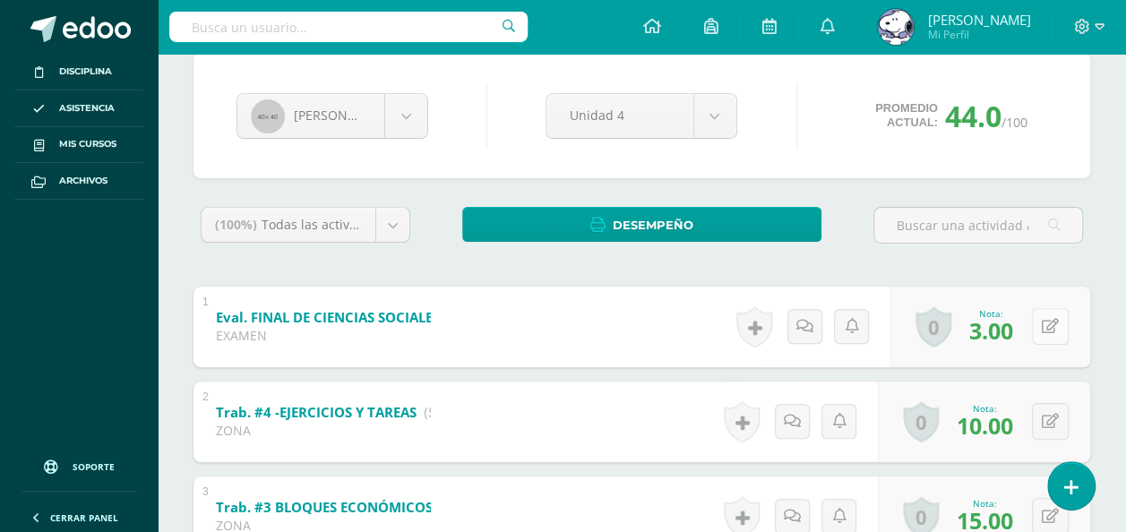
click at [1052, 337] on button at bounding box center [1050, 326] width 37 height 37
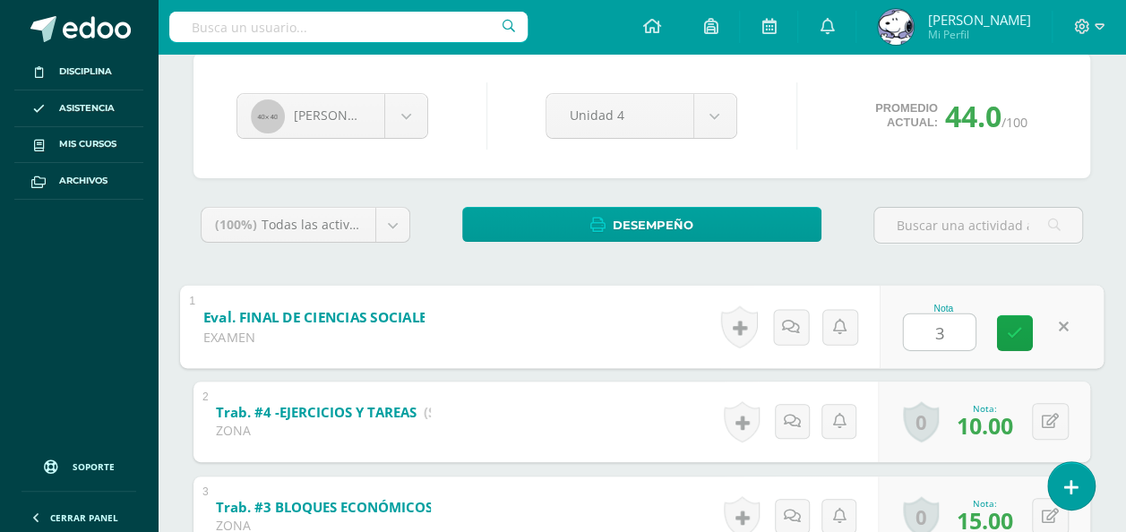
type input "35"
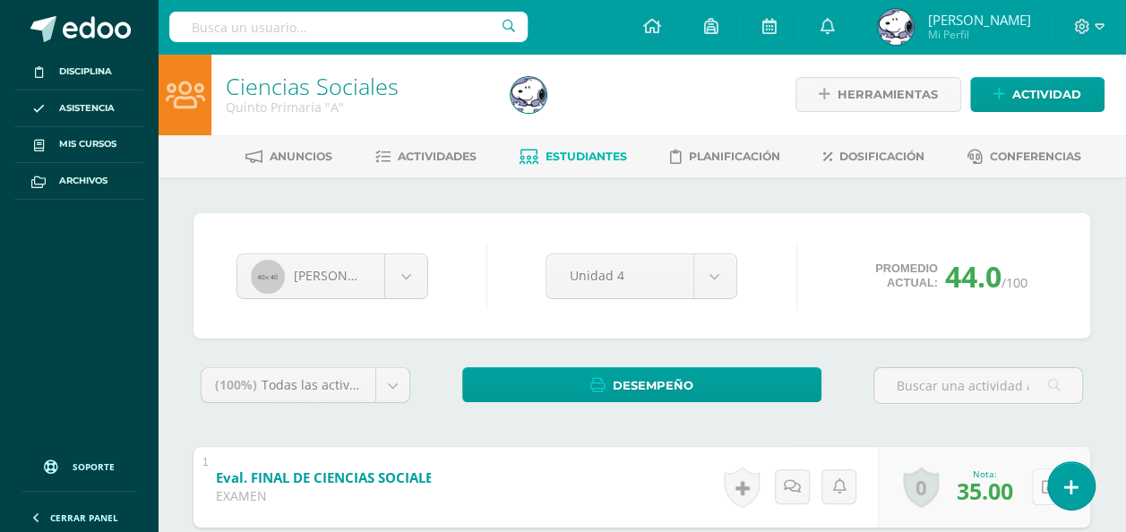
scroll to position [0, 0]
click at [593, 156] on span "Estudiantes" at bounding box center [587, 156] width 82 height 13
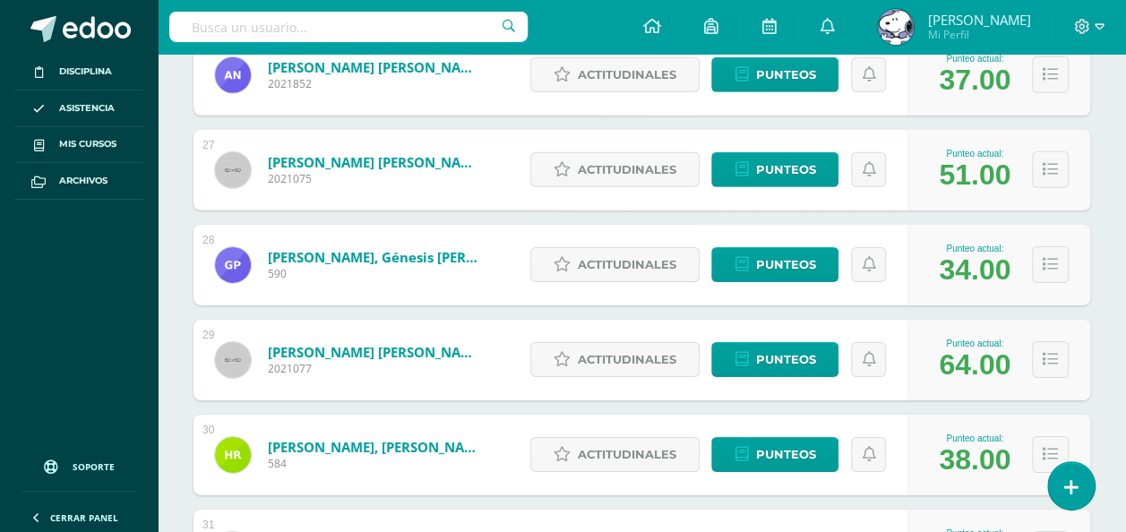
scroll to position [2683, 0]
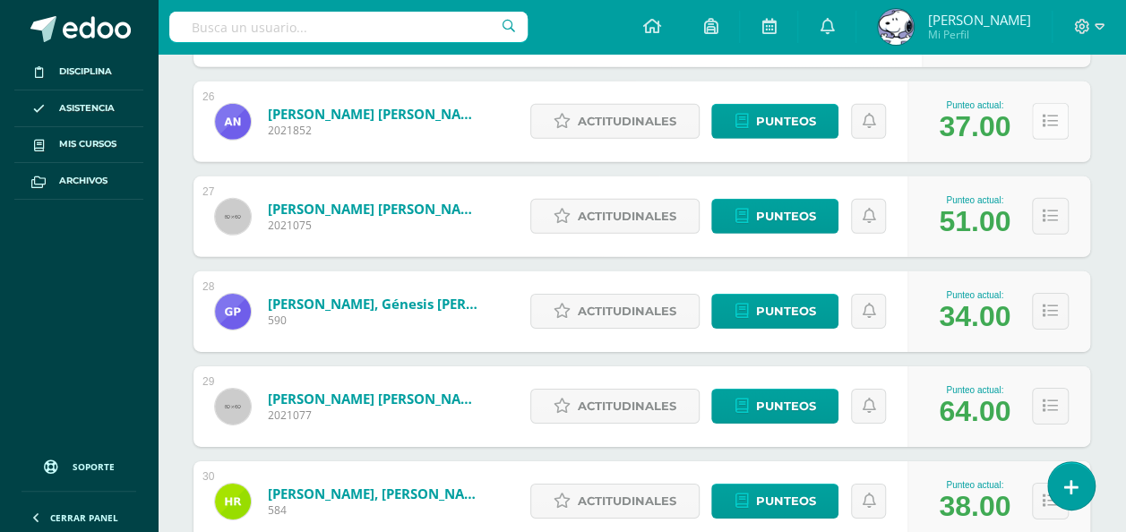
click at [1048, 109] on button at bounding box center [1050, 121] width 37 height 37
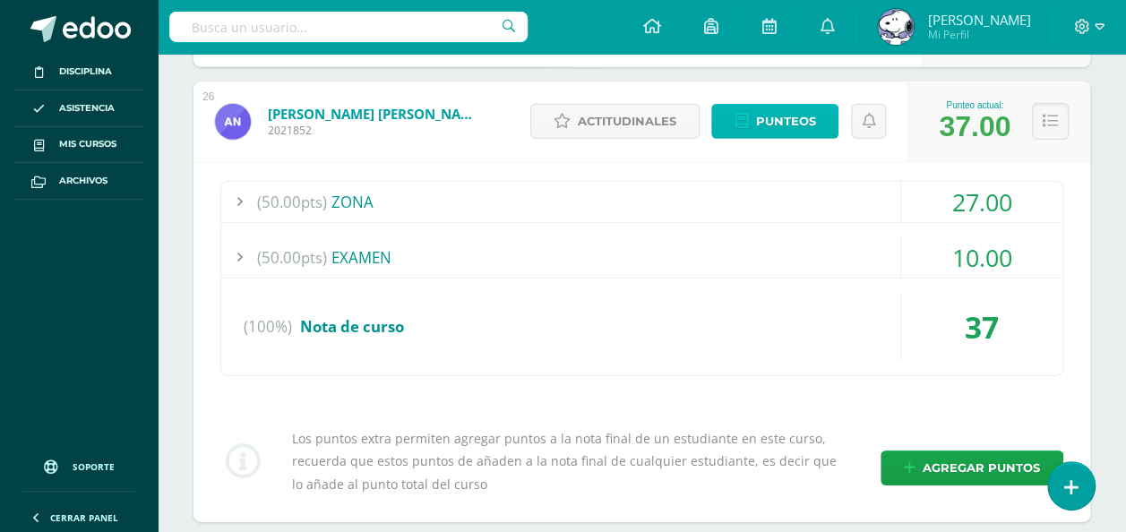
click at [785, 111] on span "Punteos" at bounding box center [785, 121] width 60 height 33
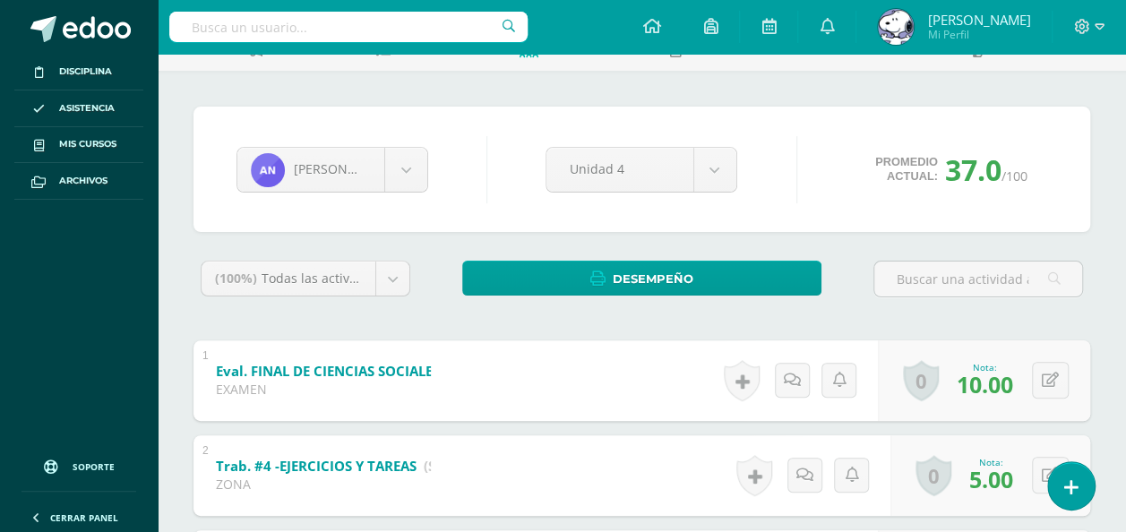
scroll to position [105, 0]
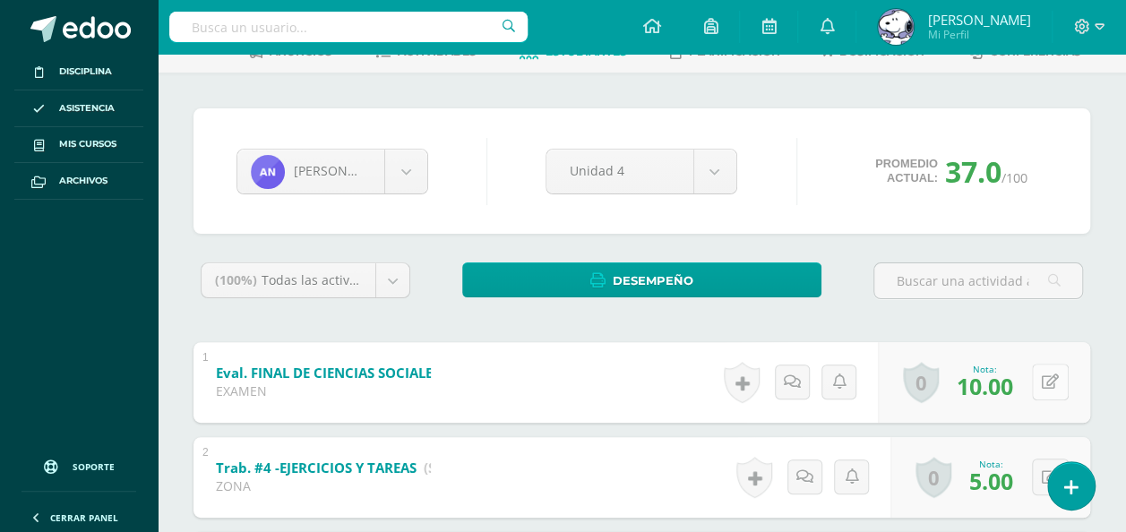
click at [1045, 382] on icon at bounding box center [1050, 382] width 17 height 15
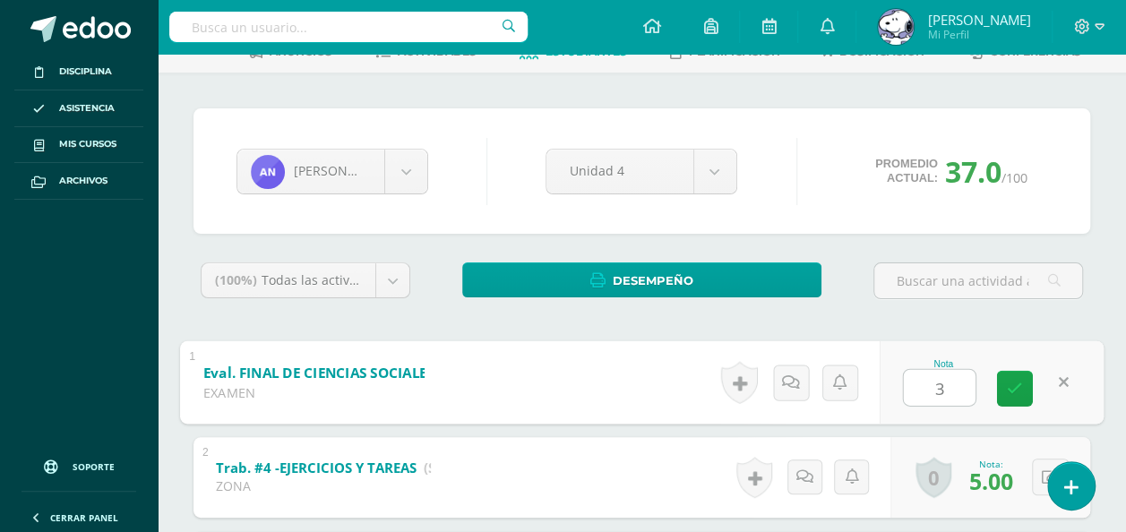
type input "38"
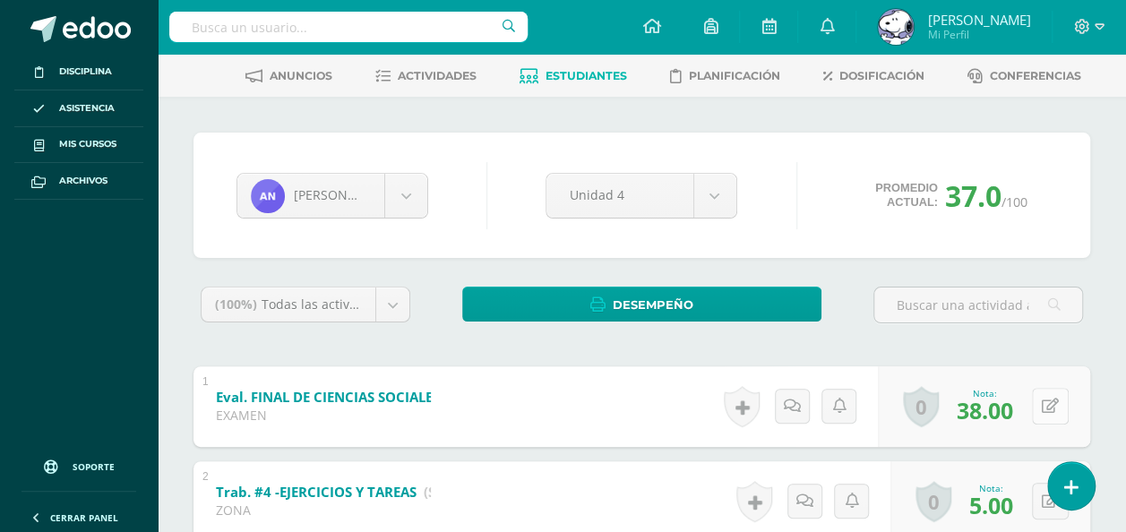
scroll to position [0, 0]
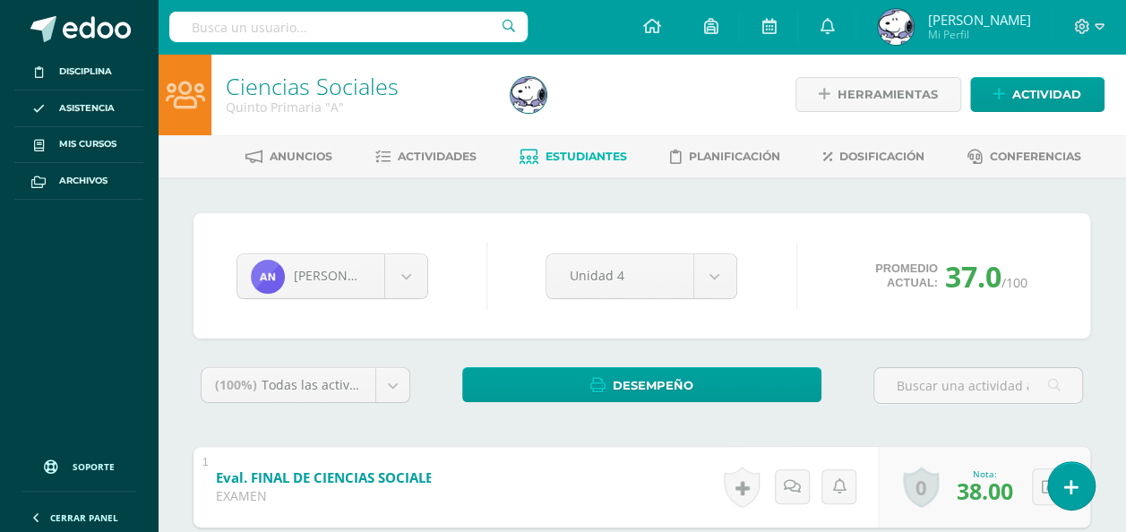
click at [616, 166] on link "Estudiantes" at bounding box center [574, 156] width 108 height 29
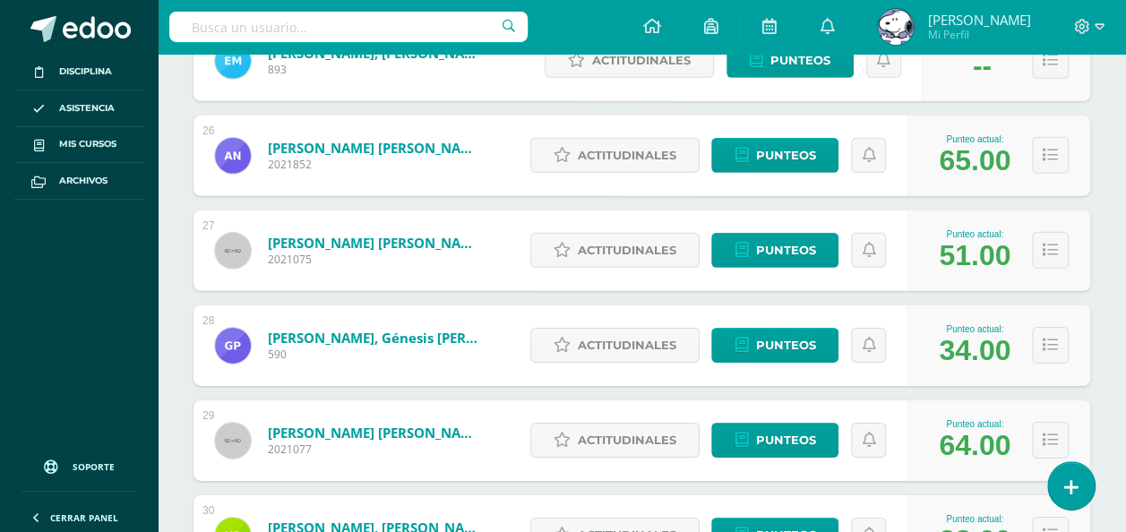
scroll to position [2647, 0]
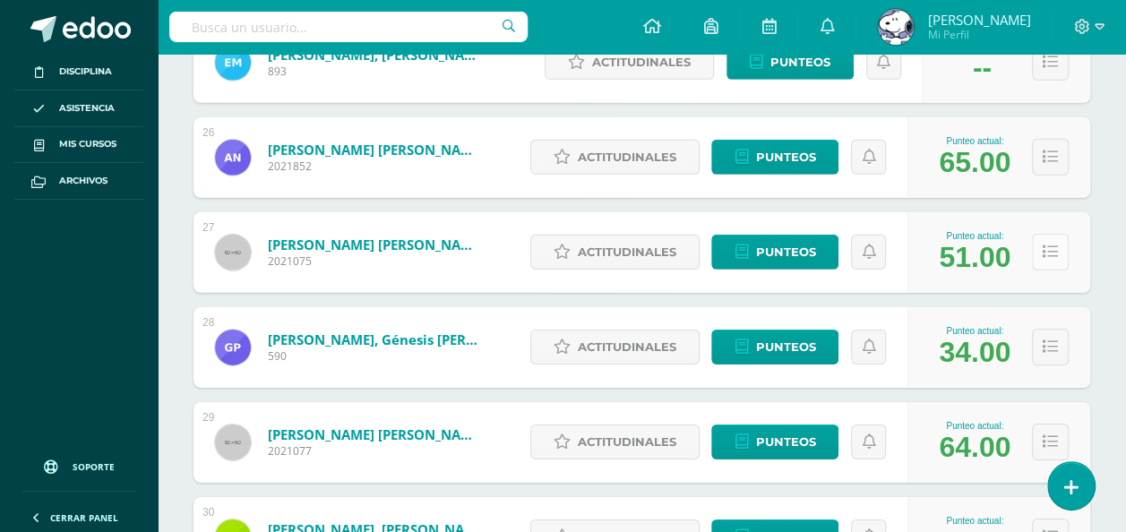
click at [1053, 261] on button at bounding box center [1050, 252] width 37 height 37
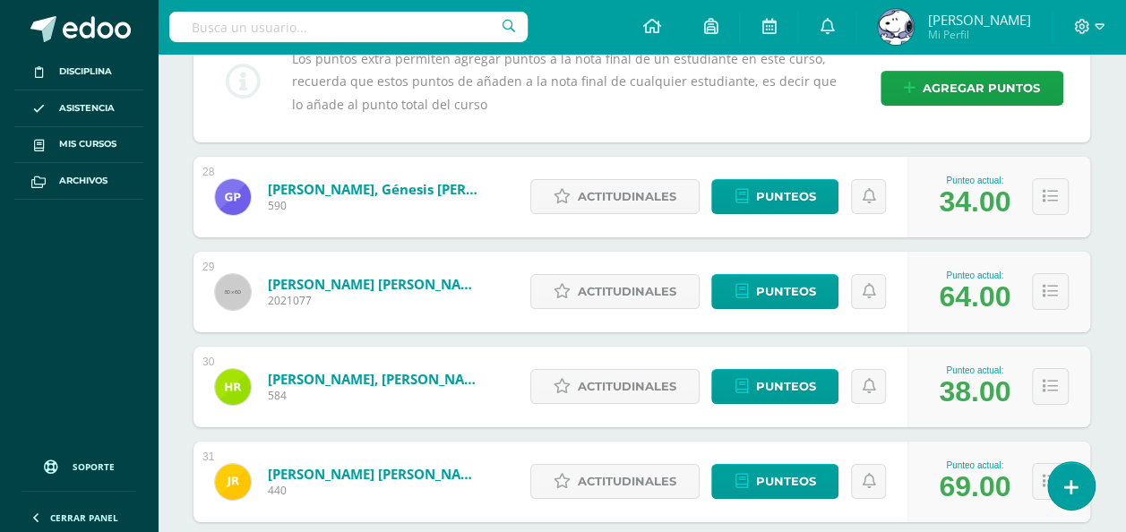
scroll to position [3160, 0]
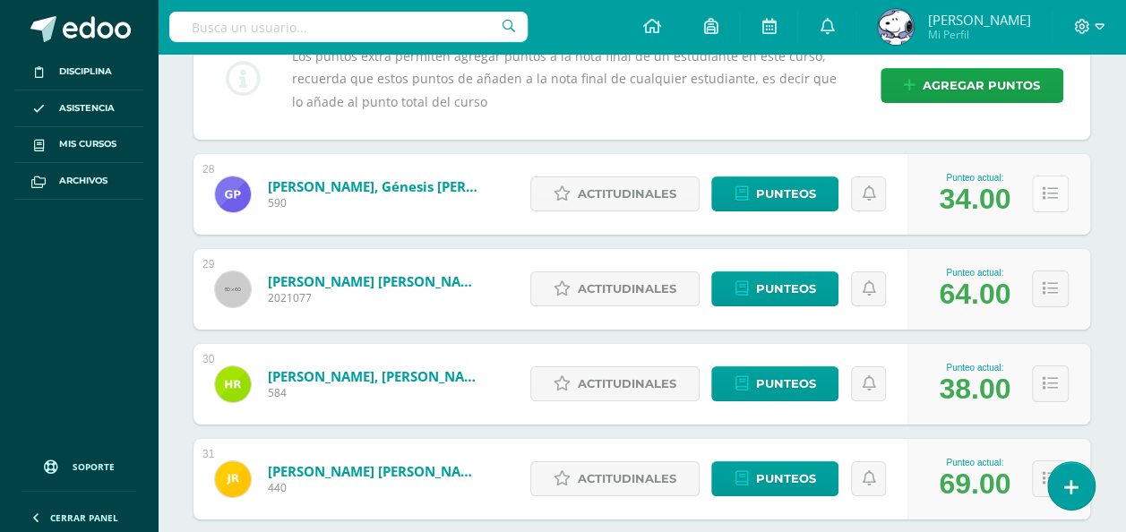
click at [1054, 190] on icon at bounding box center [1050, 193] width 15 height 15
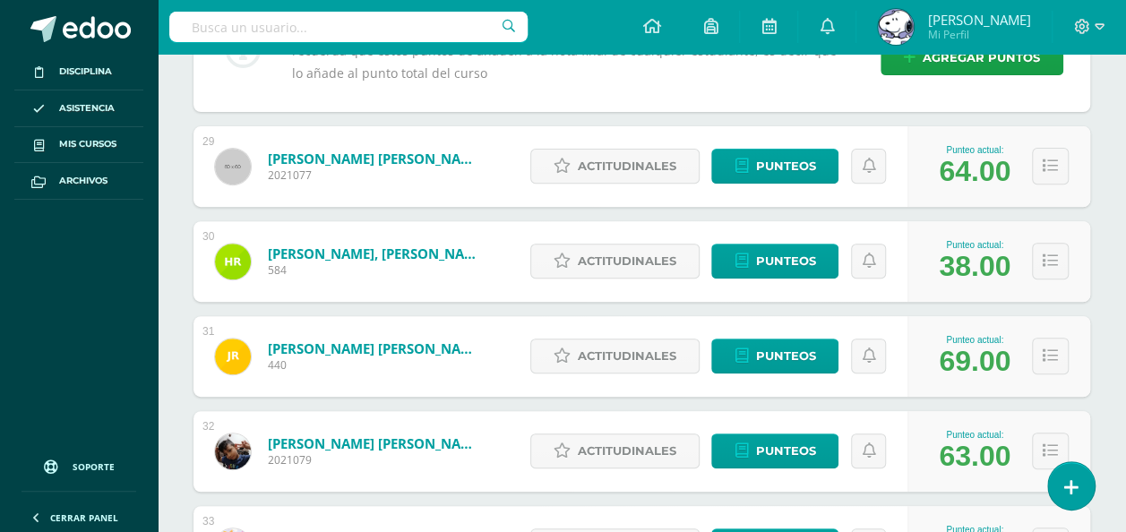
scroll to position [3648, 0]
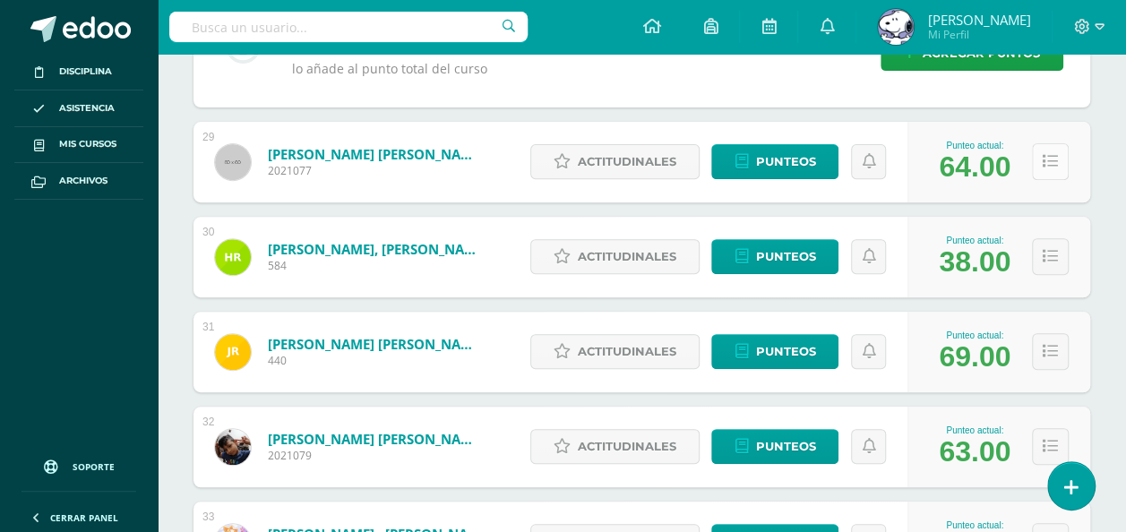
click at [1046, 158] on icon at bounding box center [1050, 161] width 15 height 15
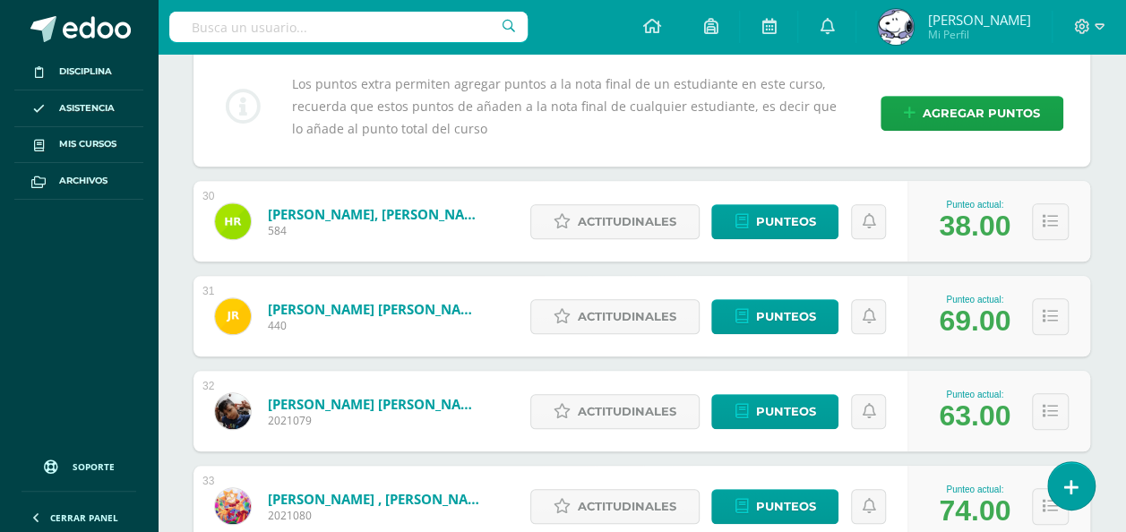
scroll to position [4044, 0]
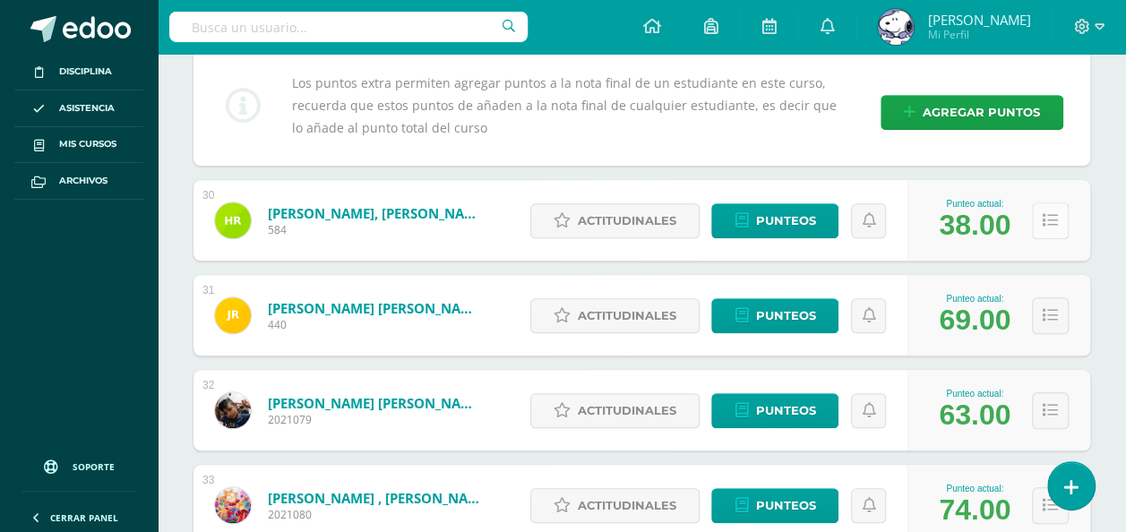
click at [1047, 215] on icon at bounding box center [1050, 220] width 15 height 15
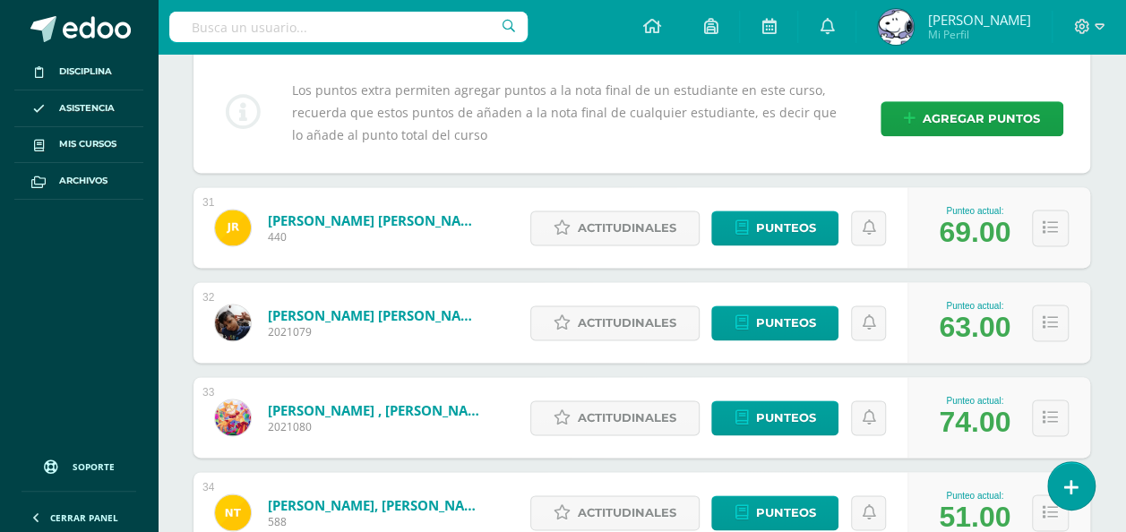
scroll to position [4532, 0]
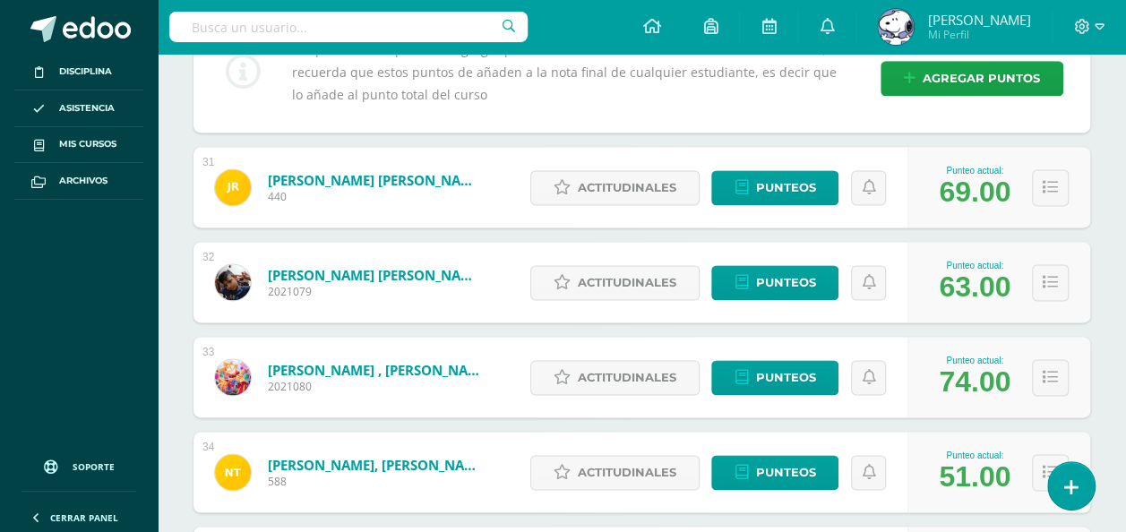
click at [1081, 259] on div "Punteo actual: 63.00" at bounding box center [999, 282] width 183 height 81
click at [1051, 190] on button at bounding box center [1050, 187] width 37 height 37
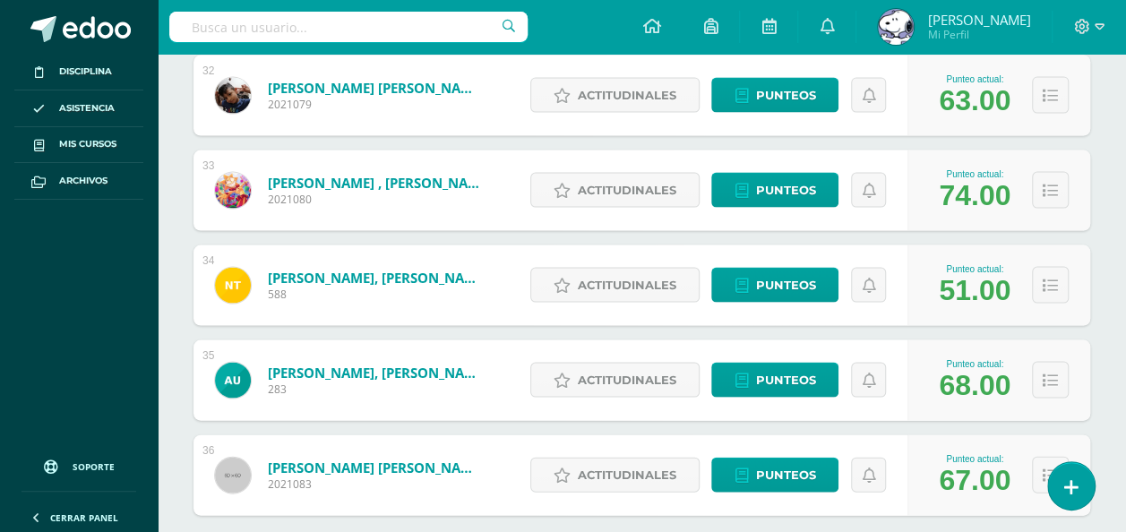
scroll to position [5084, 0]
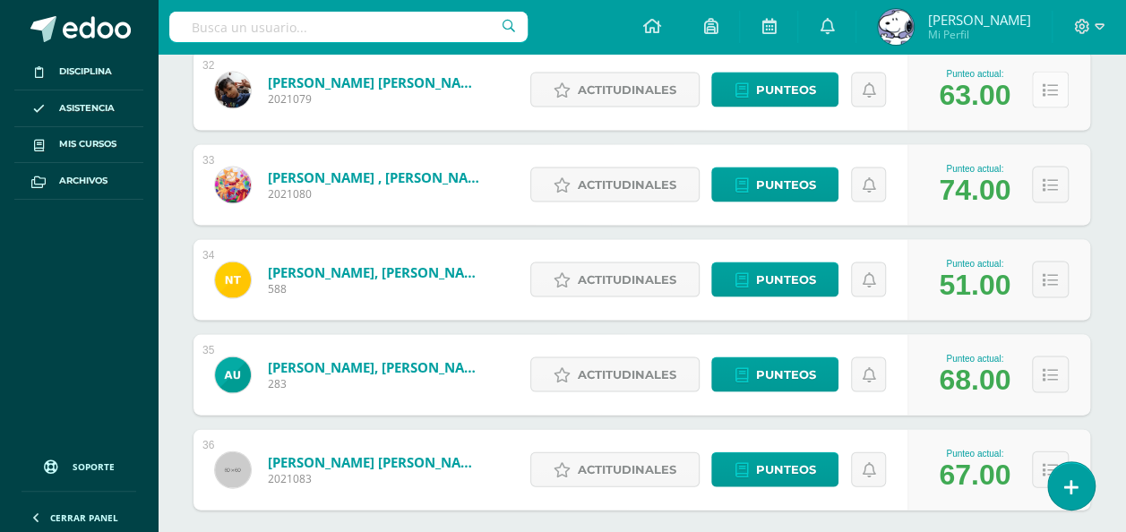
click at [1033, 91] on button at bounding box center [1050, 90] width 37 height 37
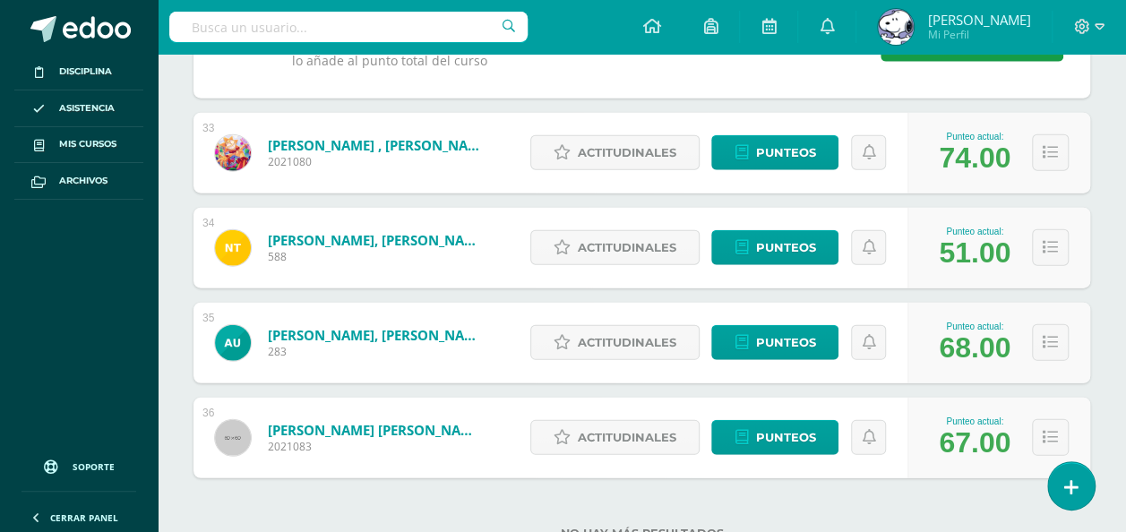
scroll to position [5477, 0]
click at [1049, 145] on icon at bounding box center [1050, 152] width 15 height 15
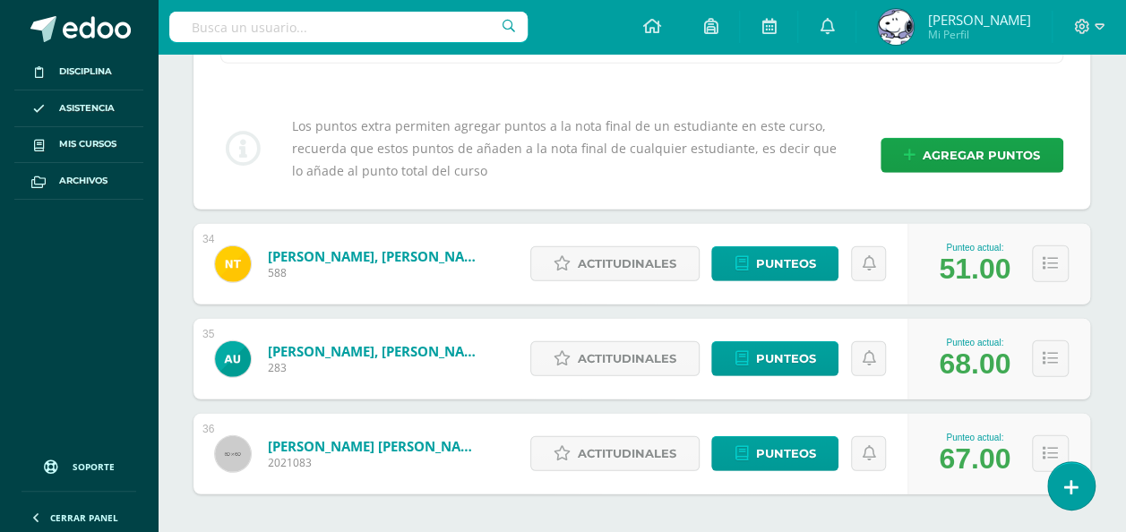
scroll to position [5824, 0]
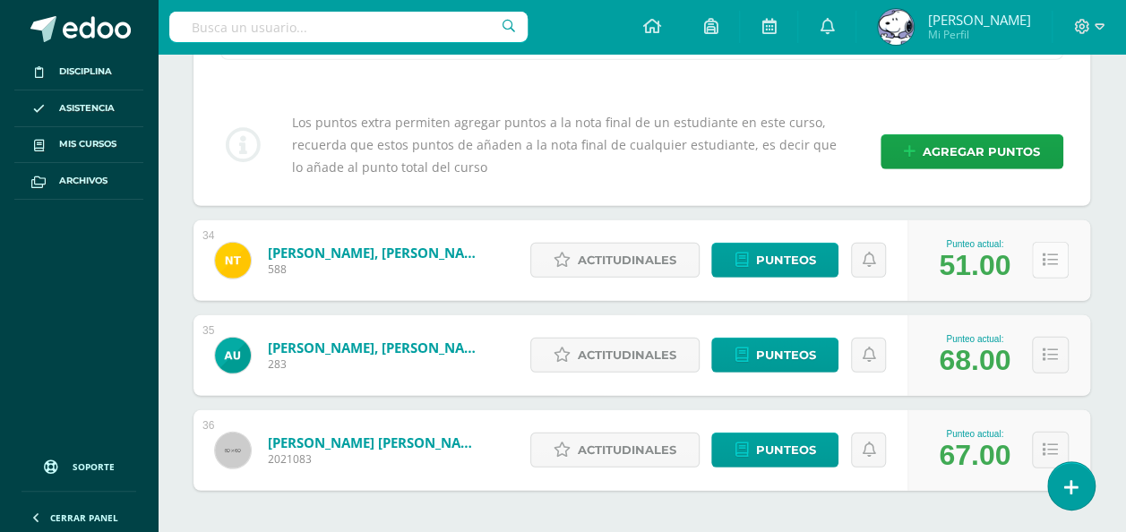
click at [1041, 242] on button at bounding box center [1050, 260] width 37 height 37
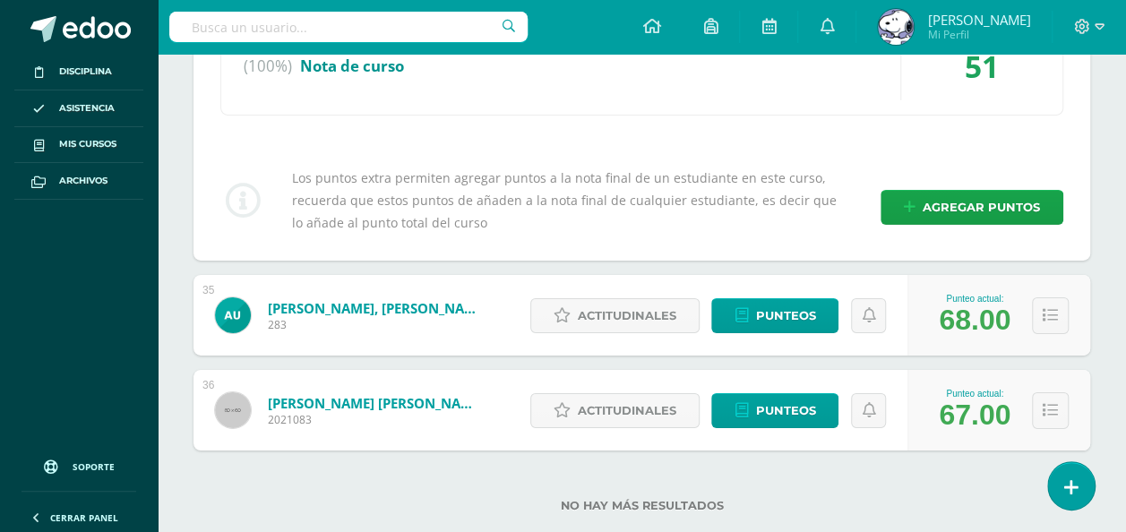
scroll to position [6249, 0]
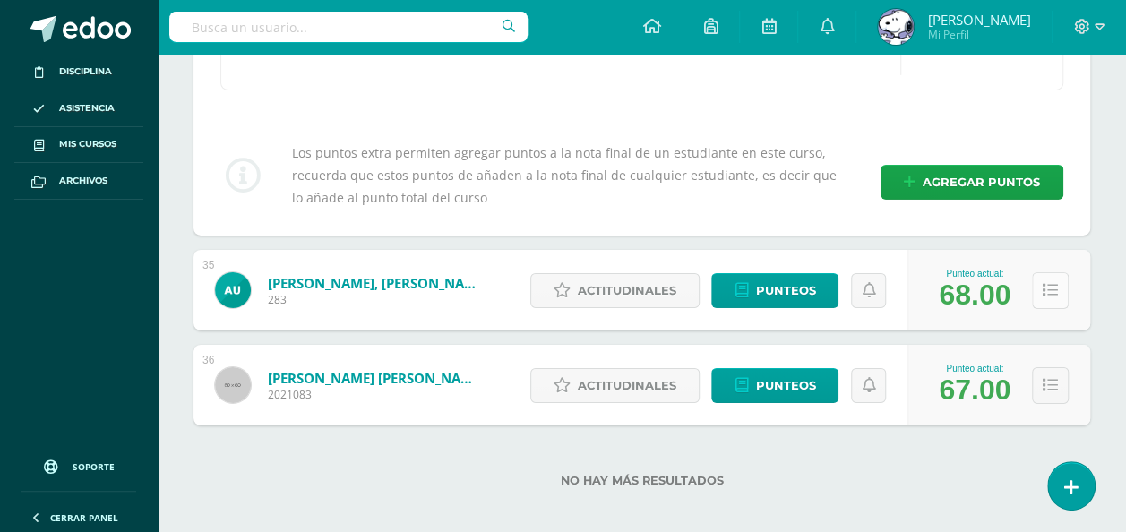
click at [1045, 287] on button at bounding box center [1050, 290] width 37 height 37
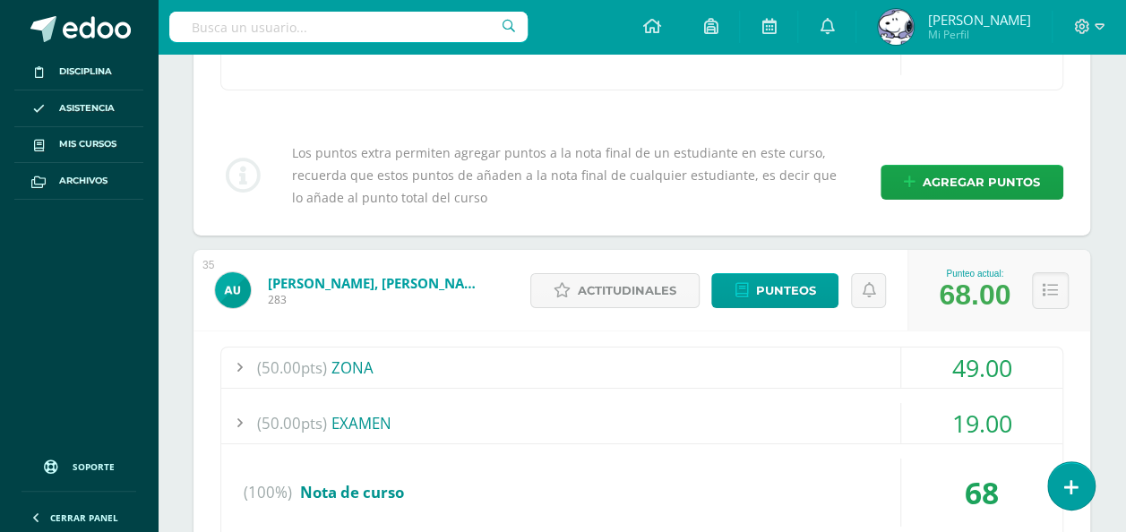
click at [1085, 335] on div "(50.00pts) ZONA 49.00 (15.0pts) Trab. #1 -PATRIMONIO NATURAL 14.00 (10.0pts)" at bounding box center [642, 480] width 897 height 299
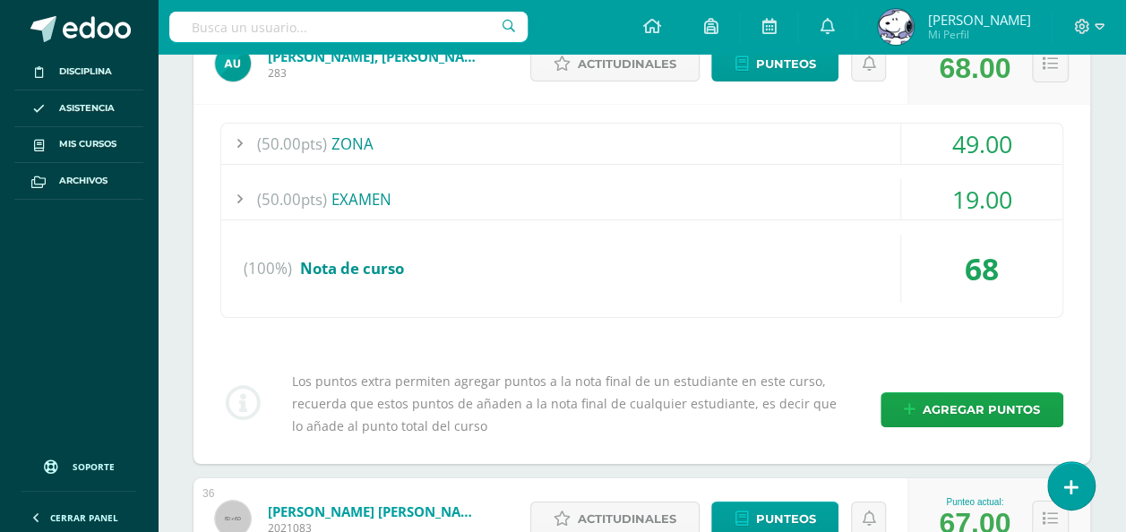
scroll to position [6607, 0]
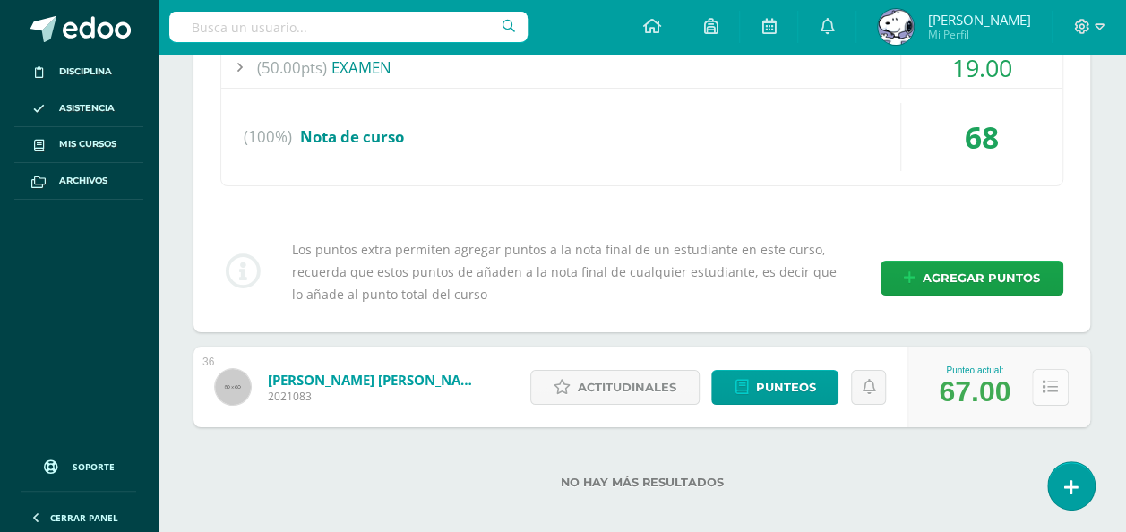
click at [1054, 382] on button at bounding box center [1050, 387] width 37 height 37
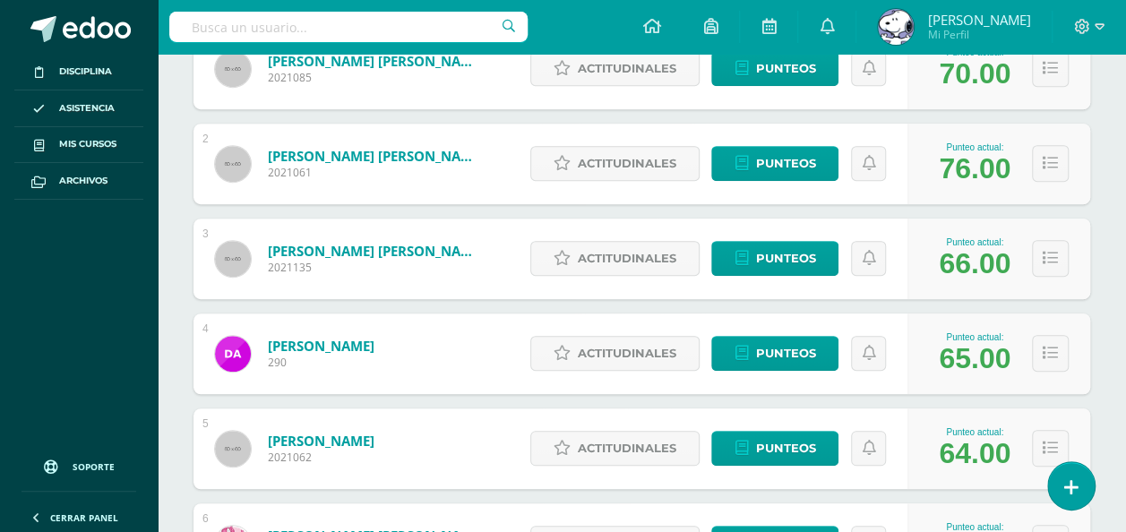
scroll to position [0, 0]
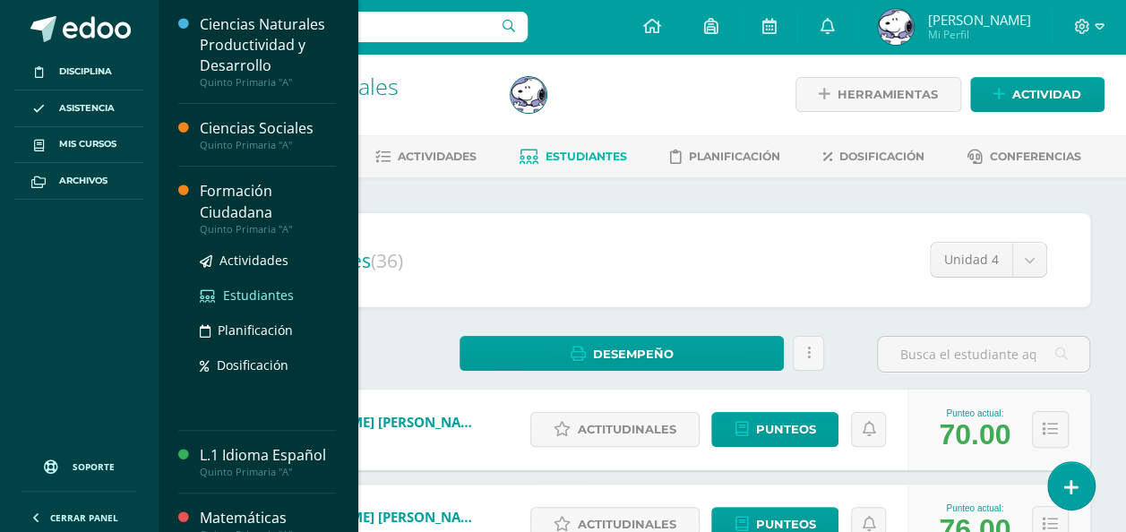
click at [233, 297] on span "Estudiantes" at bounding box center [258, 295] width 71 height 17
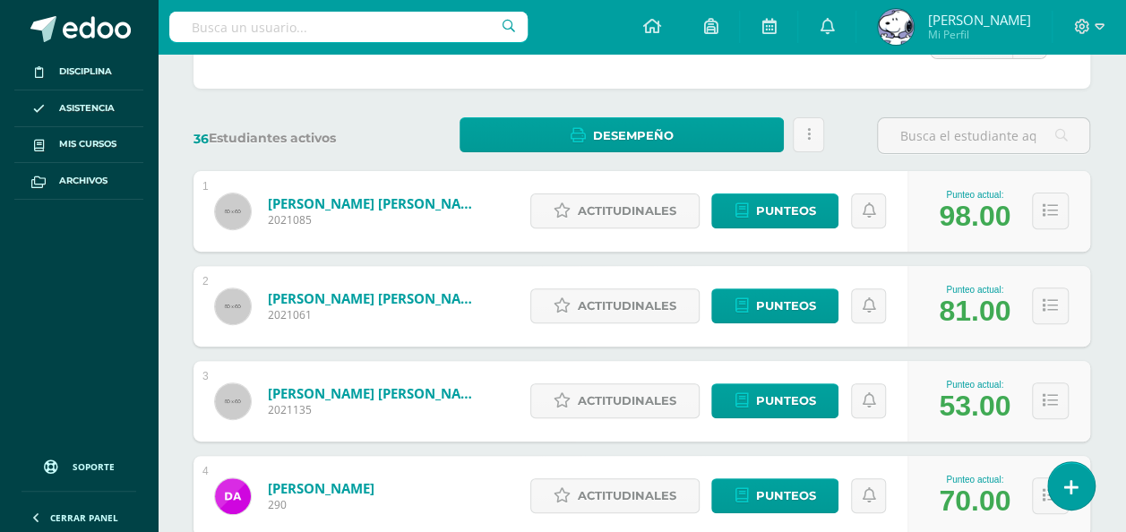
scroll to position [220, 0]
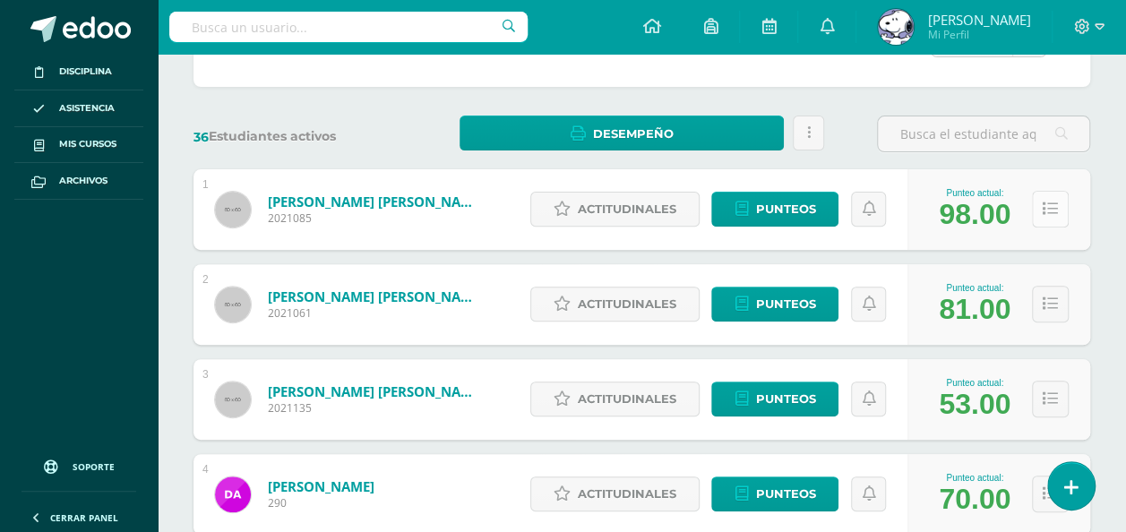
click at [1056, 215] on icon at bounding box center [1050, 209] width 15 height 15
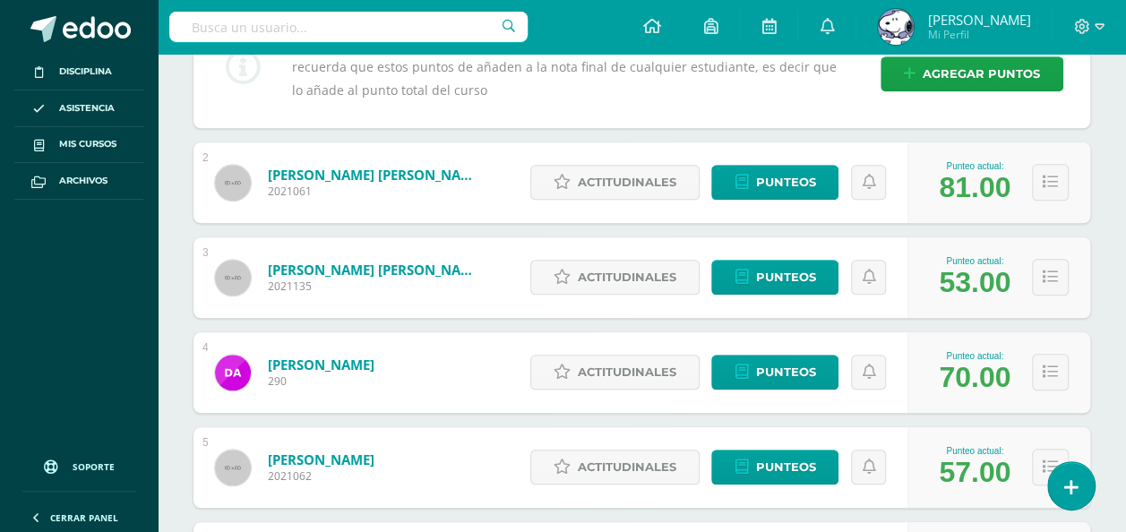
scroll to position [702, 0]
click at [1048, 176] on icon at bounding box center [1050, 182] width 15 height 15
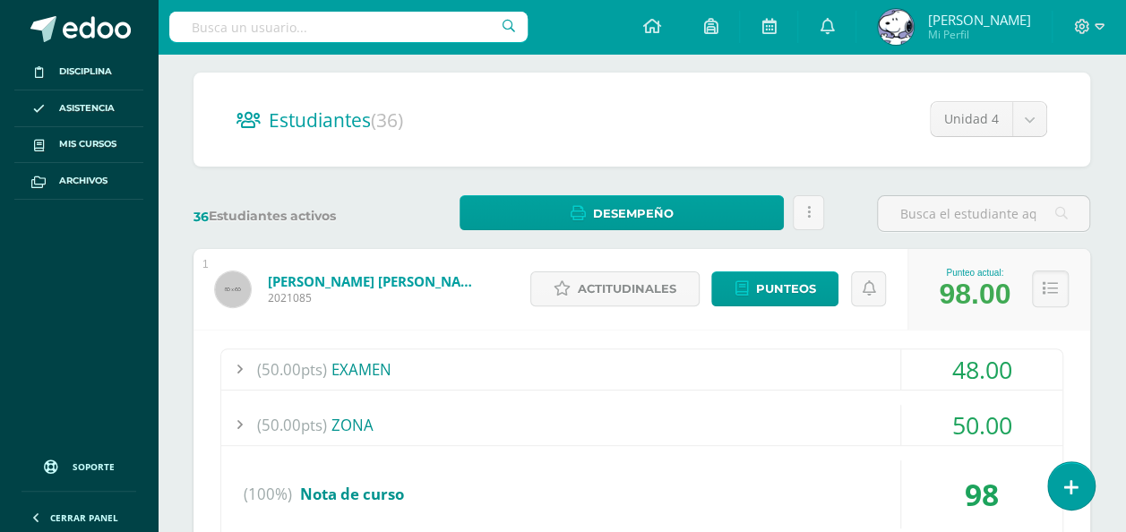
scroll to position [0, 0]
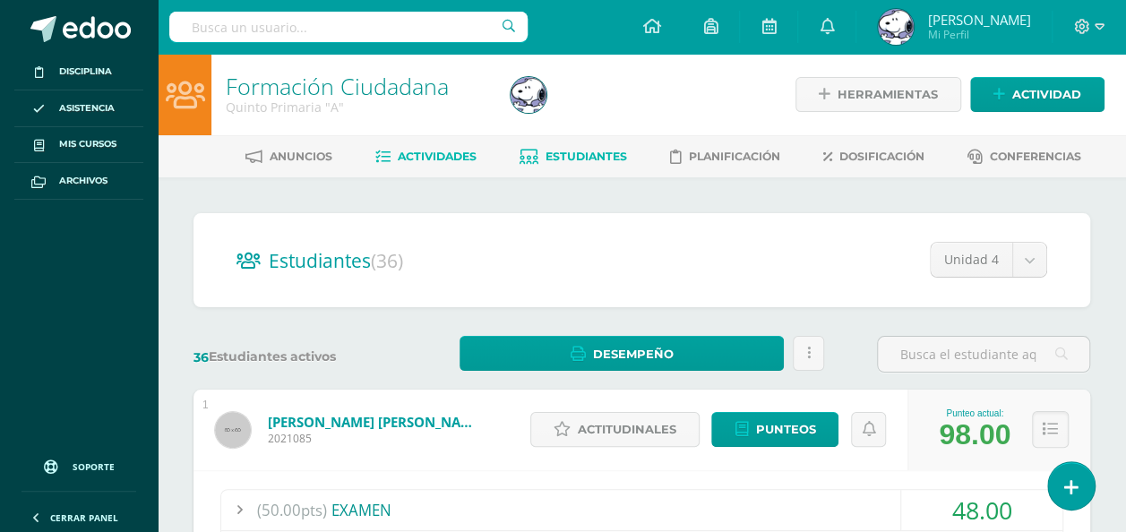
click at [446, 158] on span "Actividades" at bounding box center [437, 156] width 79 height 13
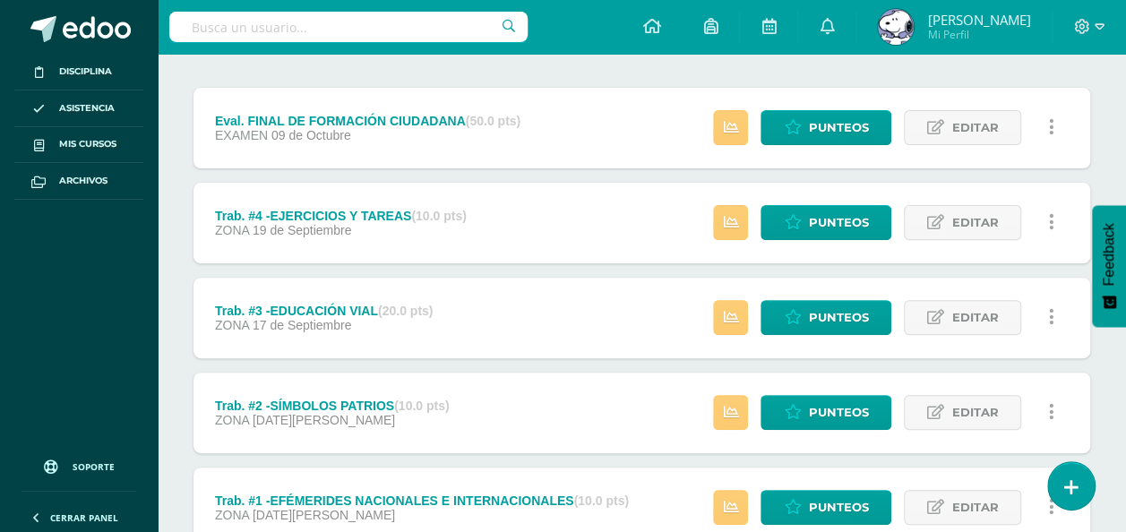
scroll to position [348, 0]
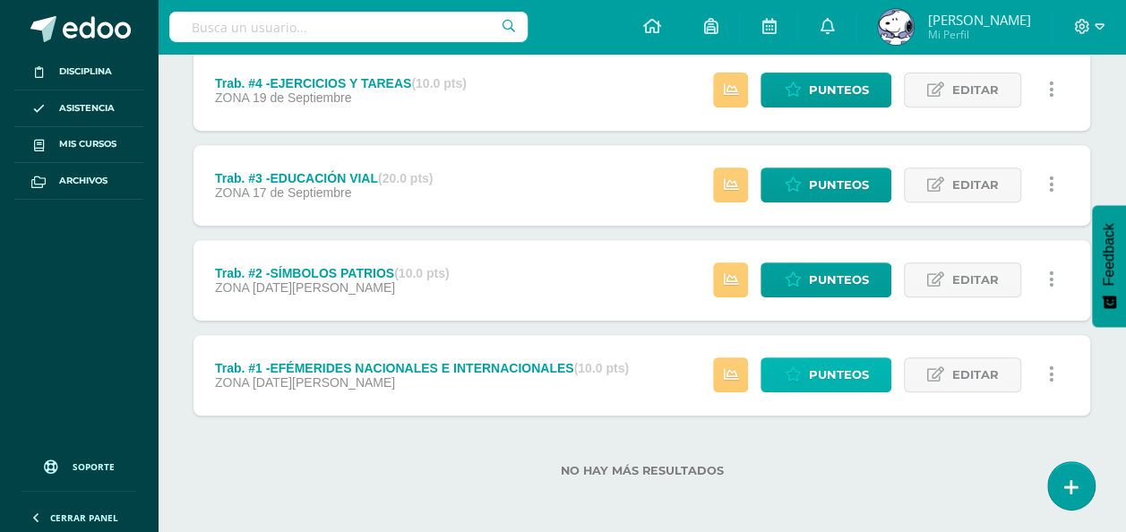
click at [826, 385] on span "Punteos" at bounding box center [838, 374] width 60 height 33
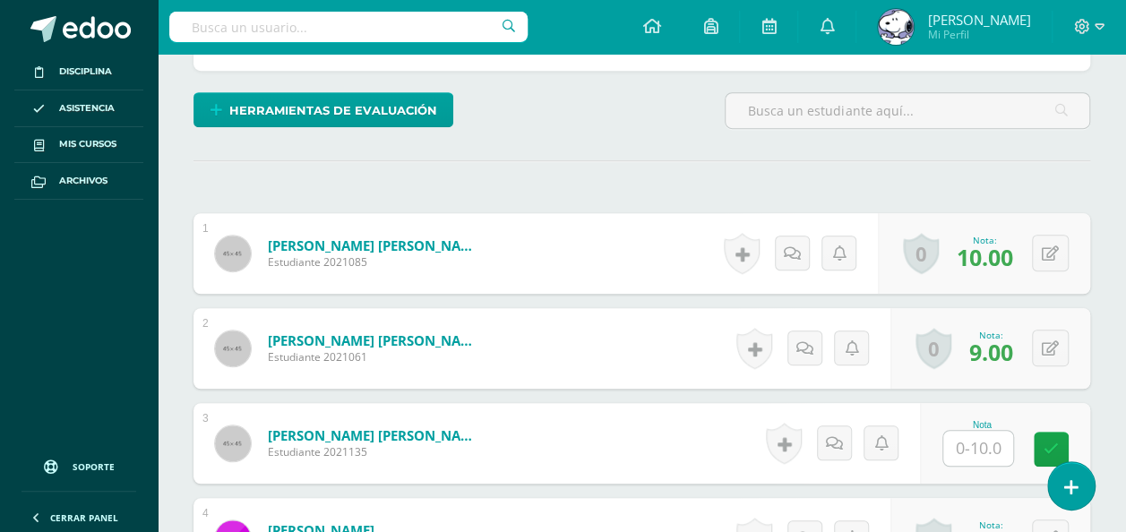
click at [1079, 337] on div "0 Logros Logros obtenidos Aún no hay logros agregados Nota: 9.00" at bounding box center [991, 348] width 200 height 81
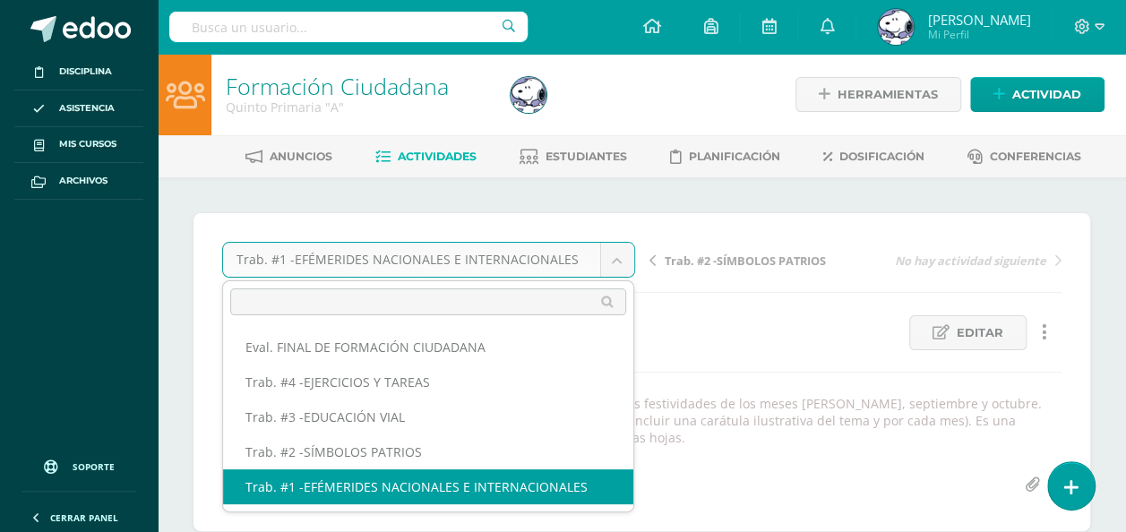
select select "/dashboard/teacher/grade-activity/80930/"
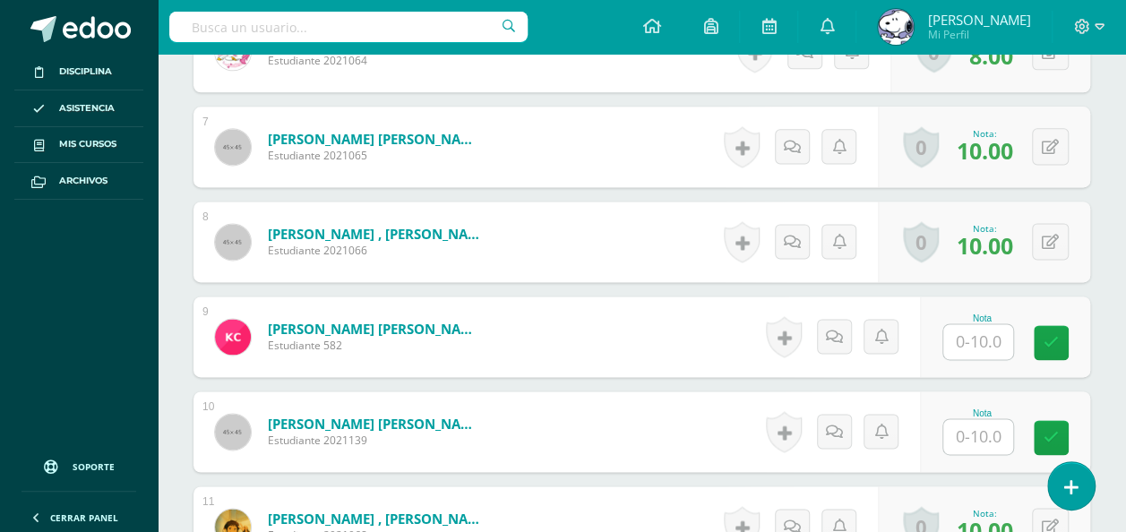
scroll to position [1120, 0]
click at [975, 344] on input "text" at bounding box center [979, 341] width 70 height 35
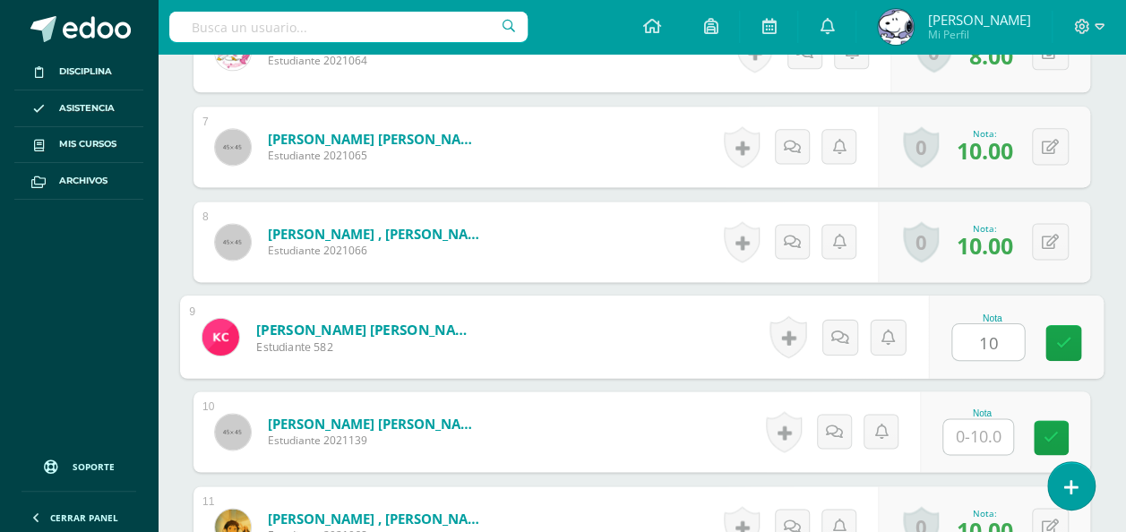
type input "10"
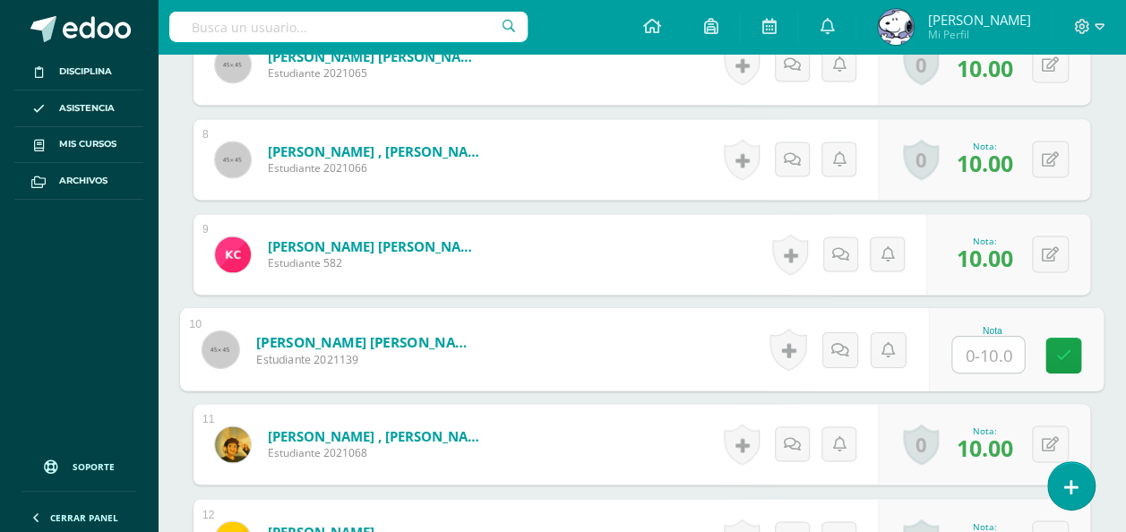
scroll to position [1204, 0]
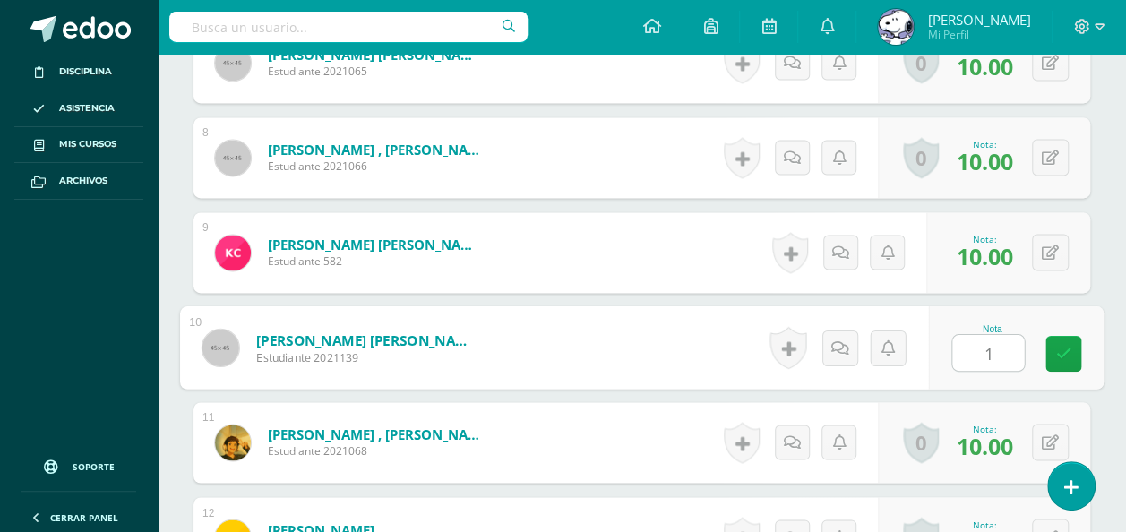
type input "10"
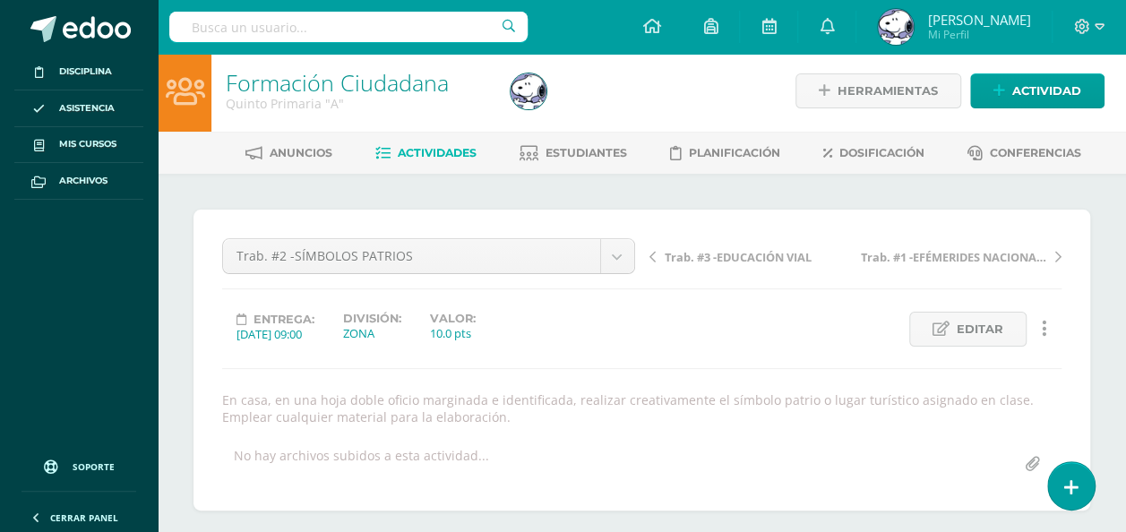
scroll to position [0, 0]
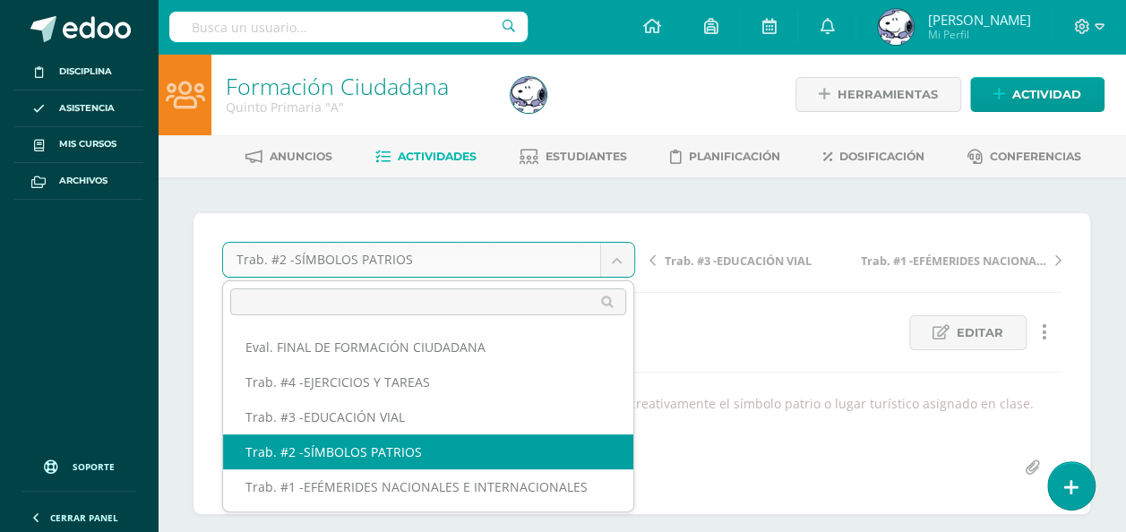
select select "/dashboard/teacher/grade-activity/80948/"
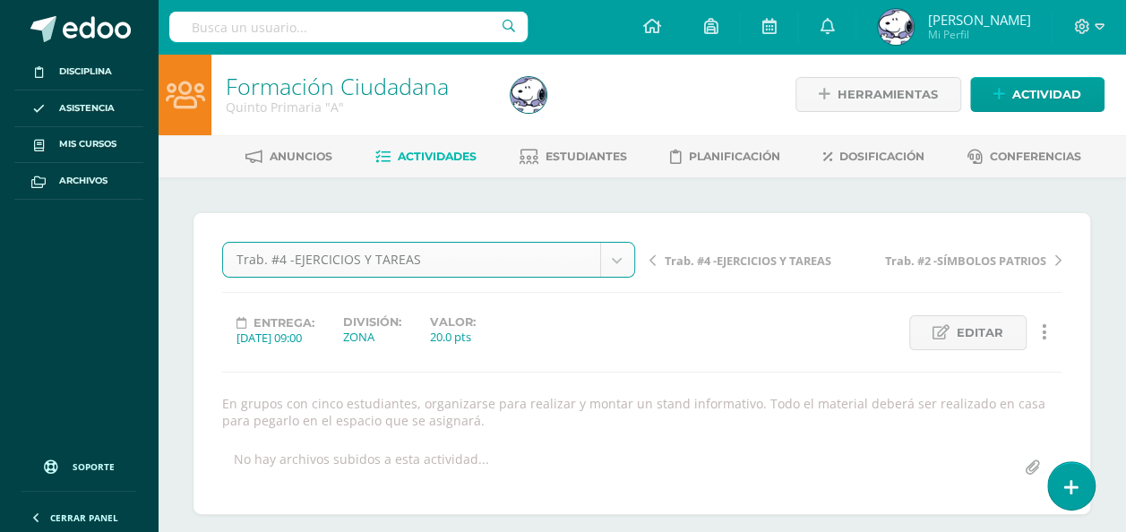
select select "/dashboard/teacher/grade-activity/80955/"
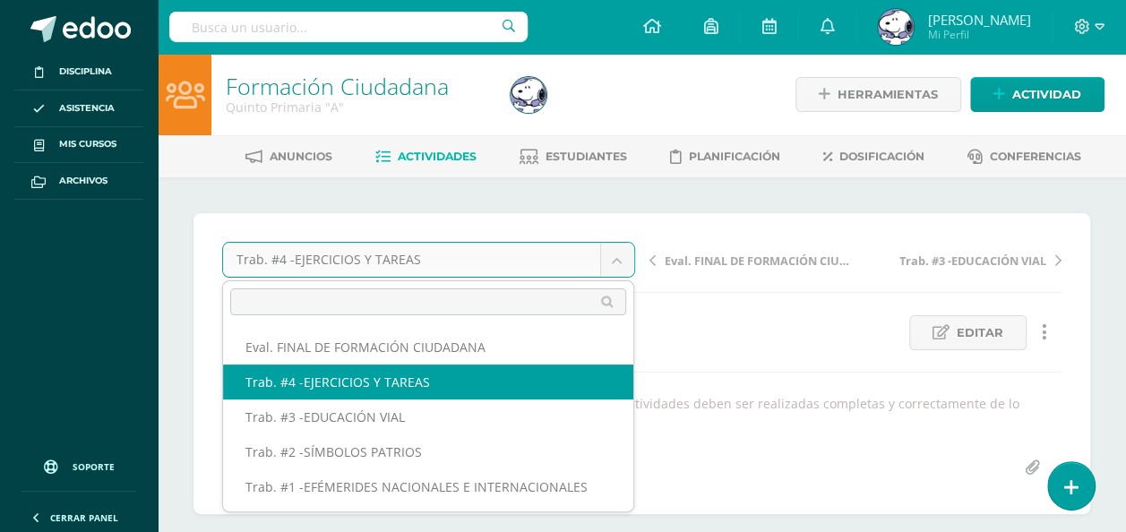
select select "/dashboard/teacher/grade-activity/82780/"
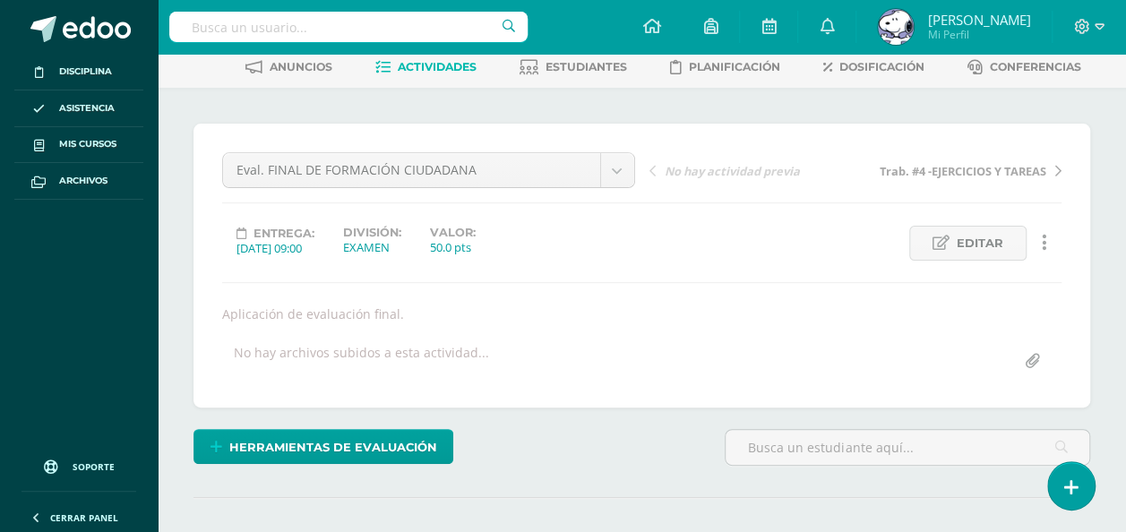
scroll to position [88, 0]
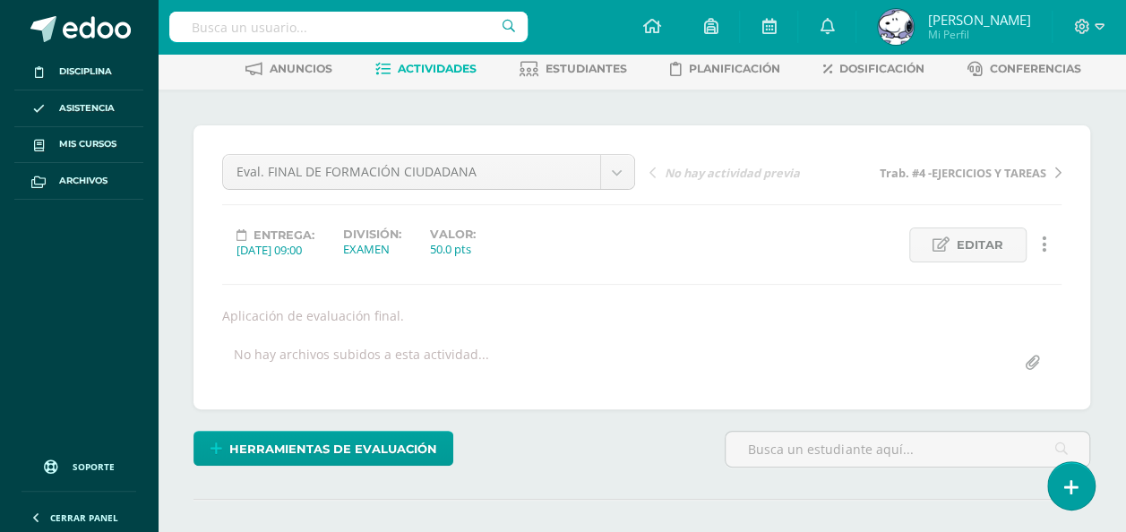
click at [1079, 370] on div "Eval. FINAL DE FORMACIÓN CIUDADANA Eval. FINAL DE FORMACIÓN CIUDADANA Trab. #4 …" at bounding box center [642, 267] width 897 height 284
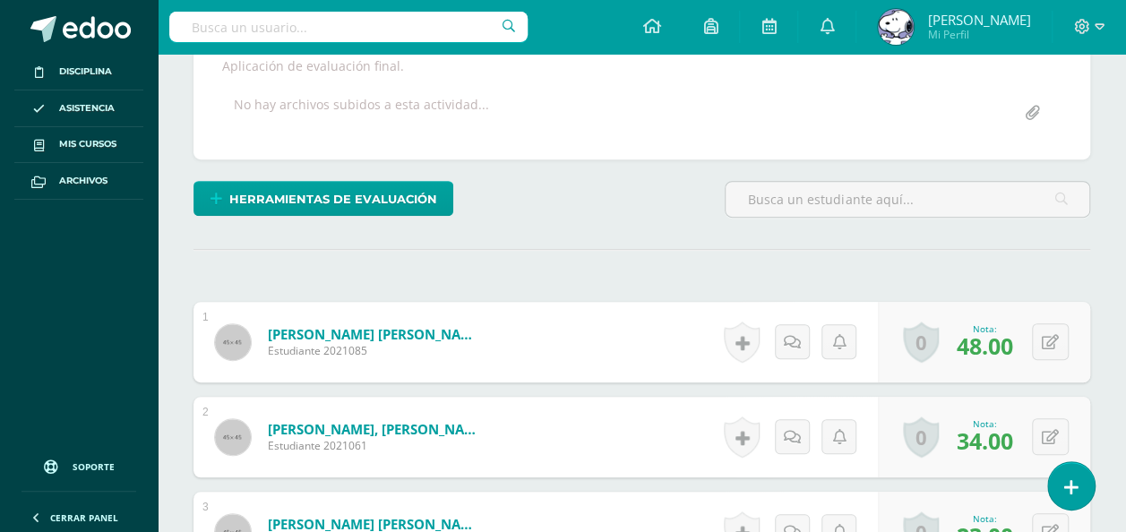
click at [1081, 341] on div "0 [GEOGRAPHIC_DATA] Logros obtenidos Aún no hay logros agregados Nota: 48.00" at bounding box center [984, 342] width 212 height 81
click at [1083, 324] on div "0 [GEOGRAPHIC_DATA] Logros obtenidos Aún no hay logros agregados Nota: 48.00" at bounding box center [984, 341] width 212 height 81
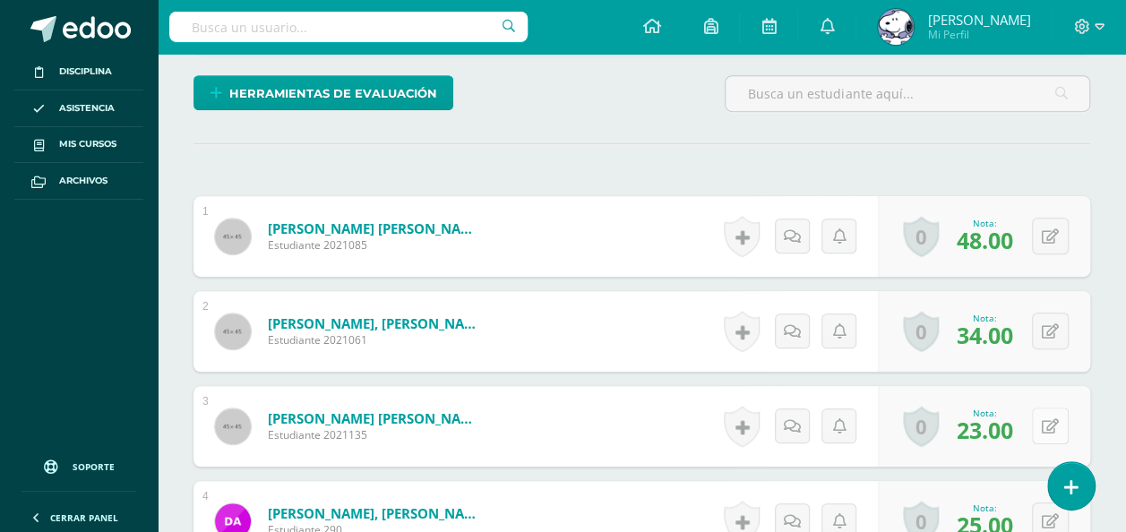
click at [1056, 418] on button at bounding box center [1050, 426] width 37 height 37
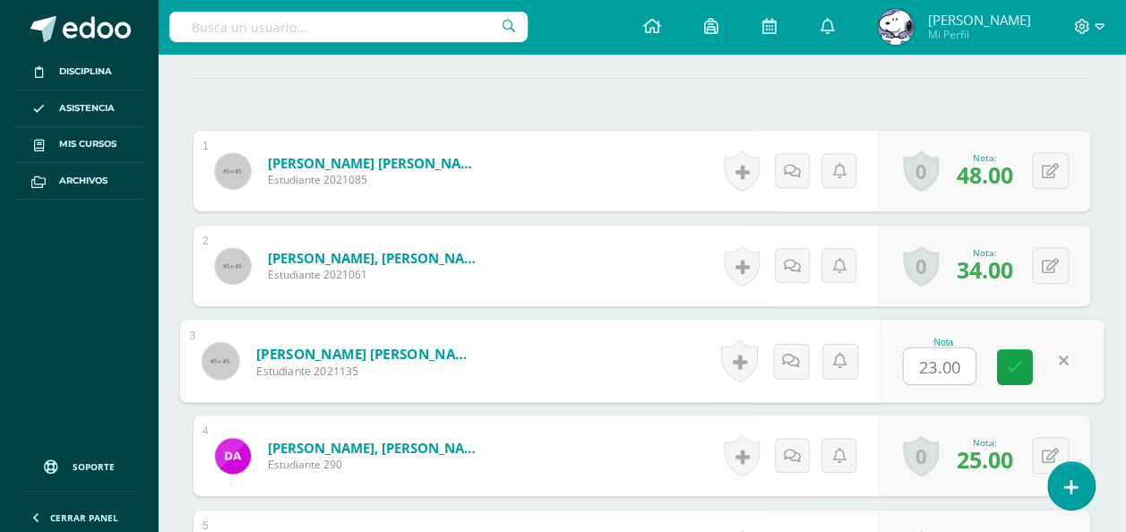
scroll to position [510, 0]
click at [1091, 319] on div "Nota 23.00" at bounding box center [992, 360] width 224 height 83
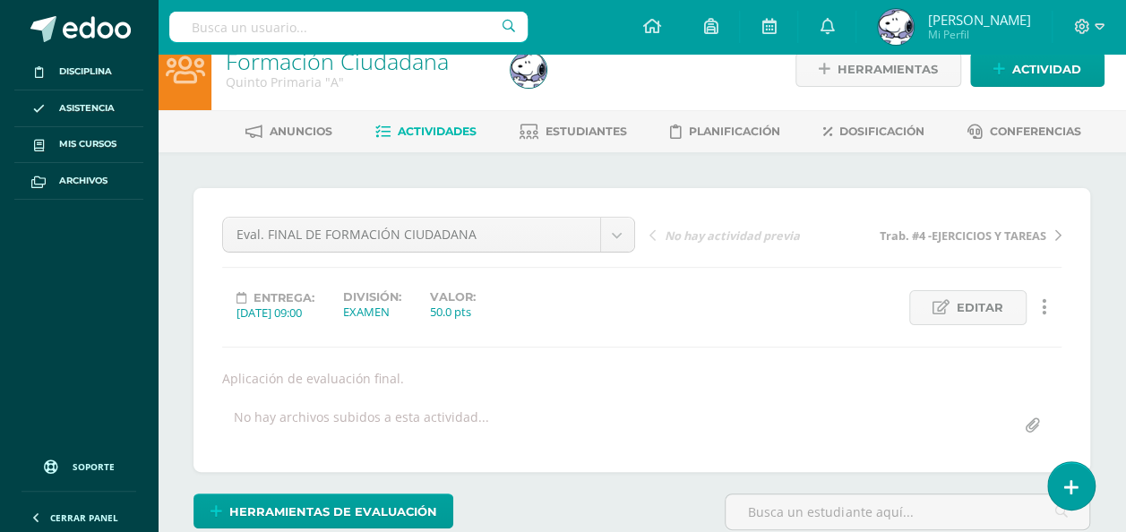
scroll to position [0, 0]
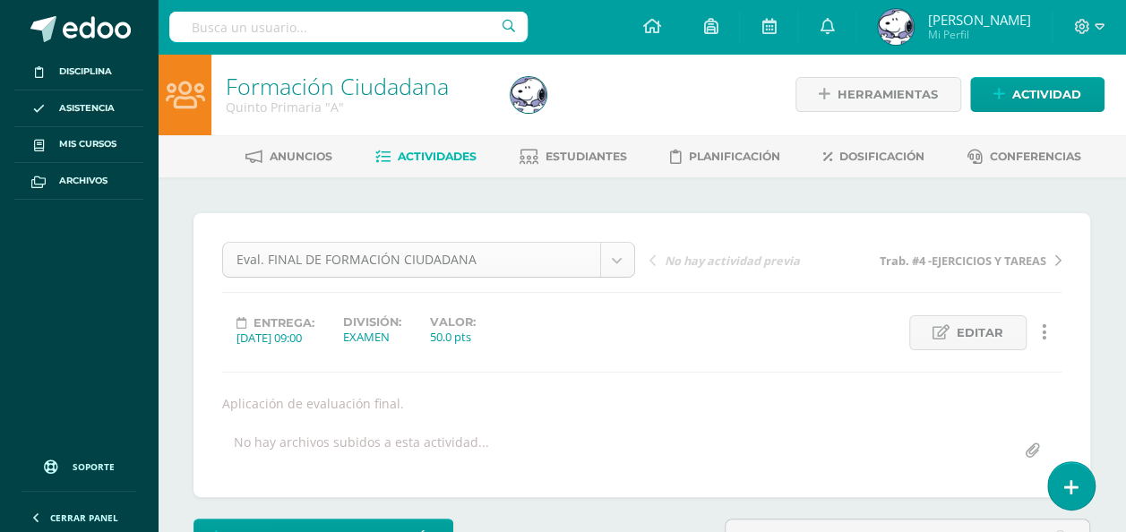
click at [584, 168] on link "Estudiantes" at bounding box center [574, 156] width 108 height 29
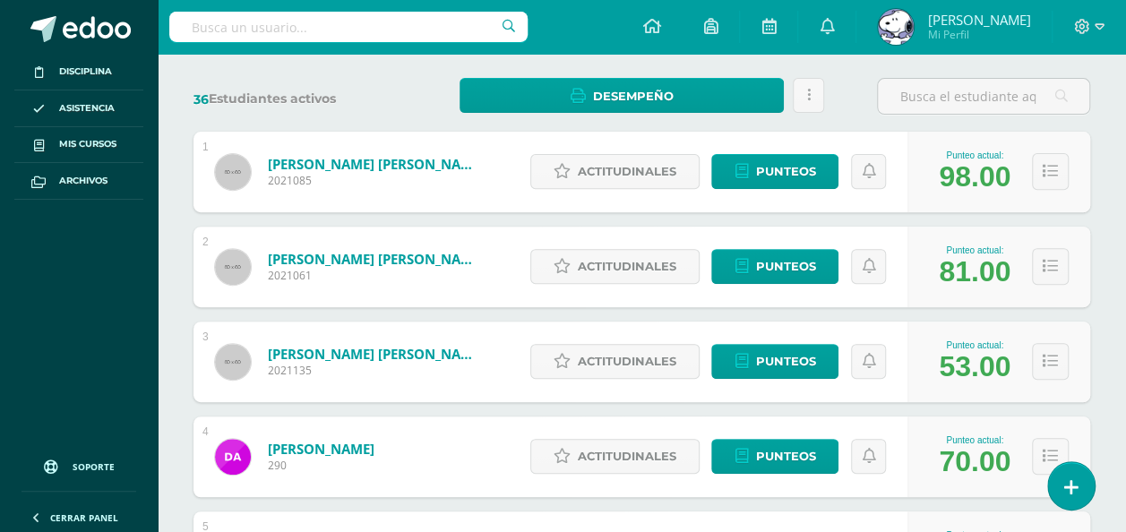
scroll to position [280, 0]
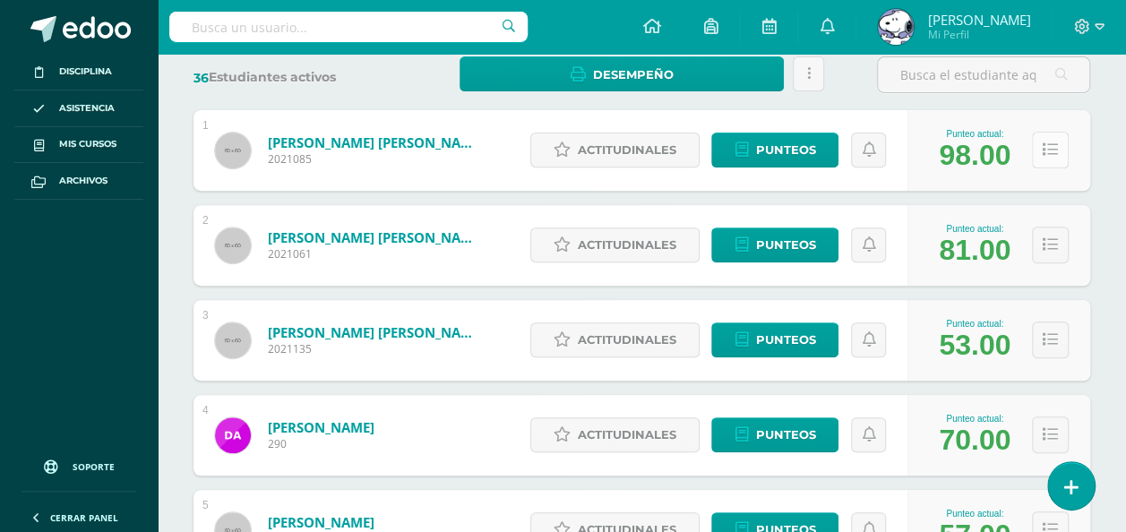
click at [1059, 147] on button at bounding box center [1050, 150] width 37 height 37
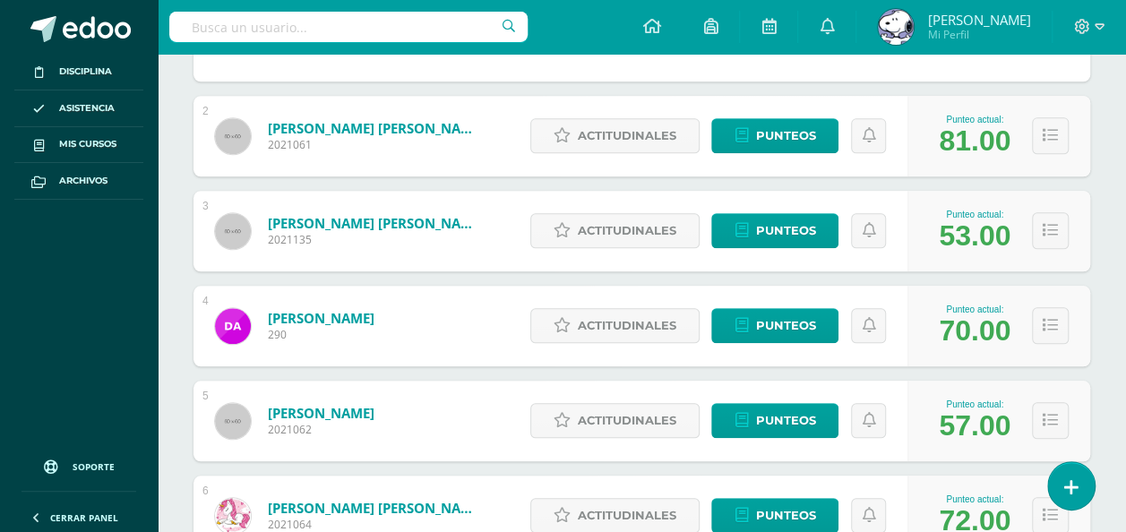
scroll to position [756, 0]
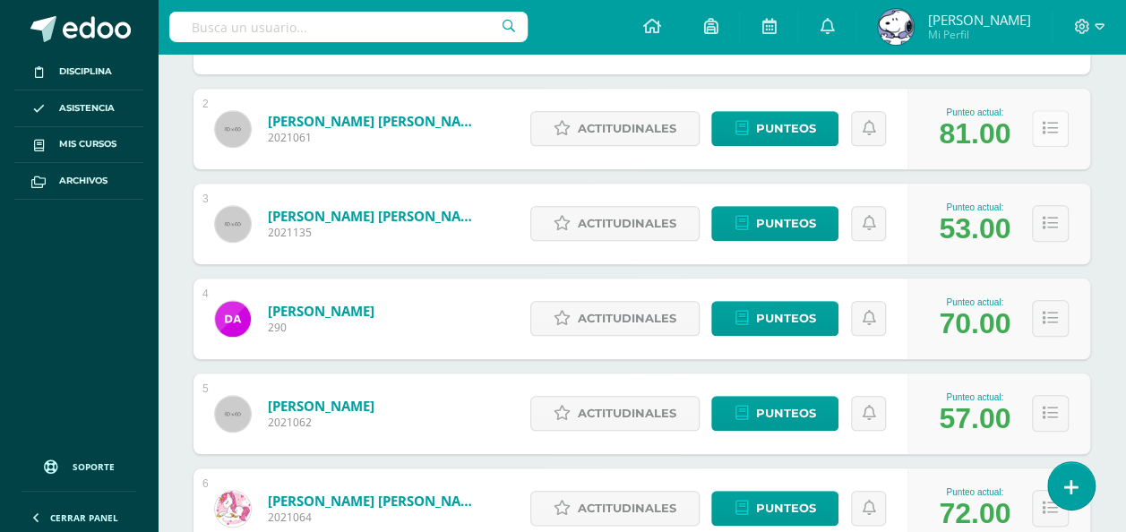
click at [1041, 117] on button at bounding box center [1050, 128] width 37 height 37
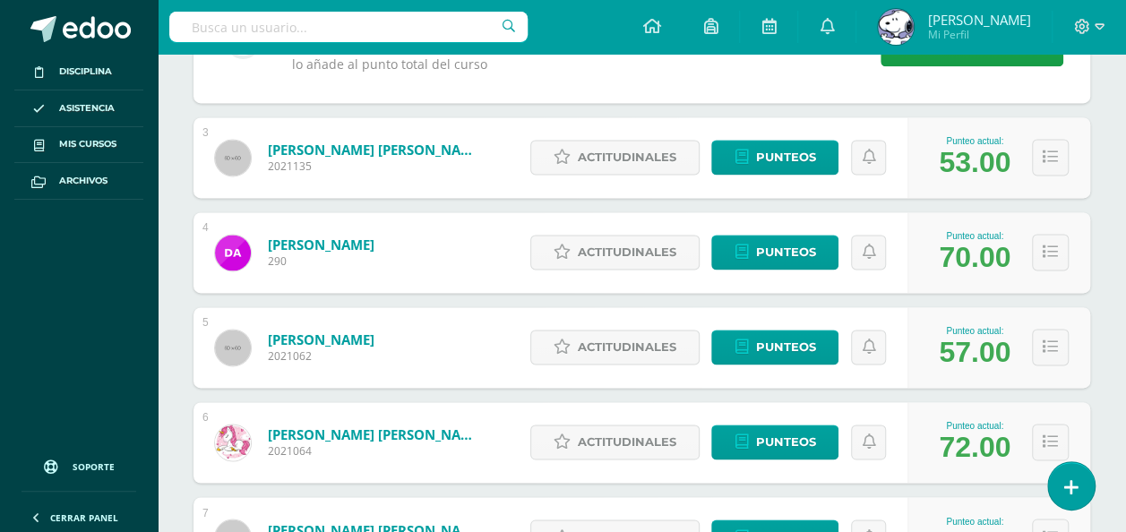
scroll to position [1182, 0]
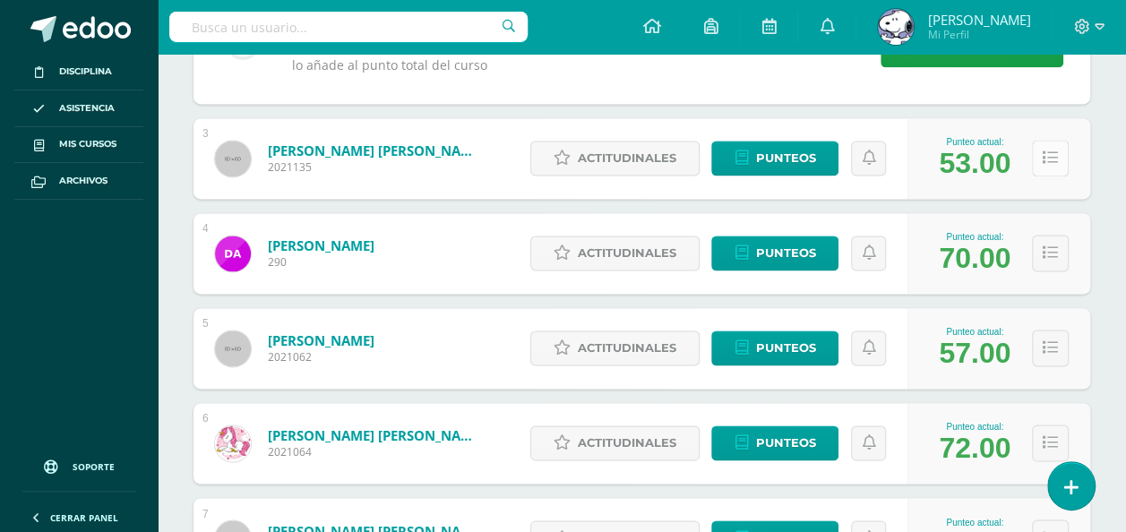
click at [1064, 140] on button at bounding box center [1050, 158] width 37 height 37
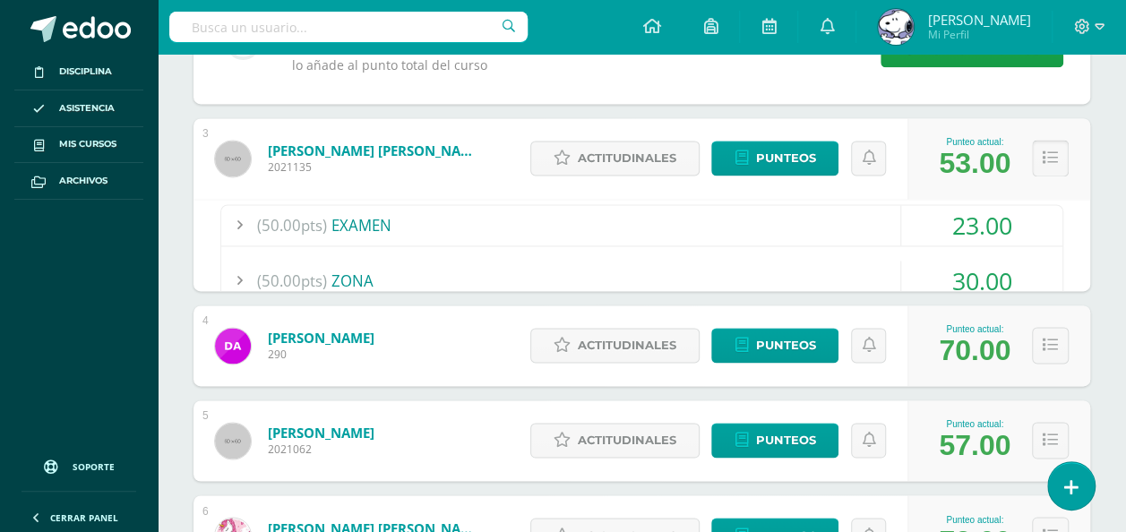
click at [1054, 156] on icon at bounding box center [1050, 158] width 15 height 15
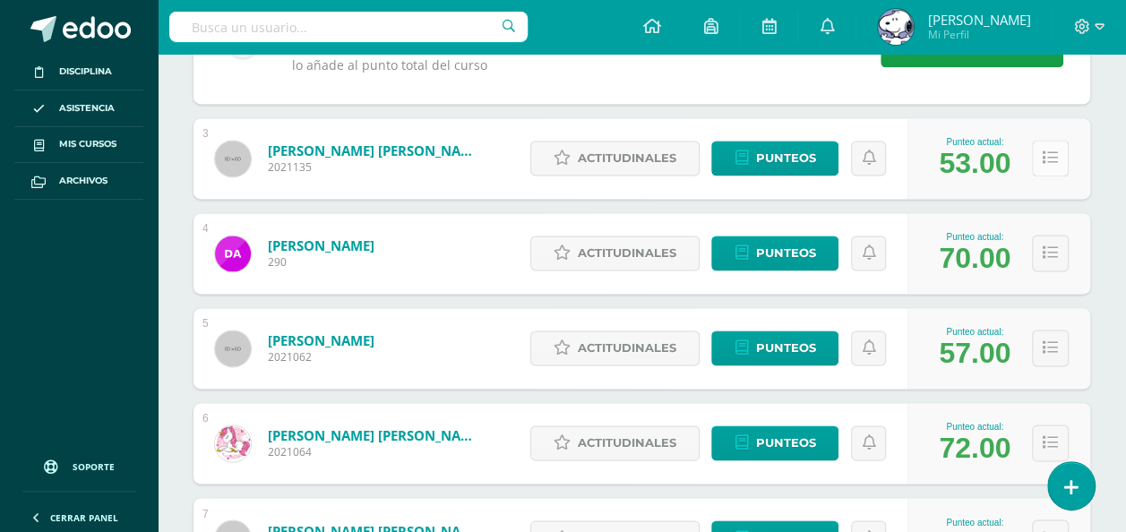
click at [1041, 168] on button at bounding box center [1050, 158] width 37 height 37
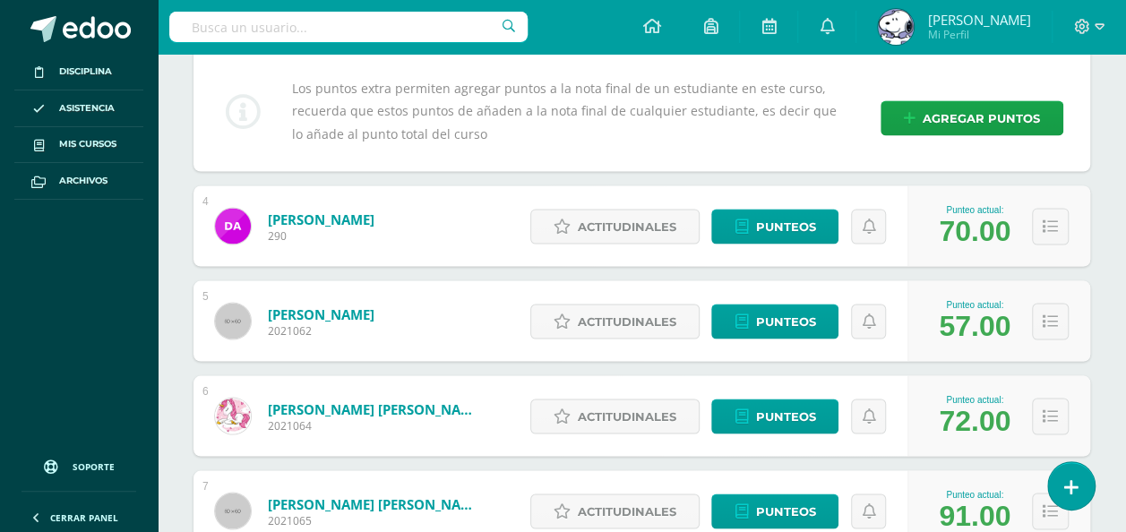
scroll to position [1572, 0]
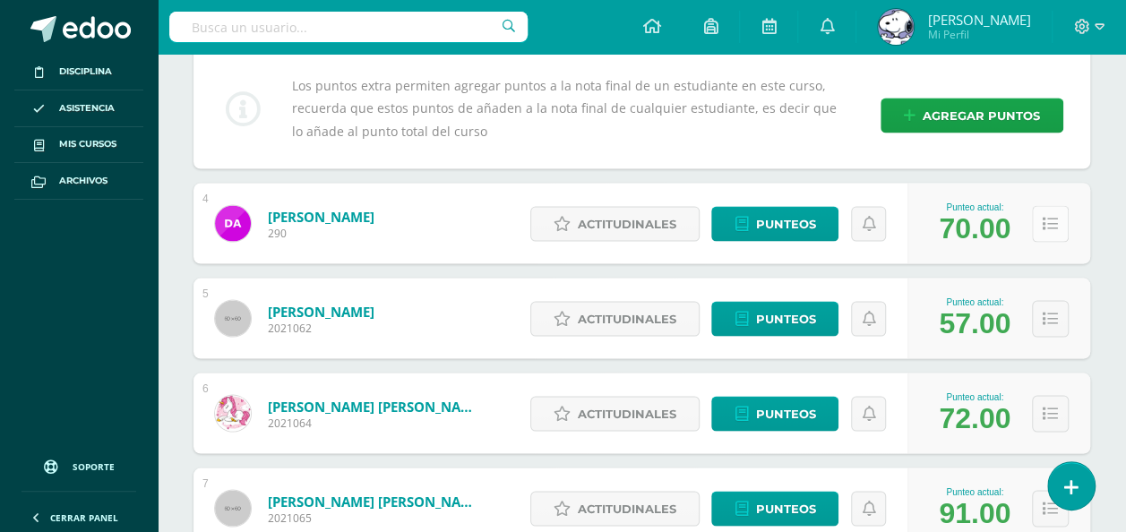
click at [1055, 216] on icon at bounding box center [1050, 223] width 15 height 15
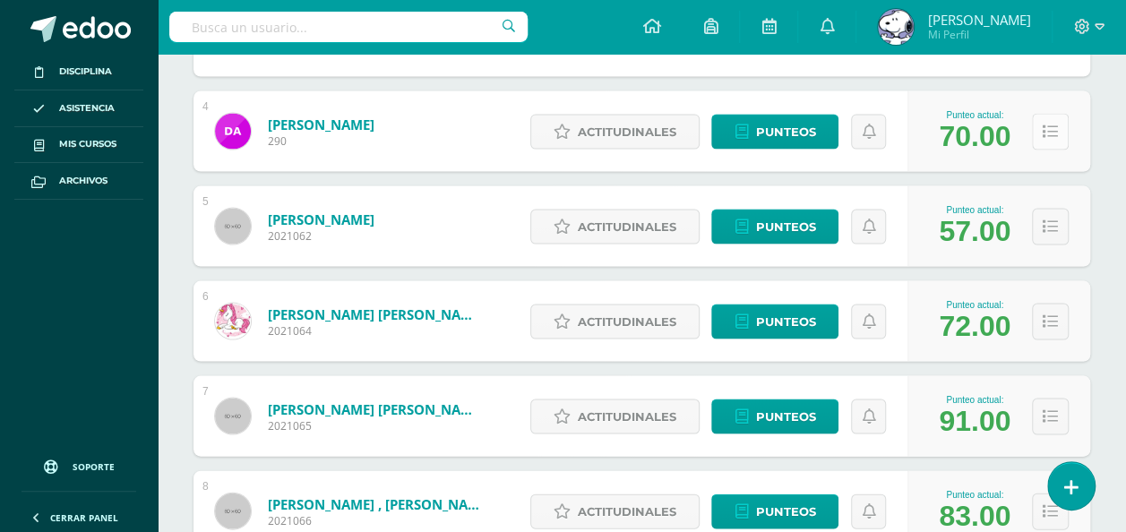
scroll to position [1667, 0]
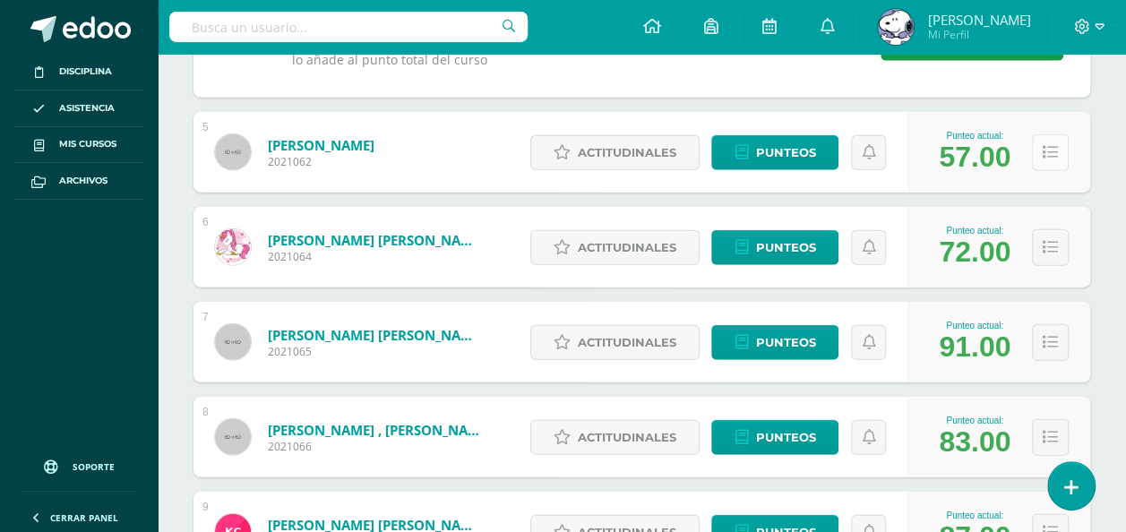
click at [1041, 151] on button at bounding box center [1050, 152] width 37 height 37
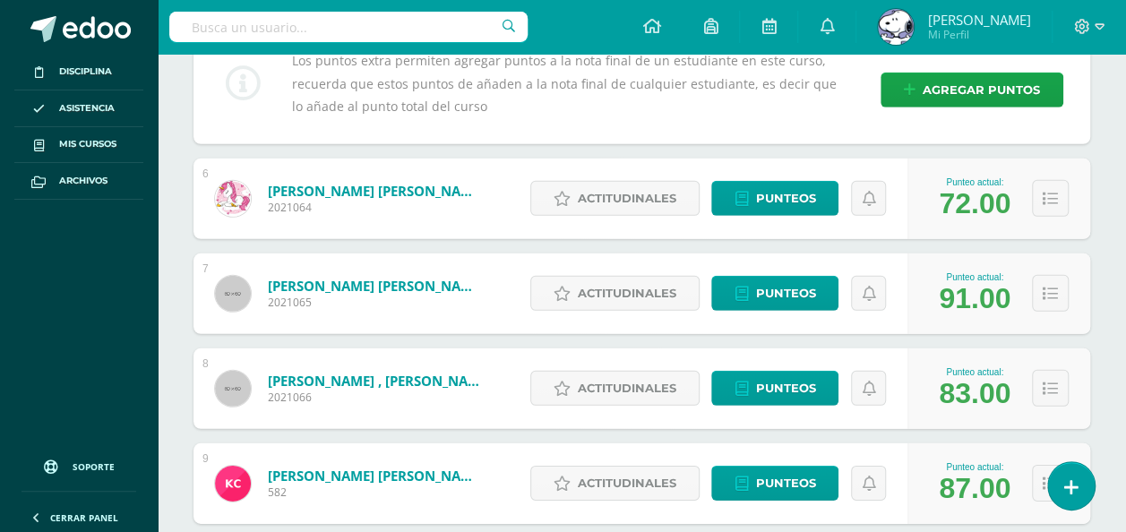
scroll to position [2522, 0]
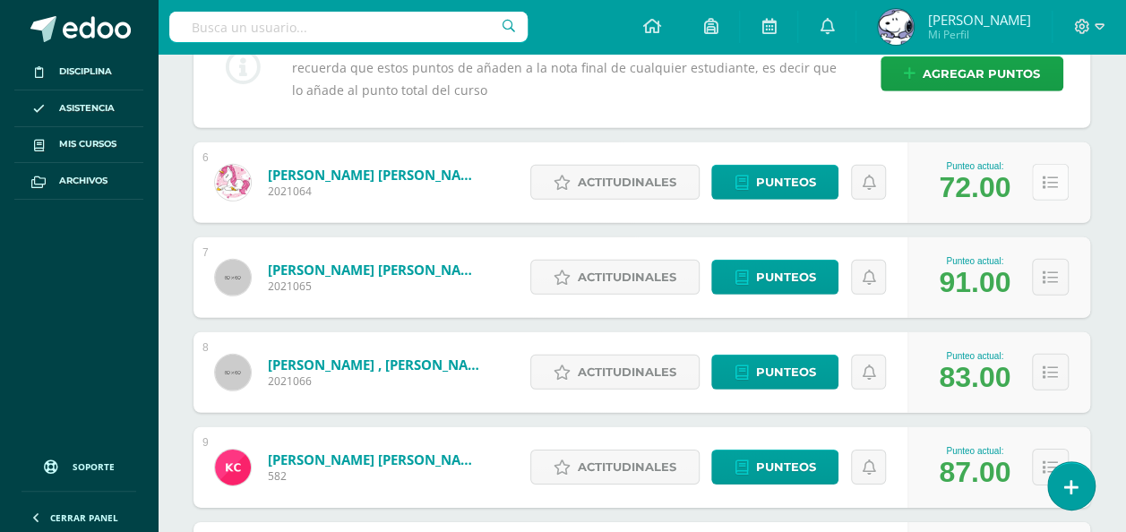
click at [1041, 168] on button at bounding box center [1050, 182] width 37 height 37
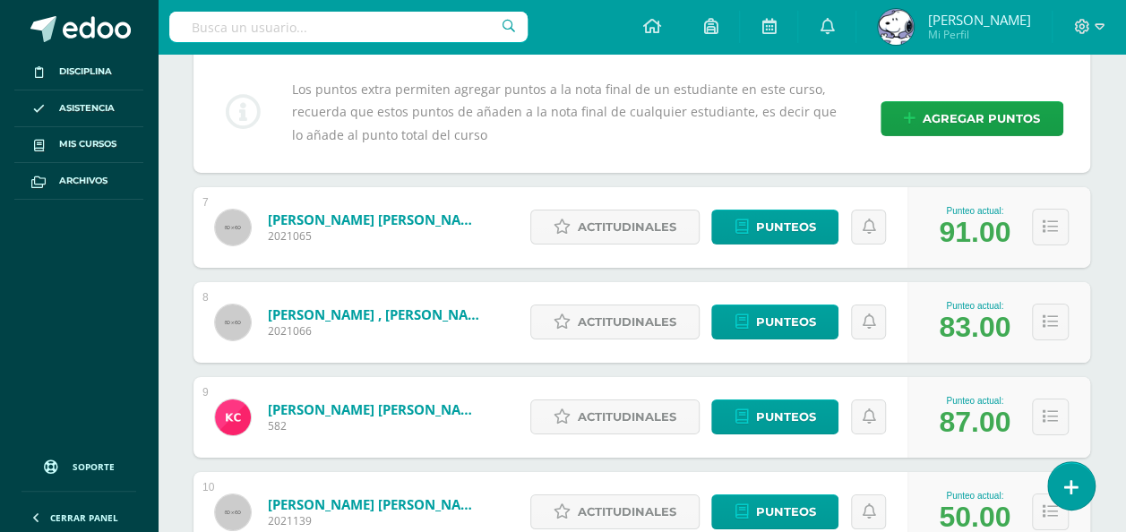
scroll to position [2944, 0]
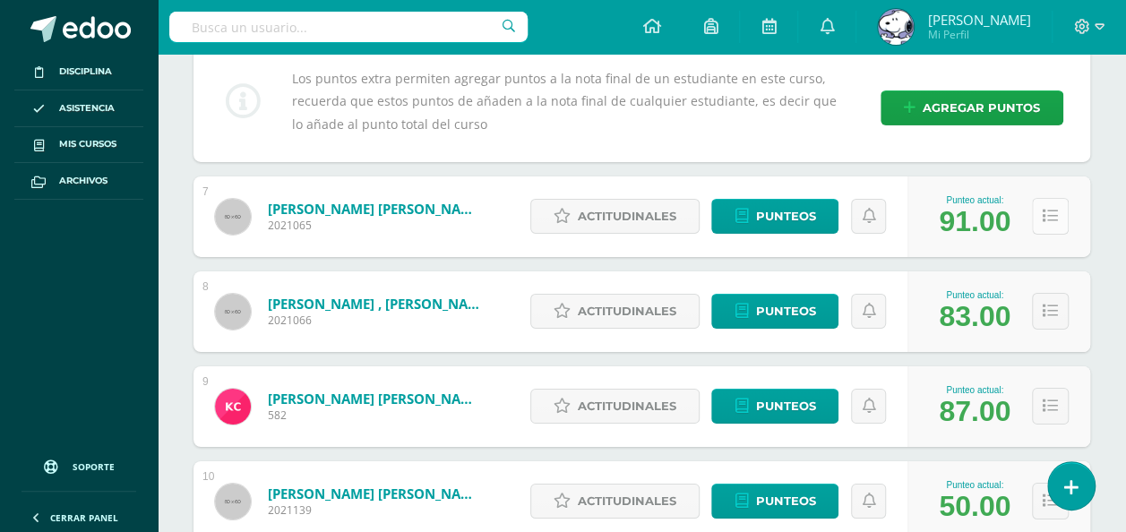
click at [1049, 198] on button at bounding box center [1050, 216] width 37 height 37
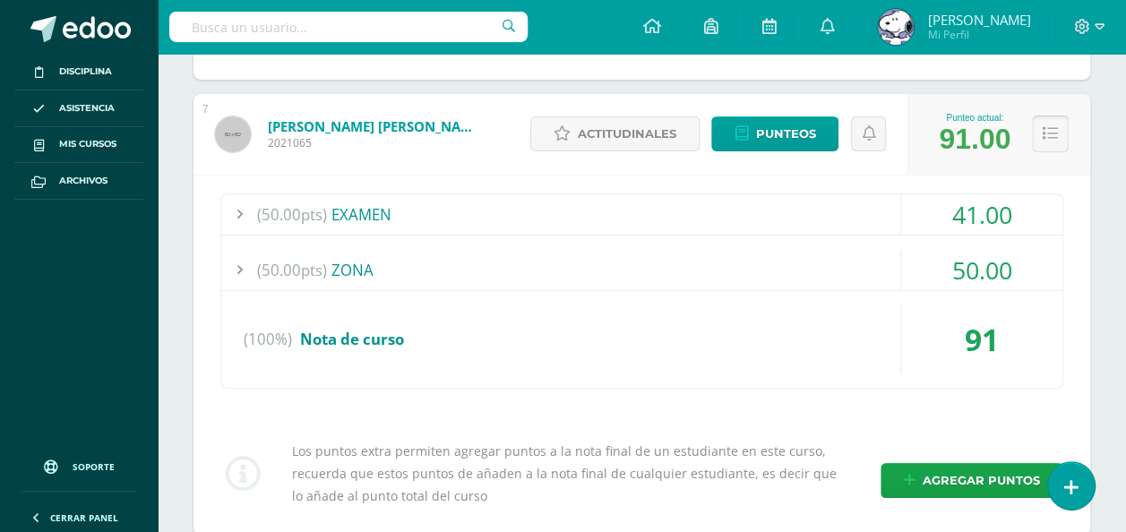
scroll to position [3028, 0]
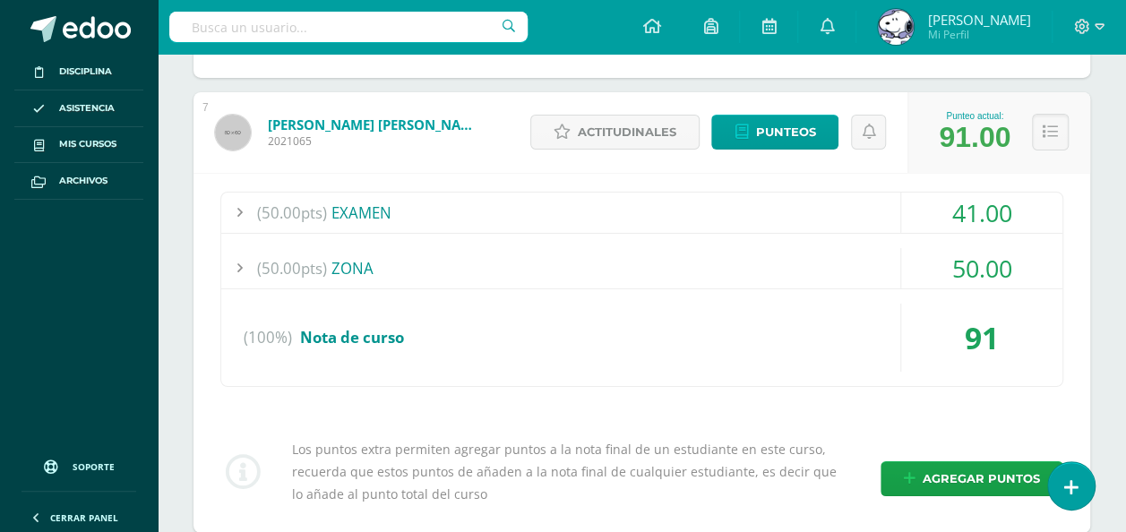
click at [1082, 311] on div "(50.00pts) EXAMEN 41.00 (50.0pts) Eval. FINAL DE FORMACIÓN CIUDADANA 41.00" at bounding box center [642, 353] width 897 height 360
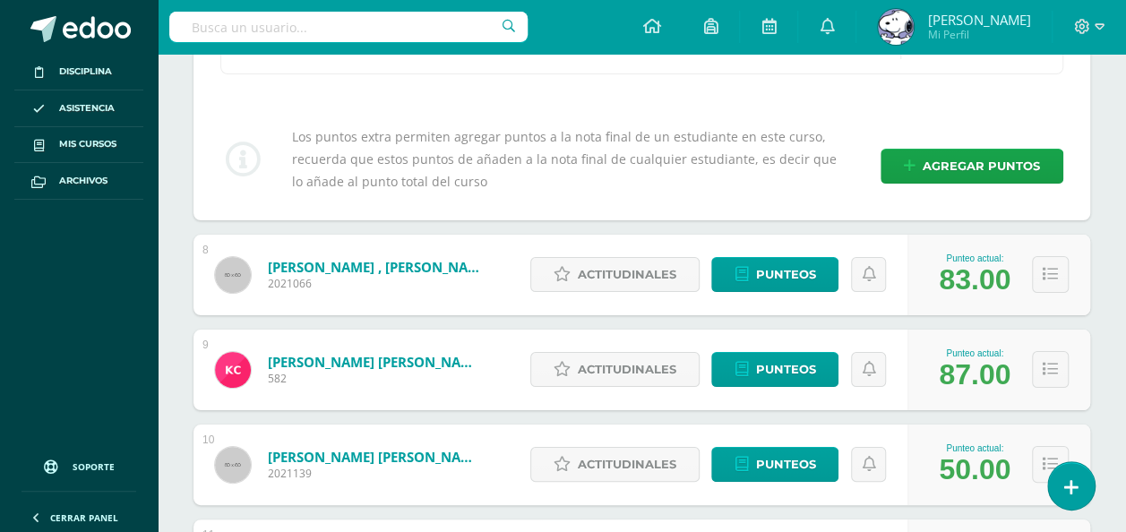
scroll to position [3353, 0]
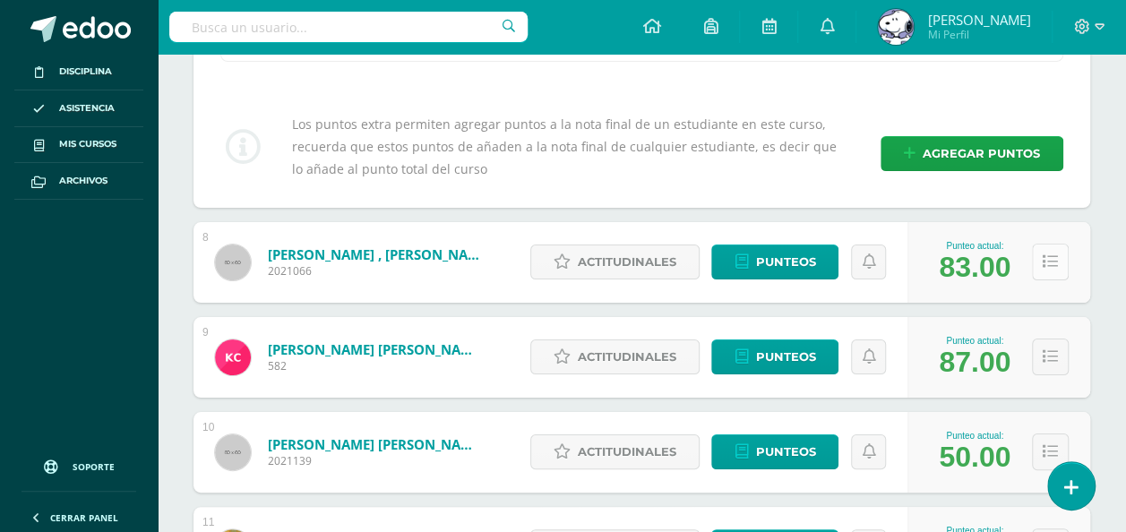
click at [1041, 253] on button at bounding box center [1050, 262] width 37 height 37
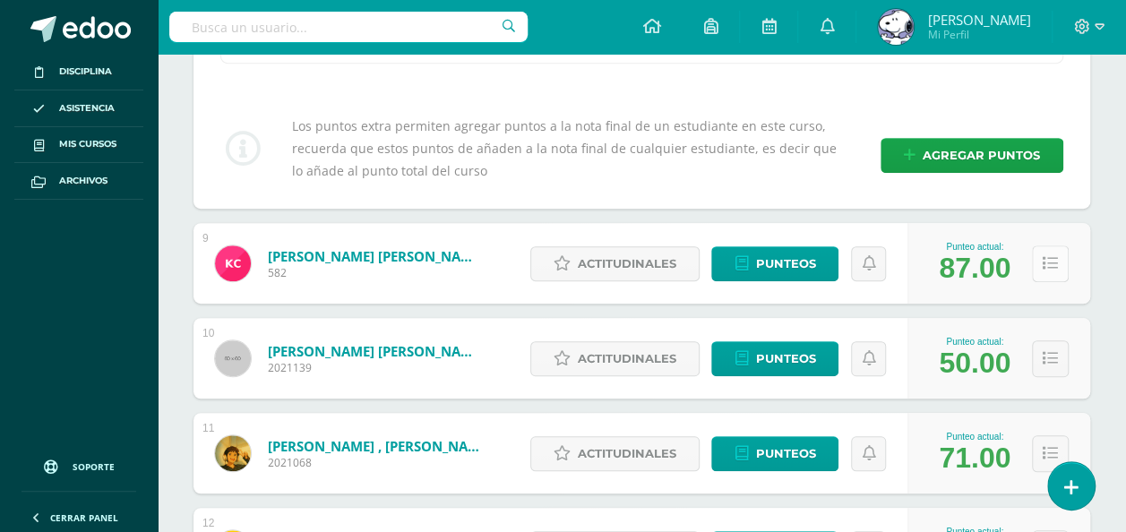
click at [1056, 256] on icon at bounding box center [1050, 263] width 15 height 15
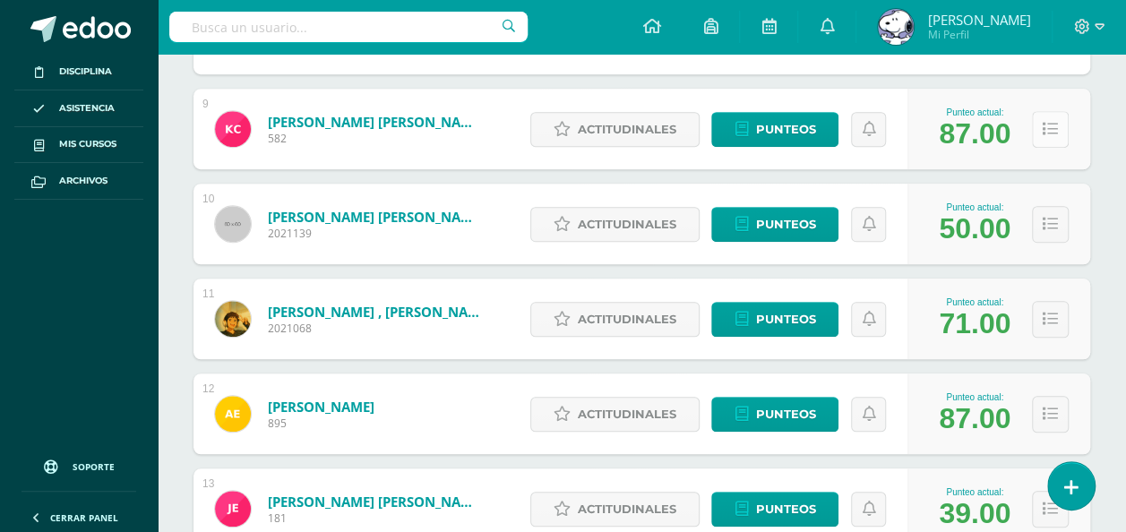
scroll to position [3943, 0]
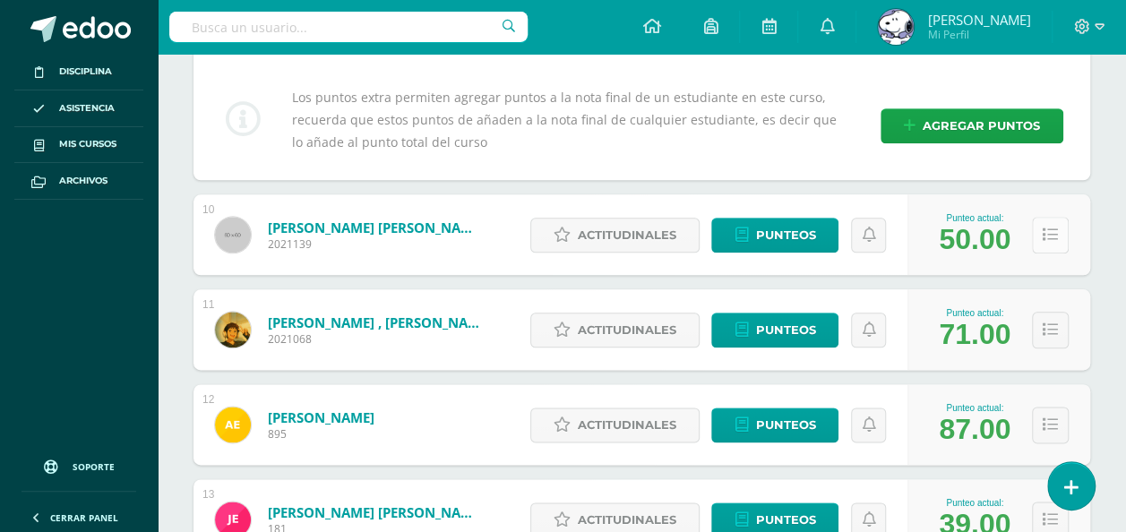
click at [1051, 228] on icon at bounding box center [1050, 235] width 15 height 15
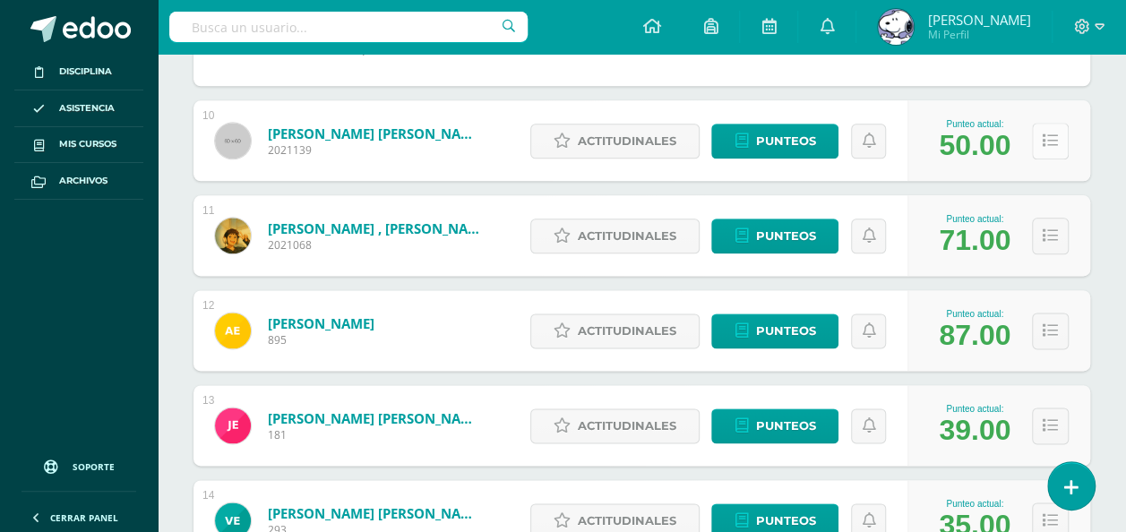
scroll to position [4426, 0]
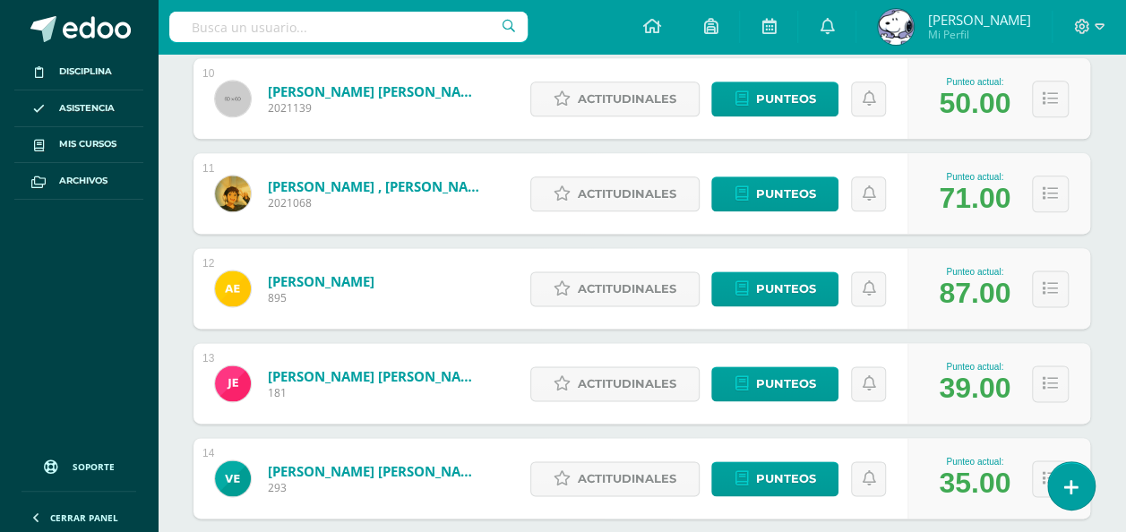
click at [1086, 274] on div "Punteo actual: 87.00" at bounding box center [999, 288] width 183 height 81
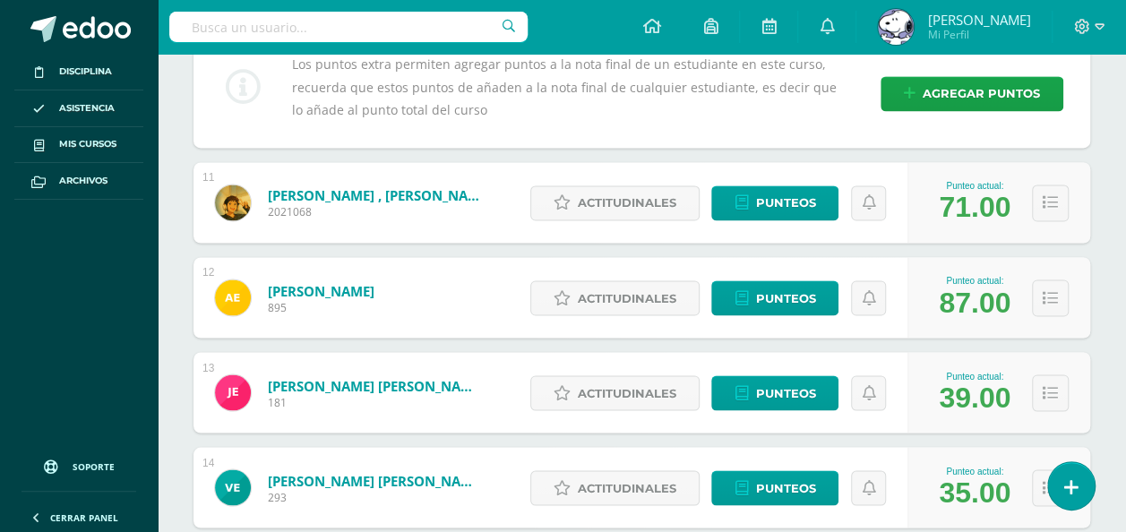
scroll to position [4781, 0]
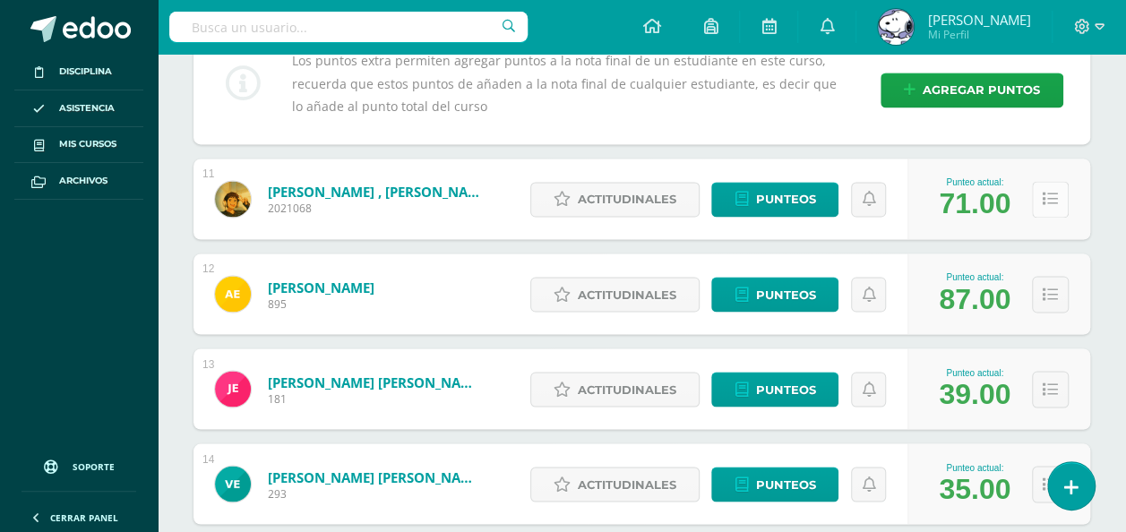
click at [1050, 192] on icon at bounding box center [1050, 199] width 15 height 15
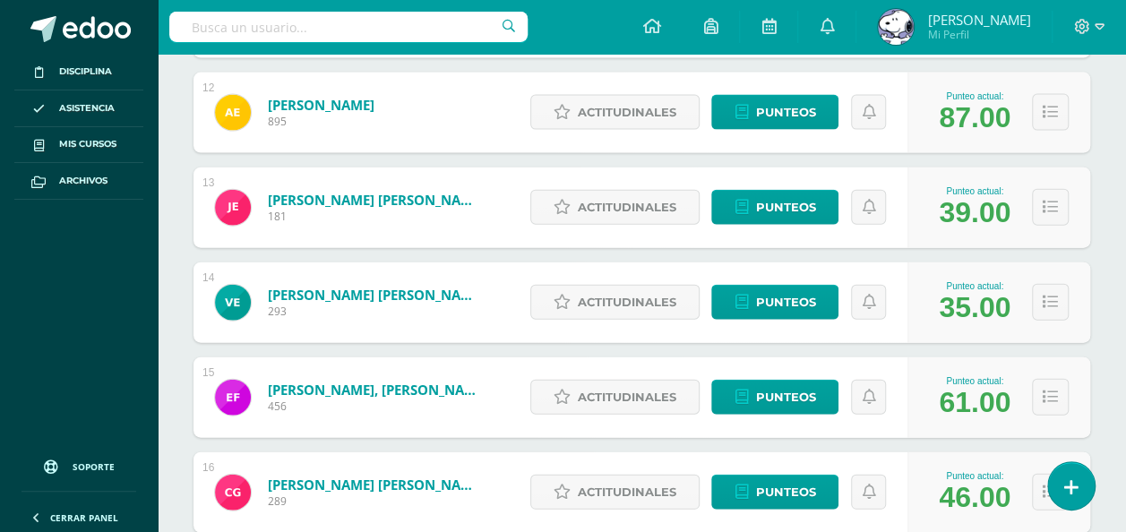
scroll to position [5324, 0]
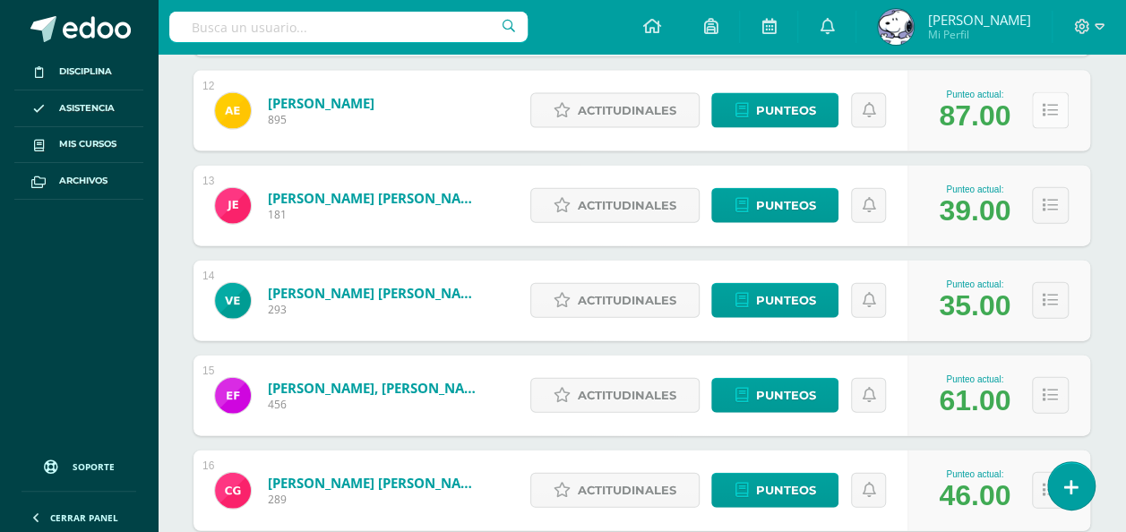
click at [1050, 103] on icon at bounding box center [1050, 110] width 15 height 15
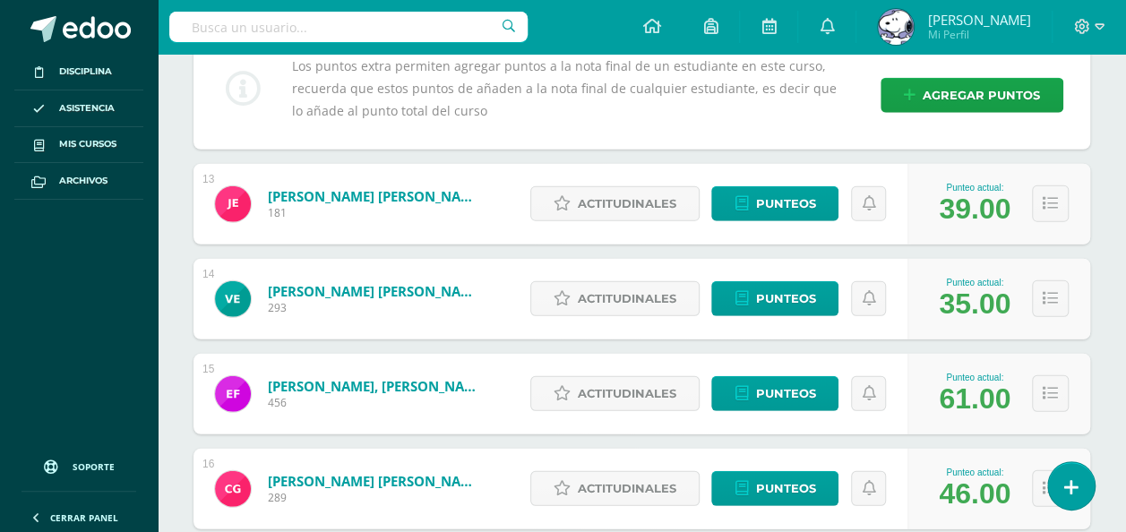
scroll to position [5720, 0]
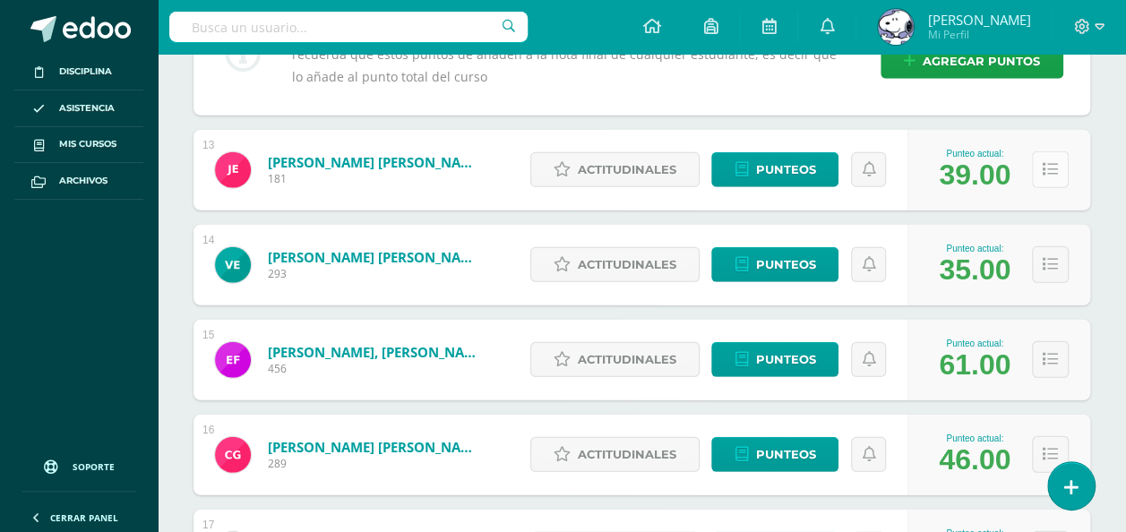
click at [1041, 151] on button at bounding box center [1050, 169] width 37 height 37
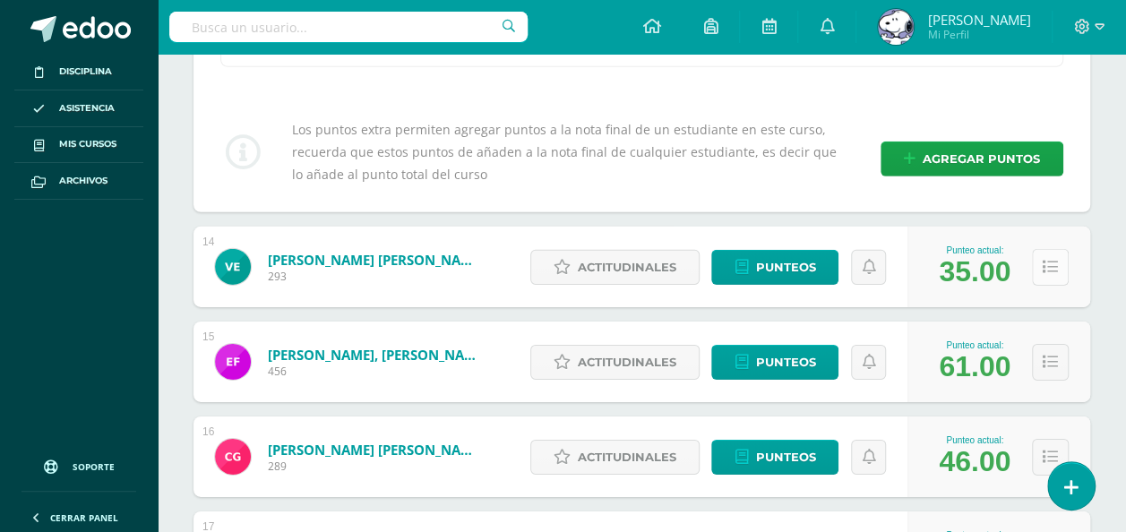
click at [1047, 260] on icon at bounding box center [1050, 267] width 15 height 15
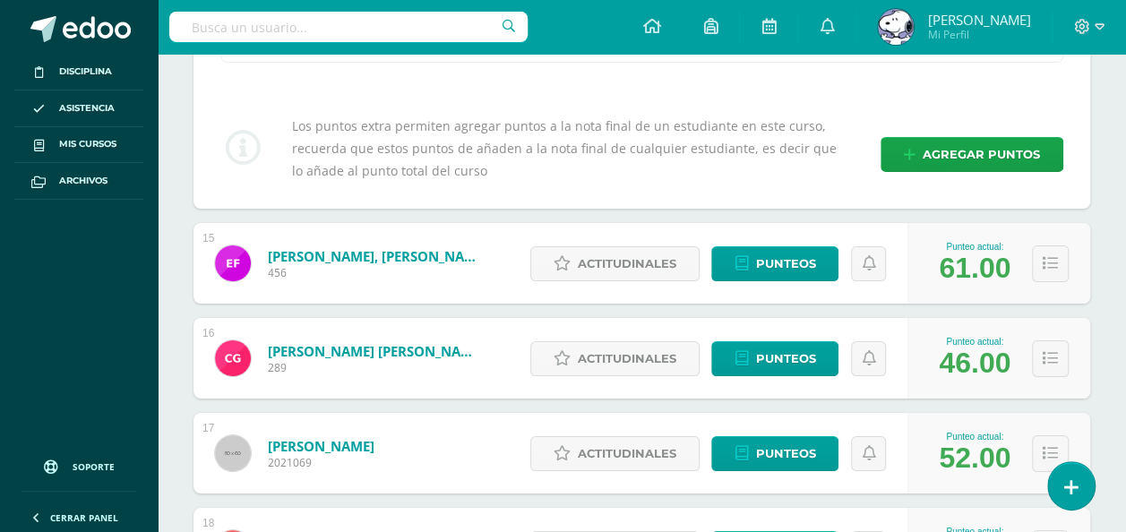
scroll to position [6563, 0]
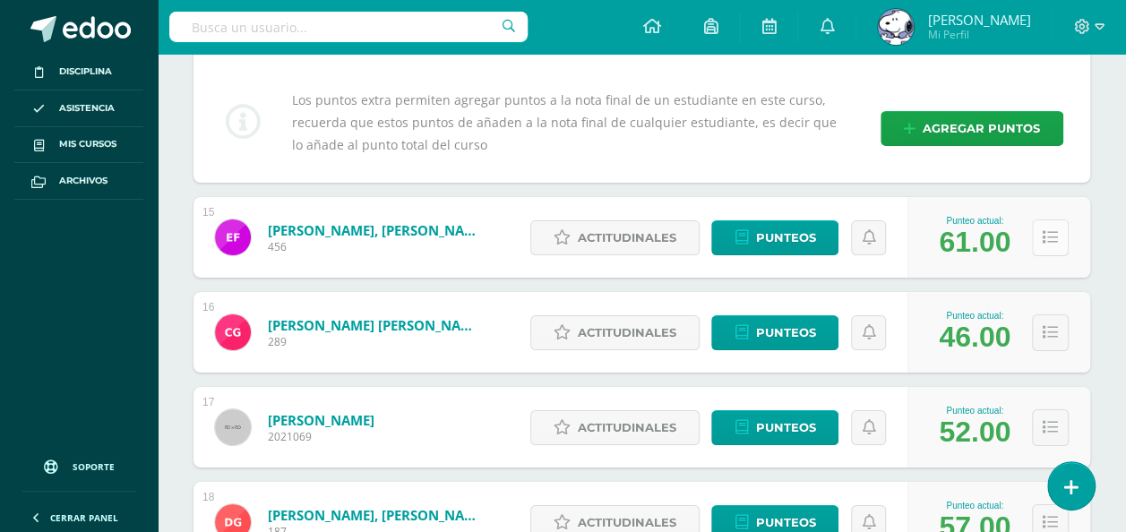
click at [1039, 220] on button at bounding box center [1050, 238] width 37 height 37
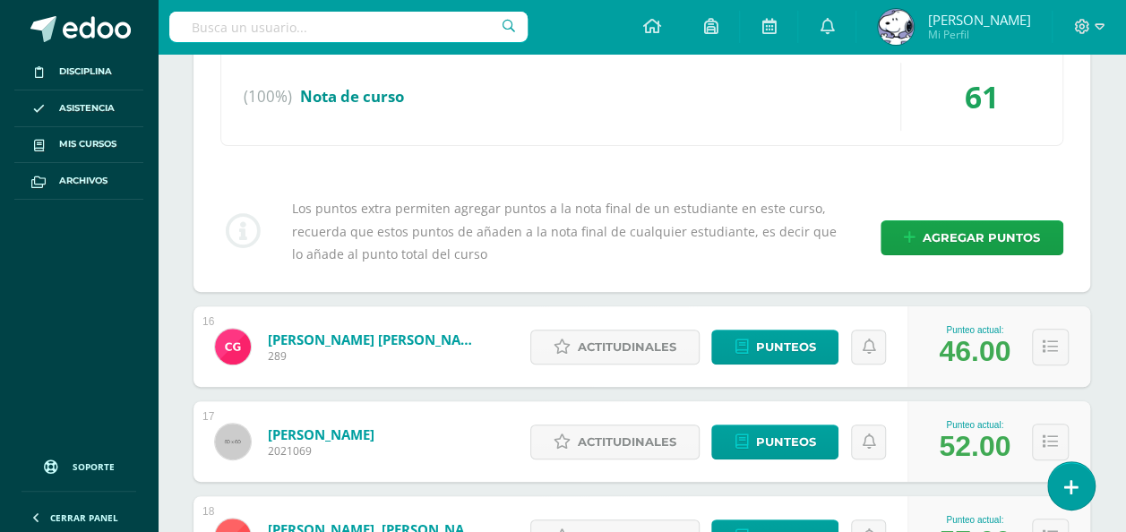
scroll to position [6913, 0]
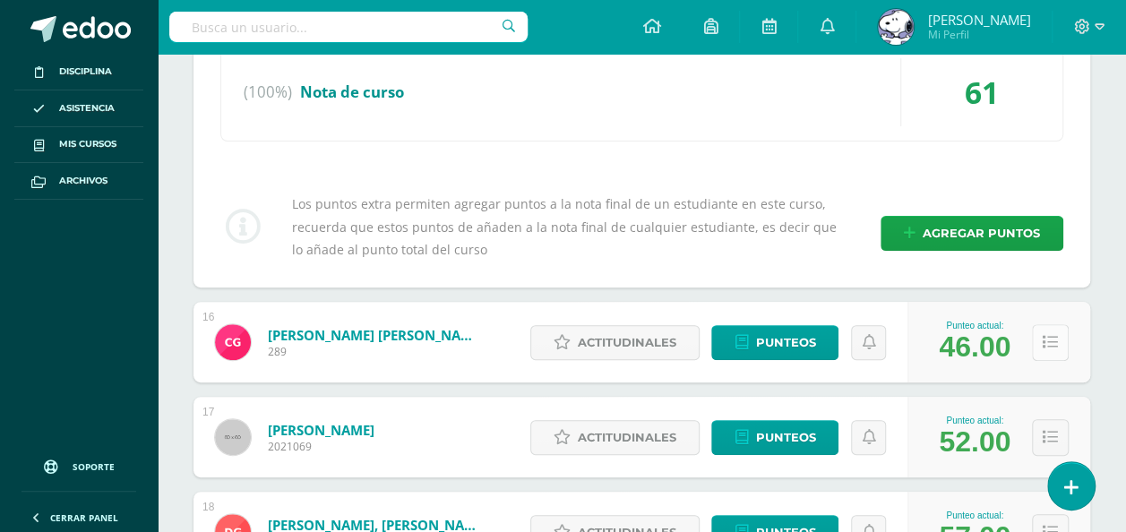
click at [1047, 333] on button at bounding box center [1050, 342] width 37 height 37
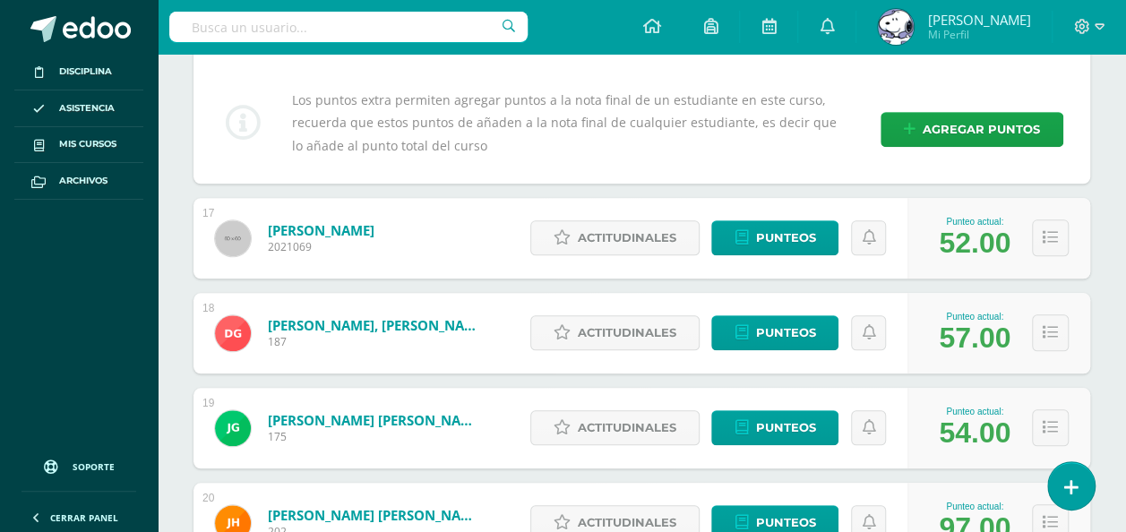
scroll to position [7478, 0]
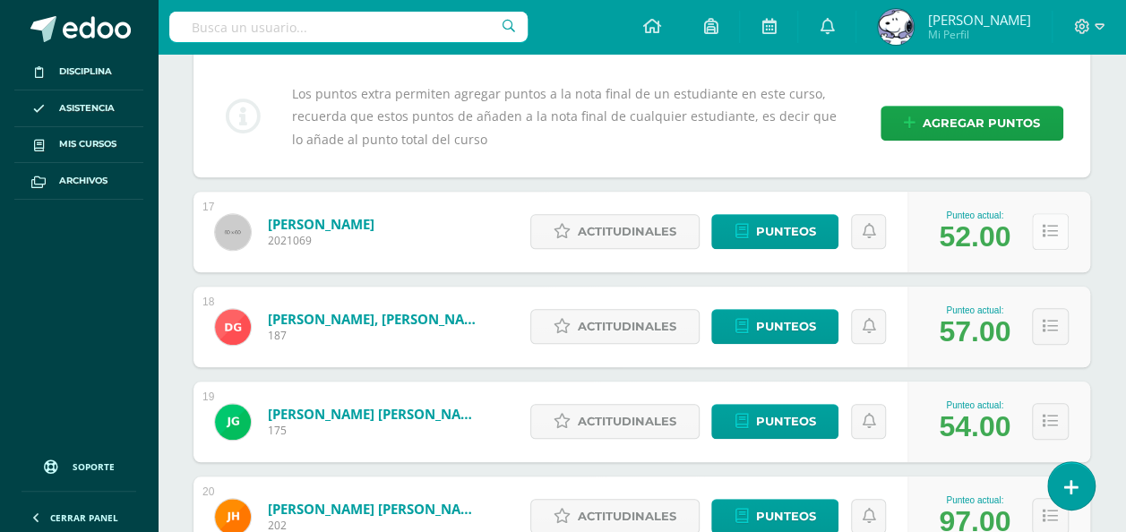
click at [1046, 224] on icon at bounding box center [1050, 231] width 15 height 15
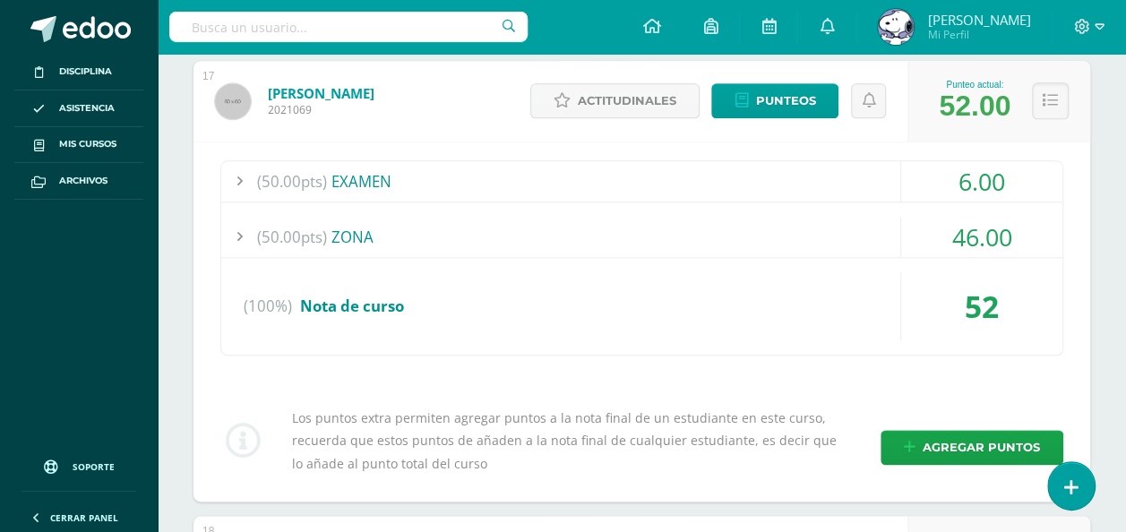
click at [1068, 373] on div "(50.00pts) EXAMEN 6.00 (50.0pts) Eval. FINAL DE FORMACIÓN CIUDADANA 6.00 (100%)" at bounding box center [642, 322] width 897 height 360
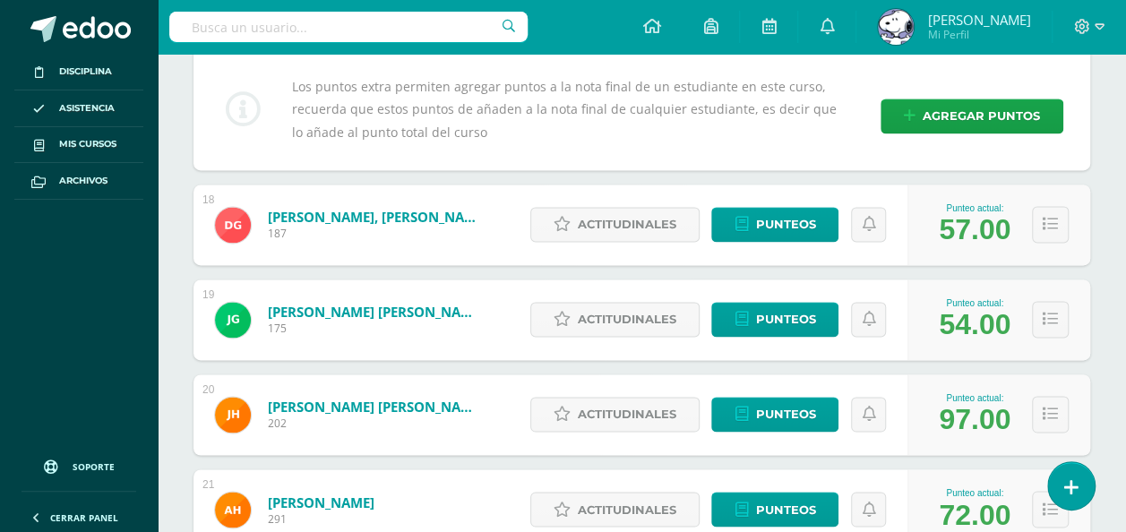
scroll to position [7977, 0]
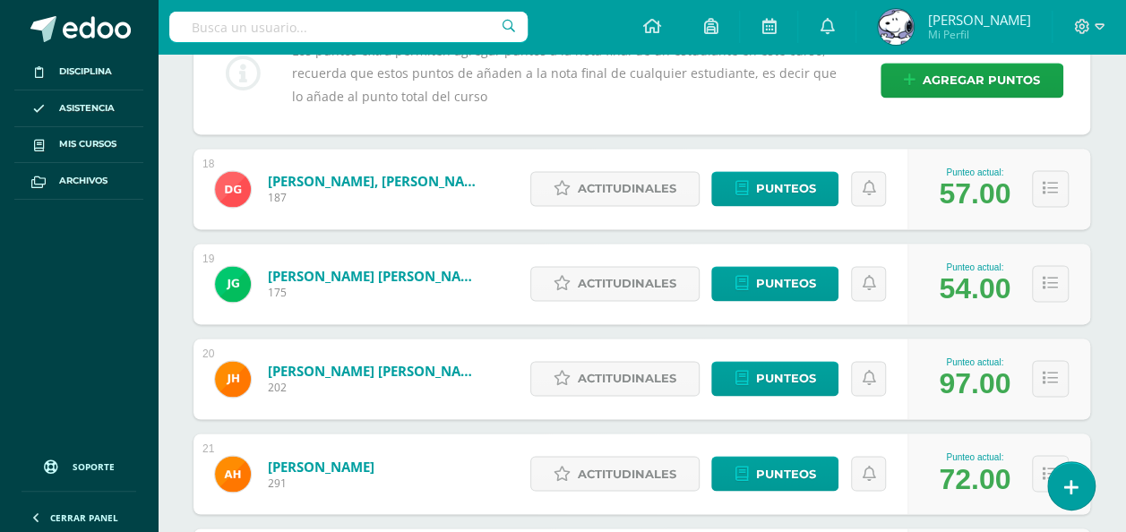
click at [1054, 181] on icon at bounding box center [1050, 188] width 15 height 15
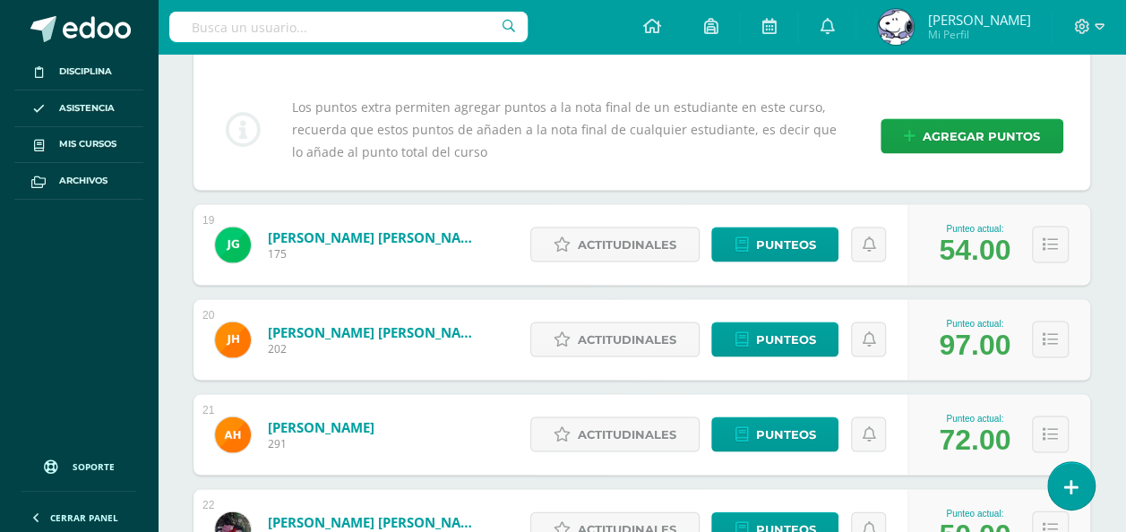
scroll to position [8415, 0]
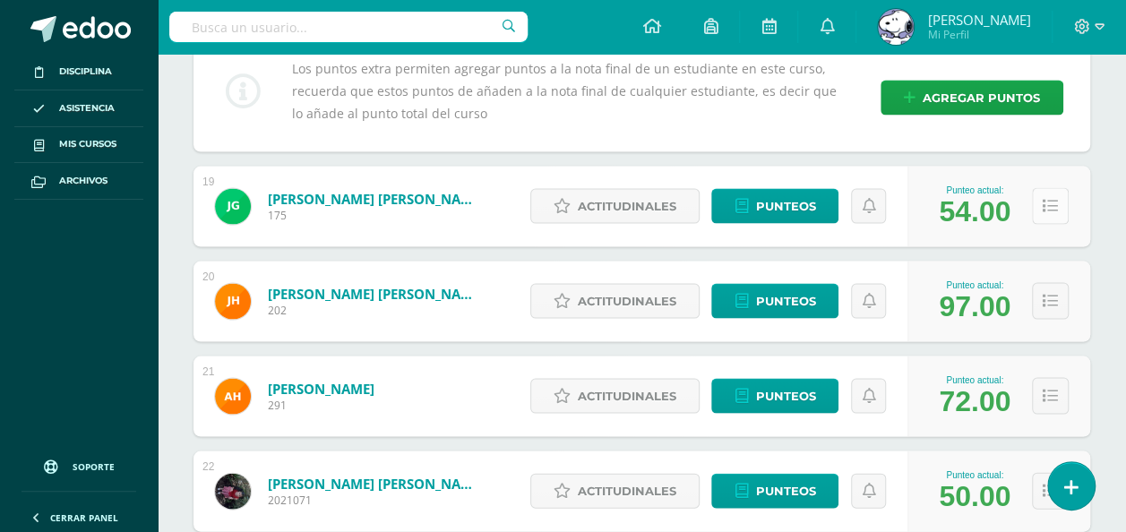
click at [1044, 198] on icon at bounding box center [1050, 205] width 15 height 15
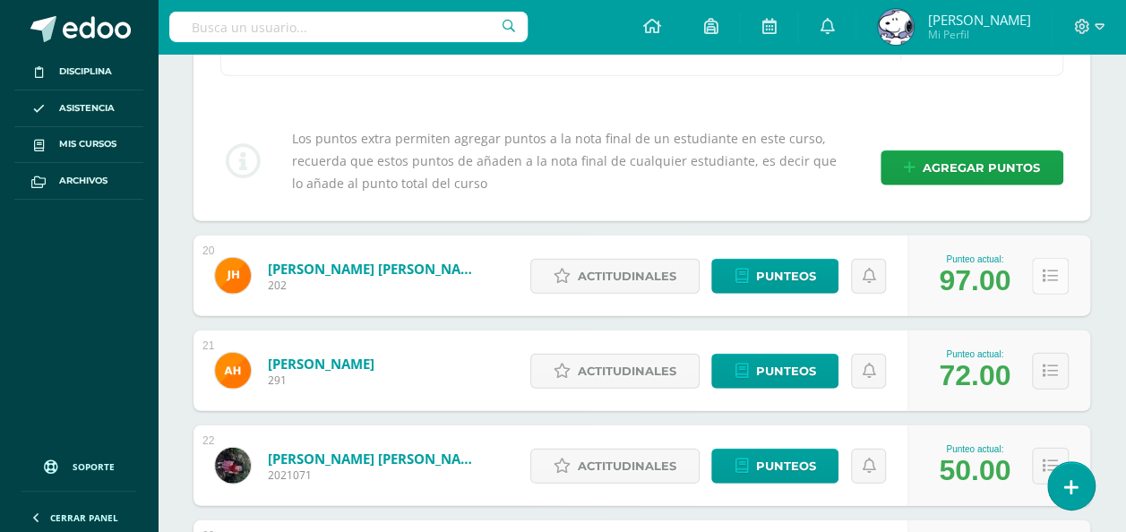
click at [1056, 269] on icon at bounding box center [1050, 276] width 15 height 15
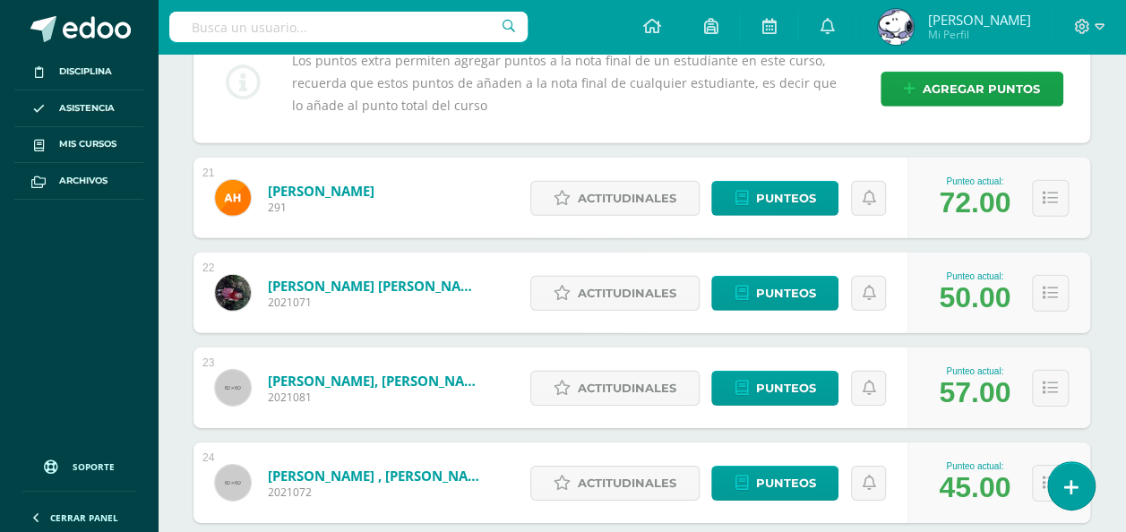
scroll to position [9333, 0]
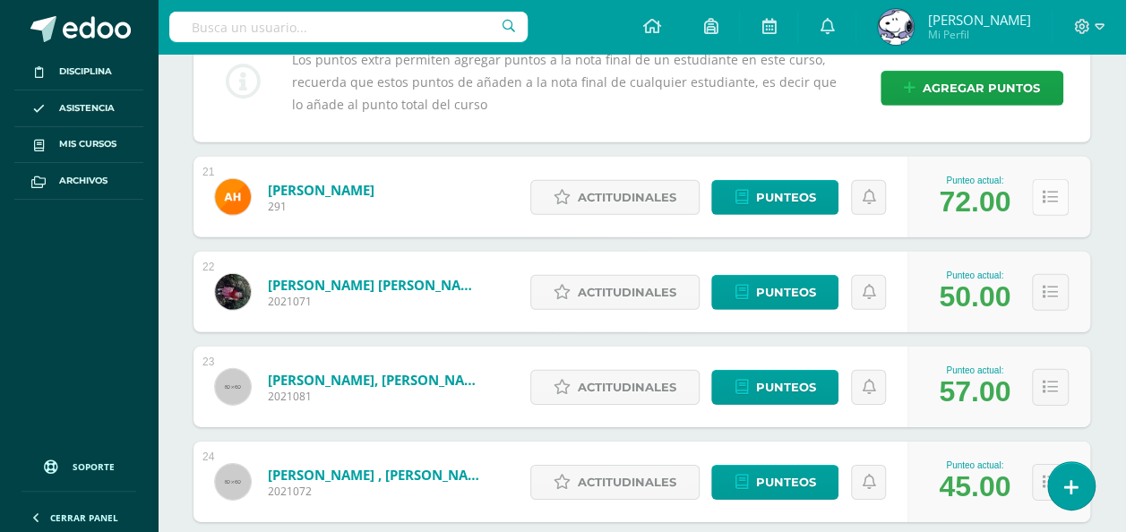
click at [1036, 179] on button at bounding box center [1050, 197] width 37 height 37
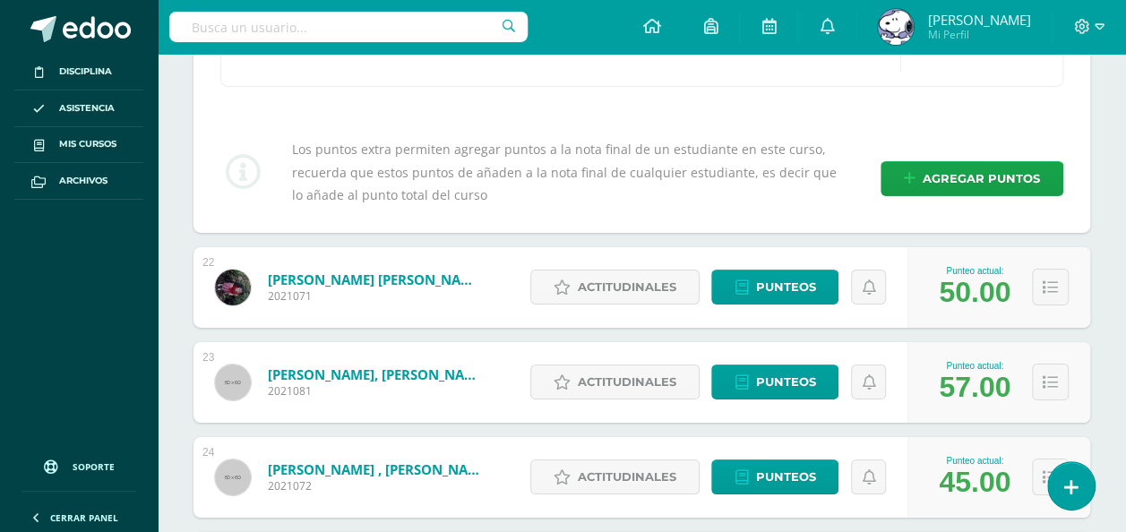
scroll to position [9701, 0]
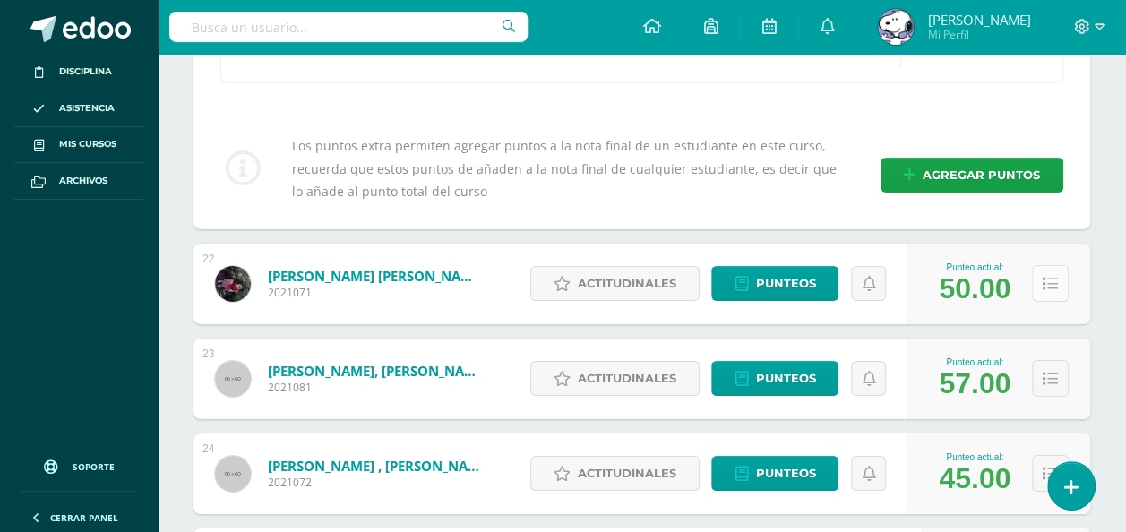
click at [1044, 277] on icon at bounding box center [1050, 284] width 15 height 15
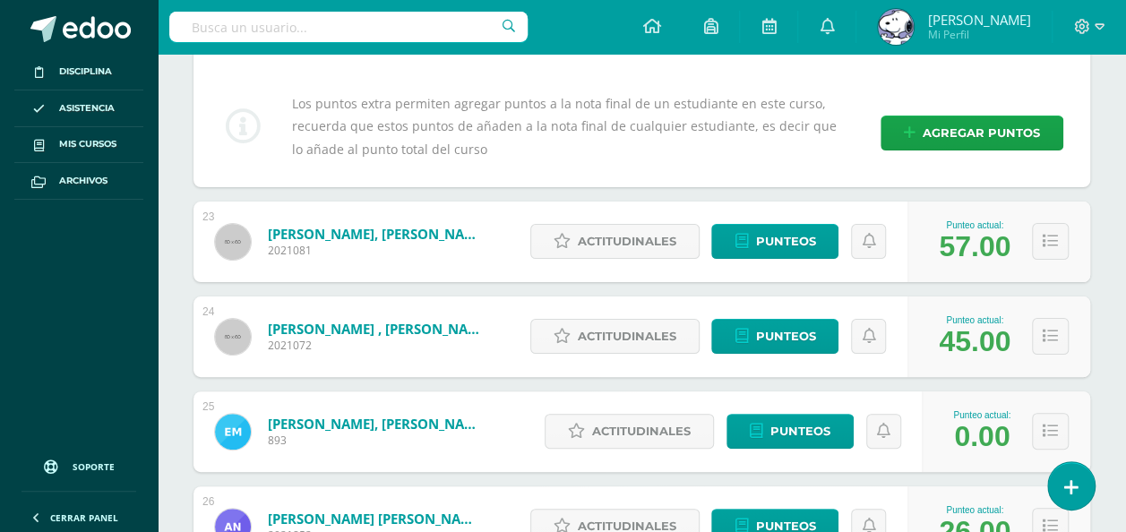
scroll to position [10198, 0]
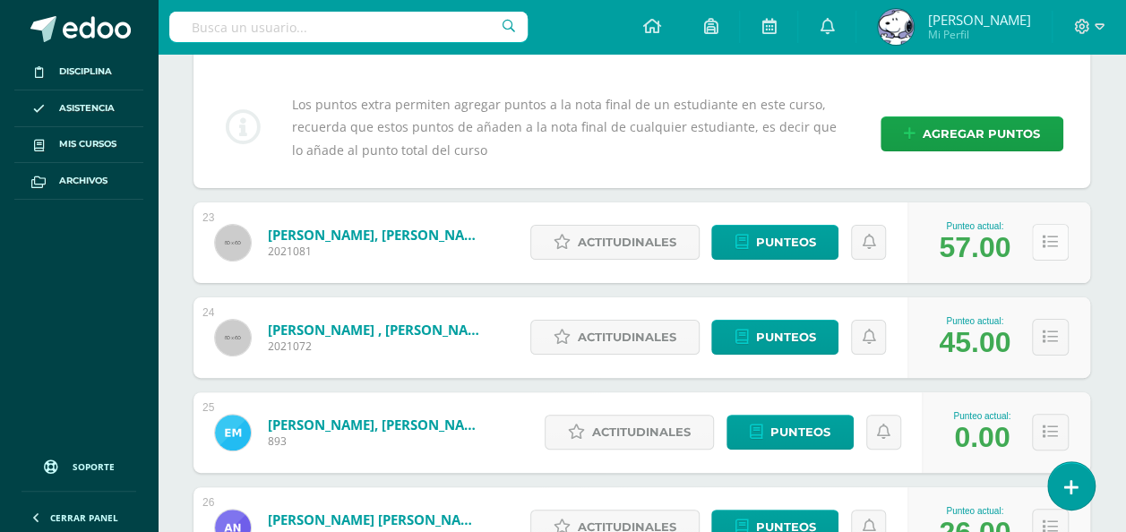
click at [1045, 235] on icon at bounding box center [1050, 242] width 15 height 15
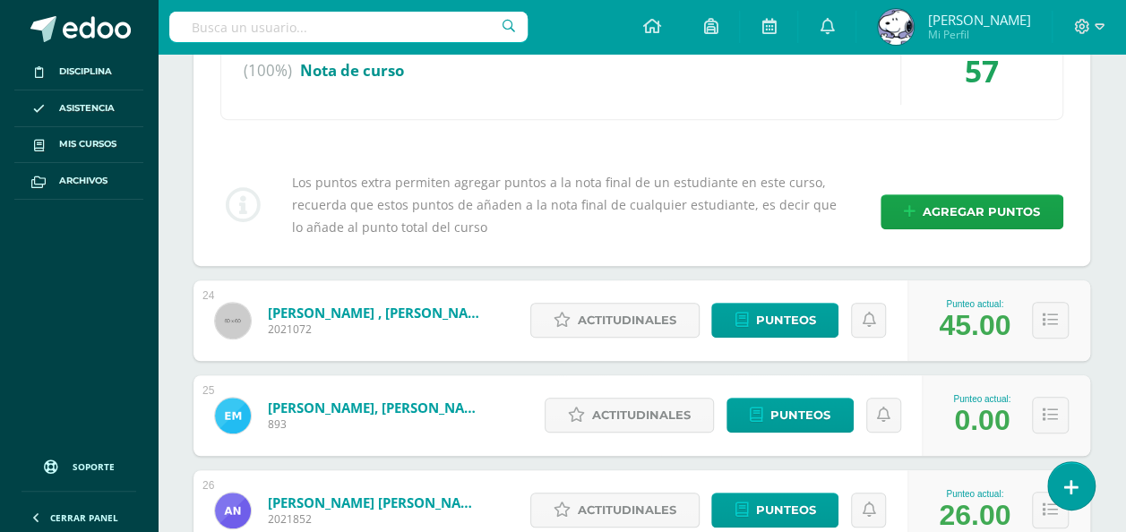
scroll to position [10579, 0]
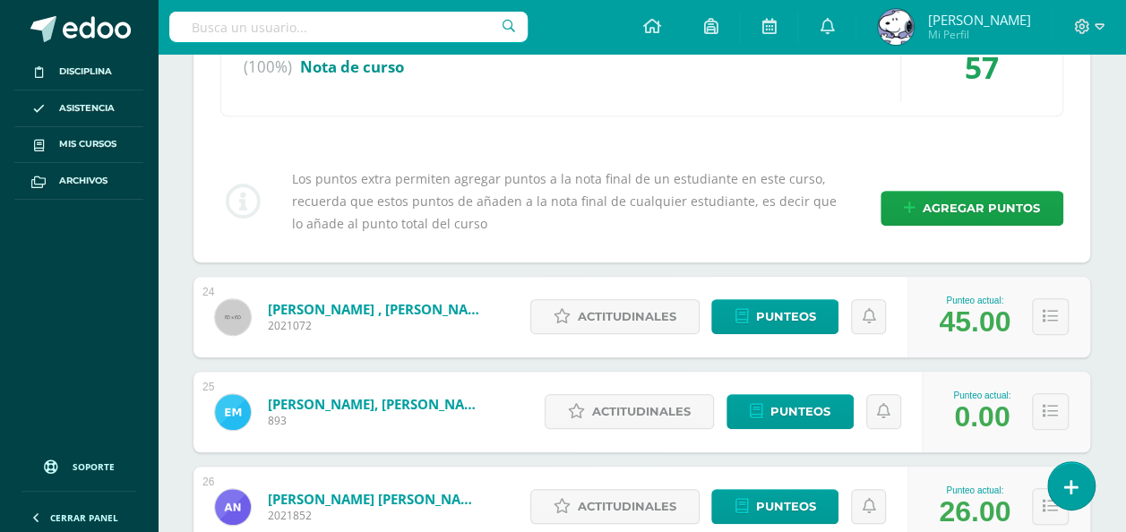
click at [1022, 289] on div "Punteo actual: 45.00" at bounding box center [999, 317] width 183 height 81
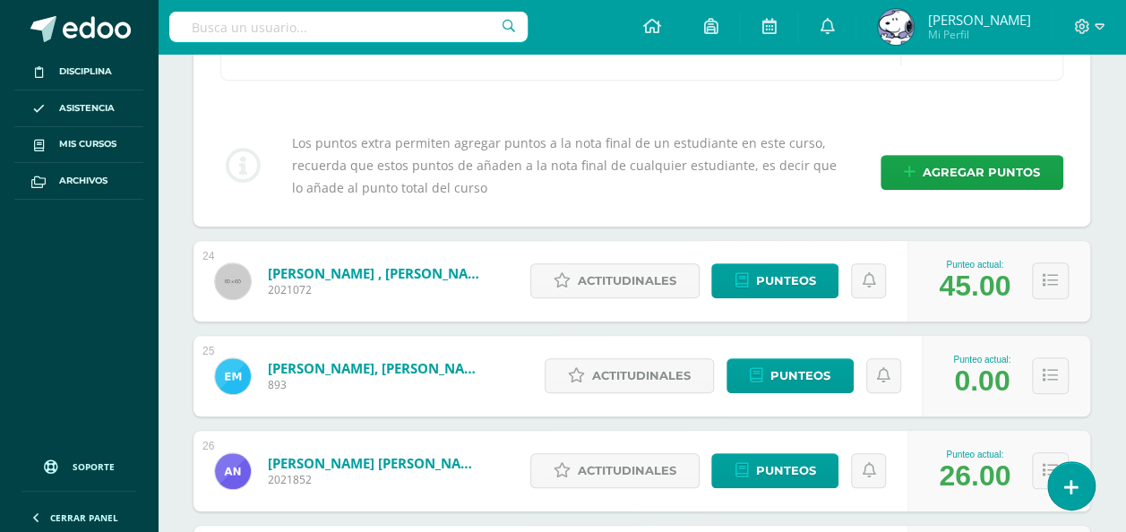
scroll to position [10627, 0]
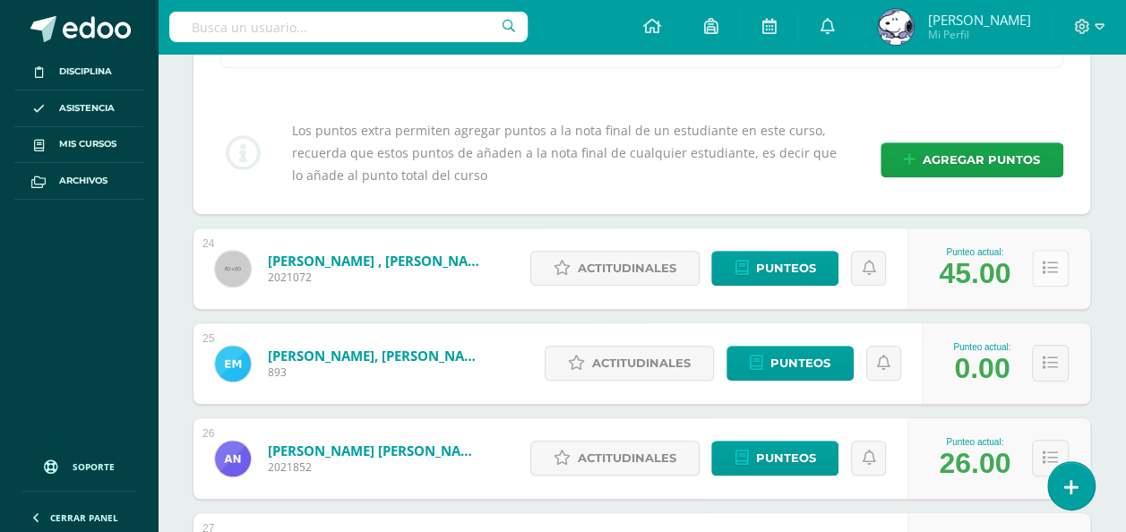
click at [1057, 261] on icon at bounding box center [1050, 268] width 15 height 15
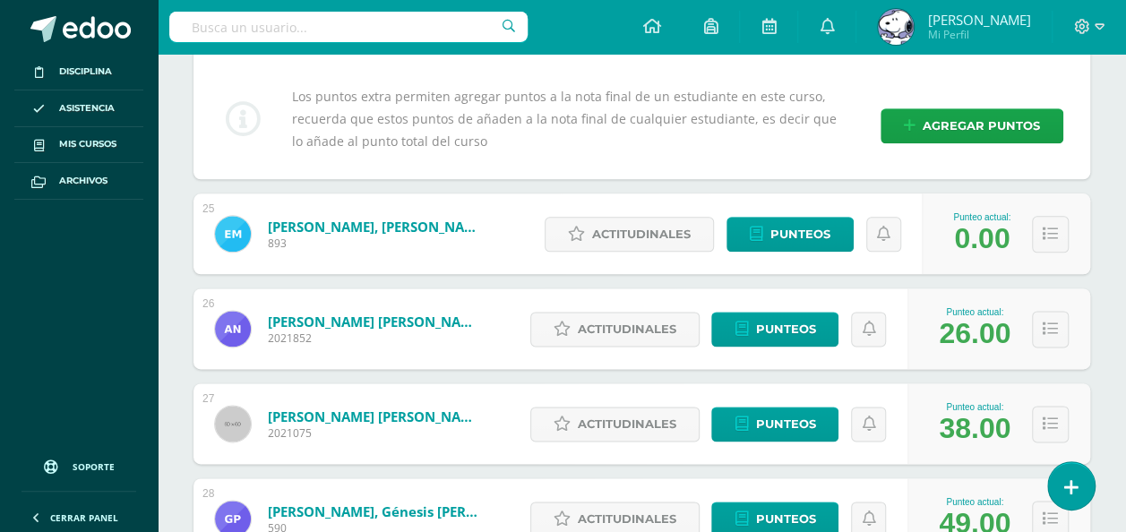
scroll to position [11123, 0]
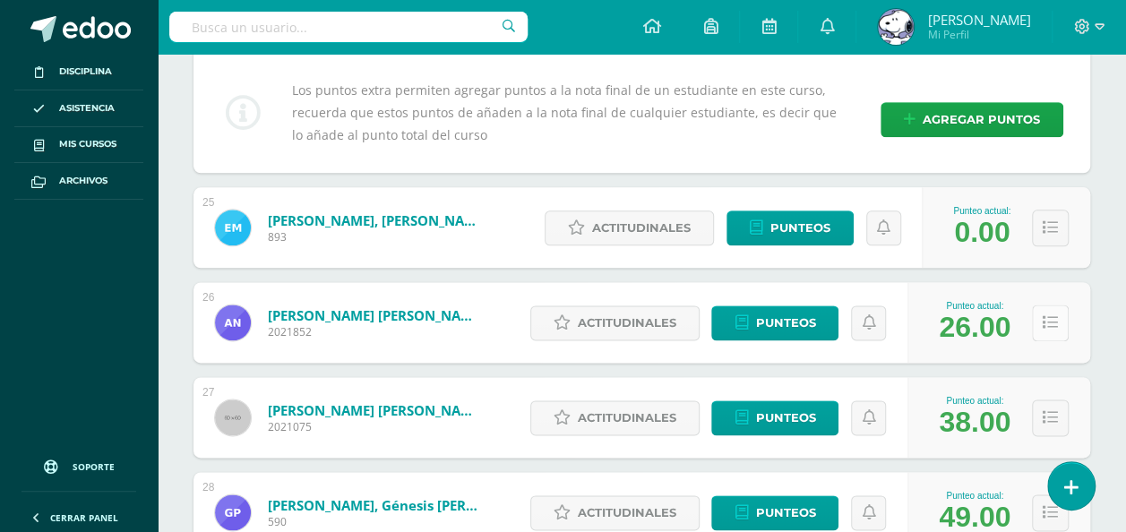
click at [1039, 305] on button at bounding box center [1050, 323] width 37 height 37
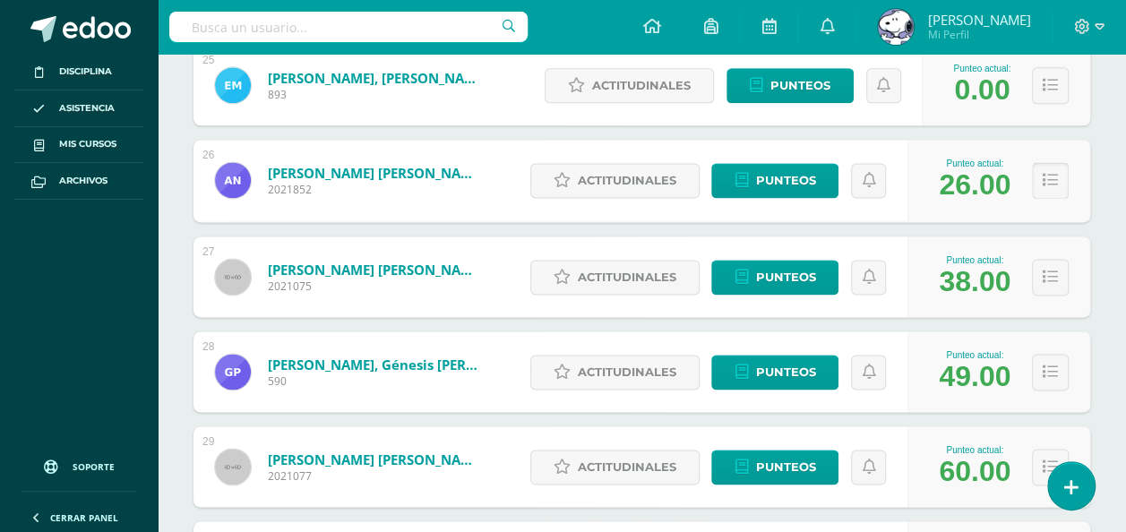
scroll to position [11287, 0]
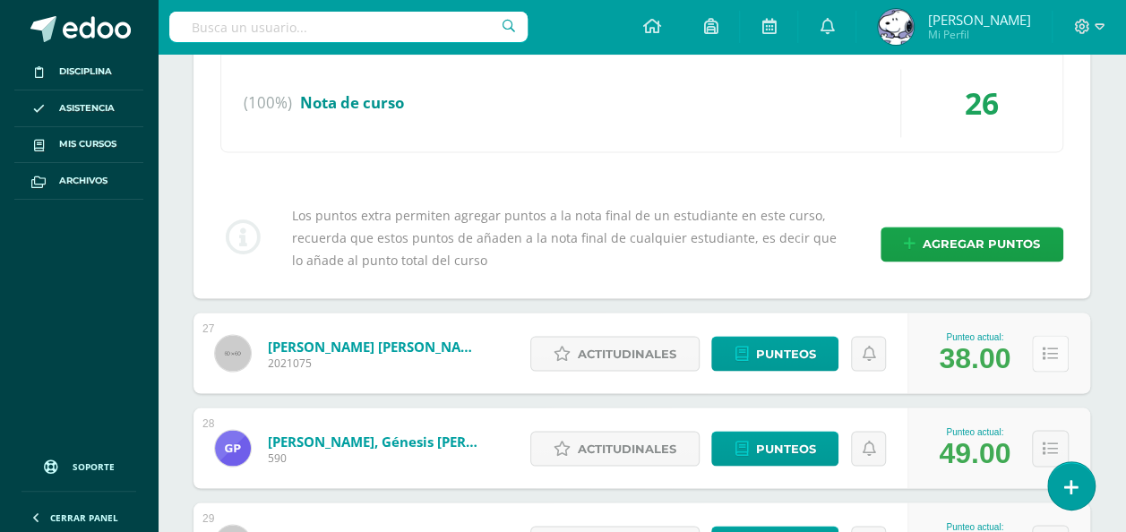
click at [1047, 335] on button at bounding box center [1050, 353] width 37 height 37
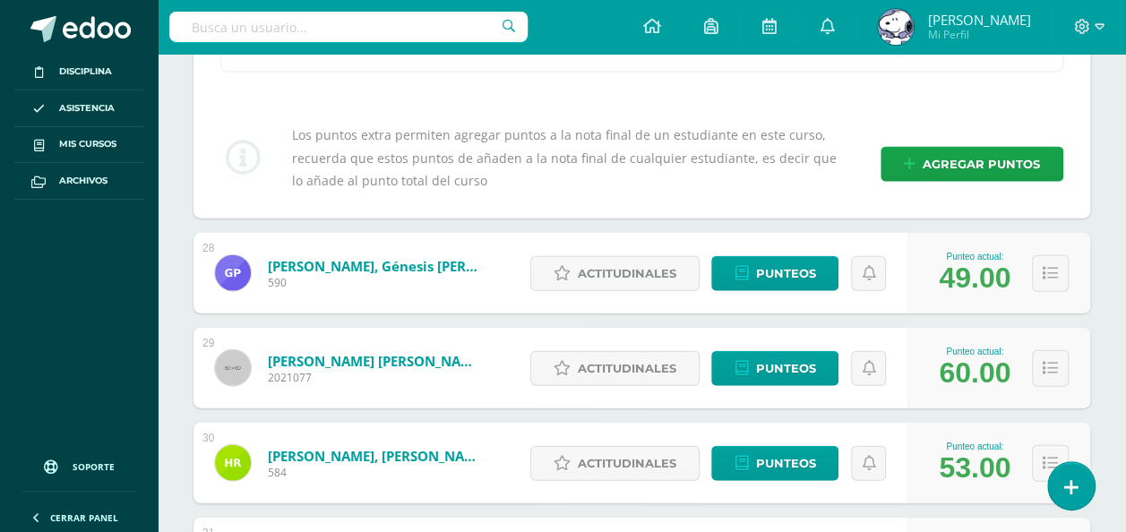
scroll to position [12096, 0]
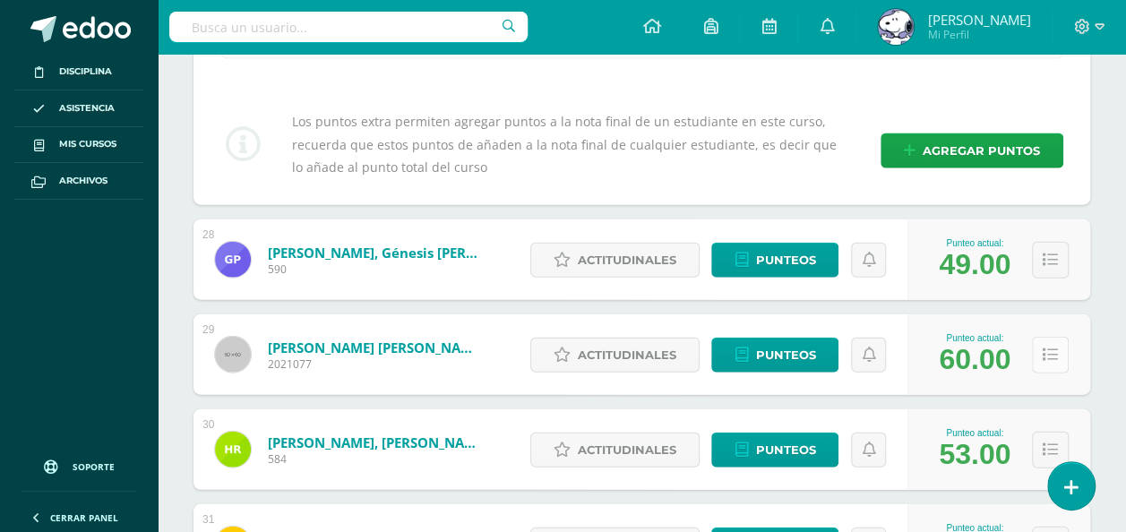
click at [1068, 337] on button at bounding box center [1050, 355] width 37 height 37
click at [1060, 242] on button at bounding box center [1050, 260] width 37 height 37
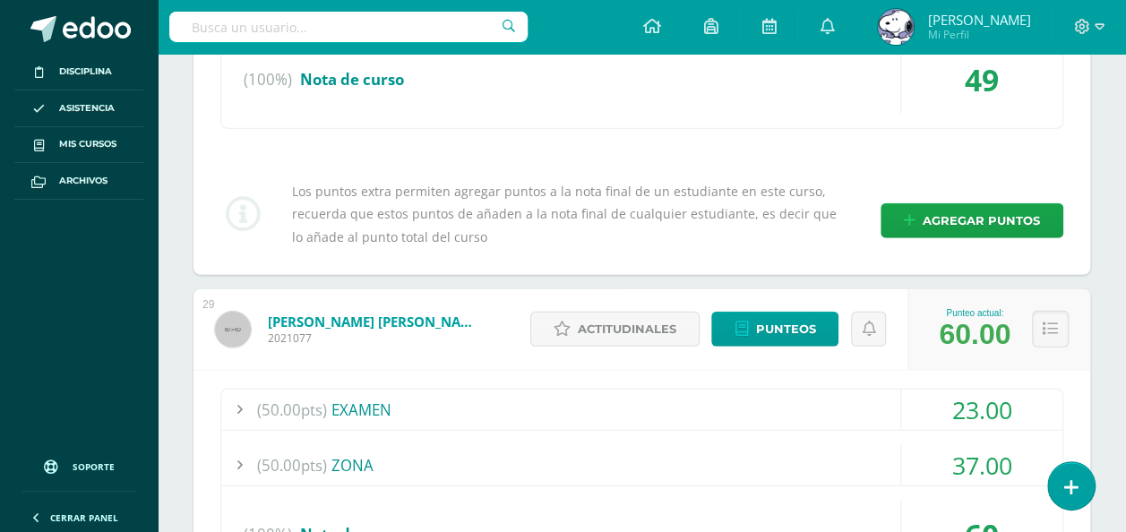
scroll to position [12482, 0]
click at [1050, 321] on icon at bounding box center [1050, 328] width 15 height 15
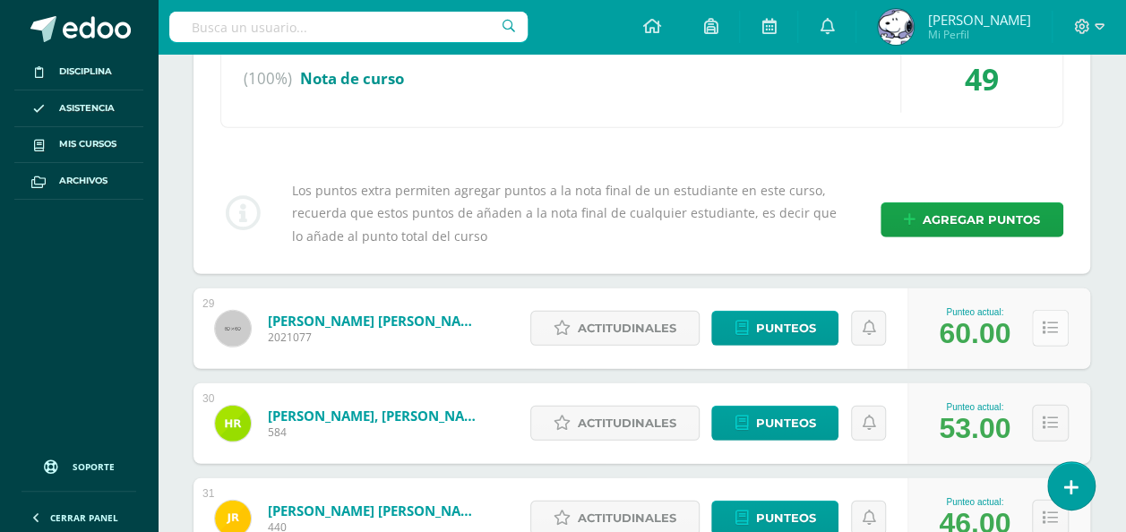
click at [1041, 310] on button at bounding box center [1050, 328] width 37 height 37
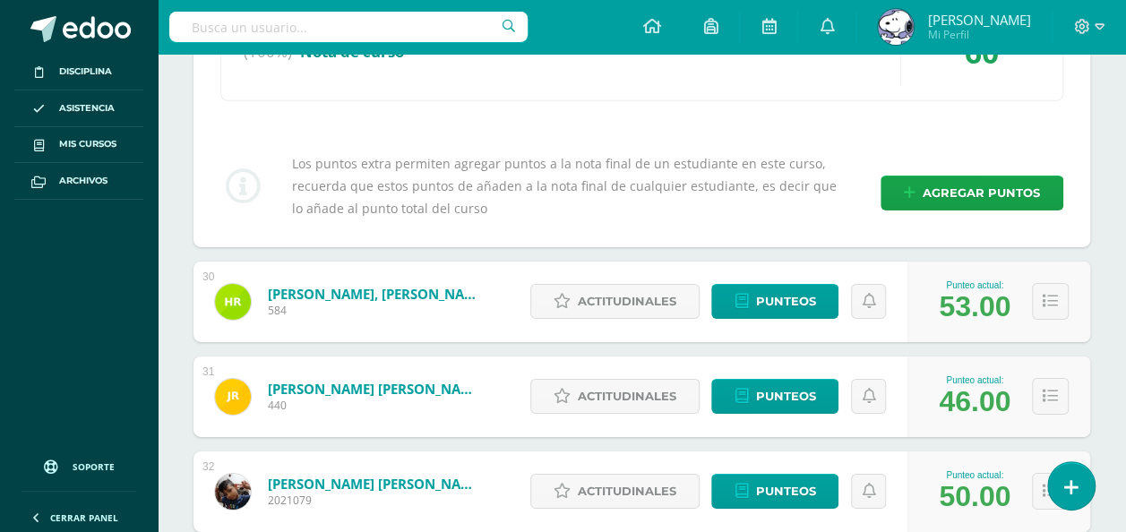
scroll to position [12965, 0]
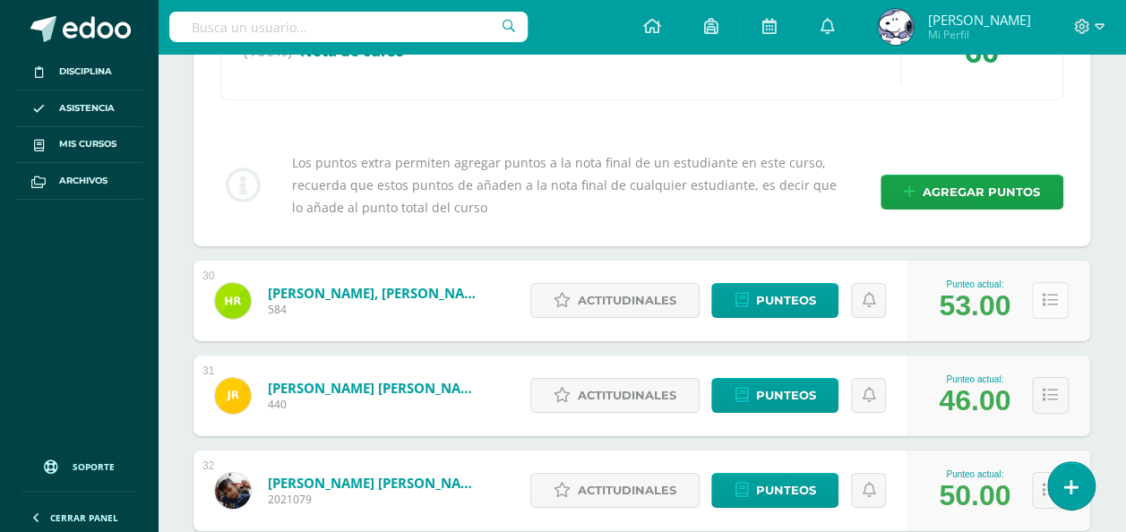
click at [1055, 293] on icon at bounding box center [1050, 300] width 15 height 15
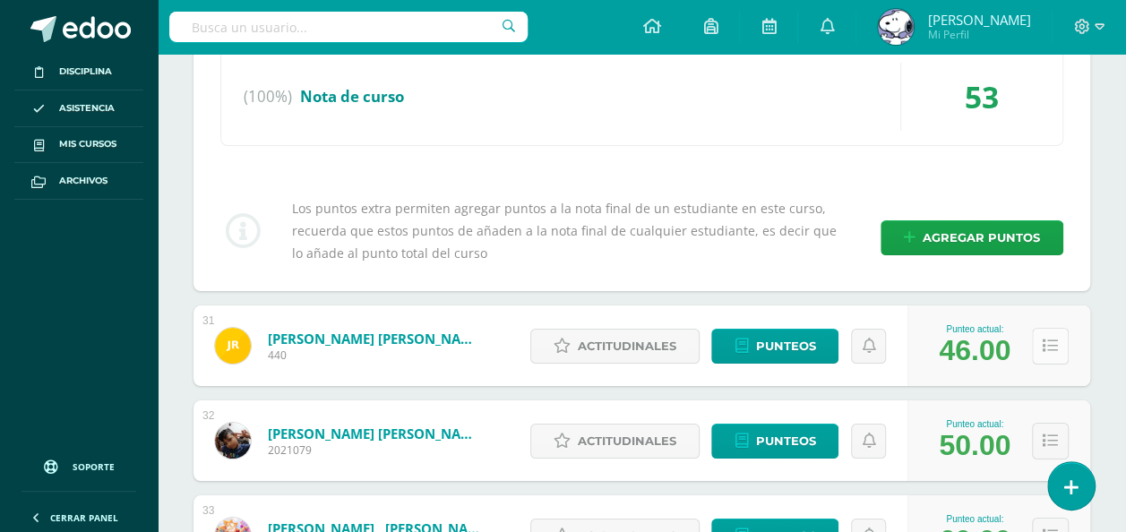
click at [1054, 328] on button at bounding box center [1050, 346] width 37 height 37
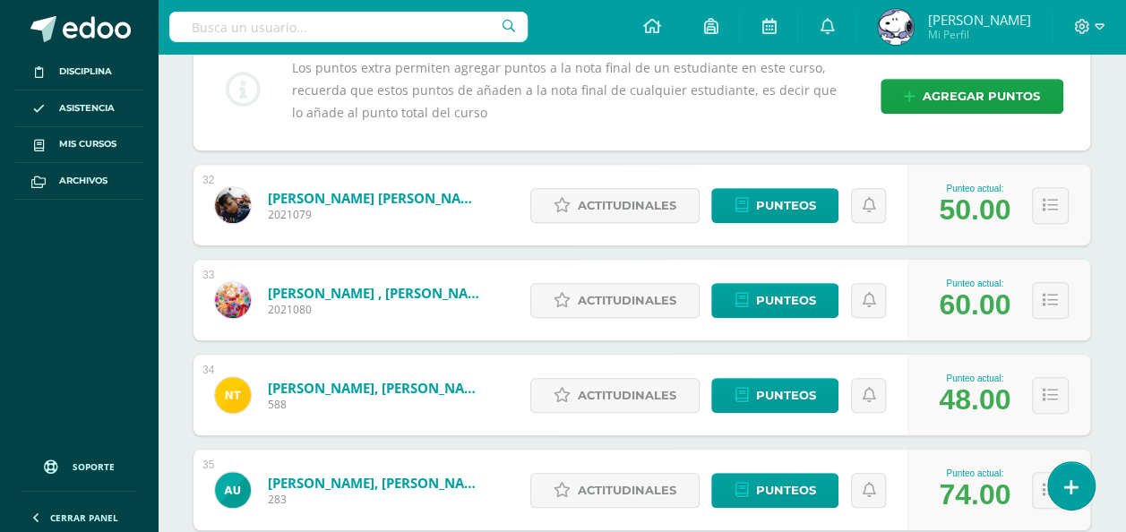
scroll to position [14012, 0]
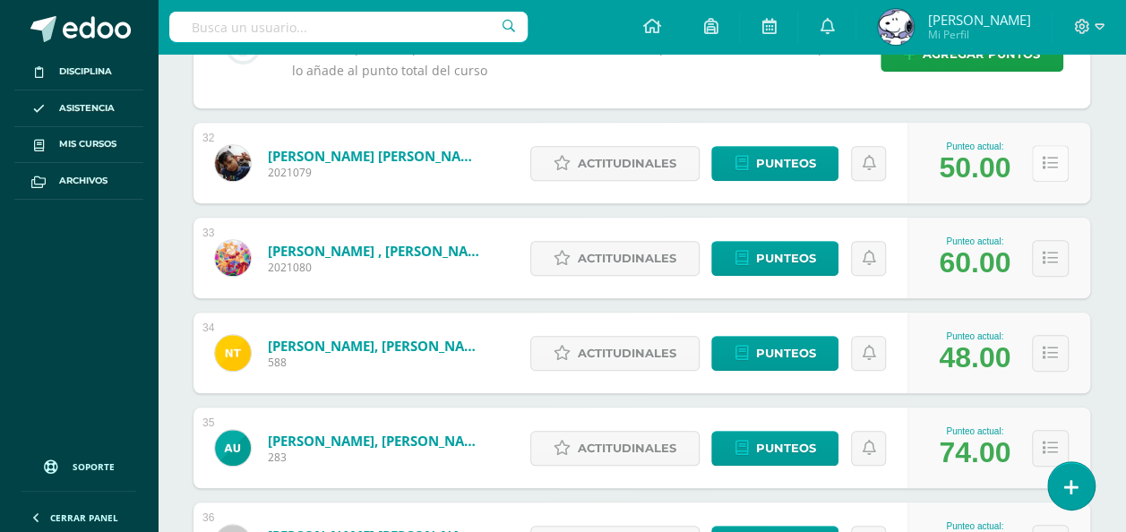
click at [1034, 145] on button at bounding box center [1050, 163] width 37 height 37
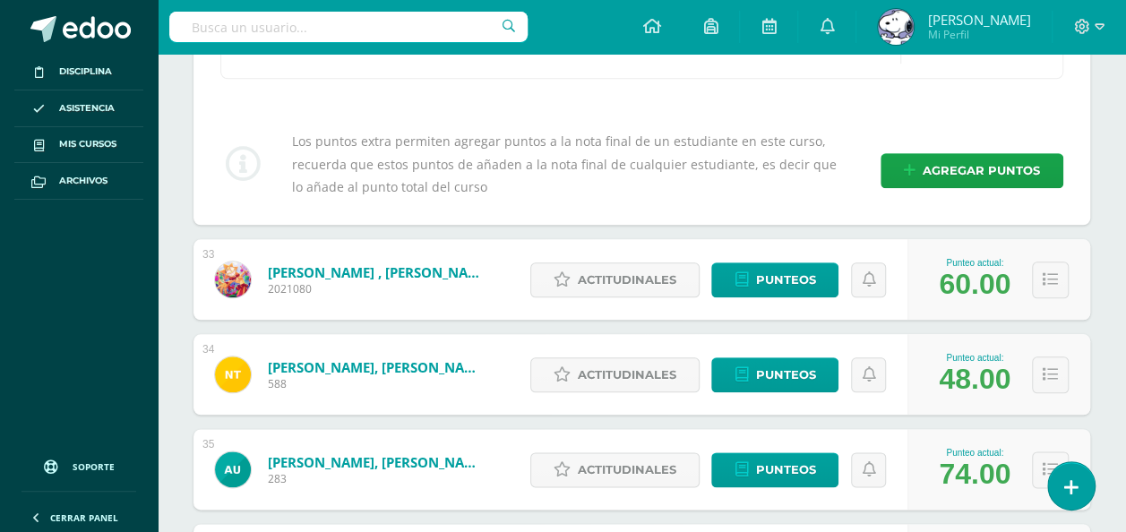
scroll to position [14352, 0]
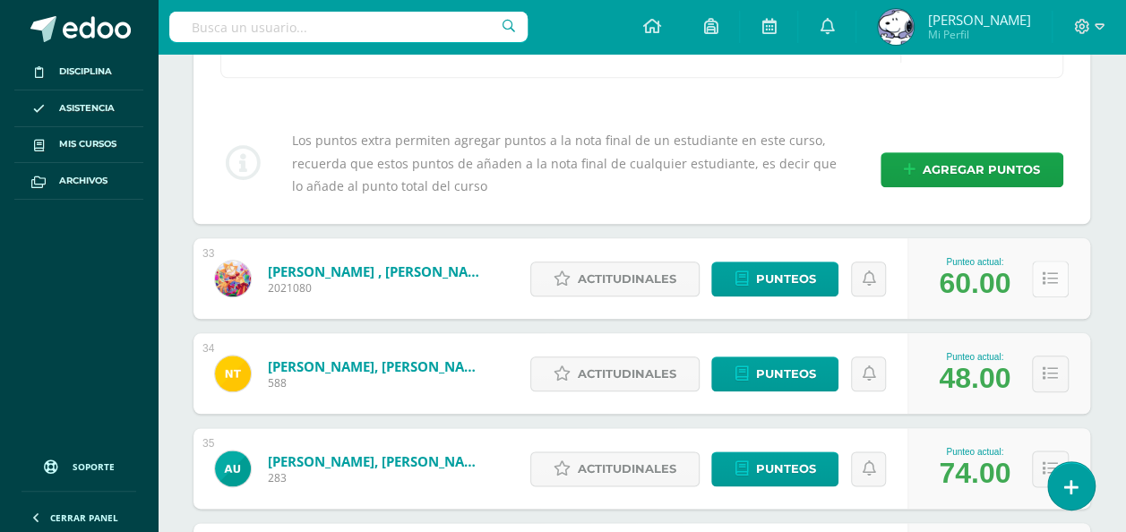
click at [1051, 272] on icon at bounding box center [1050, 279] width 15 height 15
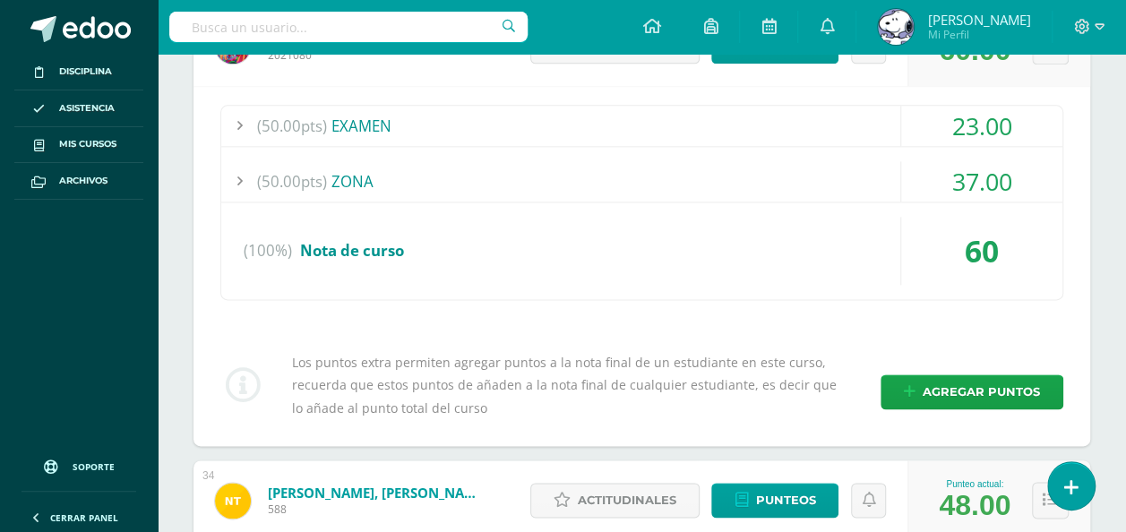
scroll to position [14853, 0]
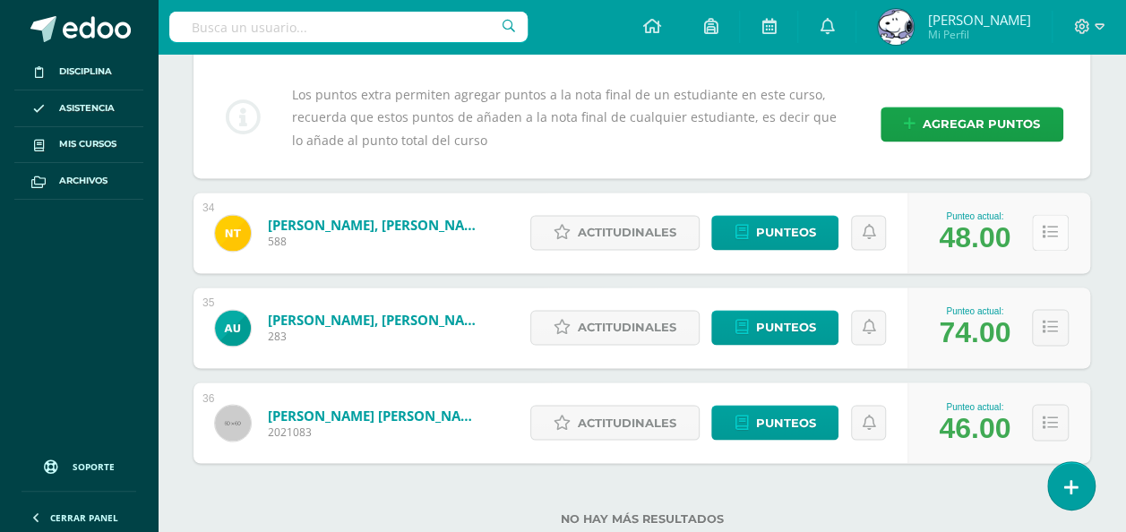
click at [1041, 214] on button at bounding box center [1050, 232] width 37 height 37
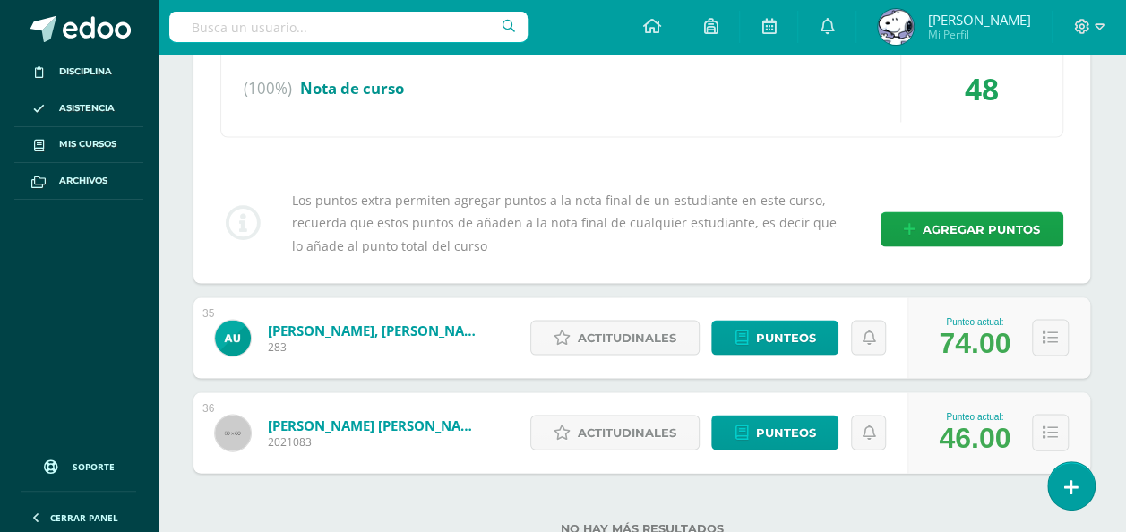
scroll to position [15205, 0]
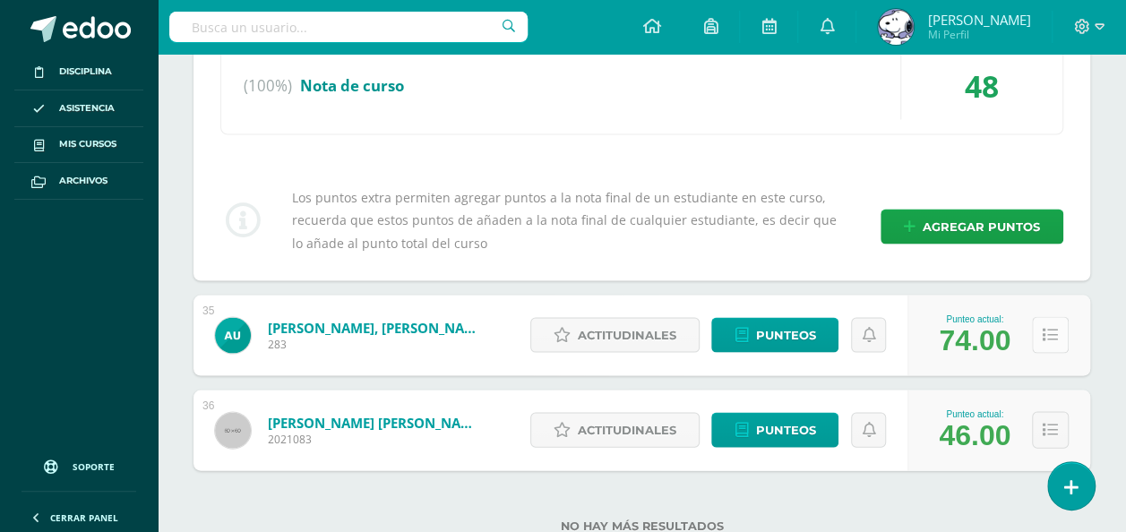
click at [1049, 328] on icon at bounding box center [1050, 335] width 15 height 15
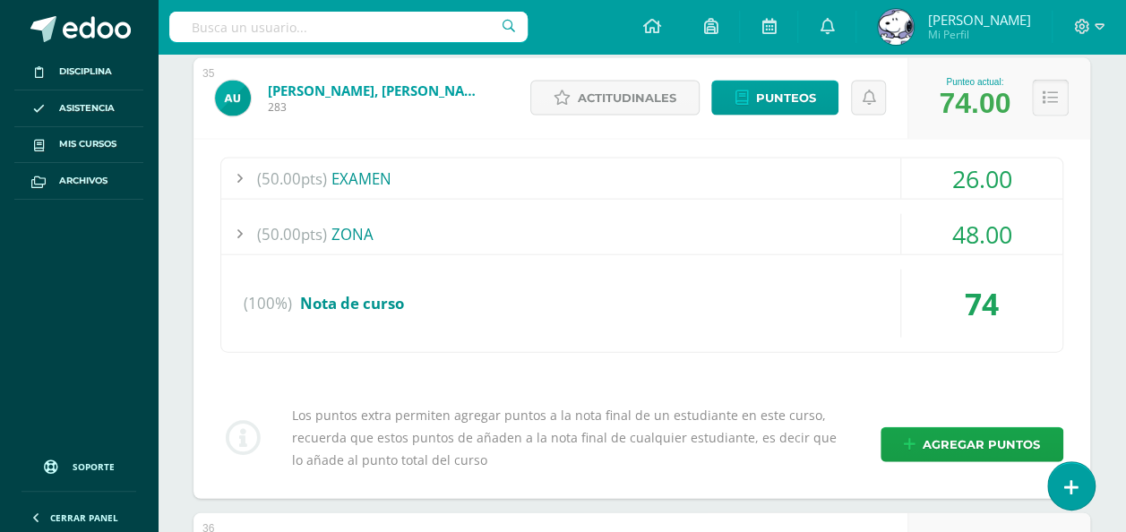
scroll to position [15570, 0]
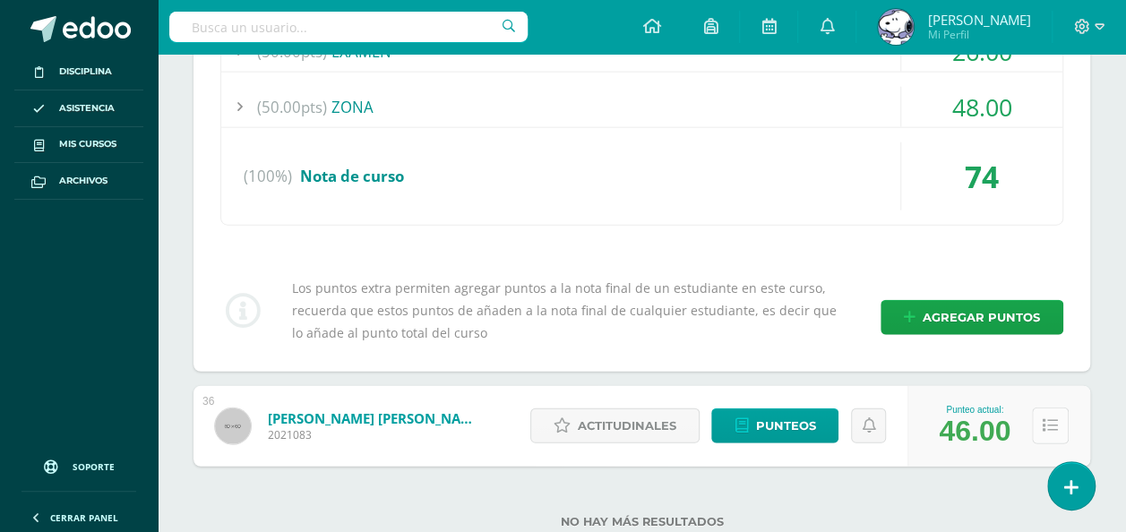
click at [1041, 408] on button at bounding box center [1050, 426] width 37 height 37
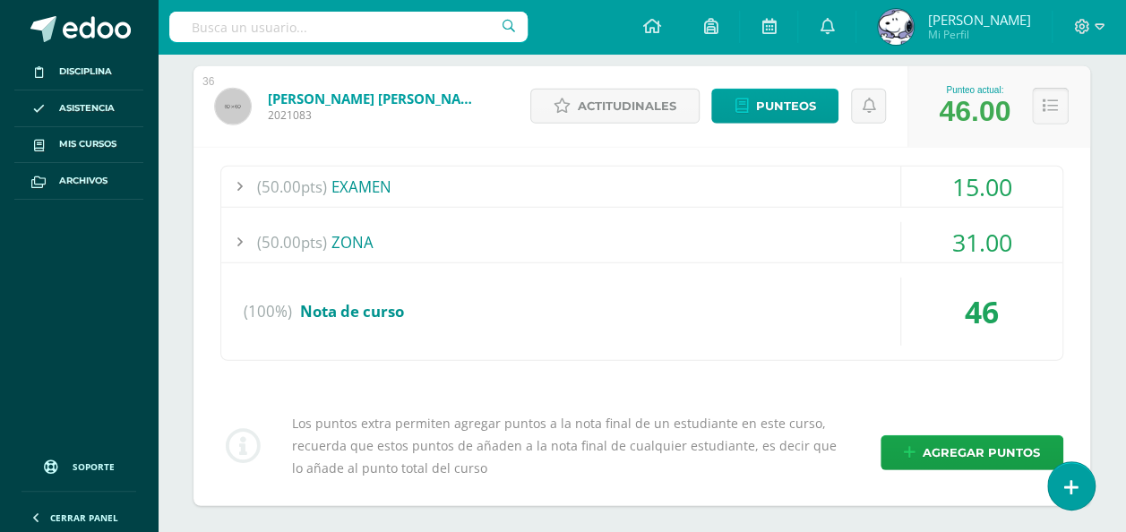
scroll to position [15929, 0]
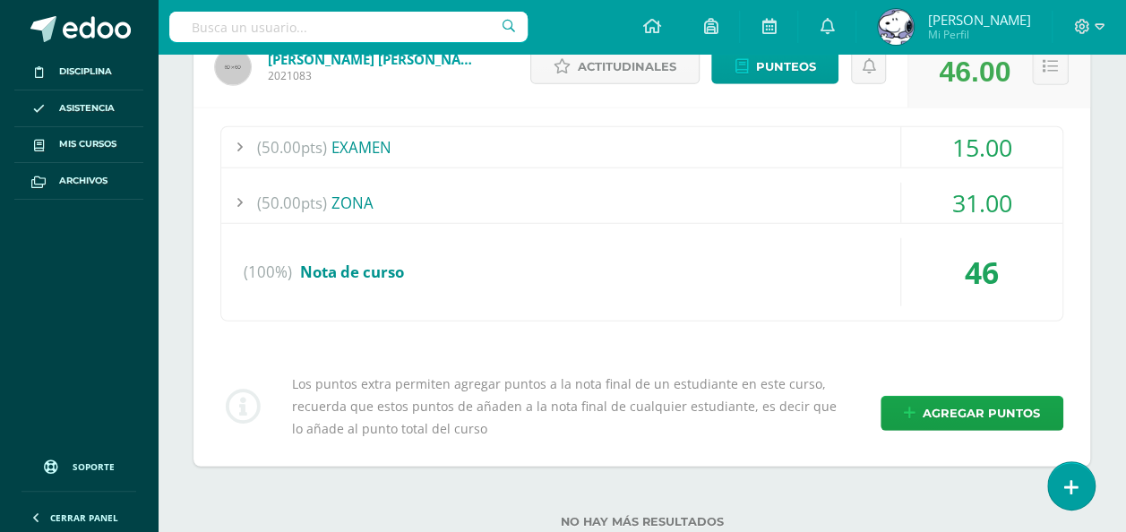
click at [417, 262] on div "(50.00pts) EXAMEN 15.00 (50.0pts) Eval. FINAL DE FORMACIÓN CIUDADANA 15.00" at bounding box center [641, 223] width 843 height 195
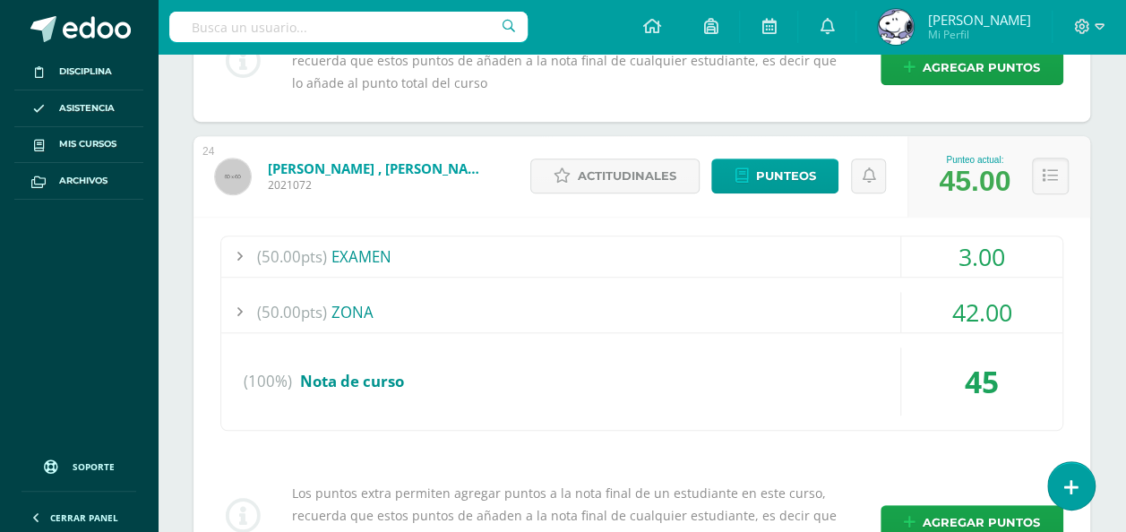
scroll to position [10714, 0]
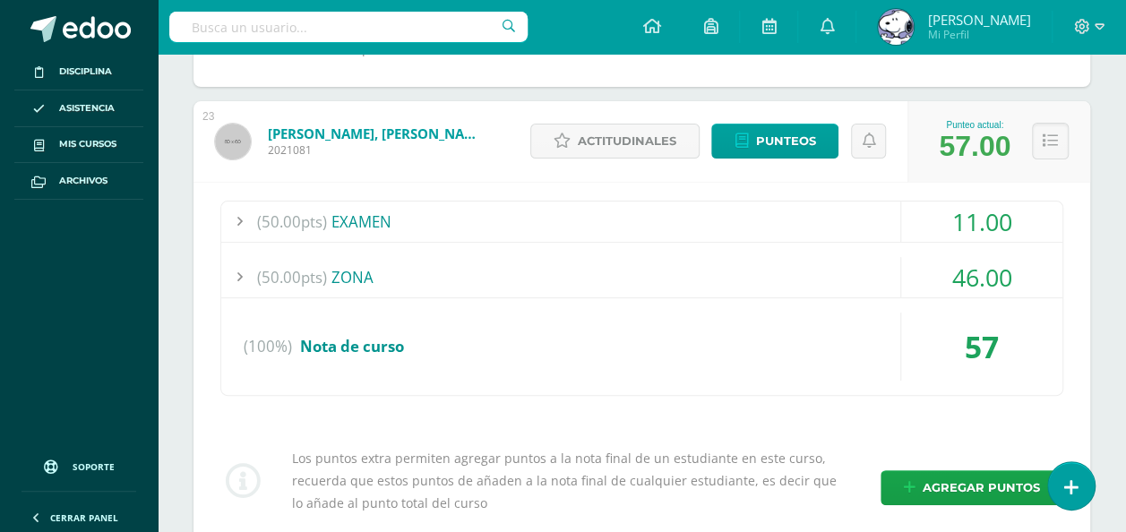
click at [1048, 366] on div "(50.00pts) EXAMEN 11.00 (50.0pts) Eval. FINAL DE FORMACIÓN CIUDADANA 11.00" at bounding box center [641, 298] width 843 height 195
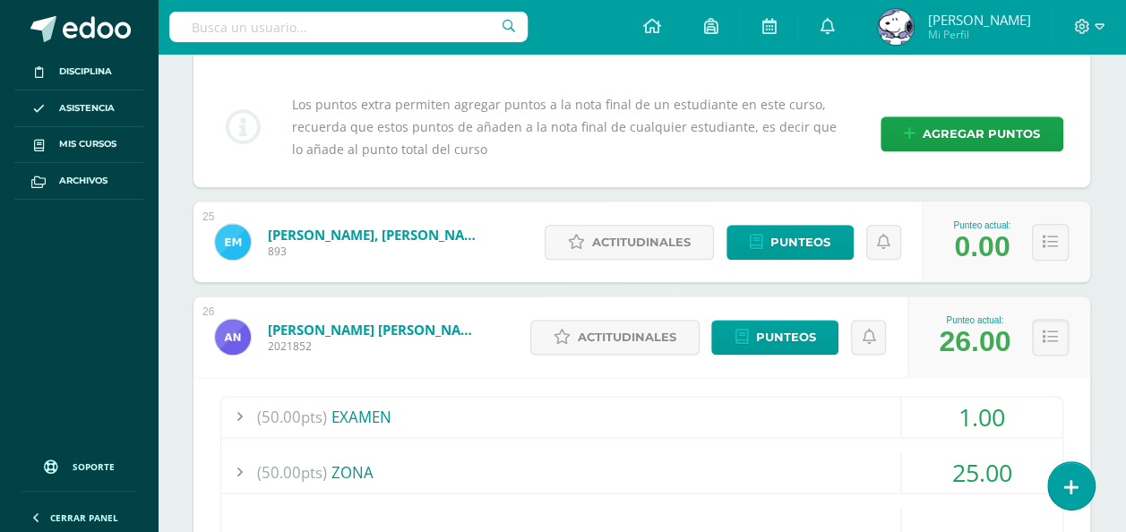
scroll to position [11112, 0]
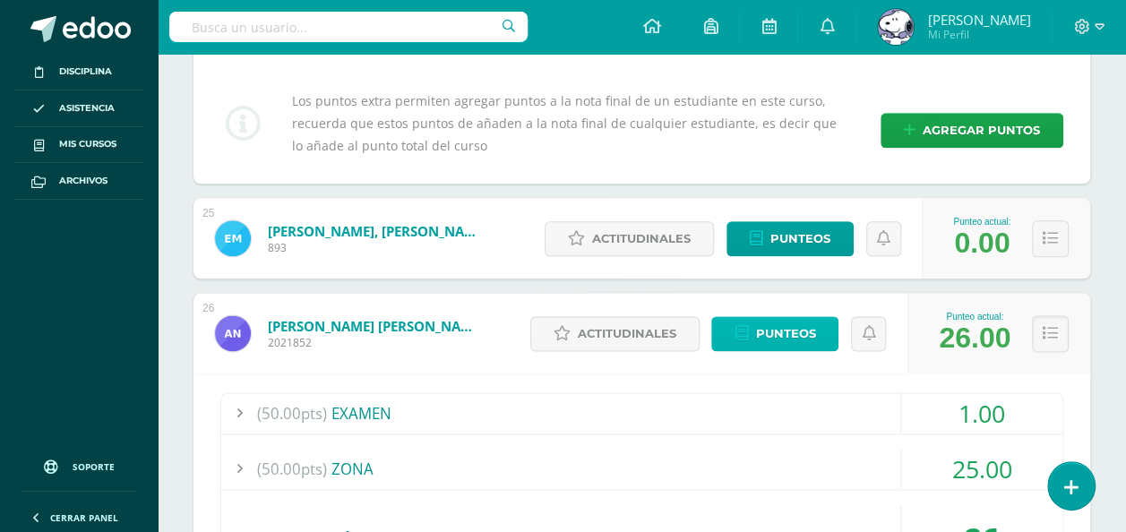
click at [789, 317] on span "Punteos" at bounding box center [785, 333] width 60 height 33
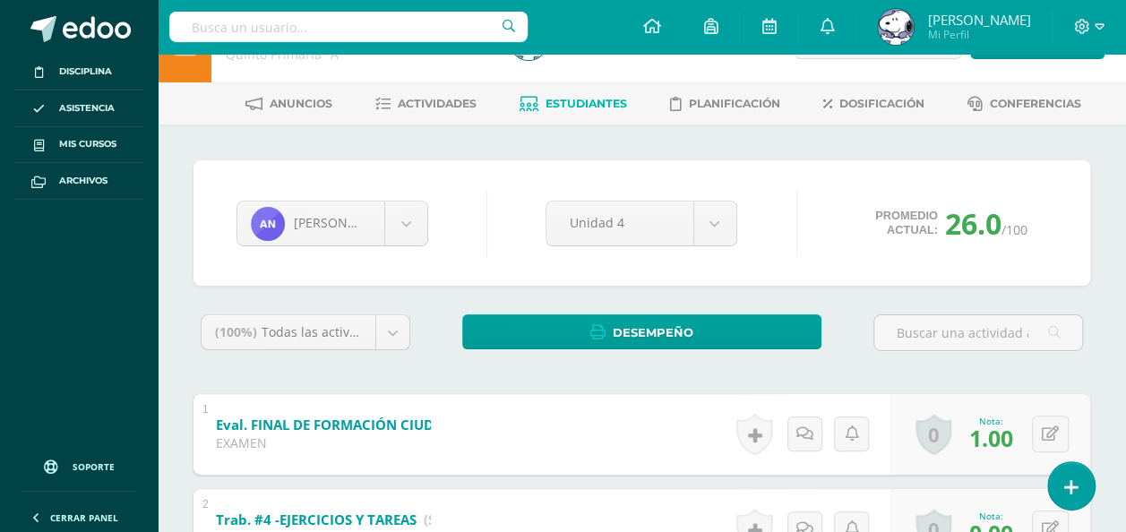
scroll to position [168, 0]
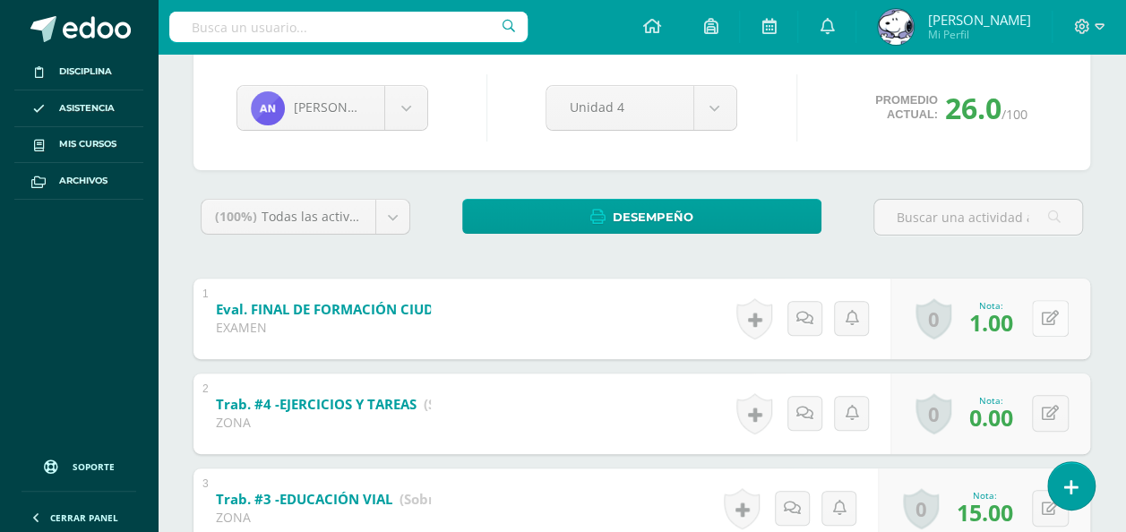
click at [1067, 312] on button at bounding box center [1050, 318] width 37 height 37
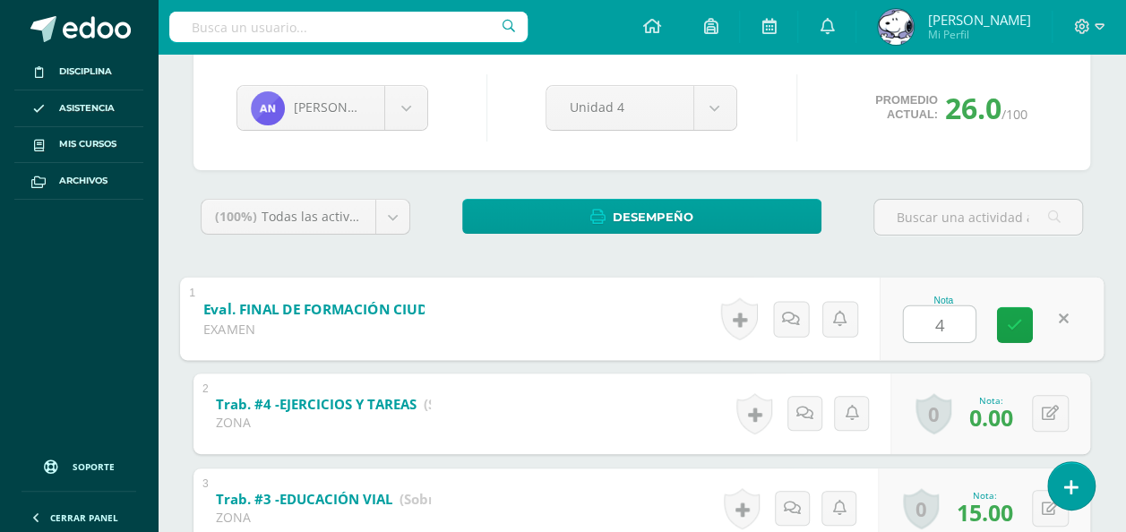
type input "41"
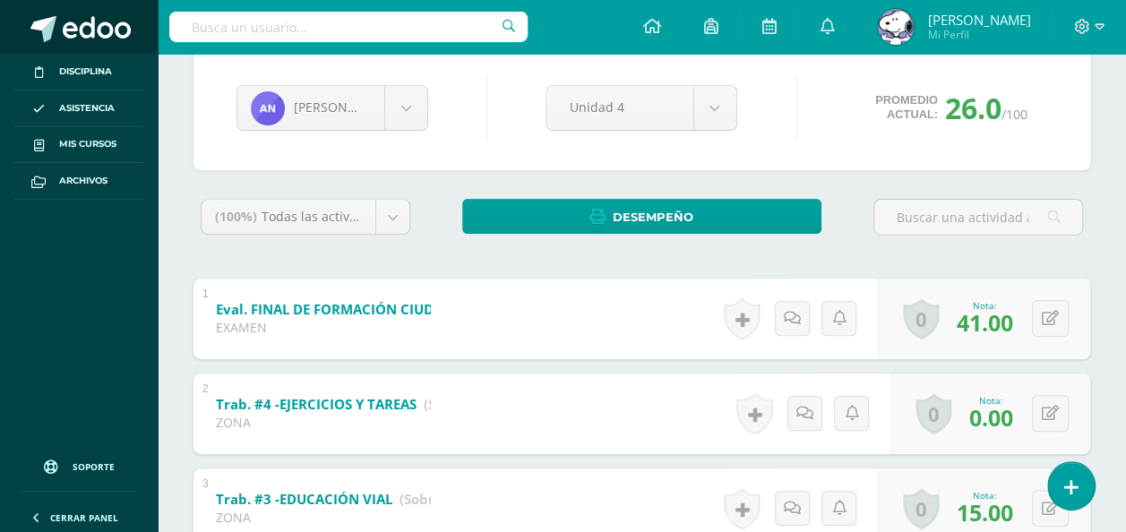
click at [95, 13] on link at bounding box center [79, 27] width 158 height 54
